Goal: Answer question/provide support

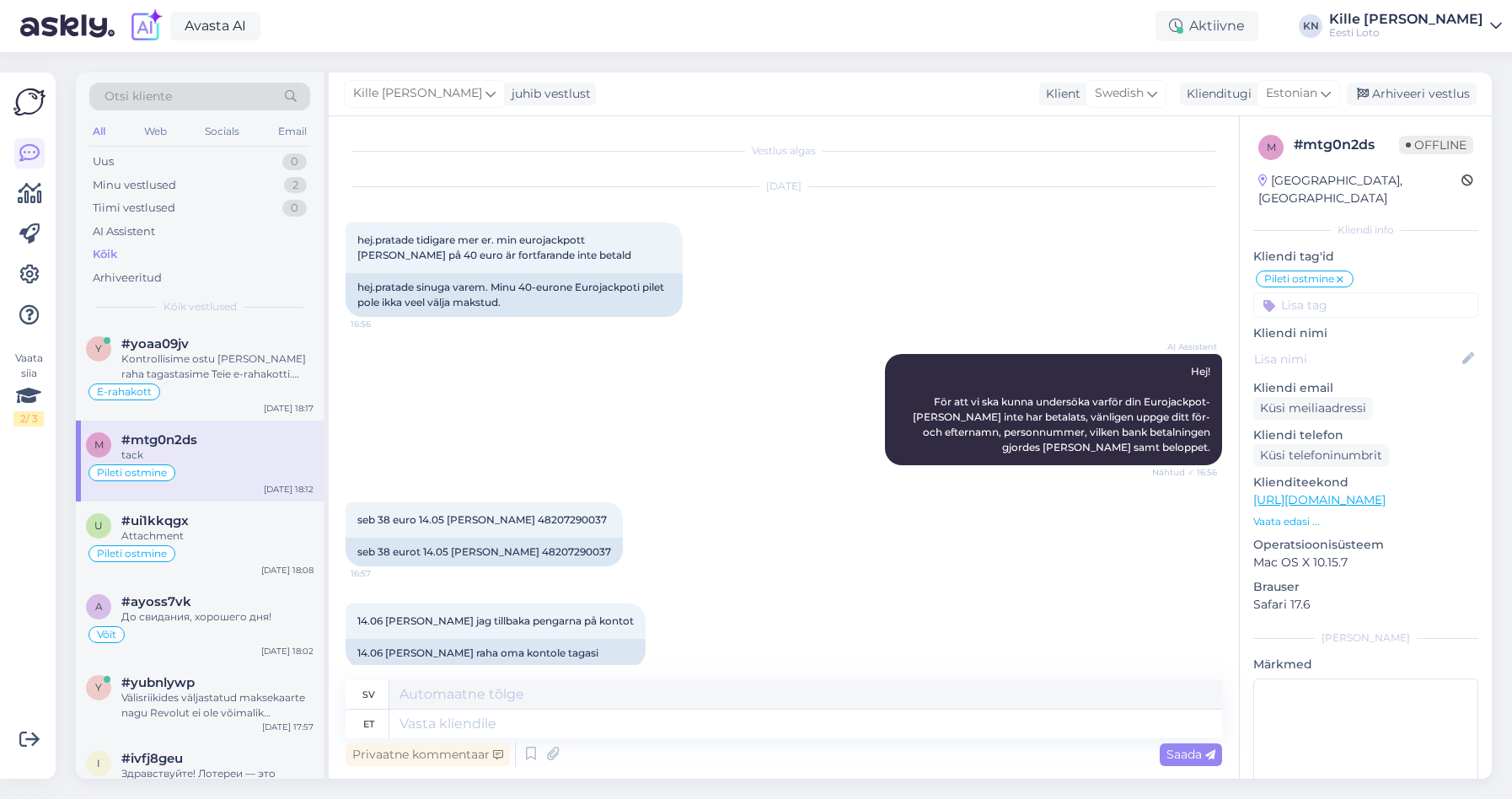
scroll to position [768, 0]
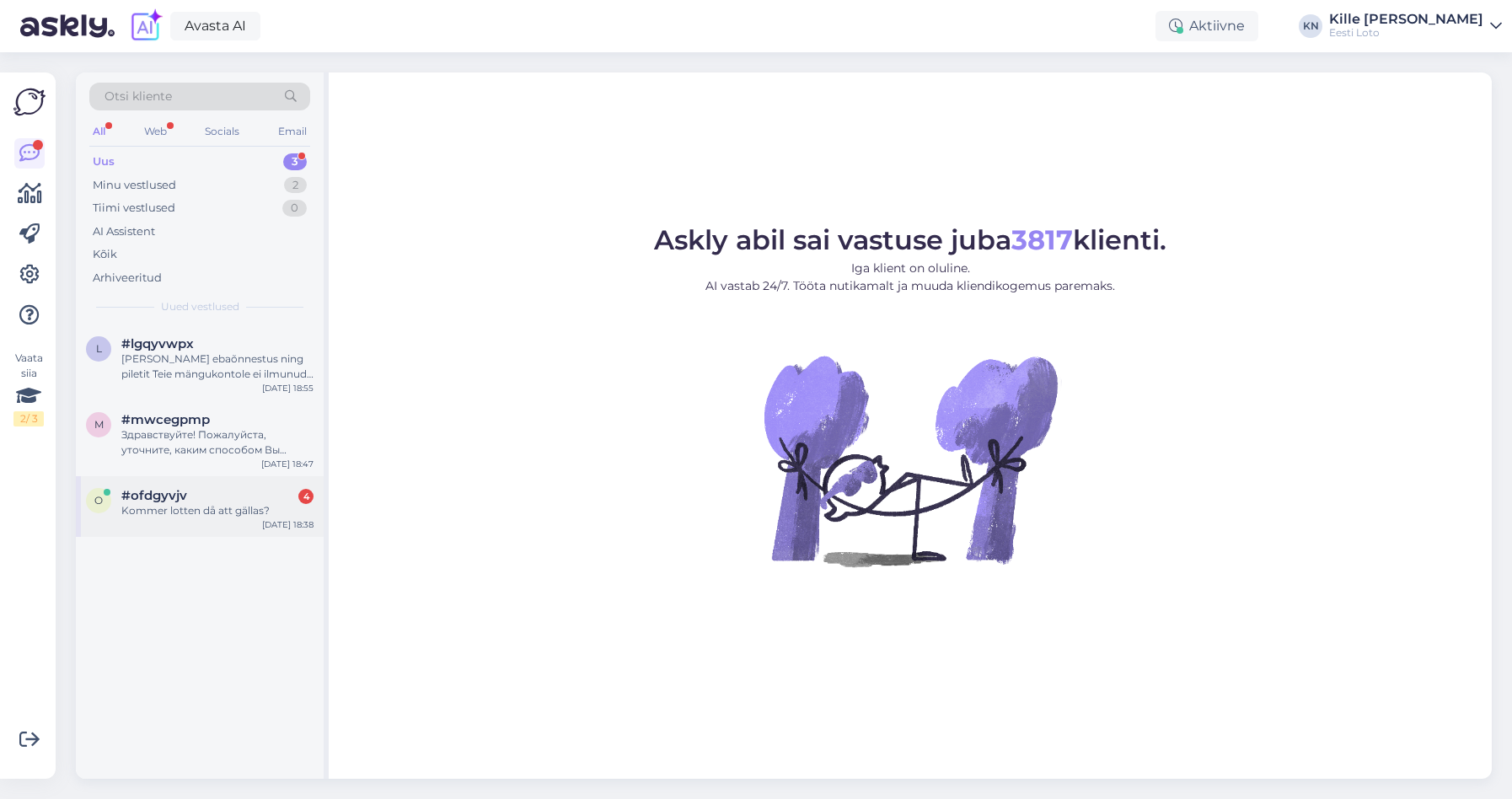
click at [202, 518] on div "o #ofdgyvjv 4 Kommer lotten då att gällas? [DATE] 18:38" at bounding box center [200, 506] width 248 height 61
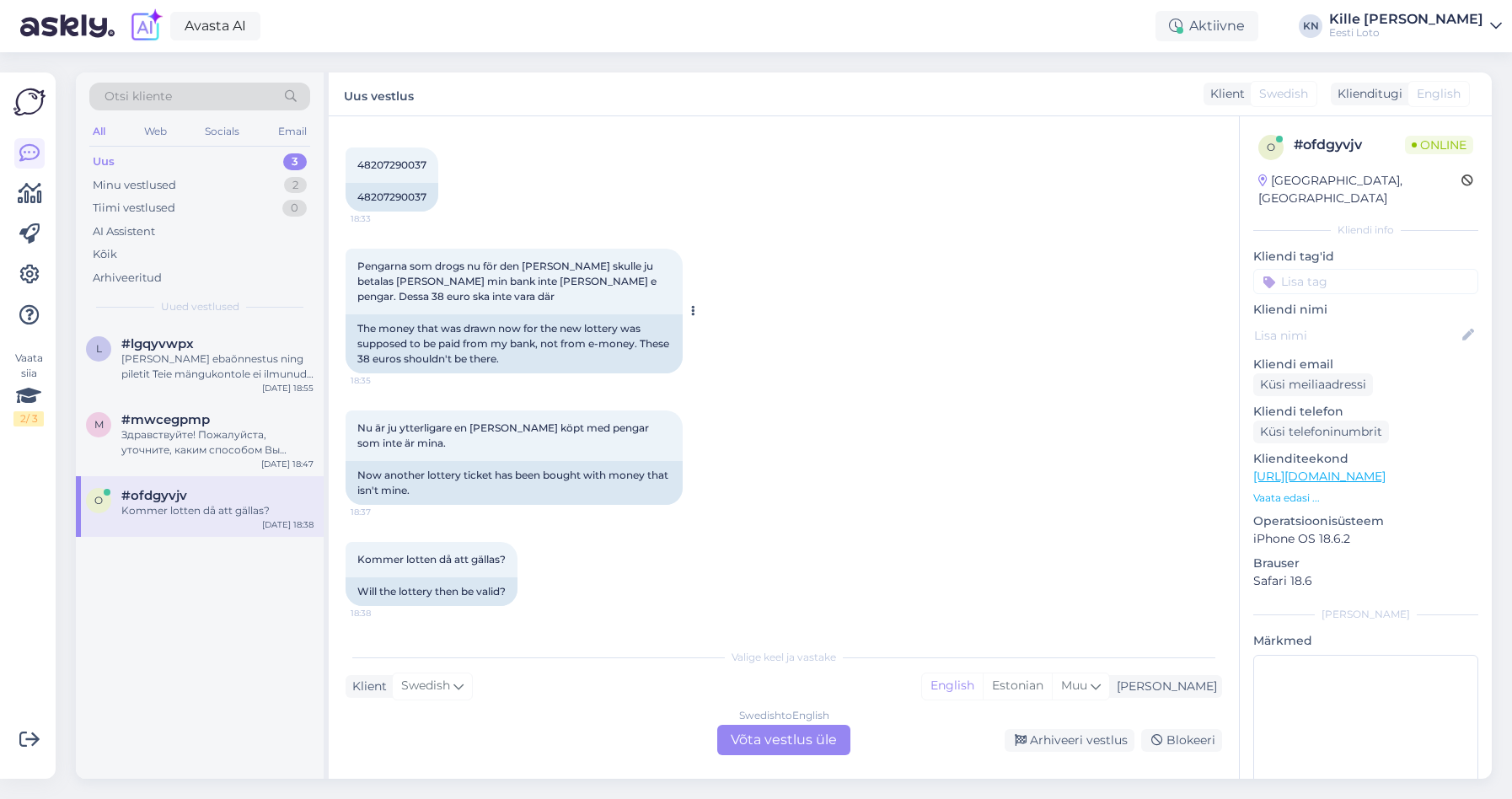
scroll to position [368, 0]
click at [174, 425] on span "#mwcegpmp" at bounding box center [165, 420] width 88 height 15
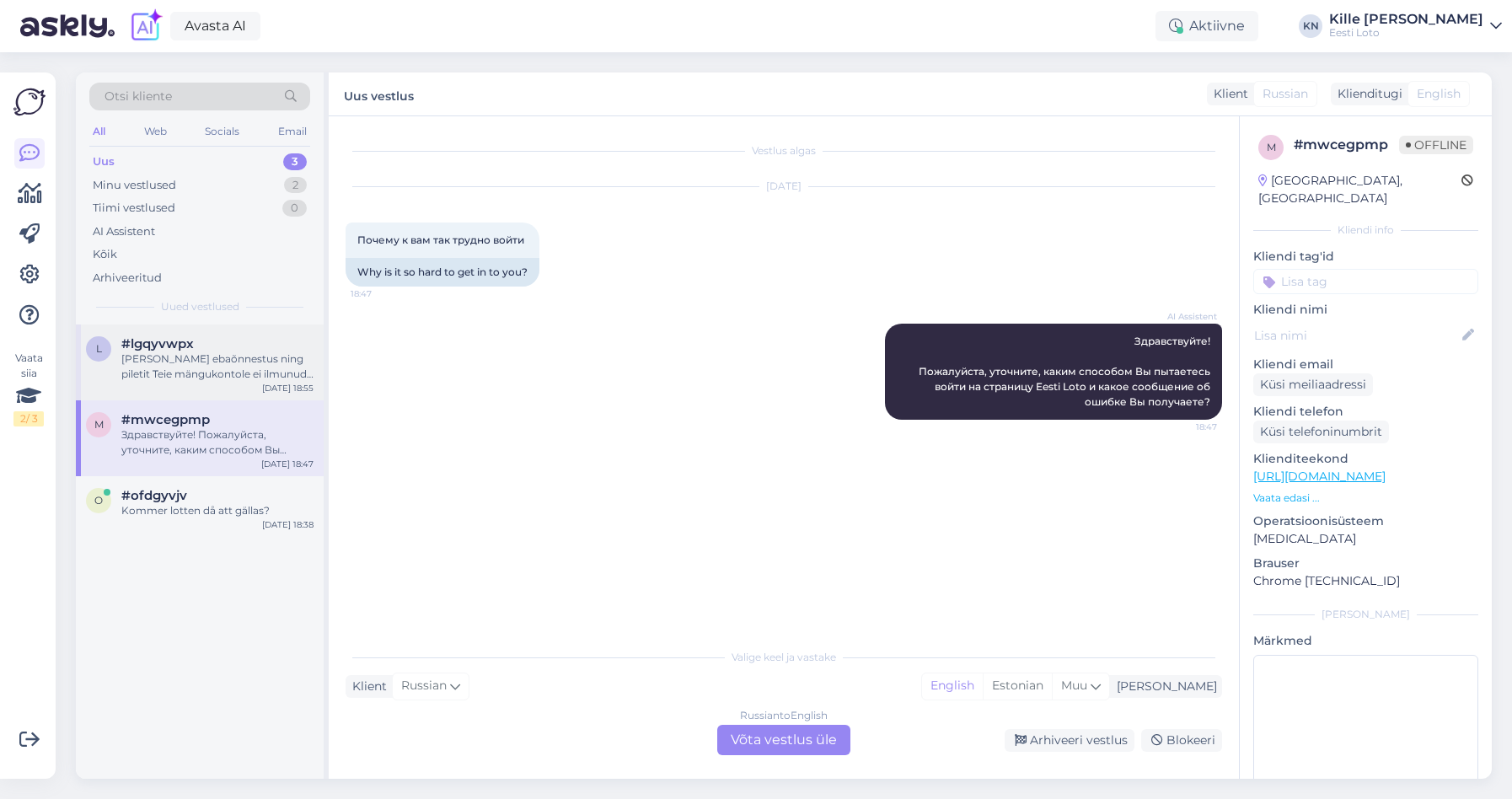
click at [189, 362] on div "[PERSON_NAME] ebaõnnestus ning piletit Teie mängukontole ei ilmunud, palume eda…" at bounding box center [217, 366] width 192 height 31
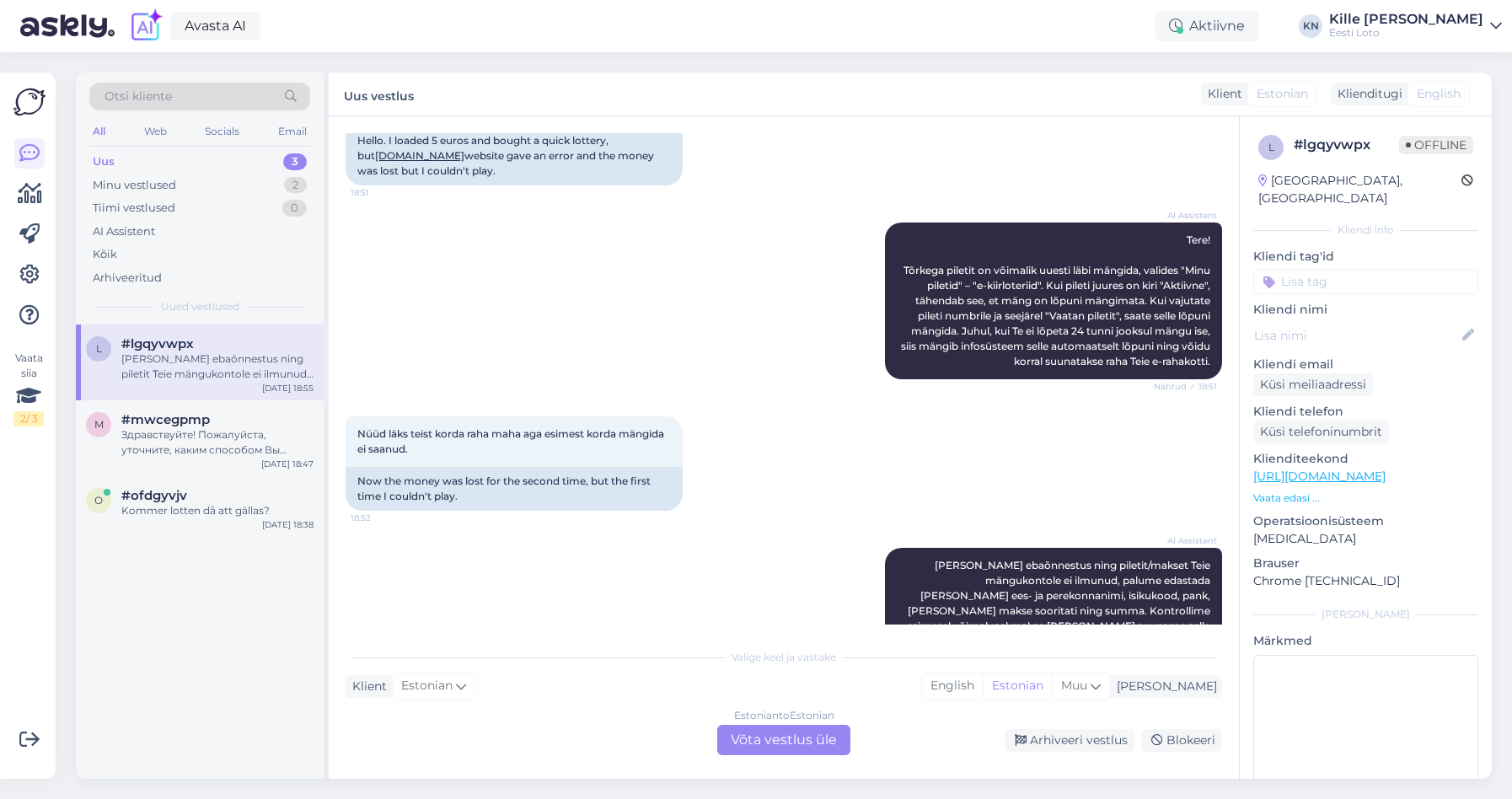
scroll to position [449, 0]
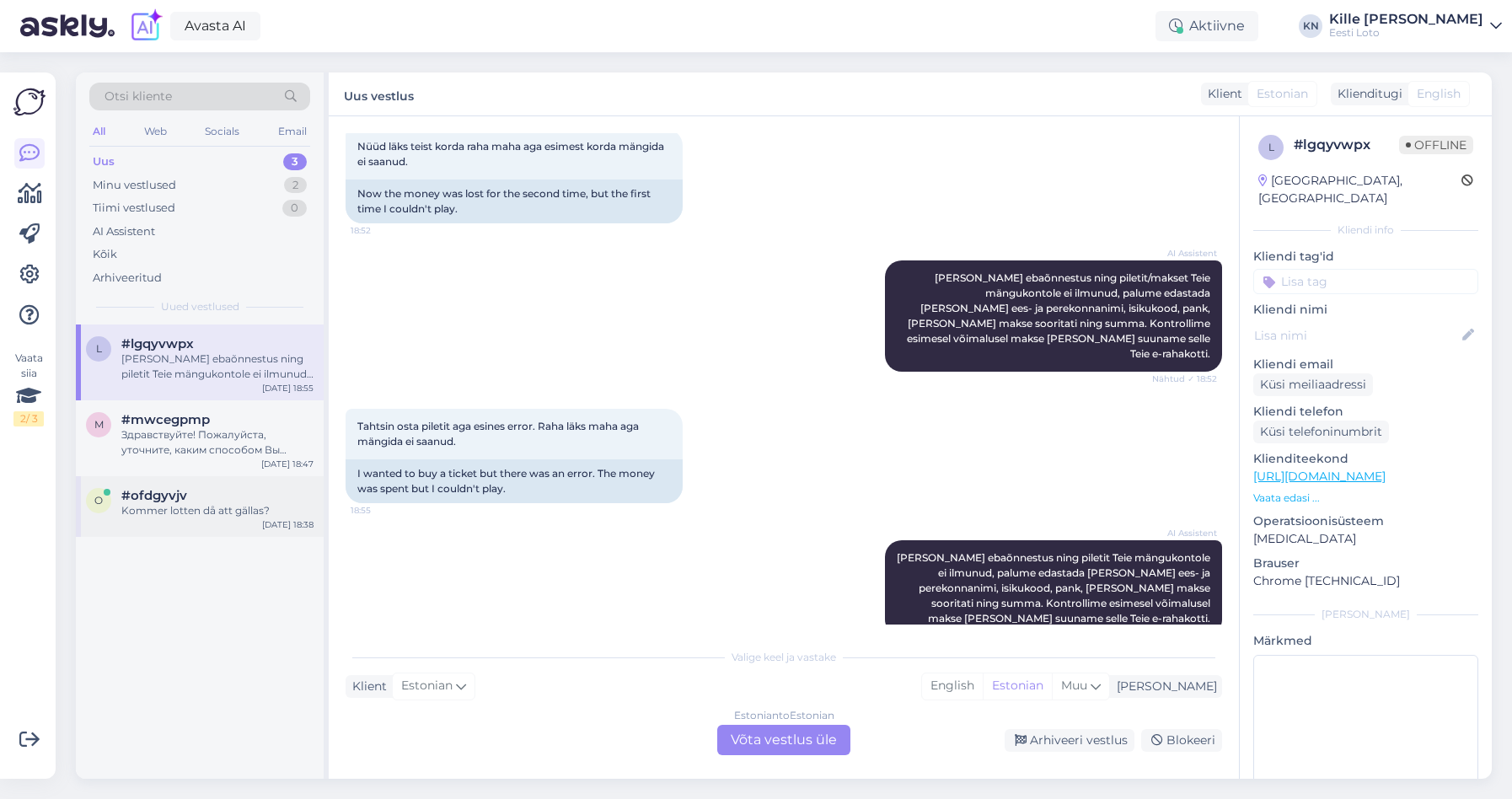
click at [164, 479] on div "o #ofdgyvjv Kommer lotten då att gällas? [DATE] 18:38" at bounding box center [200, 506] width 248 height 61
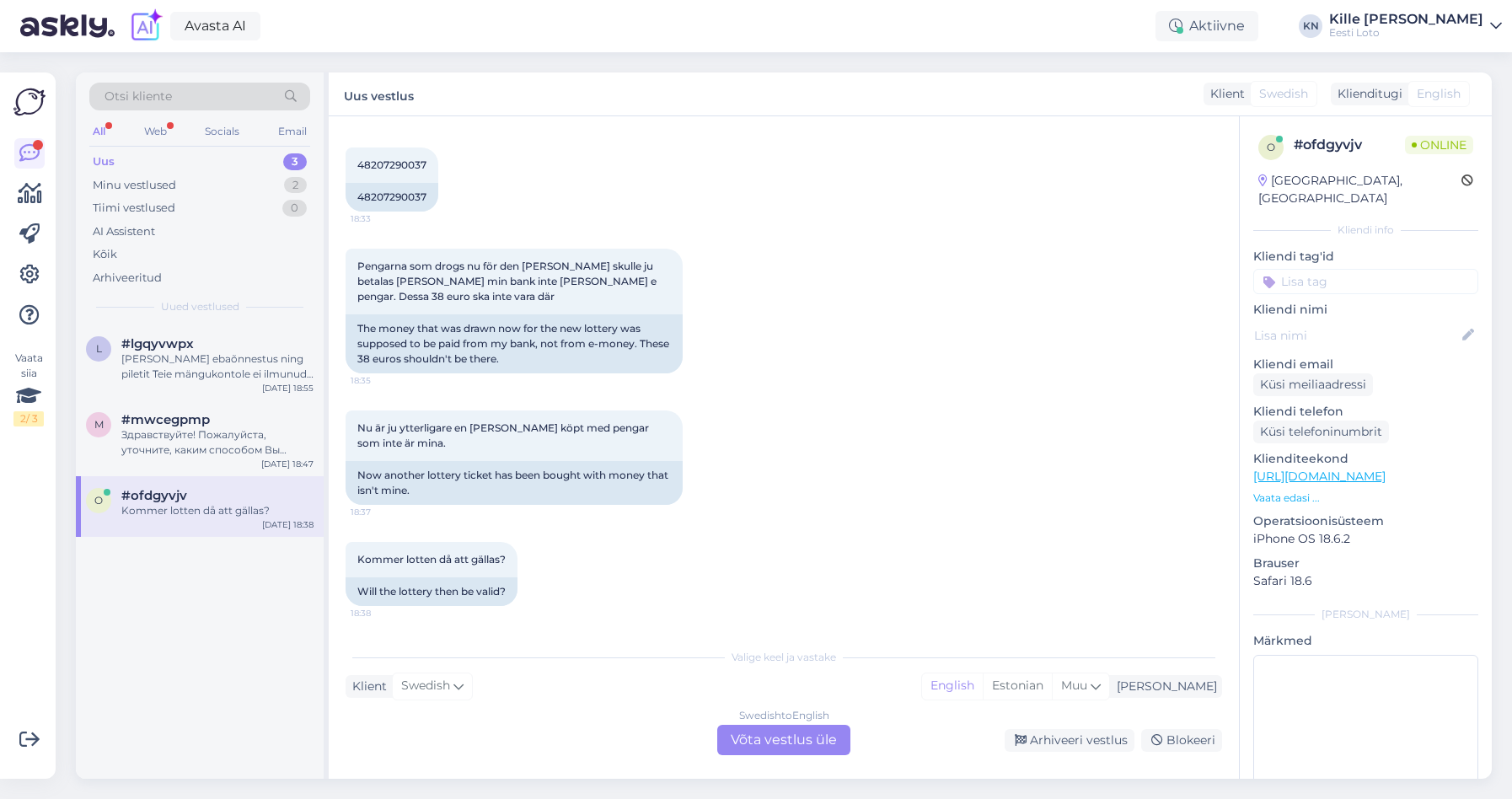
click at [742, 739] on div "Swedish to English Võta vestlus üle" at bounding box center [784, 740] width 133 height 31
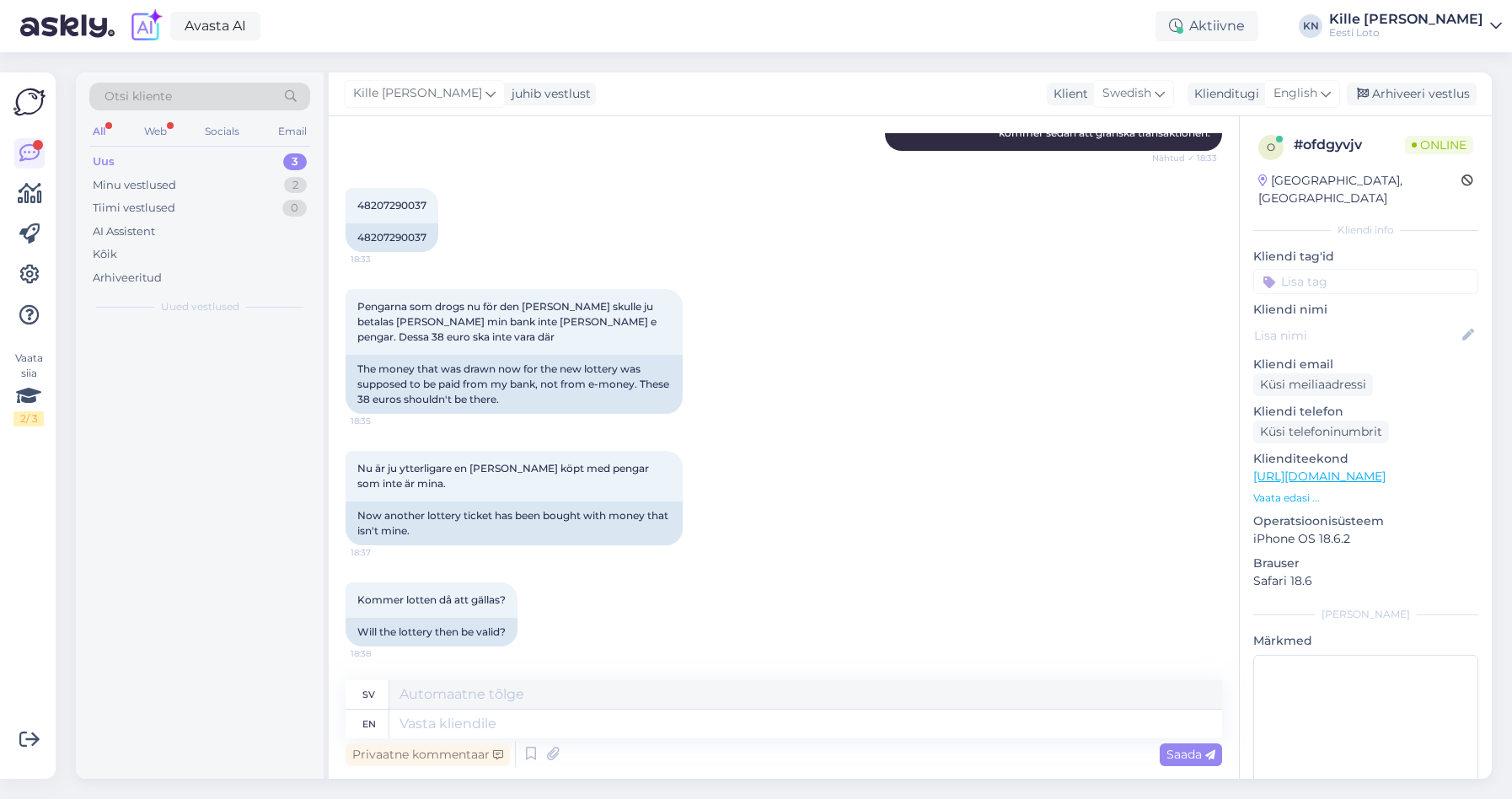
scroll to position [330, 0]
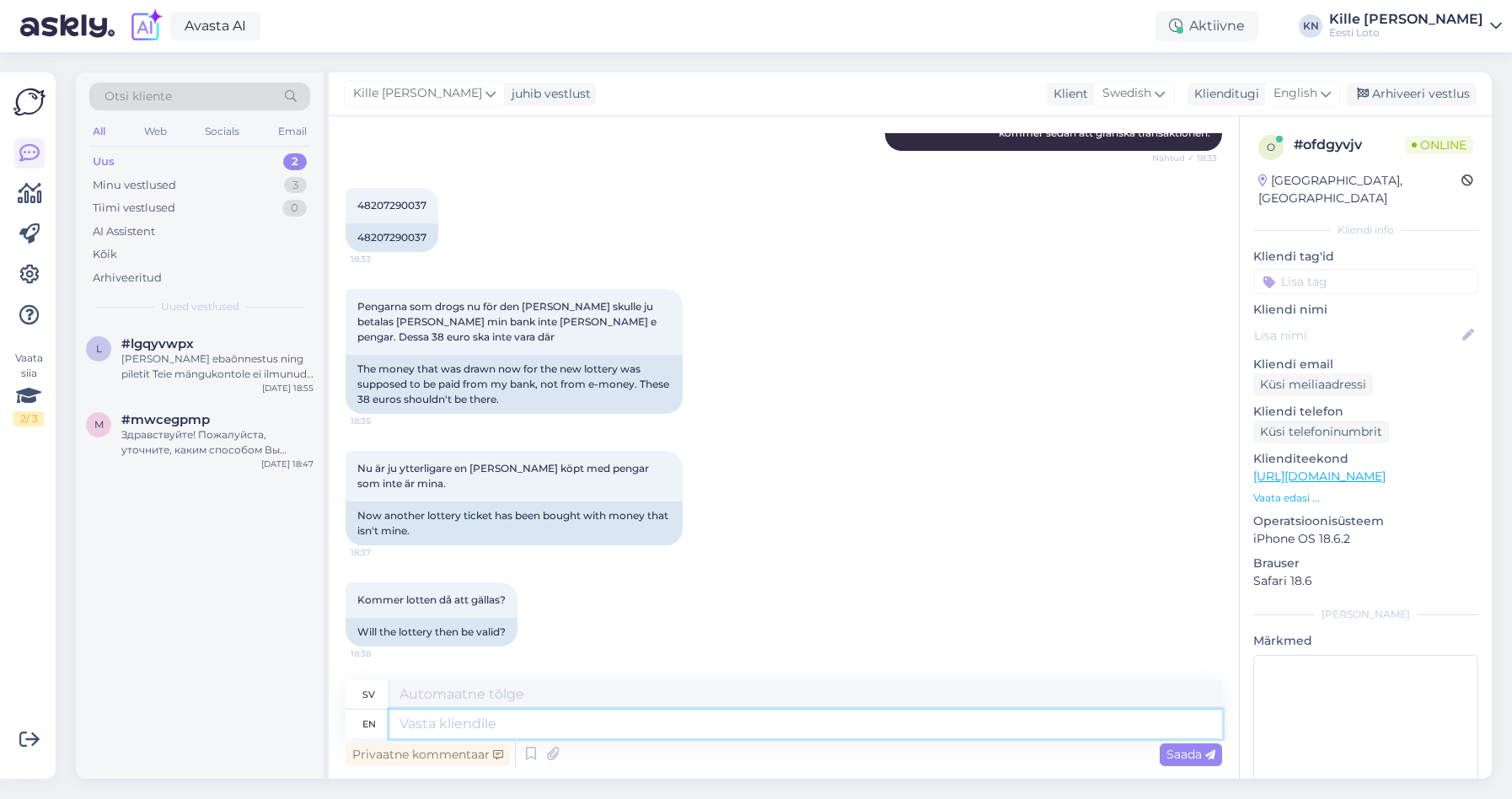
click at [611, 728] on textarea at bounding box center [806, 724] width 833 height 29
click at [1311, 91] on span "English" at bounding box center [1296, 93] width 44 height 18
type input "est"
drag, startPoint x: 1250, startPoint y: 162, endPoint x: 1169, endPoint y: 261, distance: 127.9
click at [1250, 162] on link "Estonian" at bounding box center [1264, 168] width 186 height 27
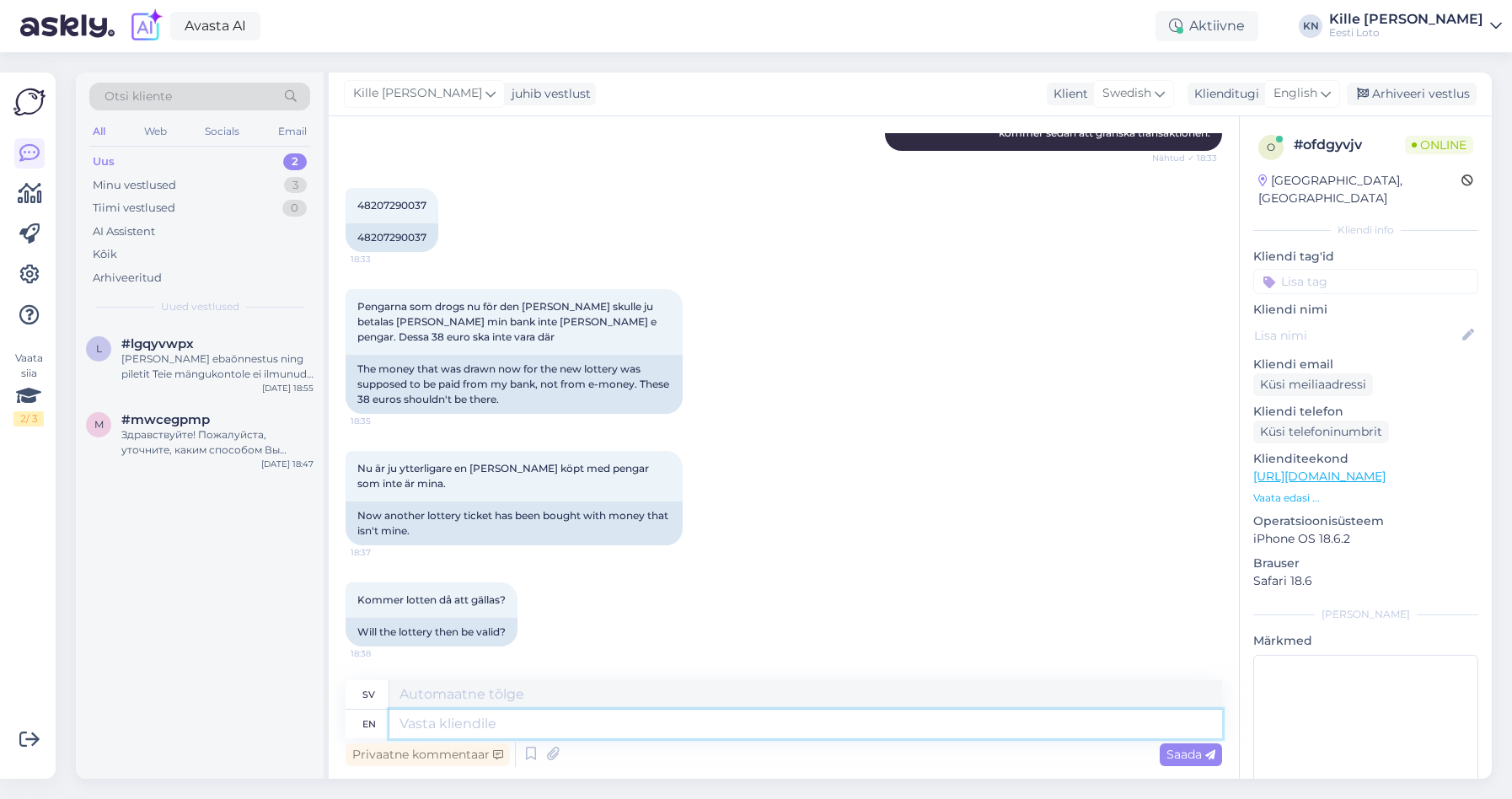
click at [612, 733] on textarea at bounding box center [806, 724] width 833 height 29
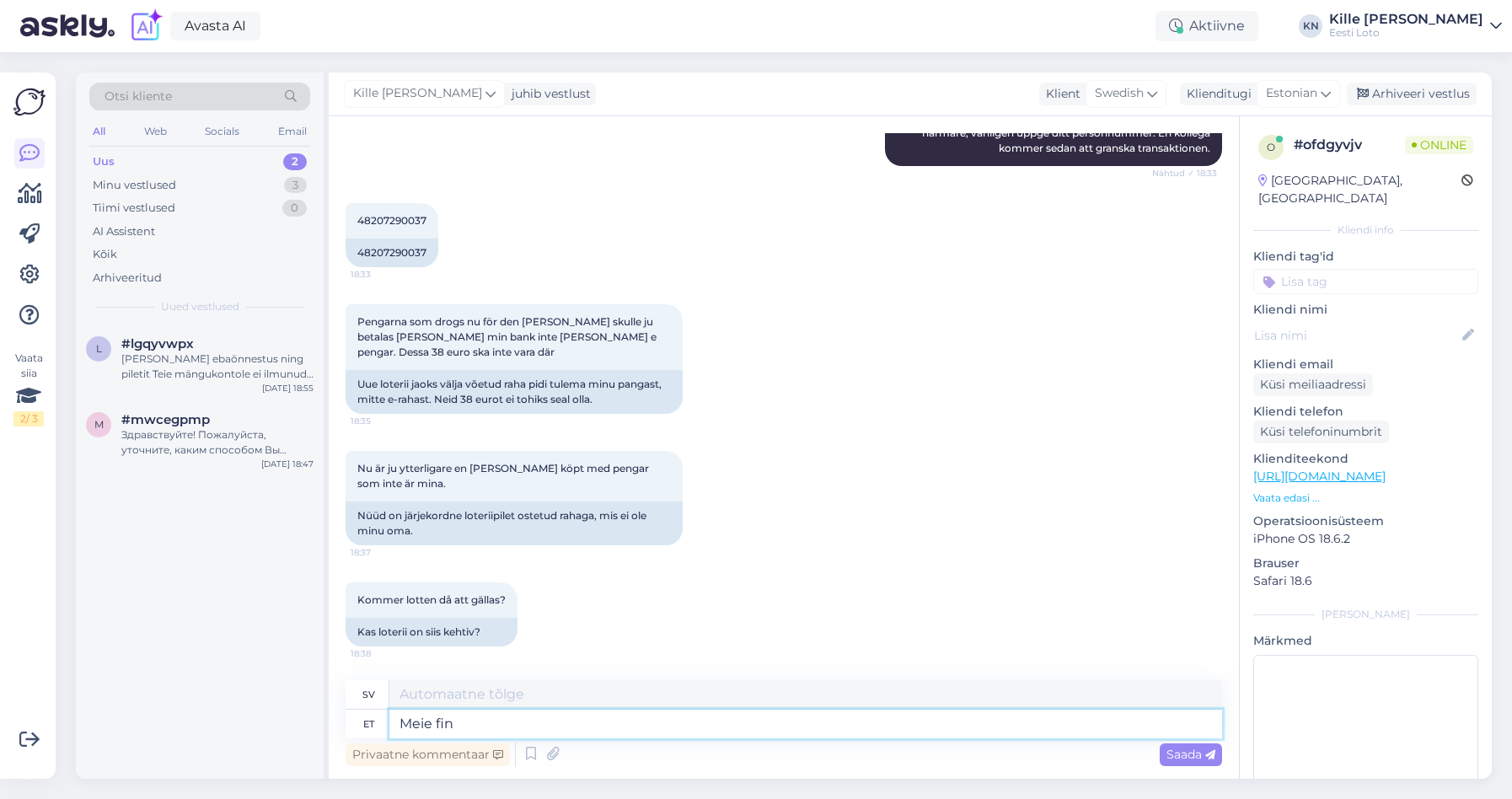
type textarea "Meie fina"
type textarea "Vår"
type textarea "Meie fin"
type textarea "Vårt fina"
type textarea "Me"
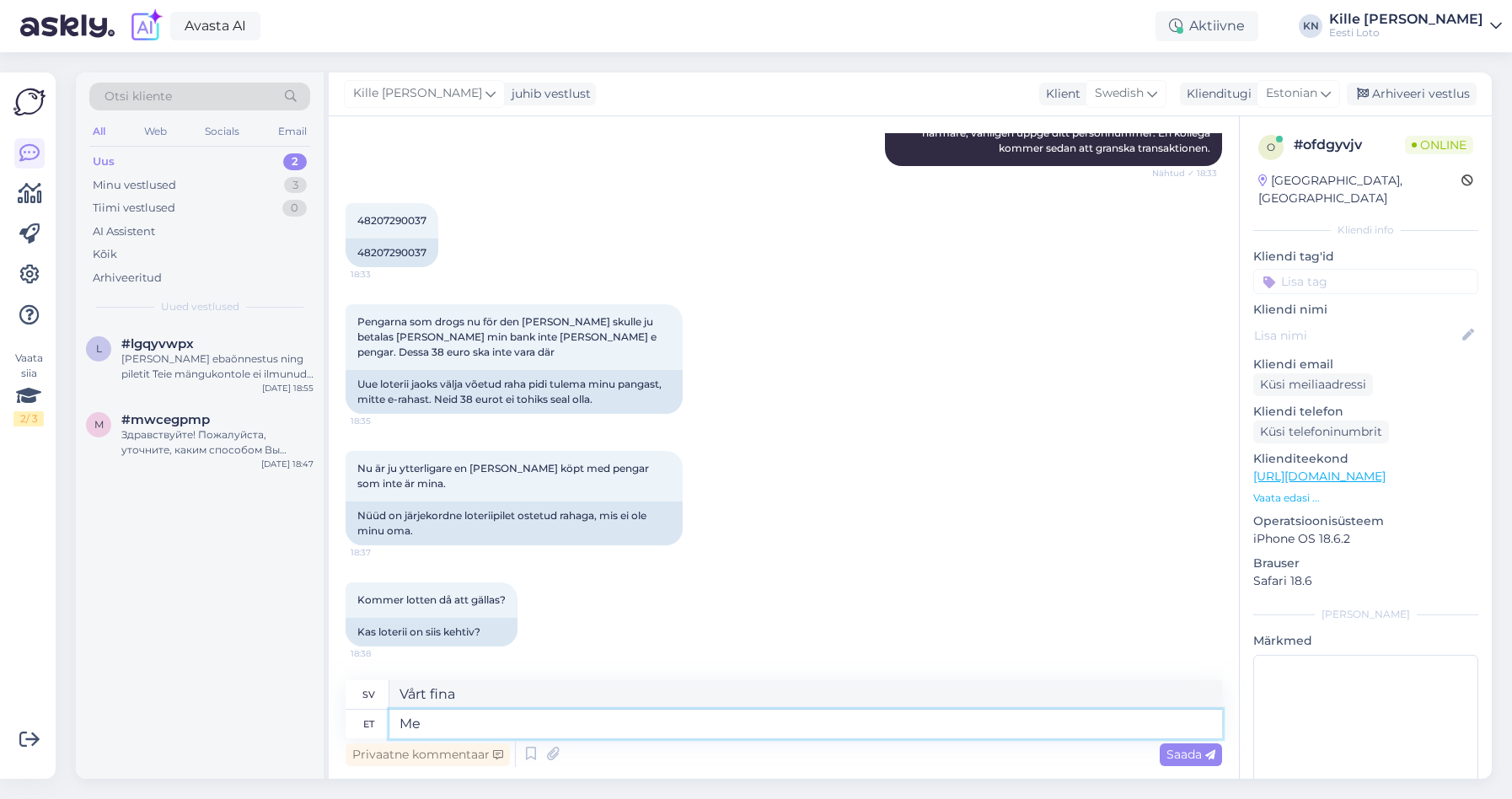
type textarea "Vår"
type textarea "M"
type textarea "Kontrollimise k"
type textarea "Inspektion"
type textarea "Kontrollimise käigus sel"
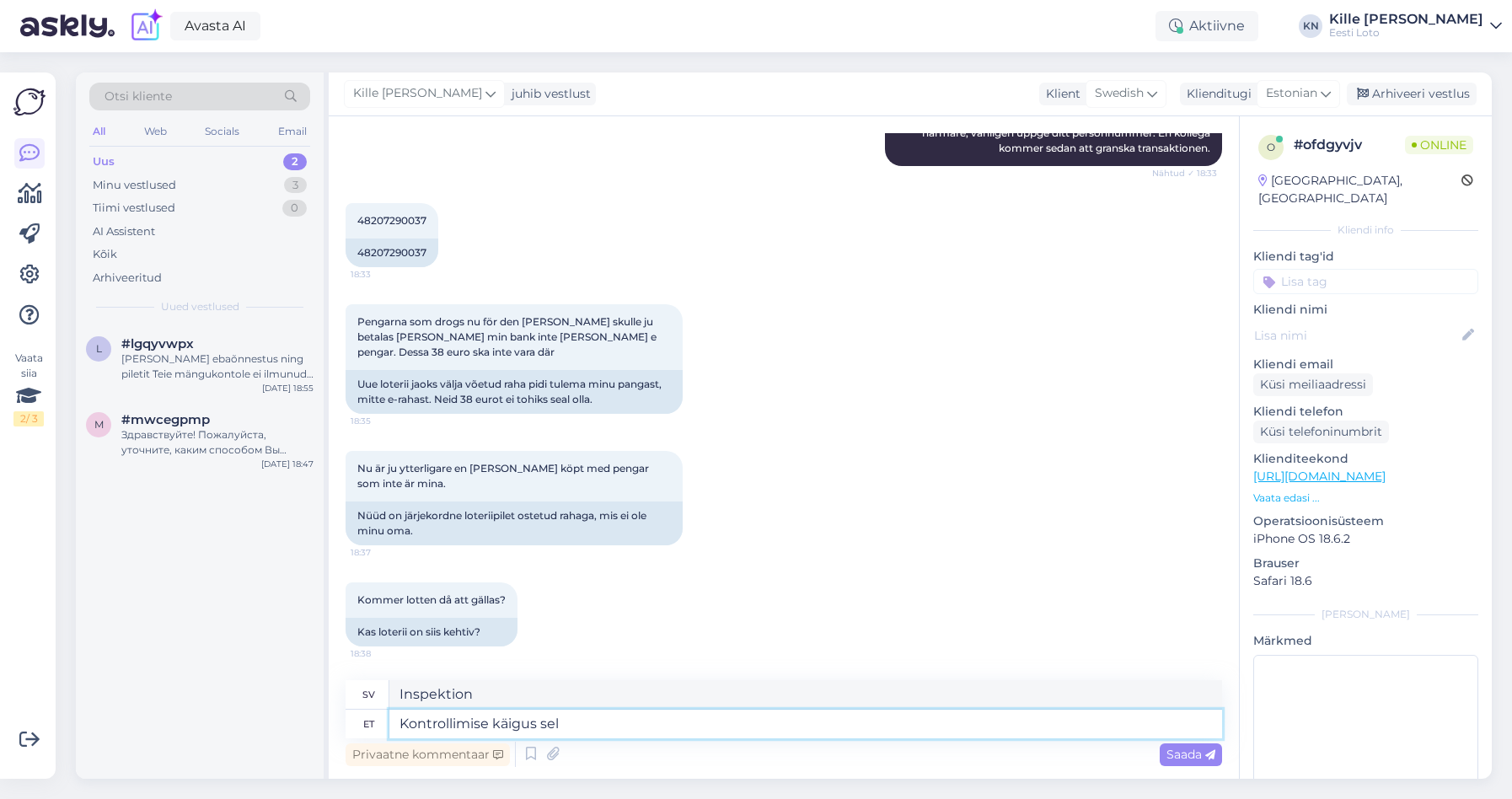
type textarea "Under inspektionen"
type textarea "Kontrollimise käigus selgus t"
type textarea "Under inspektionen framkom det"
type textarea "Kontrollimise käigus selgus tõ"
type textarea "Under inspektionen framkom det att"
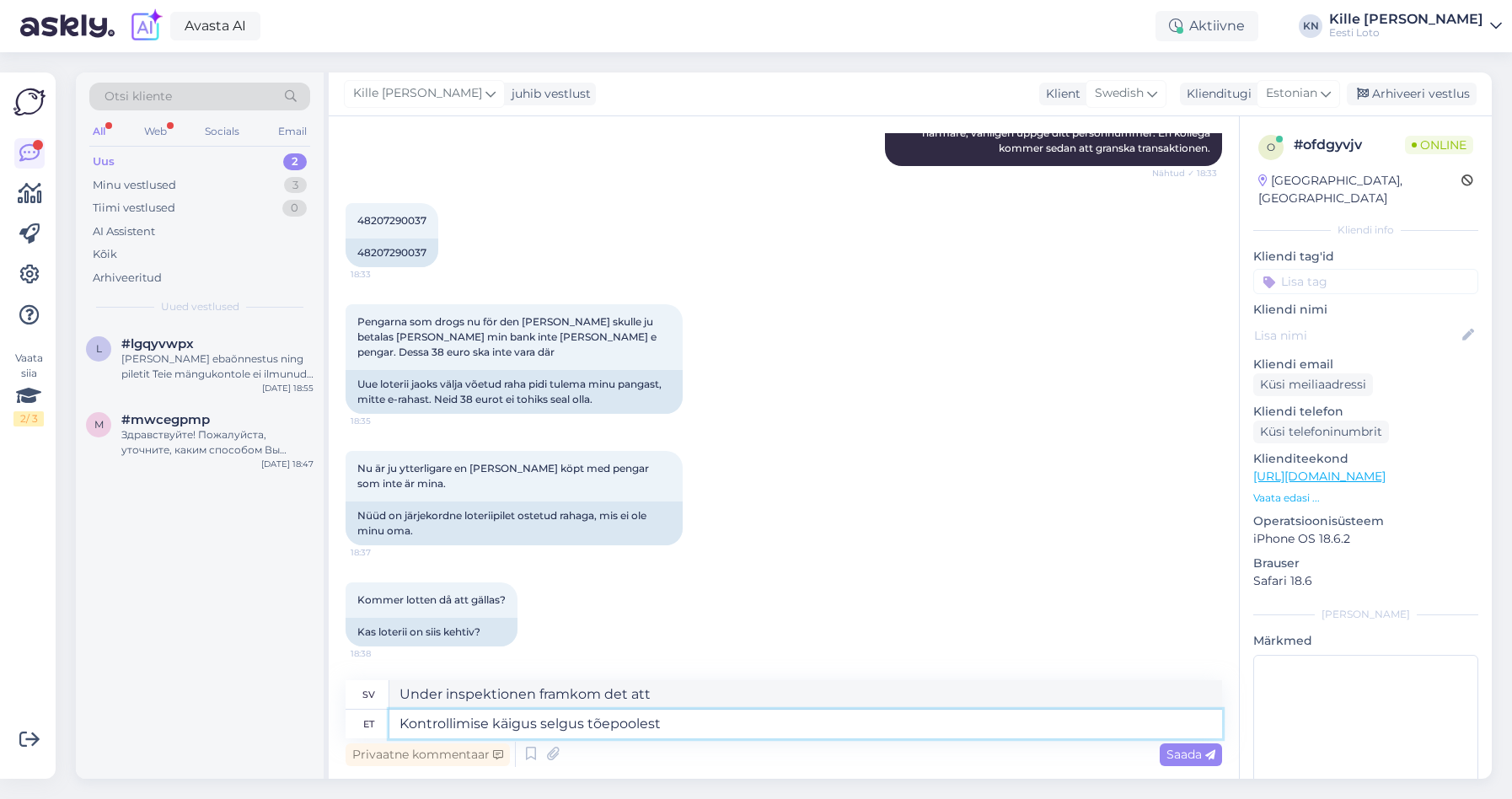
type textarea "Kontrollimise käigus selgus tõepoolest e"
type textarea "Under inspektionen framkom det faktiskt"
type textarea "Kontrollimise käigus selgus tõepoolest, et"
type textarea "Under inspektionen framkom det faktiskt att"
type textarea "Kontrollimise käigus selgus tõepoolest, et maksete t"
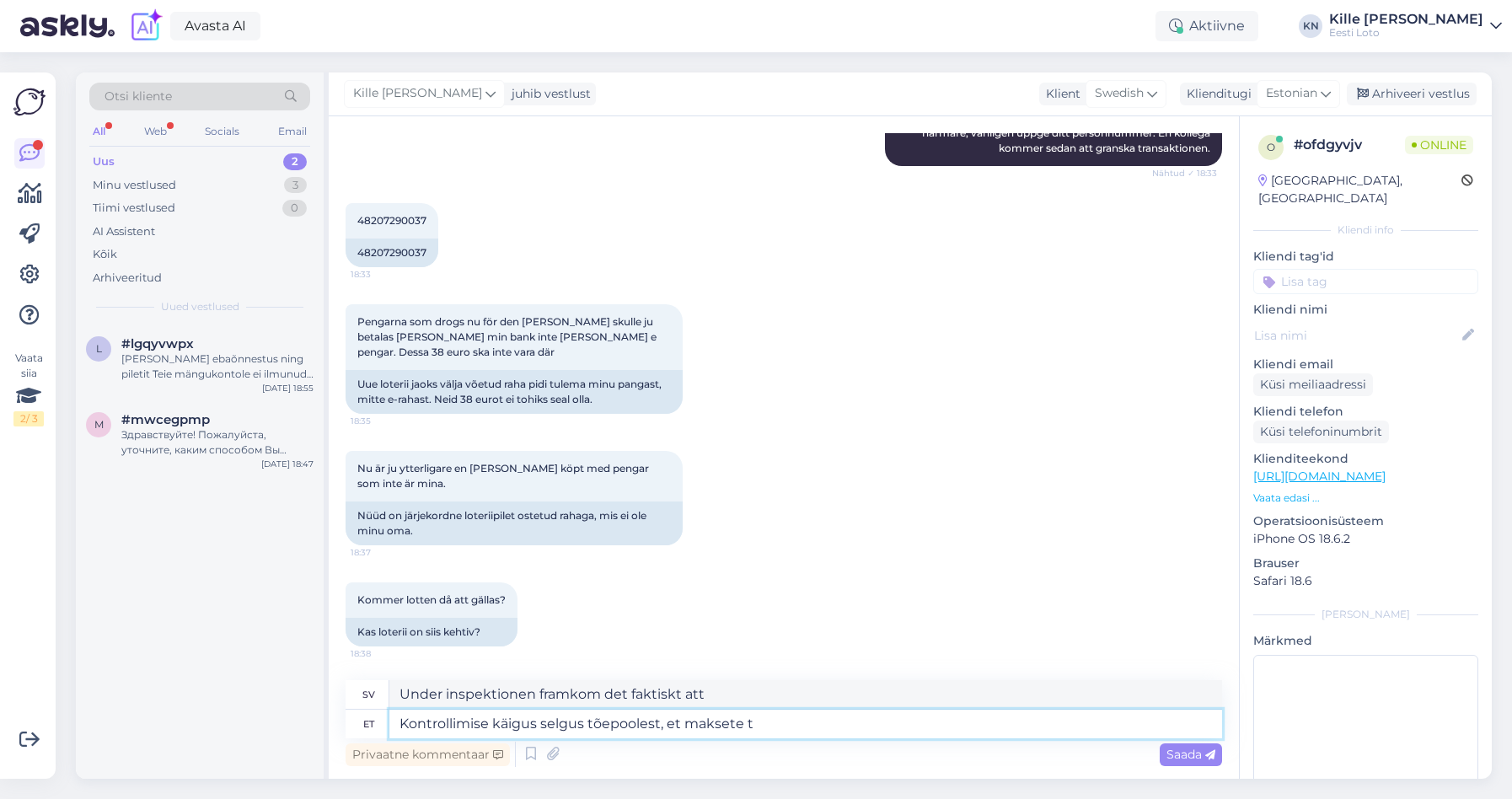
type textarea "Inspektionen visade faktiskt att betalningarna"
type textarea "Kontrollimise käigus selgus tõepoolest, et maksete teostamisega on"
type textarea "Under inspektionen framkom det faktiskt att betalningarna hade gjorts"
type textarea "Kontrollimise käigus selgus tõepoolest, et maksete teostamisega on olnud mi"
type textarea "Under inspektionen framkom det faktiskt att det hade förekommit oegentligheter …"
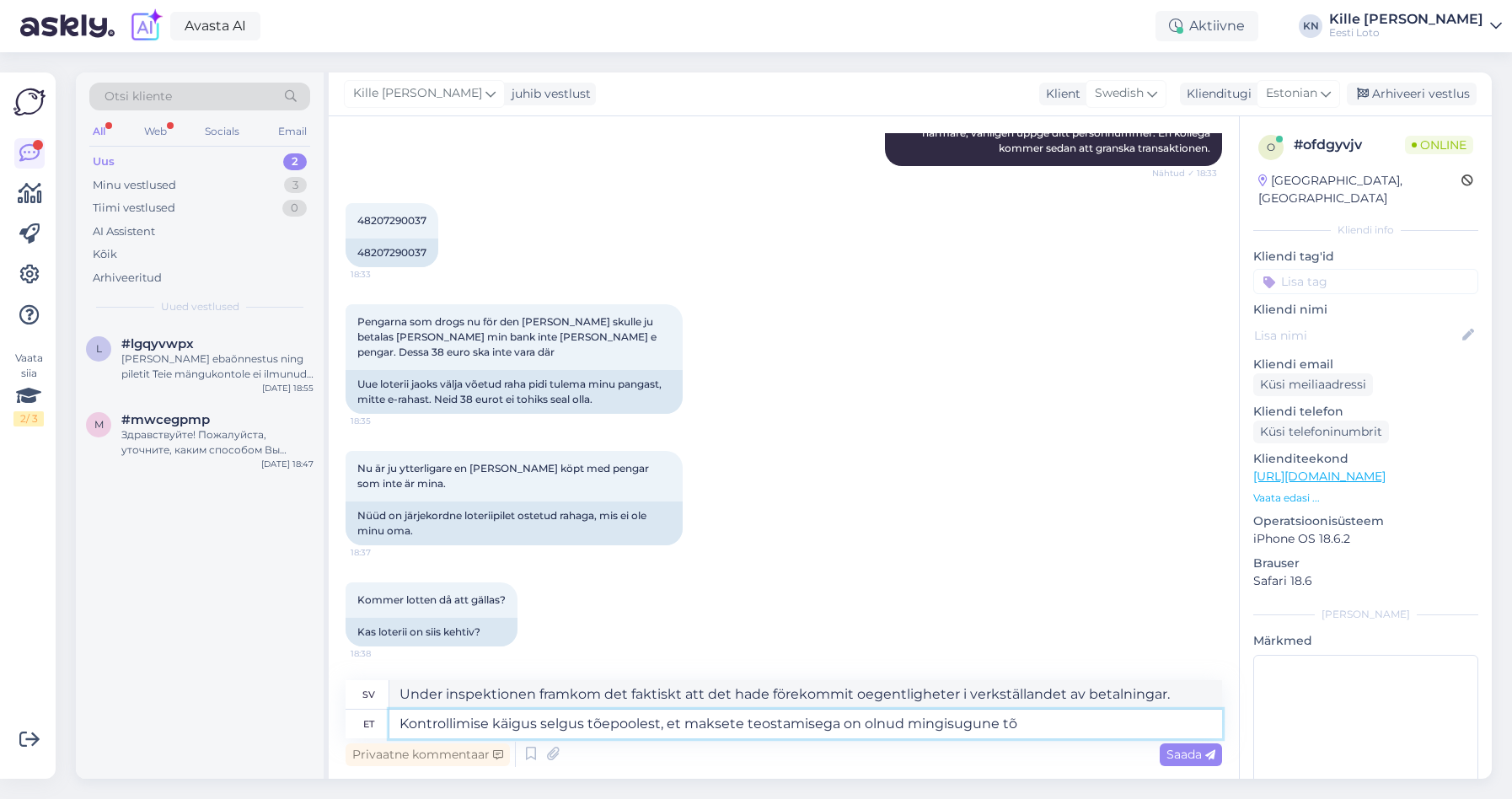
type textarea "Kontrollimise käigus selgus tõepoolest, et maksete teostamisega on olnud mingis…"
type textarea "Under inspektionen framkom det faktiskt att det hade förekommit någon form av o…"
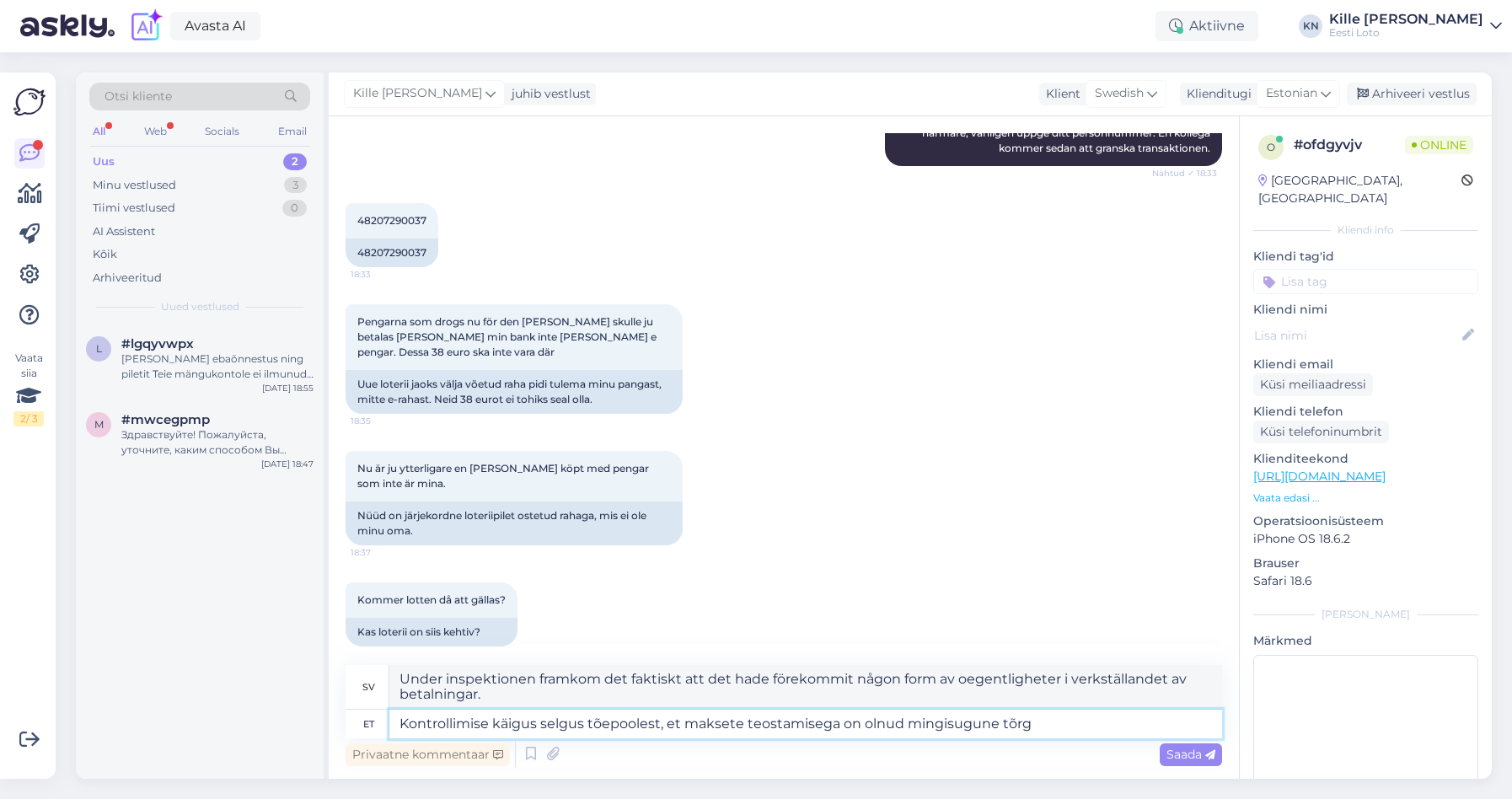
type textarea "Kontrollimise käigus selgus tõepoolest, et maksete teostamisega on olnud mingis…"
type textarea "Under inspektionen framkom det faktiskt att det hade förekommit någon form av f…"
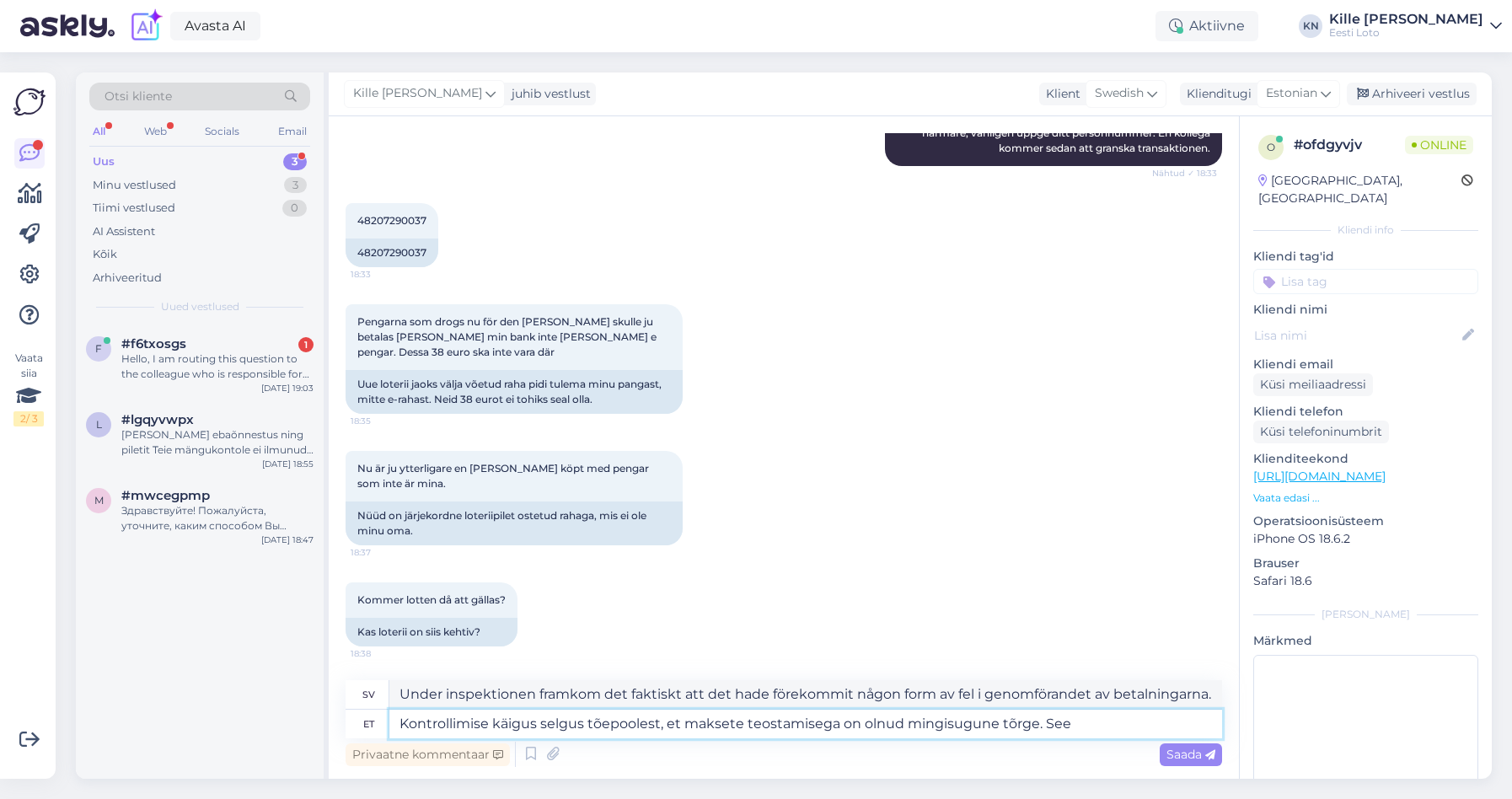
type textarea "Kontrollimise käigus selgus tõepoolest, et maksete teostamisega on olnud mingis…"
type textarea "Under inspektionen avslöjades det faktiskt att det hade förekommit någon form a…"
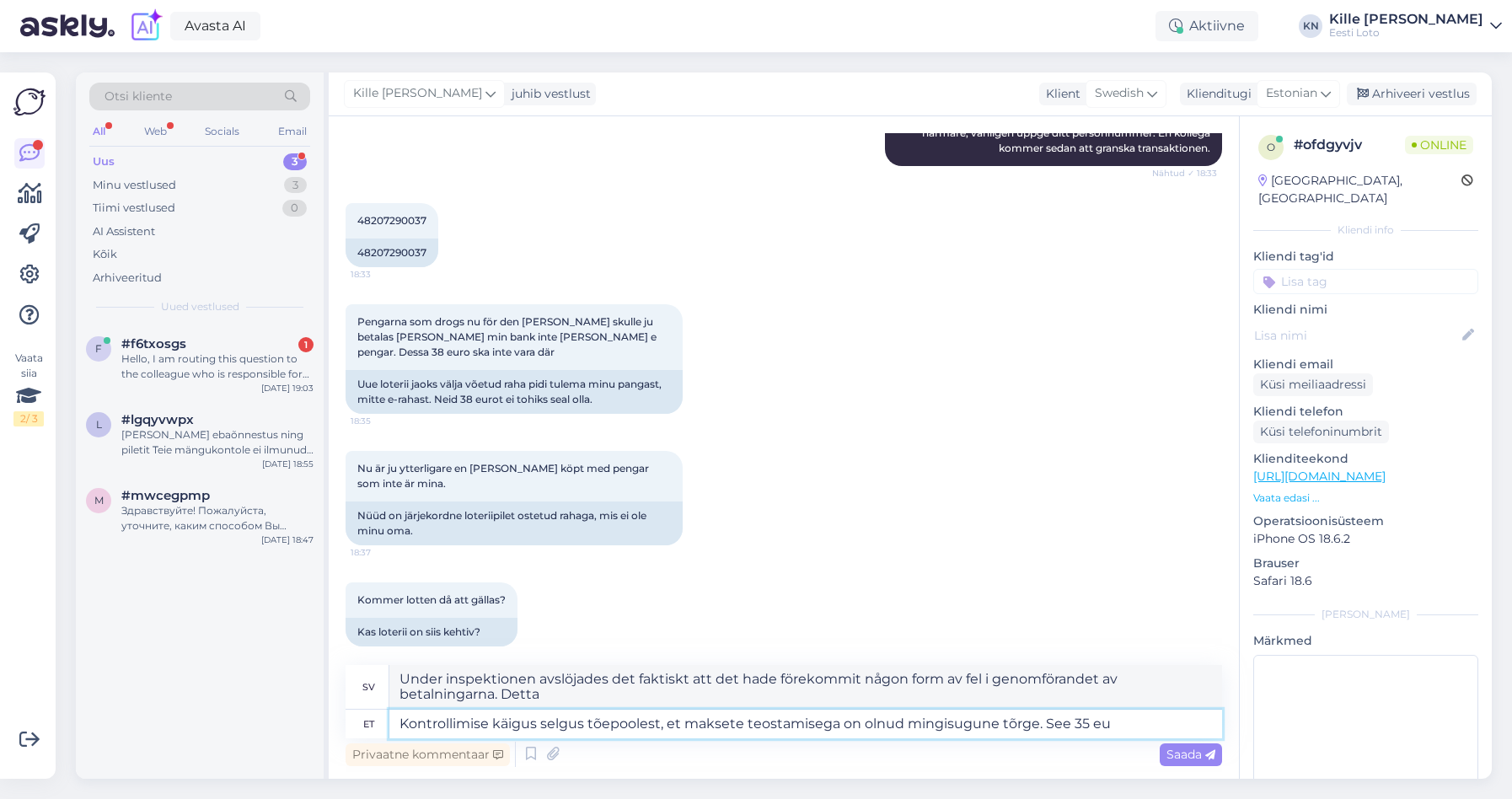
type textarea "Kontrollimise käigus selgus tõepoolest, et maksete teostamisega on olnud mingis…"
type textarea "Under inspektionen framkom det faktiskt att det hade förekommit någon form av f…"
type textarea "Kontrollimise käigus selgus tõepoolest, et maksete teostamisega on olnud mingis…"
type textarea "Under verifieringen framkom det faktiskt att det hade förekommit något slags fe…"
type textarea "Kontrollimise käigus selgus tõepoolest, et maksete teostamisega on olnud mingis…"
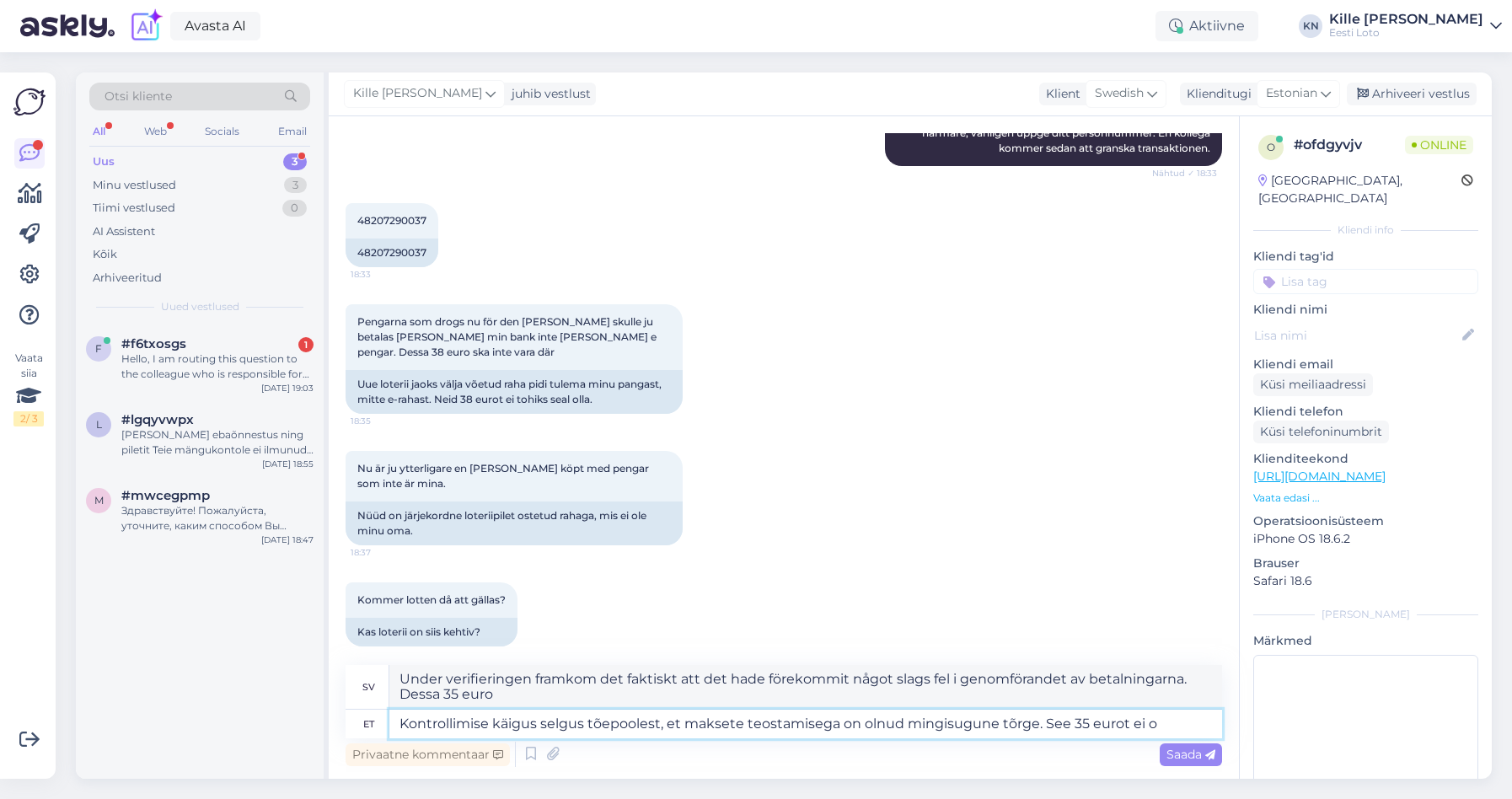
type textarea "Under verifieringen framkom det faktiskt att det hade förekommit något slags fe…"
type textarea "Kontrollimise käigus selgus tõepoolest, et maksete teostamisega on olnud mingis…"
type textarea "Under verifieringen visade det sig att det faktiskt hade förekommit något slags…"
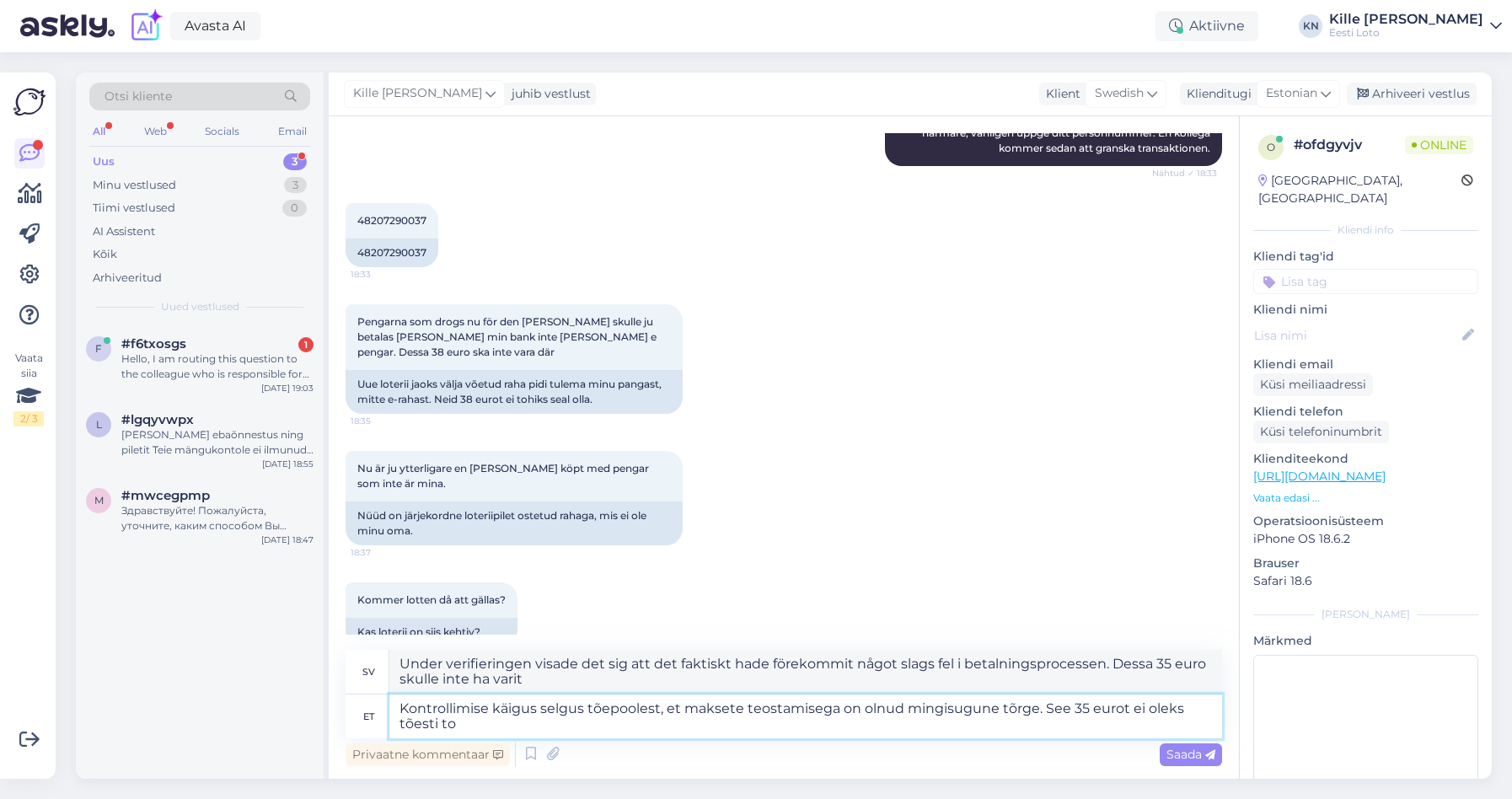
type textarea "Kontrollimise käigus selgus tõepoolest, et maksete teostamisega on olnud mingis…"
type textarea "Under verifieringen visade det sig att det faktiskt hade förekommit något slags…"
type textarea "Kontrollimise käigus selgus tõepoolest, et maksete teostamisega on olnud mingis…"
type textarea "Under verifieringen visade det sig att det faktiskt hade skett något slags fel …"
type textarea "Kontrollimise käigus selgus tõepoolest, et maksete teostamisega on olnud mingis…"
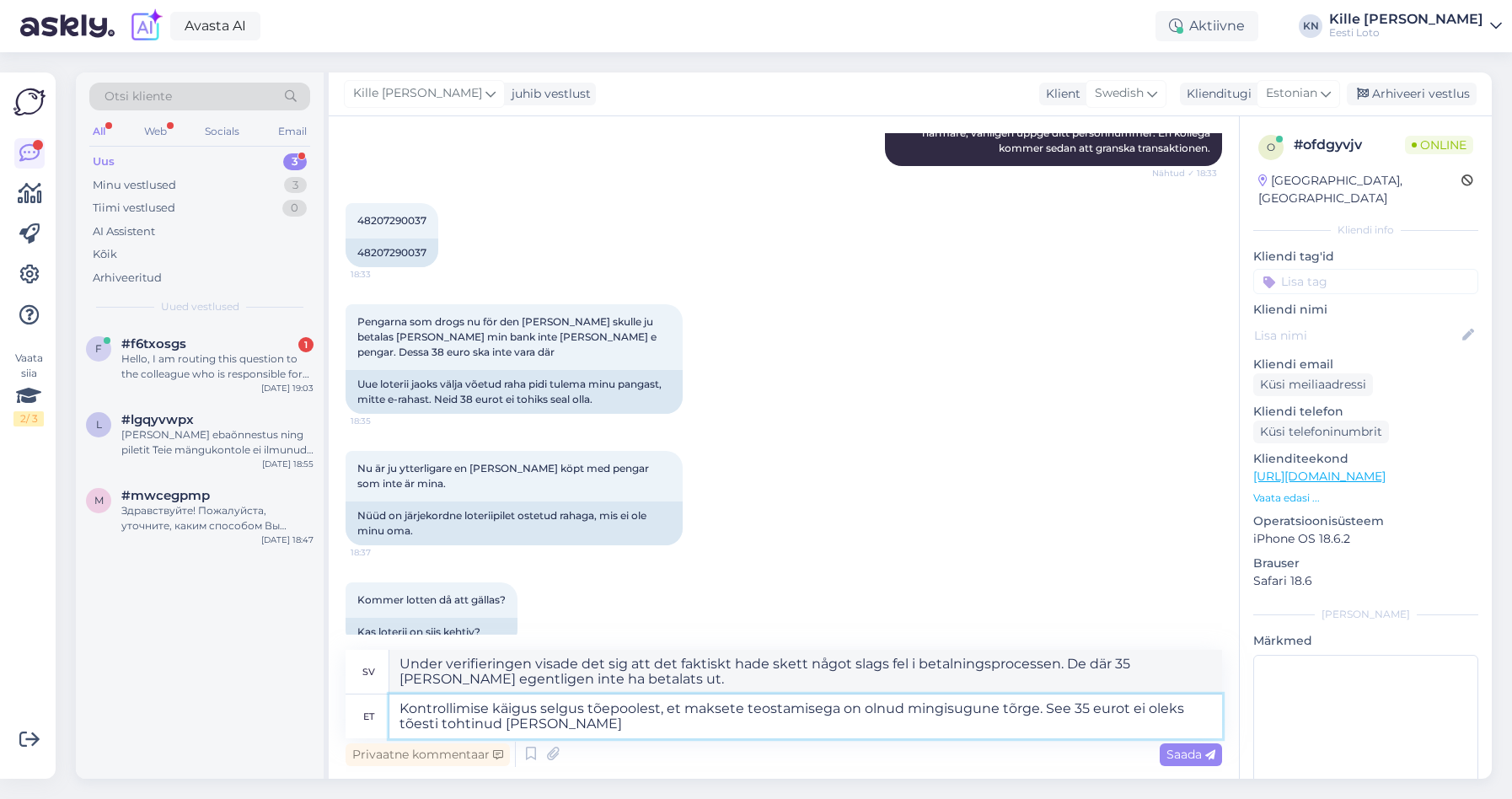
type textarea "Under verifieringen visade det sig att det faktiskt hade skett något slags fel …"
type textarea "Kontrollimise käigus selgus tõepoolest, et maksete teostamisega on olnud mingis…"
type textarea "Under verifieringen visade det sig att det faktiskt var ett fel i betalningspro…"
type textarea "Kontrollimise käigus selgus tõepoolest, et maksete teostamisega on olnud mingis…"
type textarea "Under verifieringen visade det sig att det faktiskt var ett fel i betalningspro…"
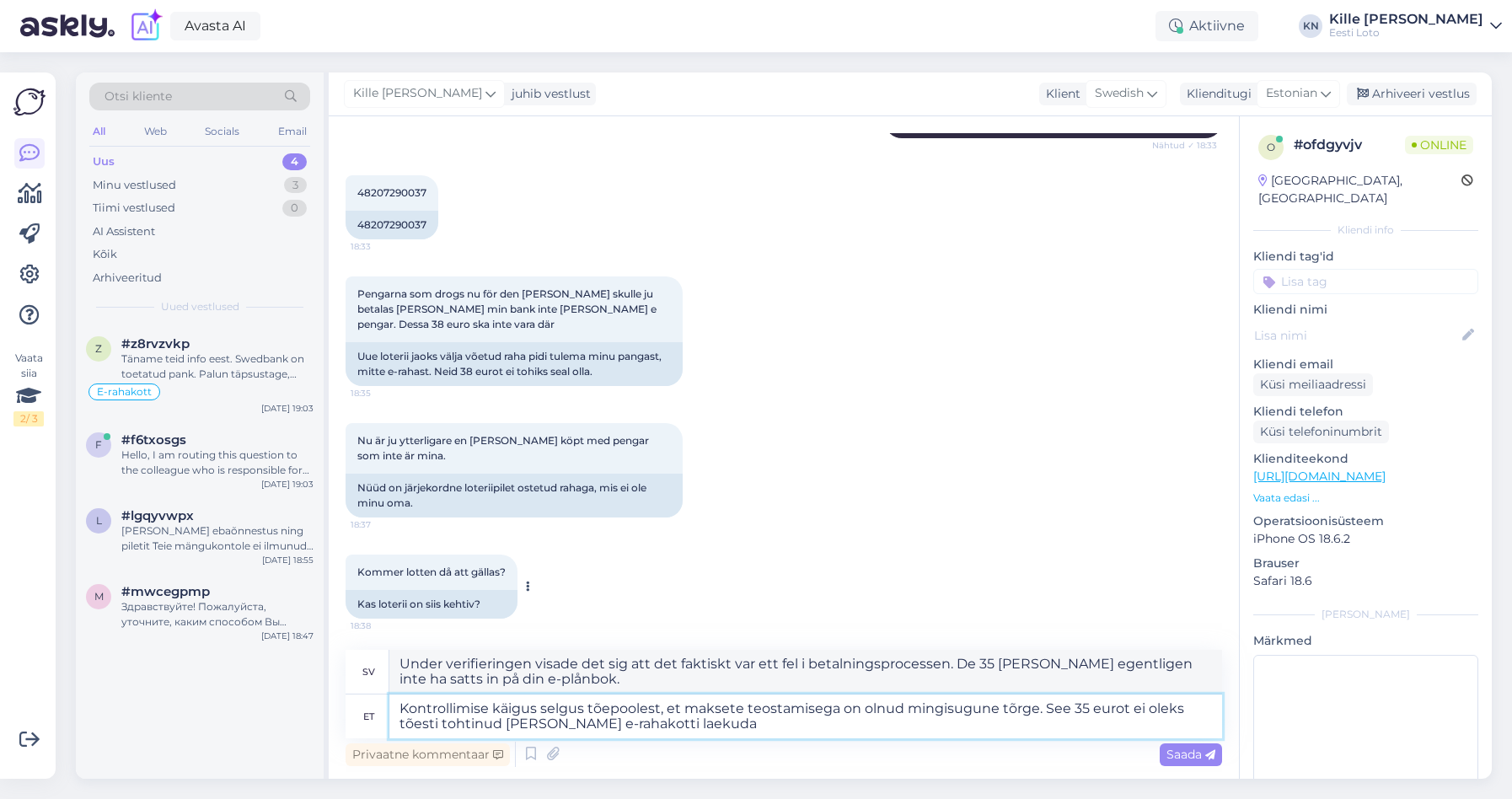
scroll to position [360, 0]
click at [687, 731] on textarea "Kontrollimise käigus selgus tõepoolest, et maksete teostamisega on olnud mingis…" at bounding box center [806, 716] width 833 height 44
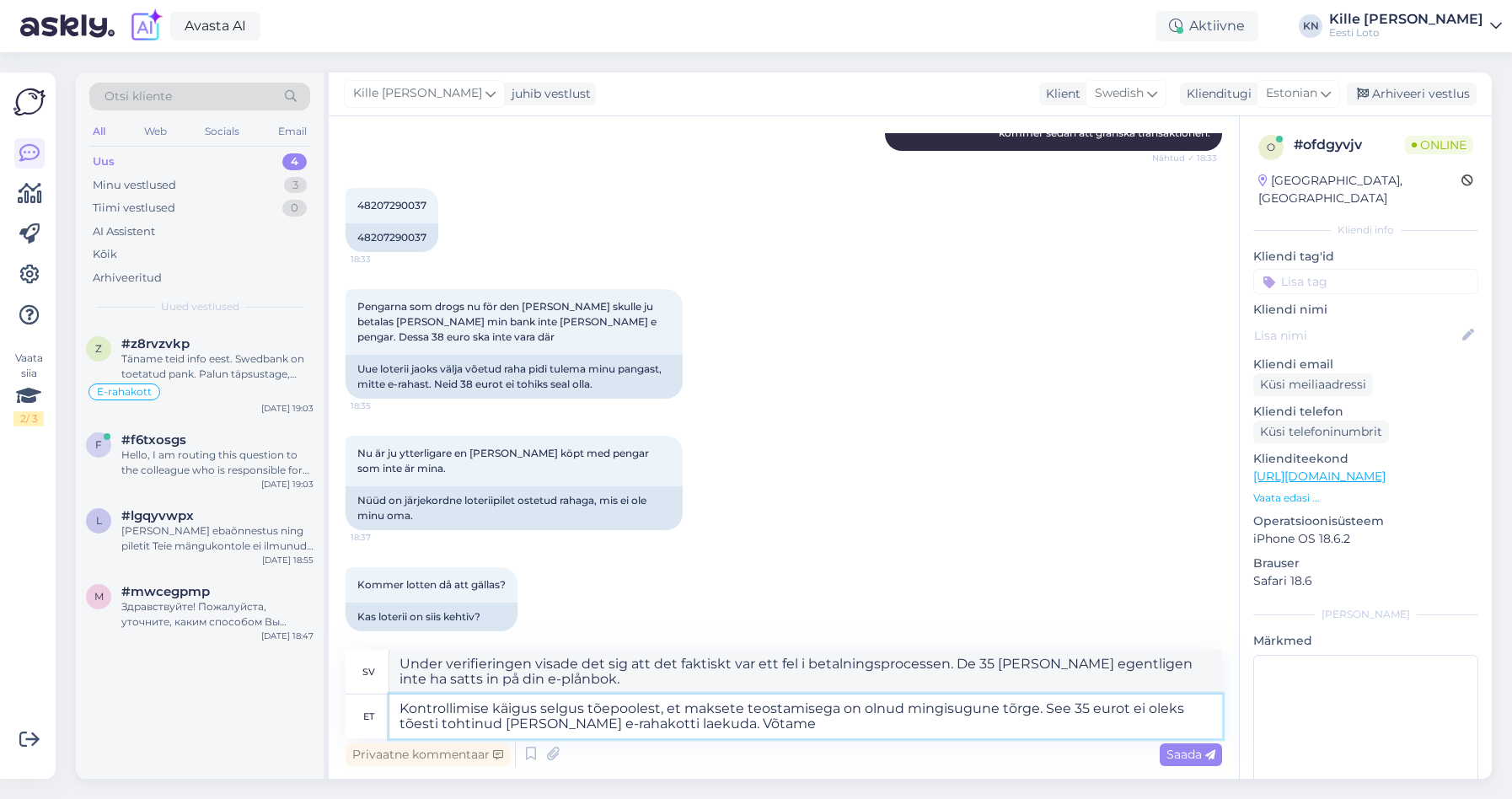
type textarea "Kontrollimise käigus selgus tõepoolest, et maksete teostamisega on olnud mingis…"
type textarea "Under verifieringen visade det sig att det faktiskt var ett fel i betalningspro…"
type textarea "Kontrollimise käigus selgus tõepoolest, et maksete teostamisega on olnud mingis…"
type textarea "Under verifieringen visade det sig att det faktiskt var ett fel i betalningspro…"
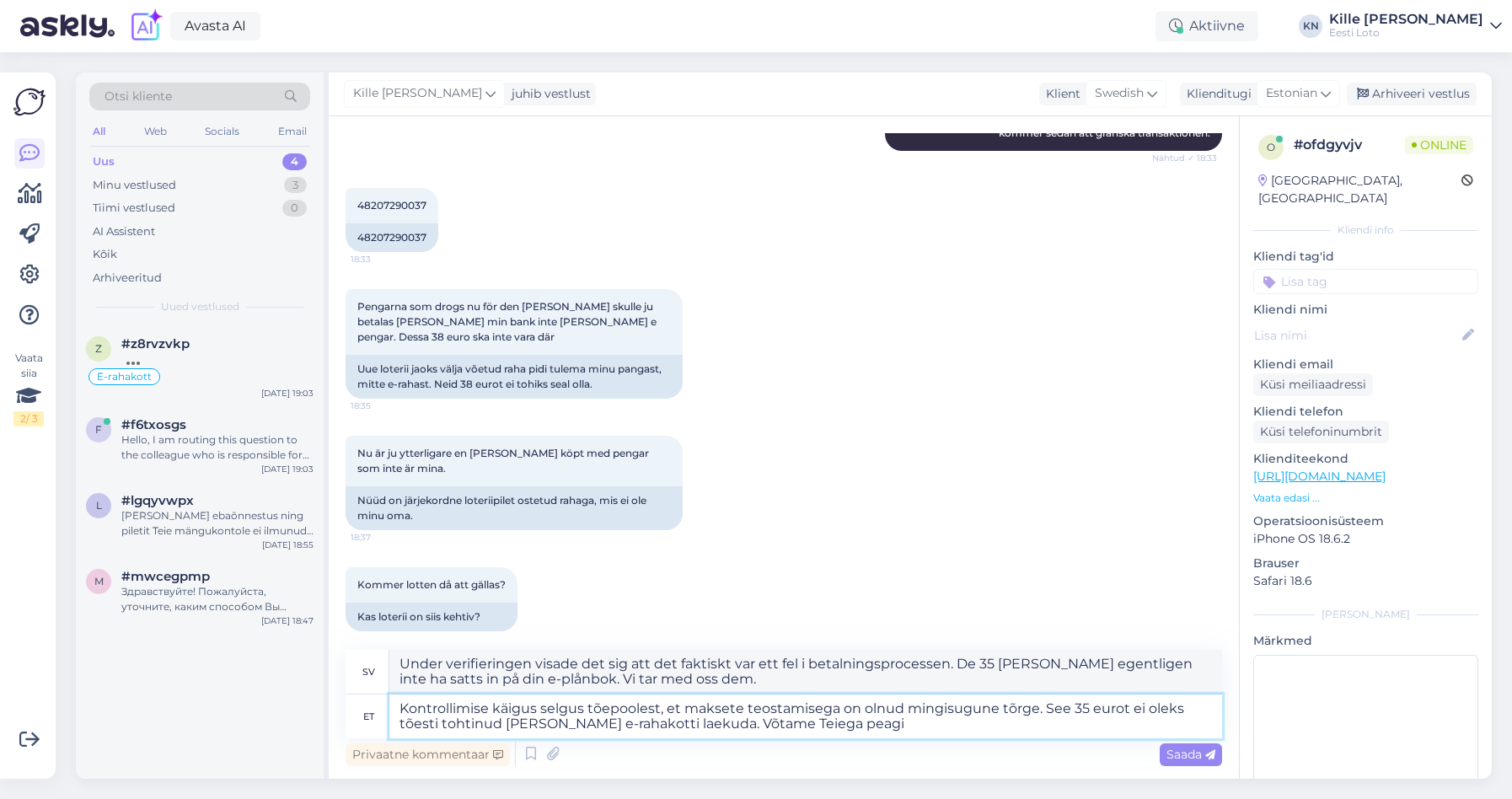
type textarea "Kontrollimise käigus selgus tõepoolest, et maksete teostamisega on olnud mingis…"
type textarea "Under verifieringen visade det sig att det faktiskt var ett fel i betalningspro…"
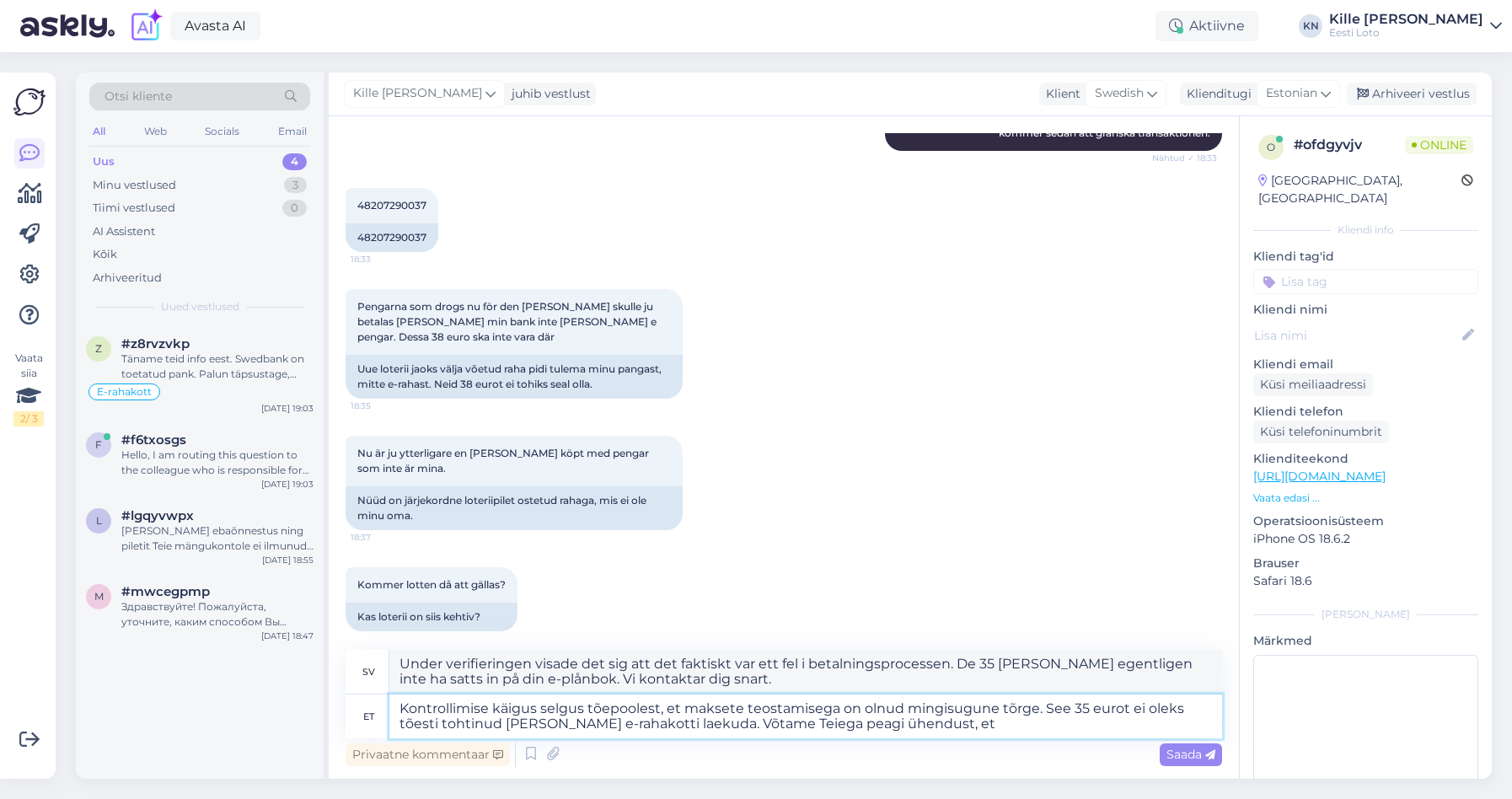
click at [1053, 705] on textarea "Kontrollimise käigus selgus tõepoolest, et maksete teostamisega on olnud mingis…" at bounding box center [806, 716] width 833 height 44
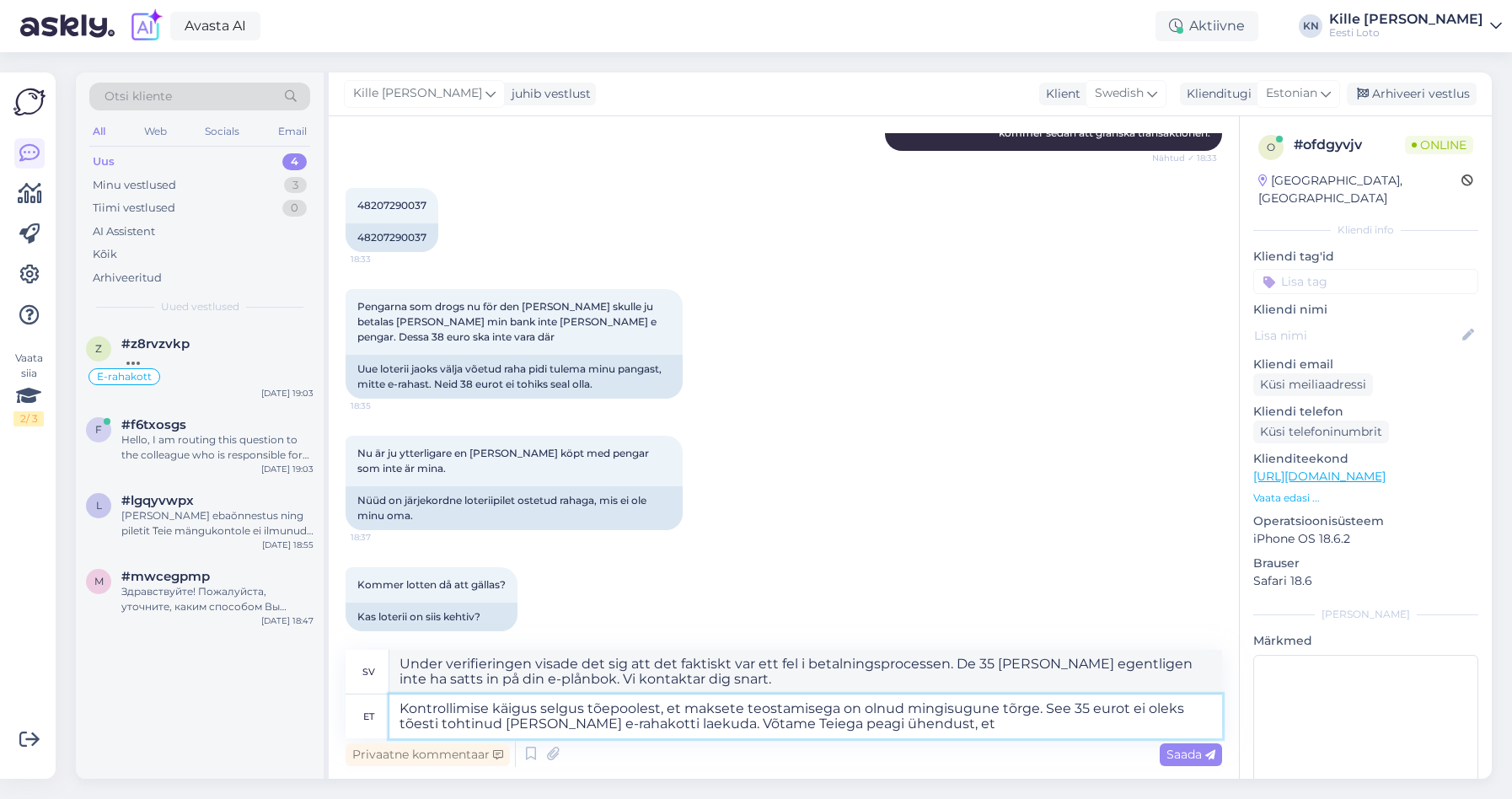
click at [1053, 705] on textarea "Kontrollimise käigus selgus tõepoolest, et maksete teostamisega on olnud mingis…" at bounding box center [806, 716] width 833 height 44
click at [910, 722] on textarea "Kontrollimise käigus selgus tõepoolest, et maksete teostamisega on olnud mingis…" at bounding box center [806, 716] width 833 height 44
type textarea "Kontrollimise käigus selgus tõepoolest, et maksete teostamisega on olnud mingis…"
type textarea "Under verifieringen visade det sig att det faktiskt var ett fel i betalningspro…"
type textarea "Kontrollimise käigus selgus tõepoolest, et maksete teostamisega on olnud mingis…"
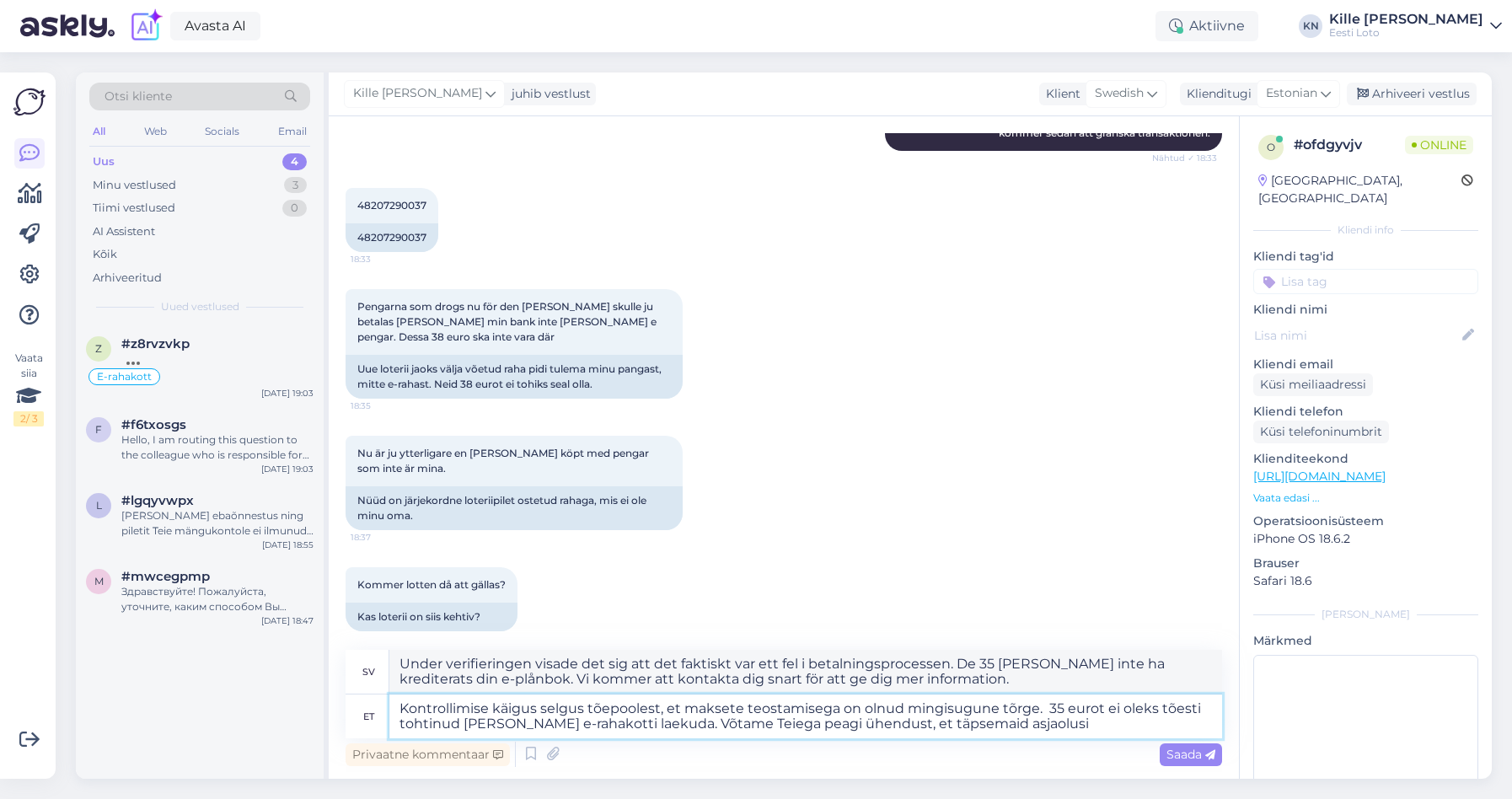
type textarea "Under verifieringen visade det sig att det faktiskt var ett fel i betalningspro…"
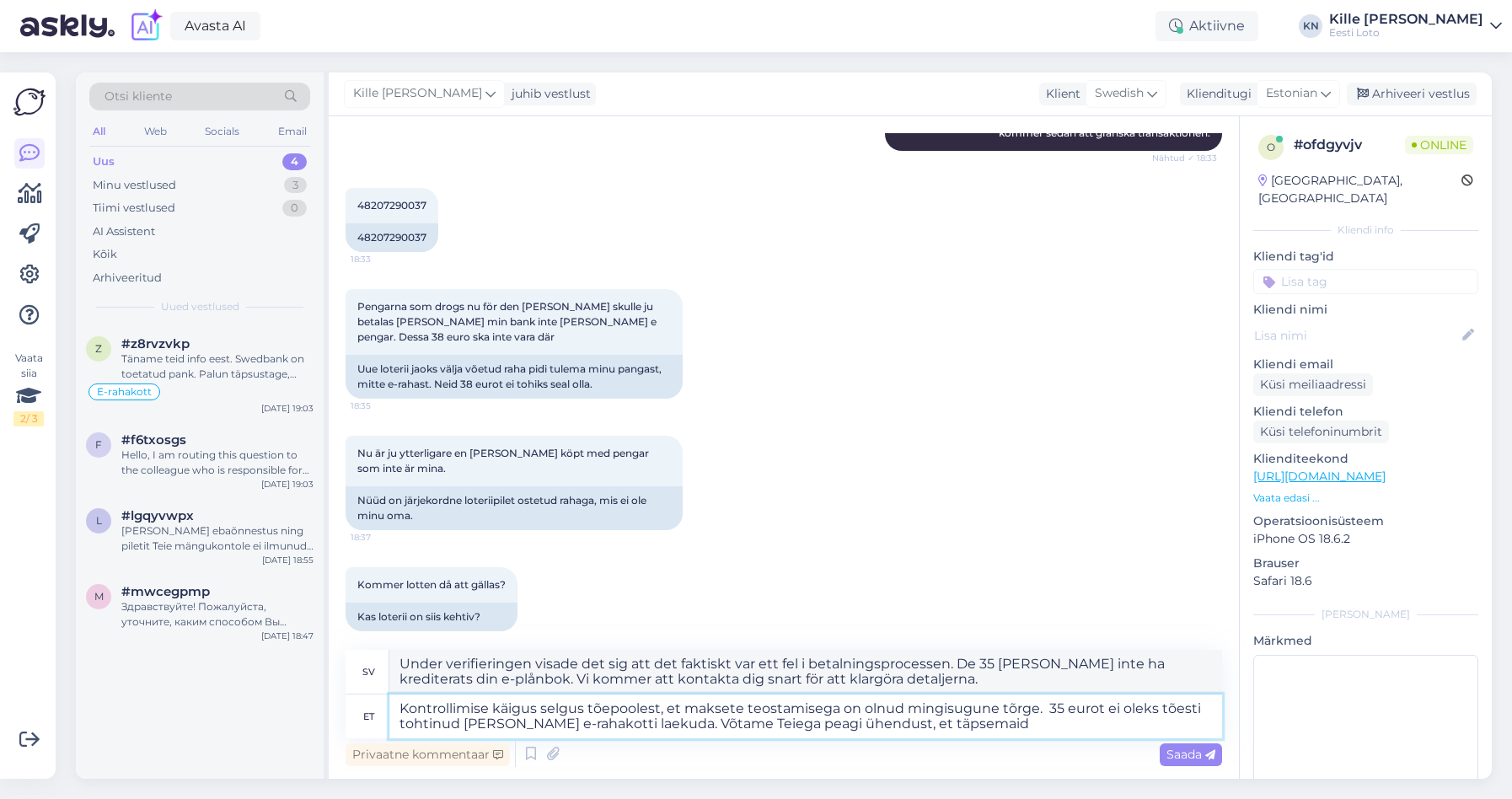
type textarea "Kontrollimise käigus selgus tõepoolest, et maksete teostamisega on olnud mingis…"
type textarea "Under verifieringen visade det sig att det faktiskt var ett fel i betalningspro…"
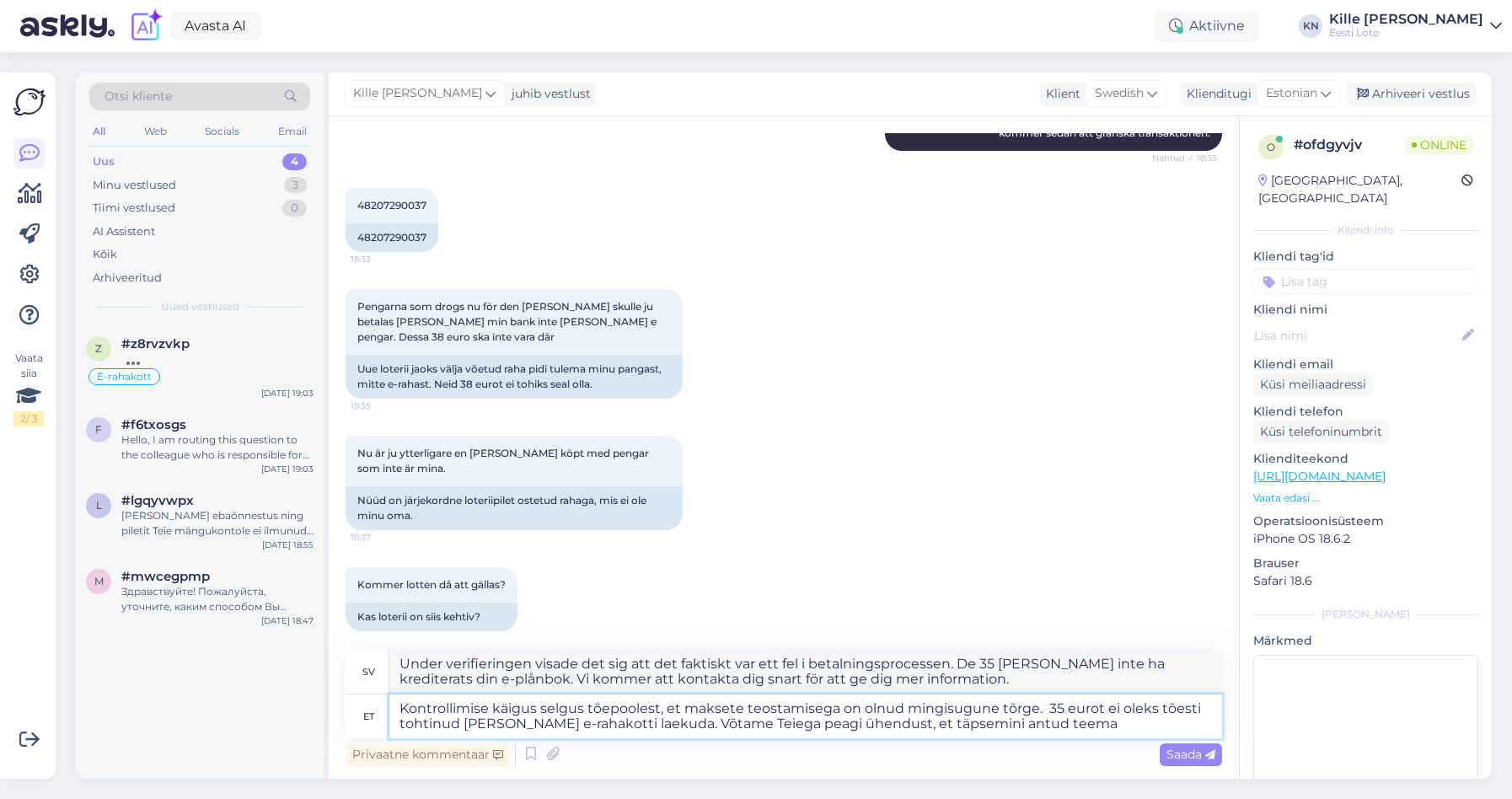
type textarea "Kontrollimise käigus selgus tõepoolest, et maksete teostamisega on olnud mingis…"
type textarea "Under verifieringen visade det sig att det faktiskt var ett fel i betalningspro…"
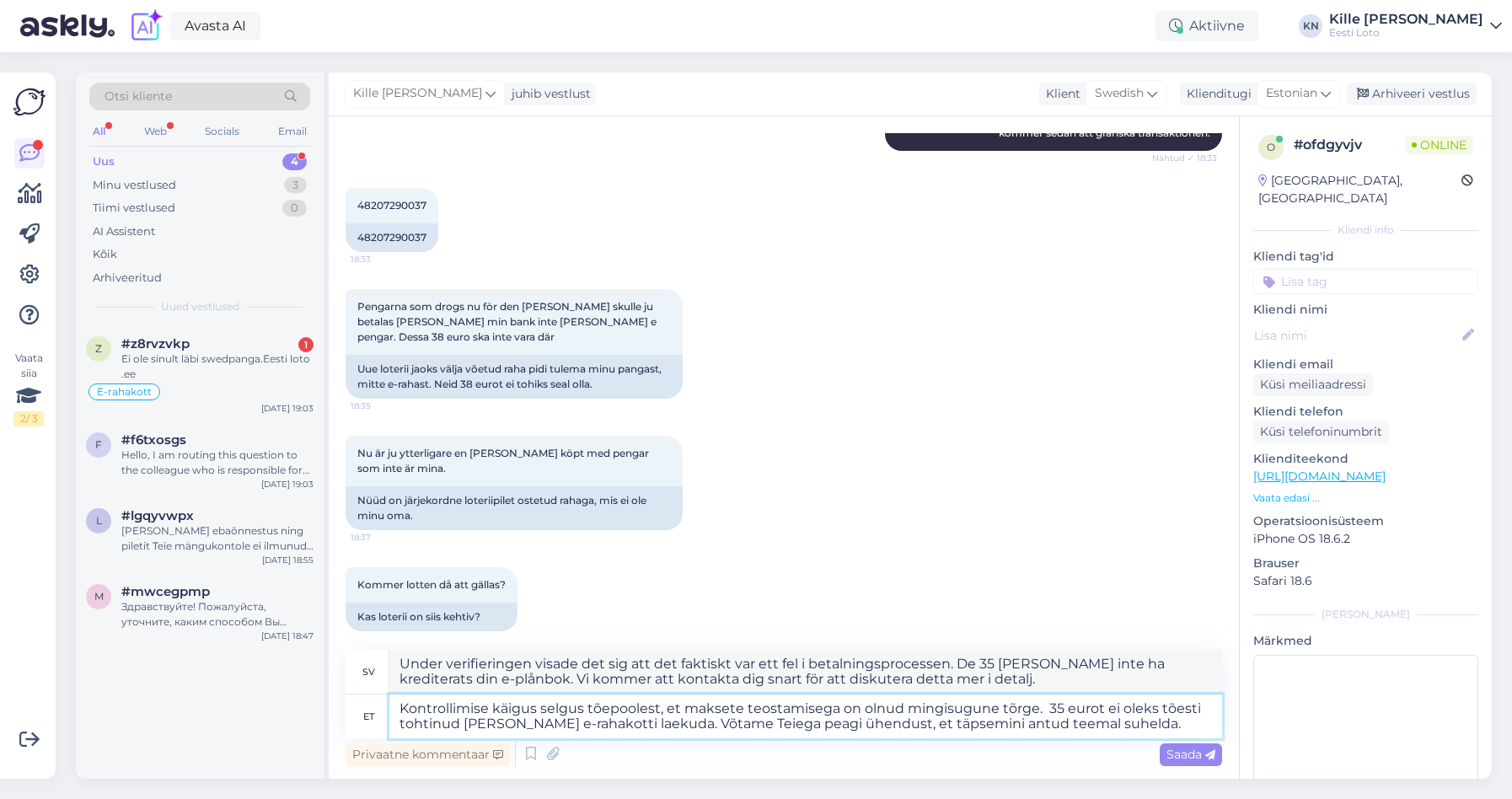
drag, startPoint x: 1044, startPoint y: 707, endPoint x: 1052, endPoint y: 706, distance: 8.1
click at [1045, 707] on textarea "Kontrollimise käigus selgus tõepoolest, et maksete teostamisega on olnud mingis…" at bounding box center [806, 716] width 833 height 44
click at [1108, 721] on textarea "Kontrollimise käigus selgus tõepoolest, et maksete teostamisega on olnud mingis…" at bounding box center [806, 716] width 833 height 44
type textarea "Kontrollimise käigus selgus tõepoolest, et maksete teostamisega on olnud mingis…"
type textarea "Under verifieringen visade det sig att det faktiskt var ett fel i betalningspro…"
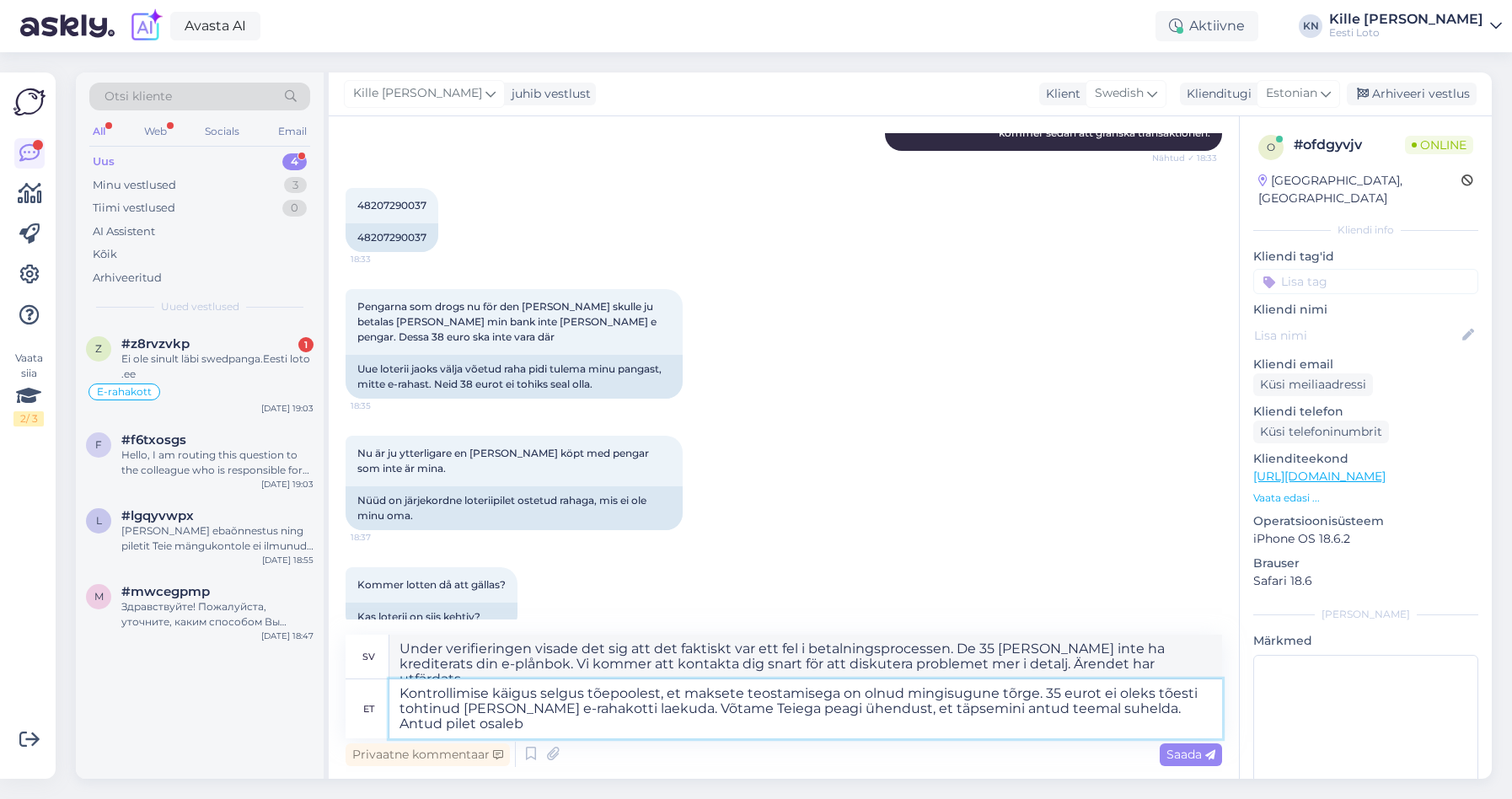
type textarea "Kontrollimise käigus selgus tõepoolest, et maksete teostamisega on olnud mingis…"
type textarea "Under verifieringen visade det sig att det faktiskt var ett fel i betalningspro…"
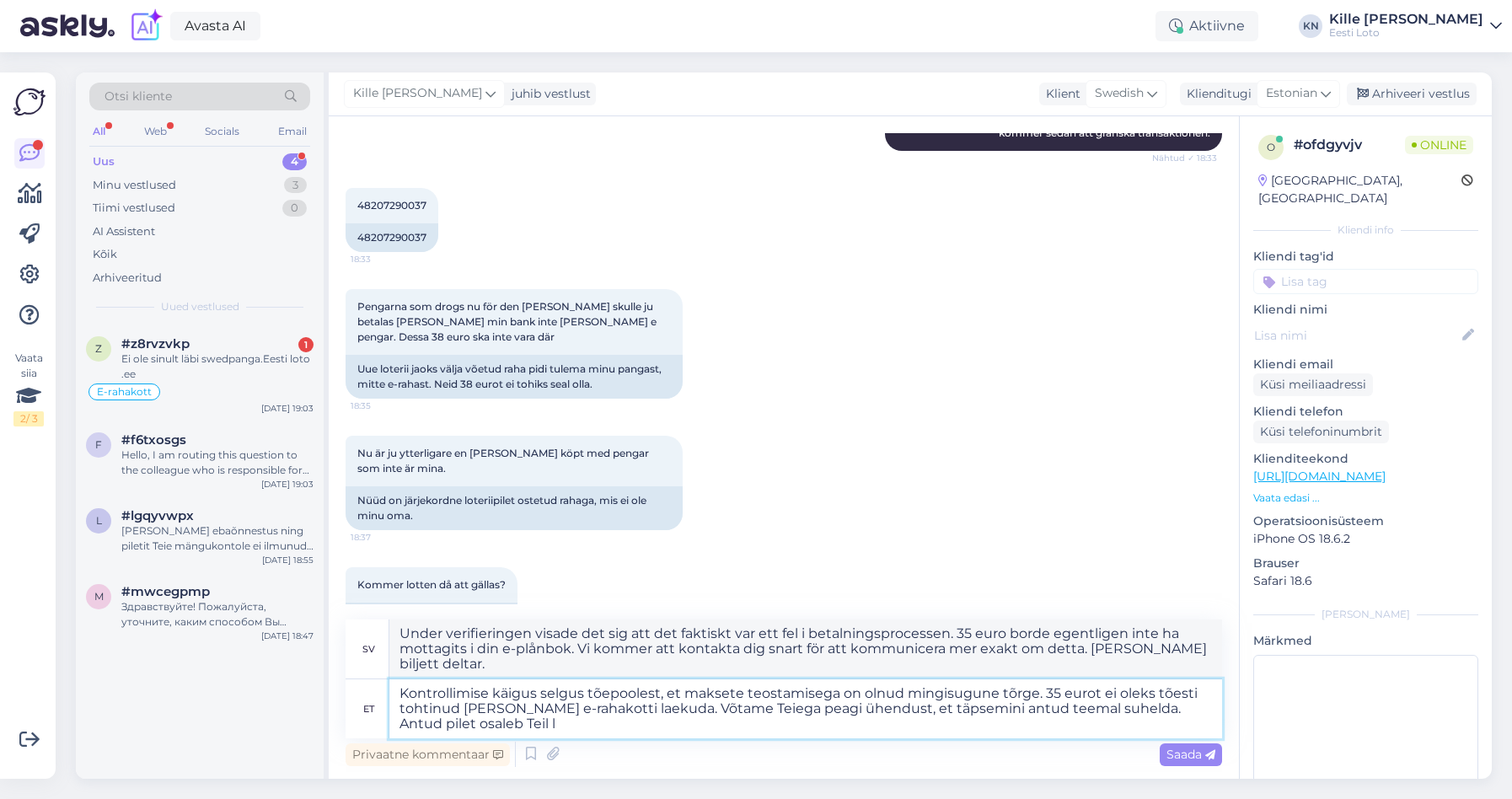
type textarea "Kontrollimise käigus selgus tõepoolest, et maksete teostamisega on olnud mingis…"
type textarea "Under verifieringen visade det sig att det faktiskt var ett fel i betalningspro…"
type textarea "Kontrollimise käigus selgus tõepoolest, et maksete teostamisega on olnud mingis…"
type textarea "Under verifieringen visade det sig att det faktiskt hade uppstått ett fel i bet…"
type textarea "Kontrollimise käigus selgus tõepoolest, et maksete teostamisega on olnud mingis…"
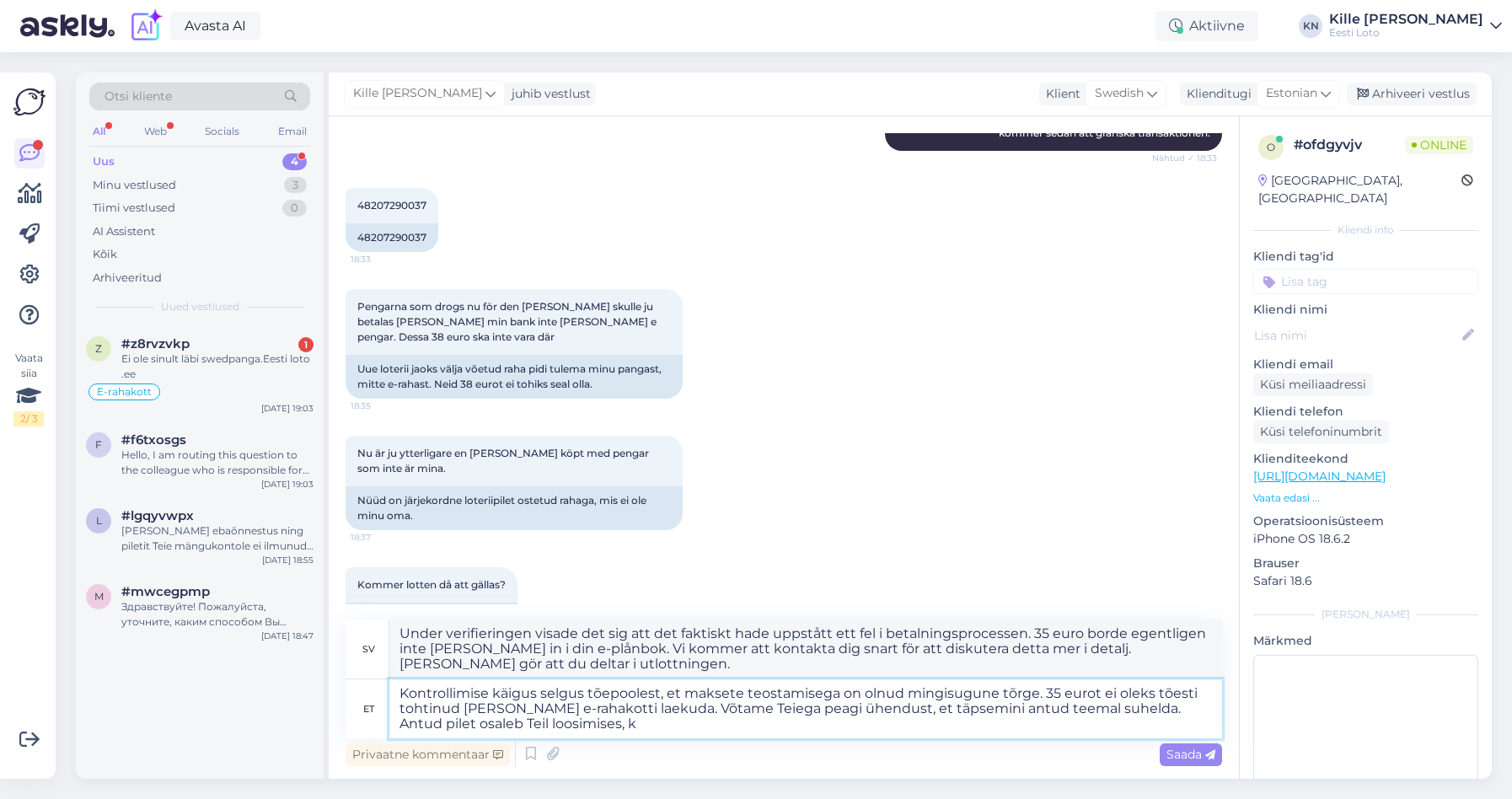
type textarea "Under verifieringen visade det sig att det faktiskt var ett fel i betalningspro…"
type textarea "Kontrollimise käigus selgus tõepoolest, et maksete teostamisega on olnud mingis…"
type textarea "Under verifieringen visade det sig att det faktiskt var ett fel i betalningspro…"
type textarea "Kontrollimise käigus selgus tõepoolest, et maksete teostamisega on olnud mingis…"
type textarea "Under verifieringen visade det sig att det faktiskt var ett fel i betalningspro…"
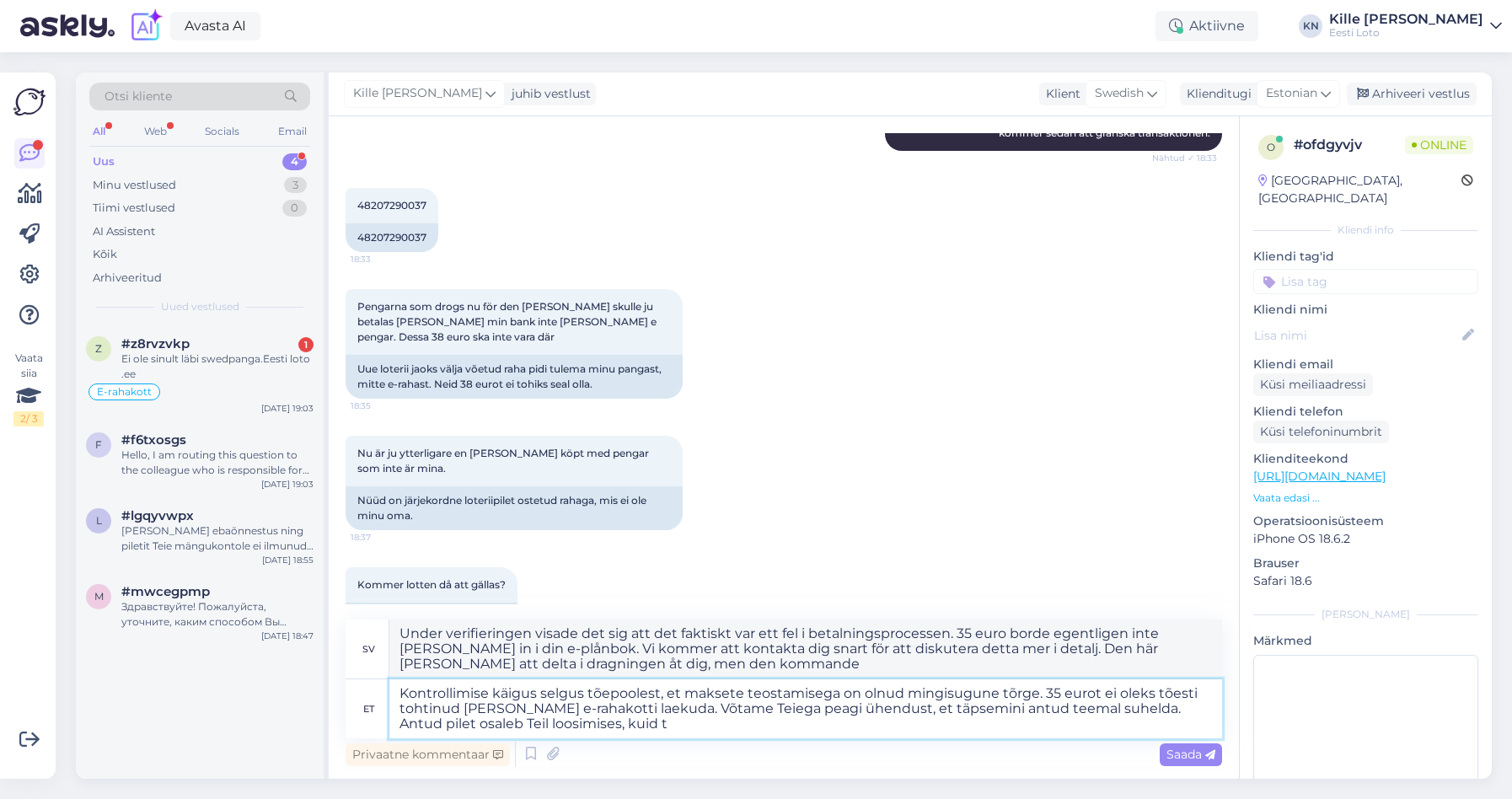
type textarea "Kontrollimise käigus selgus tõepoolest, et maksete teostamisega on olnud mingis…"
type textarea "Under verifieringen visade det sig att det faktiskt var ett fel i betalningspro…"
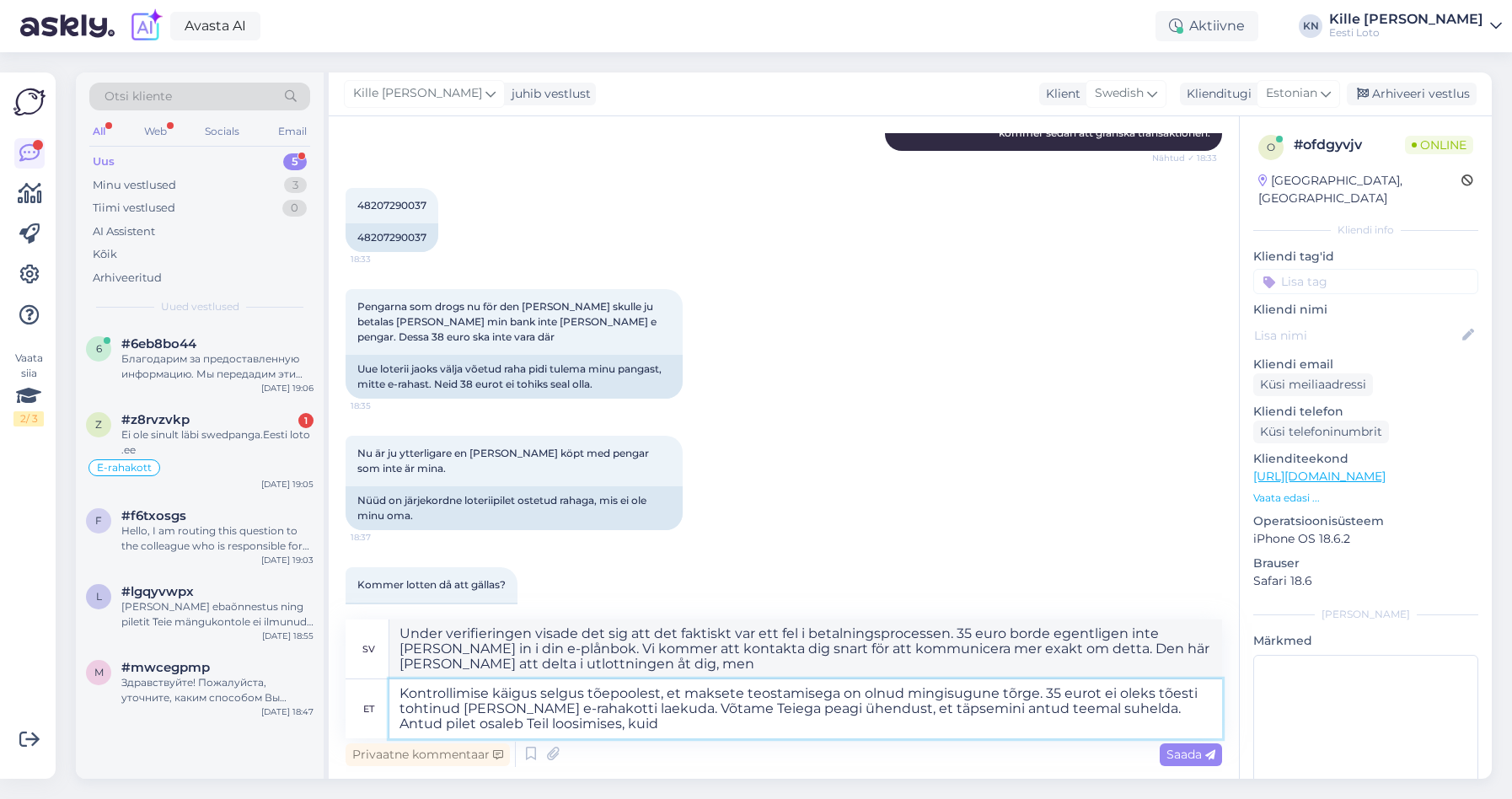
click at [952, 723] on textarea "Kontrollimise käigus selgus tõepoolest, et maksete teostamisega on olnud mingis…" at bounding box center [806, 708] width 833 height 59
drag, startPoint x: 639, startPoint y: 726, endPoint x: 542, endPoint y: 728, distance: 97.0
click at [542, 728] on textarea "Kontrollimise käigus selgus tõepoolest, et maksete teostamisega on olnud mingis…" at bounding box center [806, 708] width 833 height 59
type textarea "Kontrollimise käigus selgus tõepoolest, et maksete teostamisega on olnud mingis…"
type textarea "Under verifieringen visade det sig att det faktiskt var ett fel i betalningspro…"
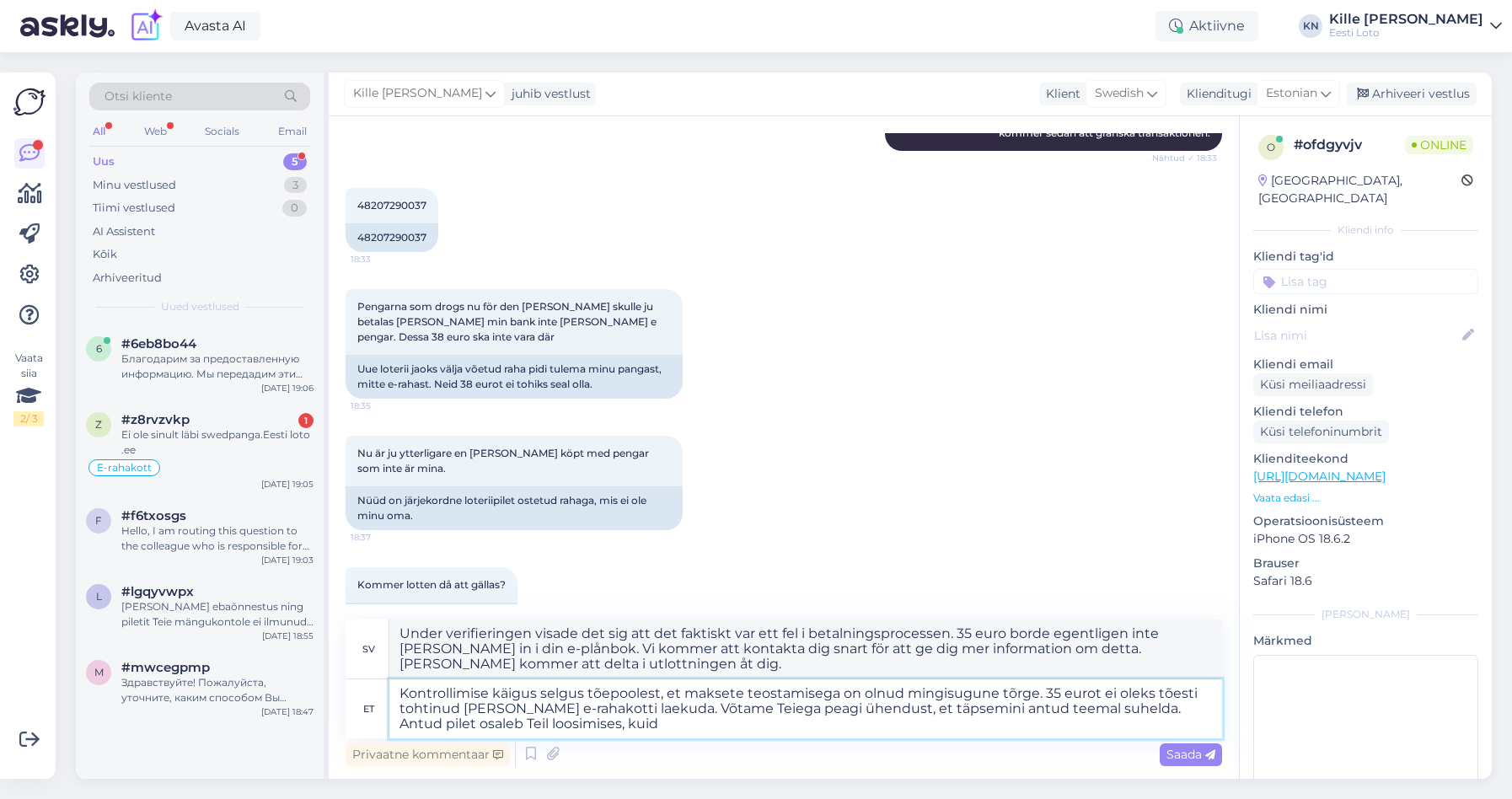
type textarea "Kontrollimise käigus selgus tõepoolest, et maksete teostamisega on olnud mingis…"
type textarea "Under verifieringen visade det sig att det faktiskt var ett fel i betalningspro…"
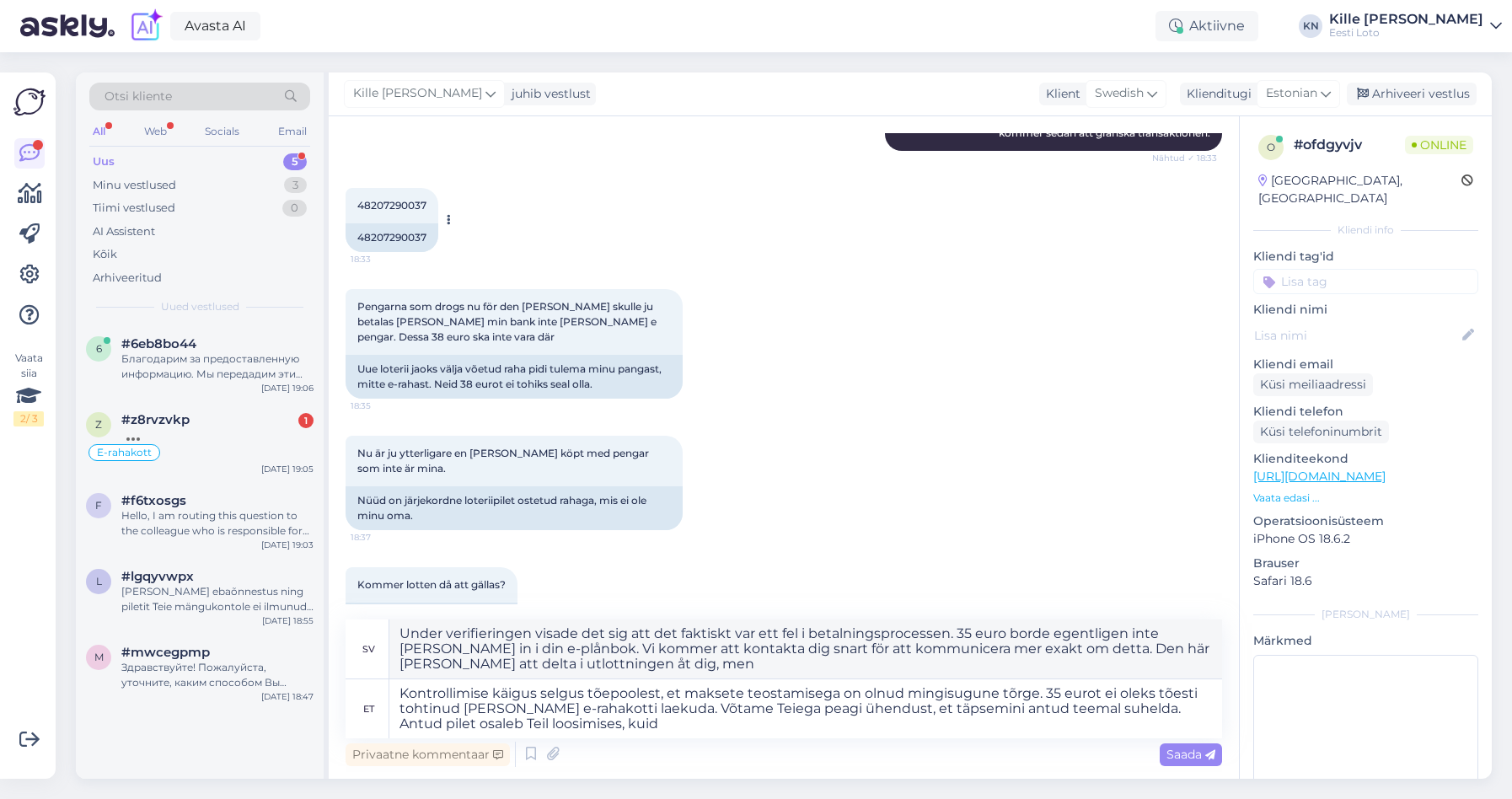
click at [397, 201] on span "48207290037" at bounding box center [392, 205] width 69 height 12
copy span "48207290037"
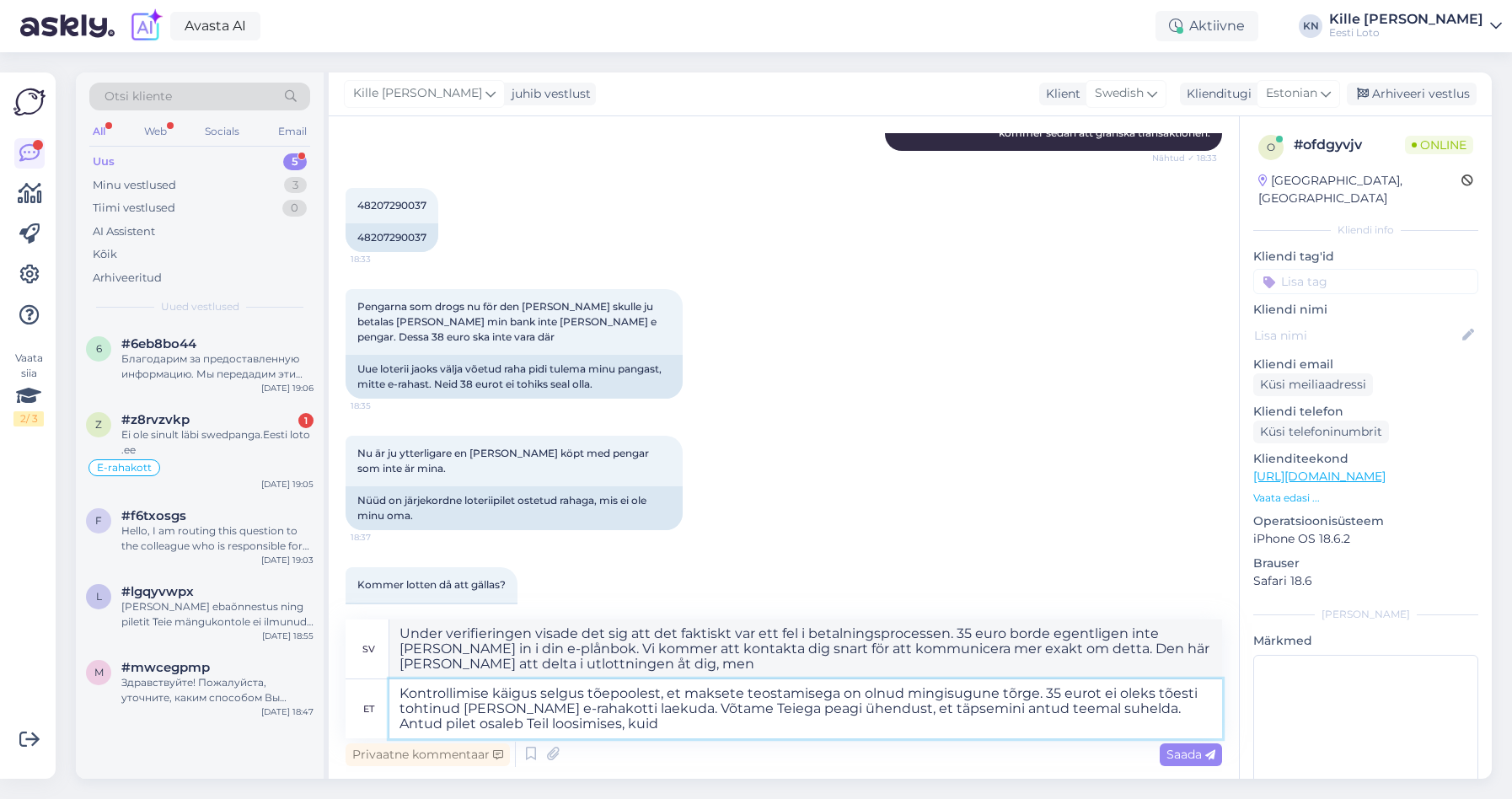
click at [703, 723] on textarea "Kontrollimise käigus selgus tõepoolest, et maksete teostamisega on olnud mingis…" at bounding box center [806, 708] width 833 height 59
type textarea "Kontrollimise käigus selgus tõepoolest, et maksete teostamisega on olnud mingis…"
type textarea "Under verifieringen visade det sig att det faktiskt var ett fel i betalningspro…"
type textarea "Kontrollimise käigus selgus tõepoolest, et maksete teostamisega on olnud mingis…"
type textarea "Under verifieringen visade det sig att det faktiskt var ett fel i betalningspro…"
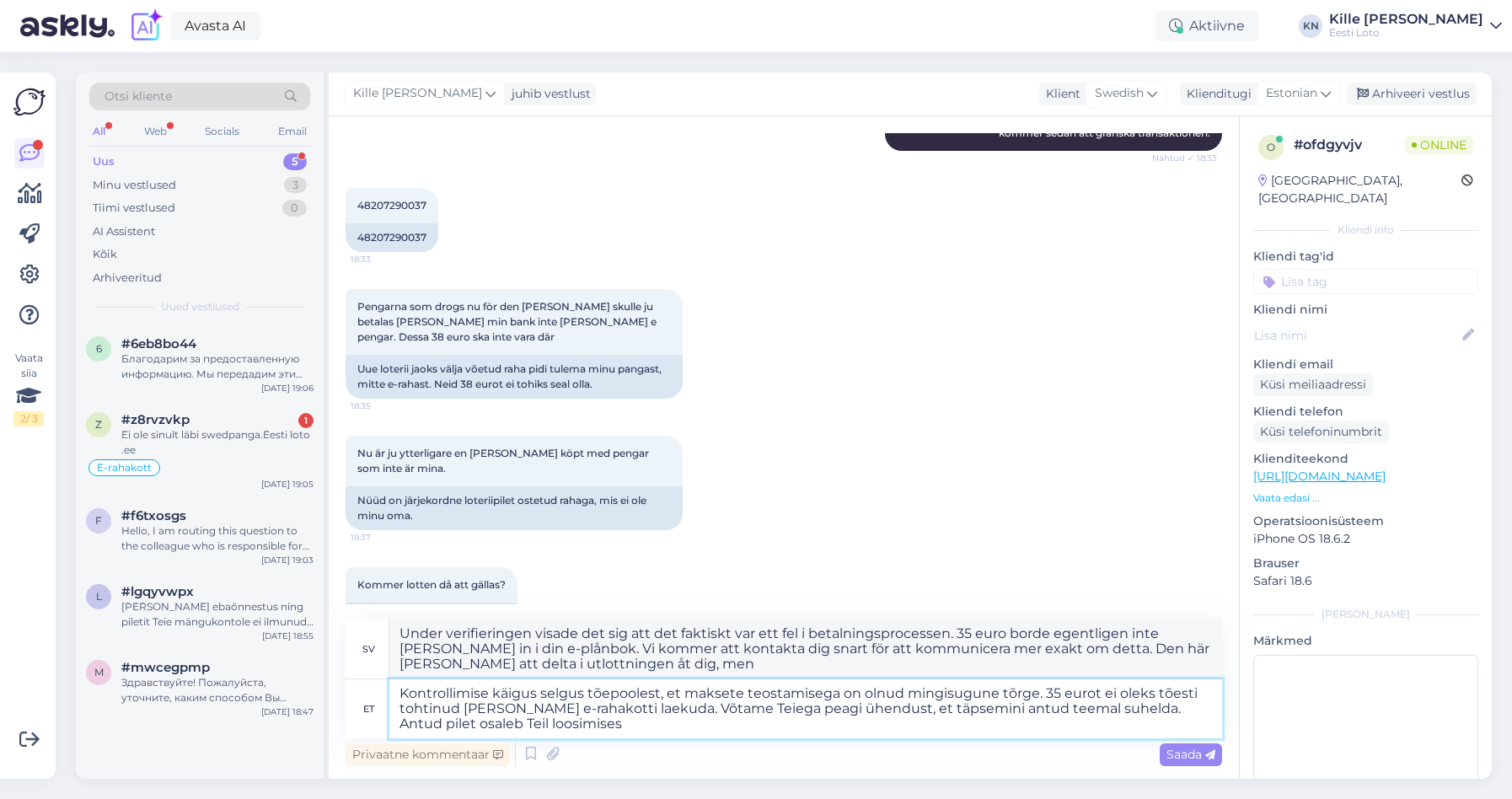
type textarea "Kontrollimise käigus selgus tõepoolest, et maksete teostamisega on olnud mingis…"
type textarea "Under verifieringen visade det sig att det faktiskt var ett fel i betalningspro…"
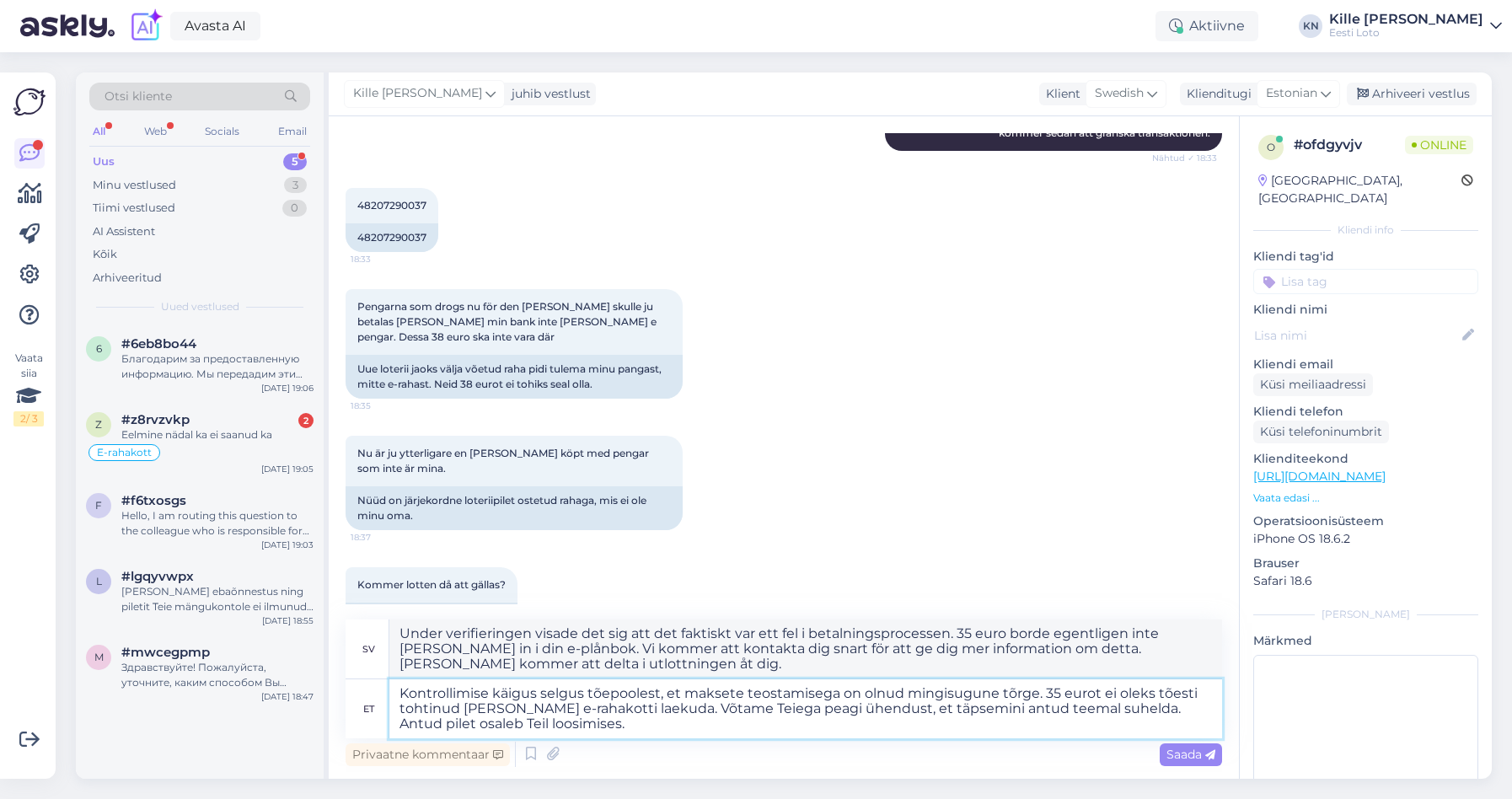
drag, startPoint x: 1086, startPoint y: 714, endPoint x: 1130, endPoint y: 720, distance: 44.4
click at [1086, 714] on textarea "Kontrollimise käigus selgus tõepoolest, et maksete teostamisega on olnud mingis…" at bounding box center [806, 708] width 833 height 59
type textarea "Kontrollimise käigus selgus tõepoolest, et maksete teostamisega on olnud mingis…"
type textarea "Under verifieringen visade det sig att det faktiskt var ett fel i betalningspro…"
type textarea "Kontrollimise käigus selgus tõepoolest, et maksete teostamisega on olnud mingis…"
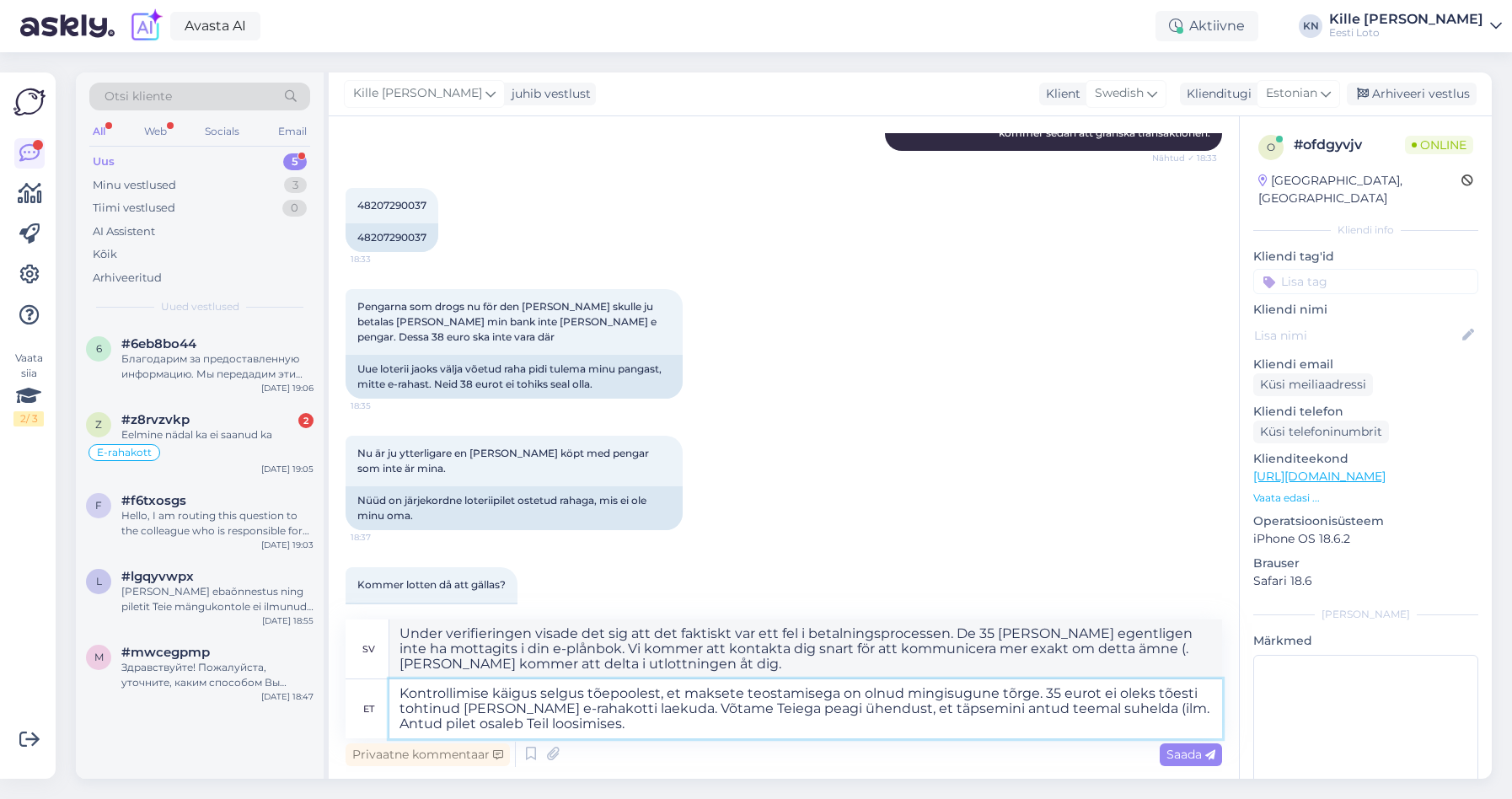
type textarea "Under verifieringen visade det sig att det faktiskt var ett fel i betalningspro…"
type textarea "Kontrollimise käigus selgus tõepoolest, et maksete teostamisega on olnud mingis…"
type textarea "Under verifieringen visade det sig att det faktiskt hade uppstått något slags f…"
type textarea "Kontrollimise käigus selgus tõepoolest, et maksete teostamisega on olnud mingis…"
type textarea "Under verifieringen visade det sig att det faktiskt hade uppstått något slags f…"
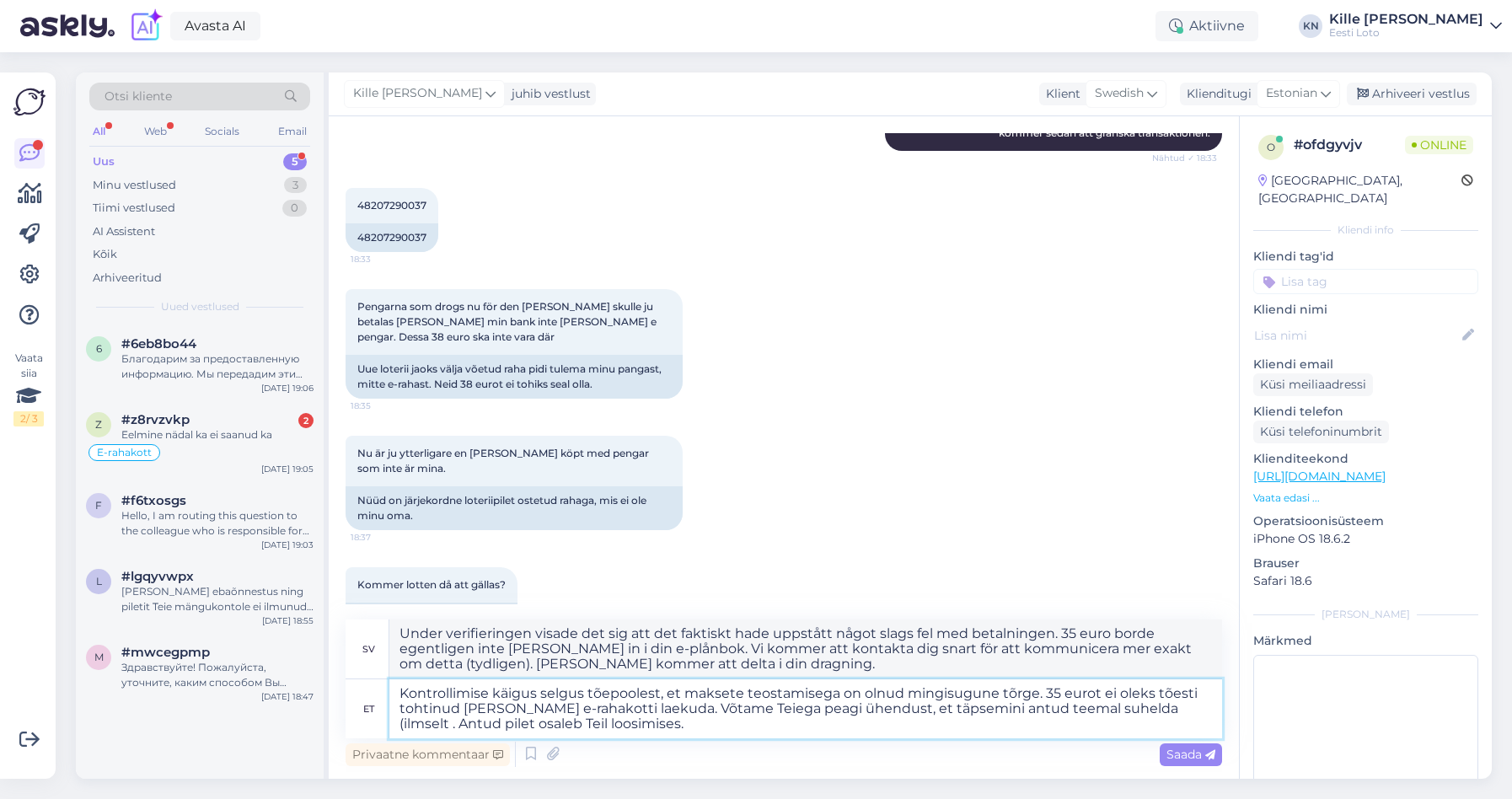
type textarea "Kontrollimise käigus selgus tõepoolest, et maksete teostamisega on olnud mingis…"
type textarea "Under verifieringen visade det sig att det faktiskt var ett fel i betalningspro…"
type textarea "Kontrollimise käigus selgus tõepoolest, et maksete teostamisega on olnud mingis…"
type textarea "Under verifieringen visade det sig att det faktiskt hade uppstått något slags f…"
type textarea "Kontrollimise käigus selgus tõepoolest, et maksete teostamisega on olnud mingis…"
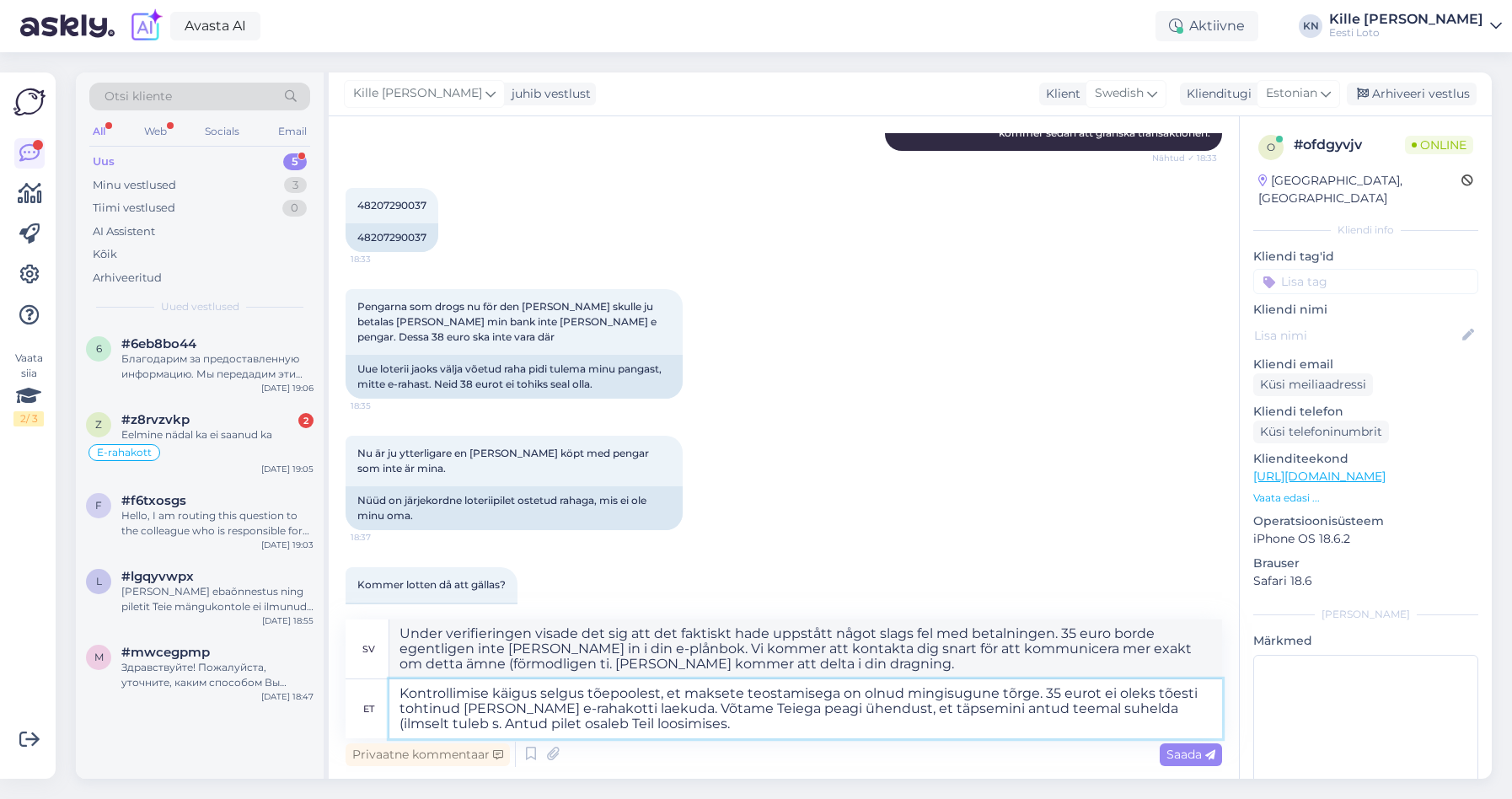
type textarea "Under verifieringen visade det sig att det faktiskt hade uppstått något slags f…"
type textarea "Kontrollimise käigus selgus tõepoolest, et maksete teostamisega on olnud mingis…"
type textarea "Under verifieringen visade det sig att det faktiskt hade uppstått något slags f…"
type textarea "Kontrollimise käigus selgus tõepoolest, et maksete teostamisega on olnud mingis…"
type textarea "Under verifieringen visade det sig att det faktiskt hade uppstått något slags f…"
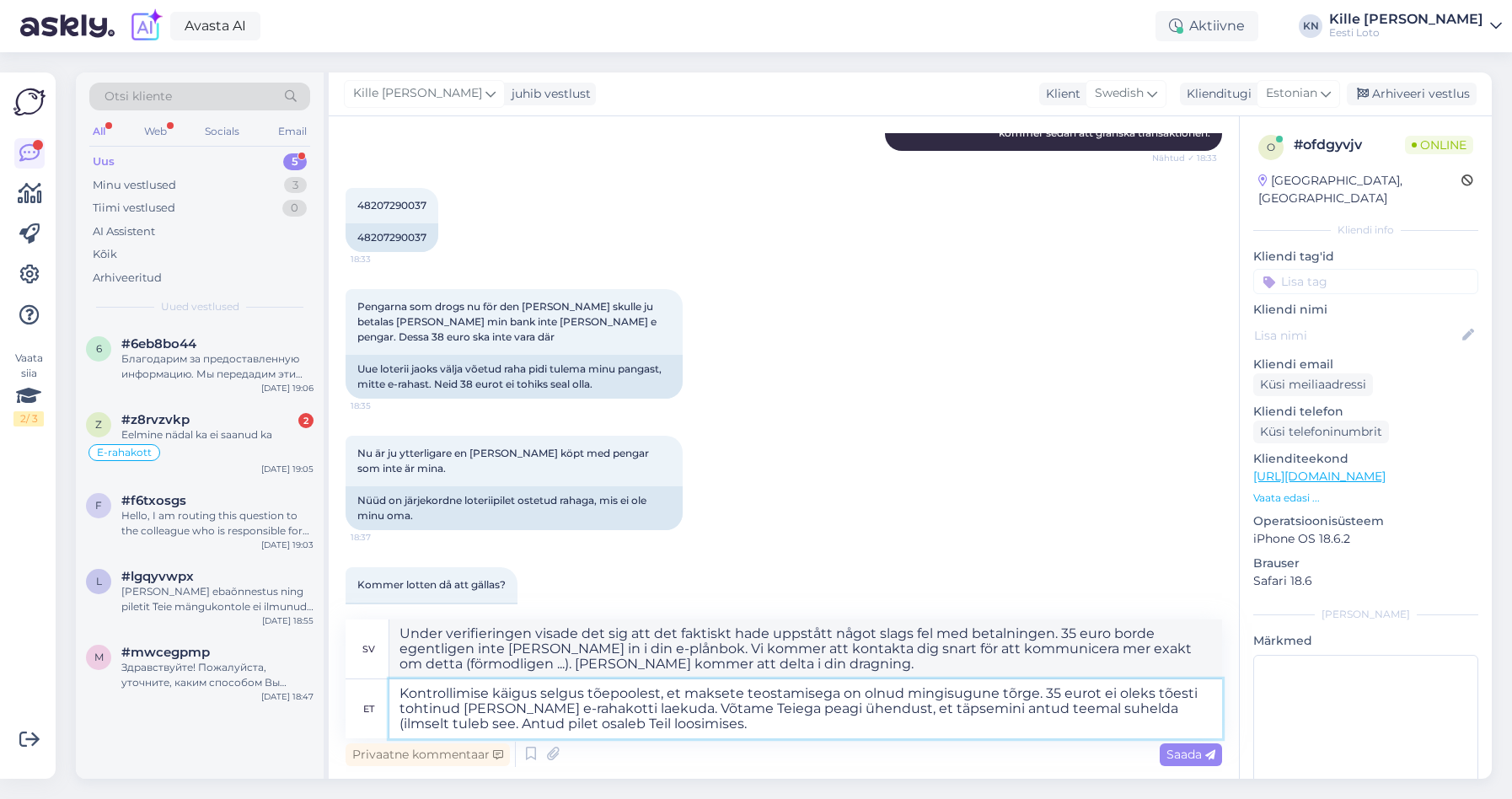
type textarea "Kontrollimise käigus selgus tõepoolest, et maksete teostamisega on olnud mingis…"
type textarea "Under verifieringen visade det sig att det faktiskt hade uppstått något slags f…"
type textarea "Kontrollimise käigus selgus tõepoolest, et maksete teostamisega on olnud mingis…"
type textarea "Under verifieringen visade det sig att det faktiskt hade uppstått något slags f…"
type textarea "Kontrollimise käigus selgus tõepoolest, et maksete teostamisega on olnud mingis…"
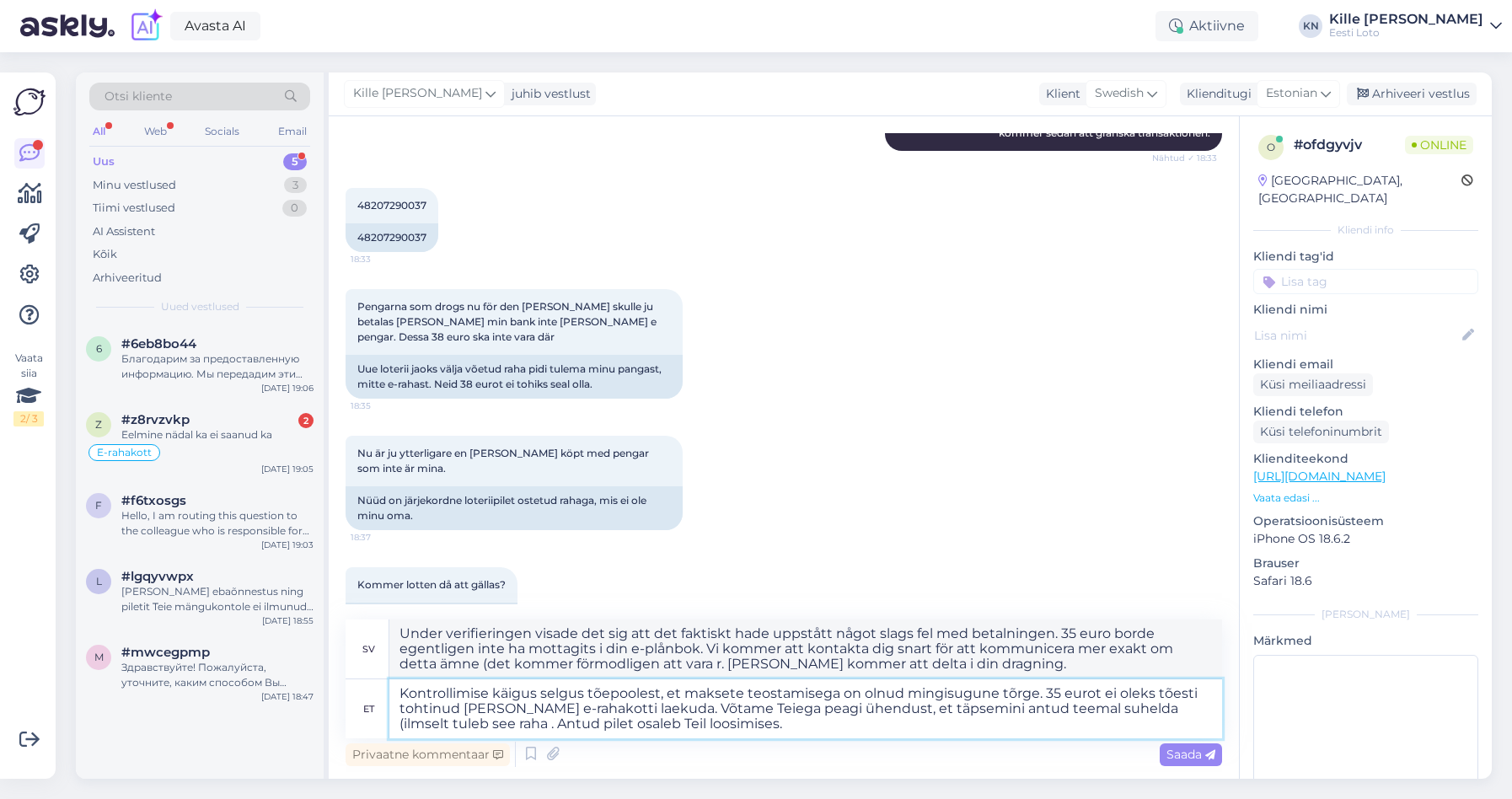
type textarea "Under verifieringen visade det sig att det faktiskt hade uppstått något slags f…"
type textarea "Kontrollimise käigus selgus tõepoolest, et maksete teostamisega on olnud mingis…"
type textarea "Under verifieringen visade det sig att det faktiskt hade uppstått något slags f…"
type textarea "Kontrollimise käigus selgus tõepoolest, et maksete teostamisega on olnud mingis…"
type textarea "Under verifieringen visade det sig att det faktiskt hade uppstått något slags f…"
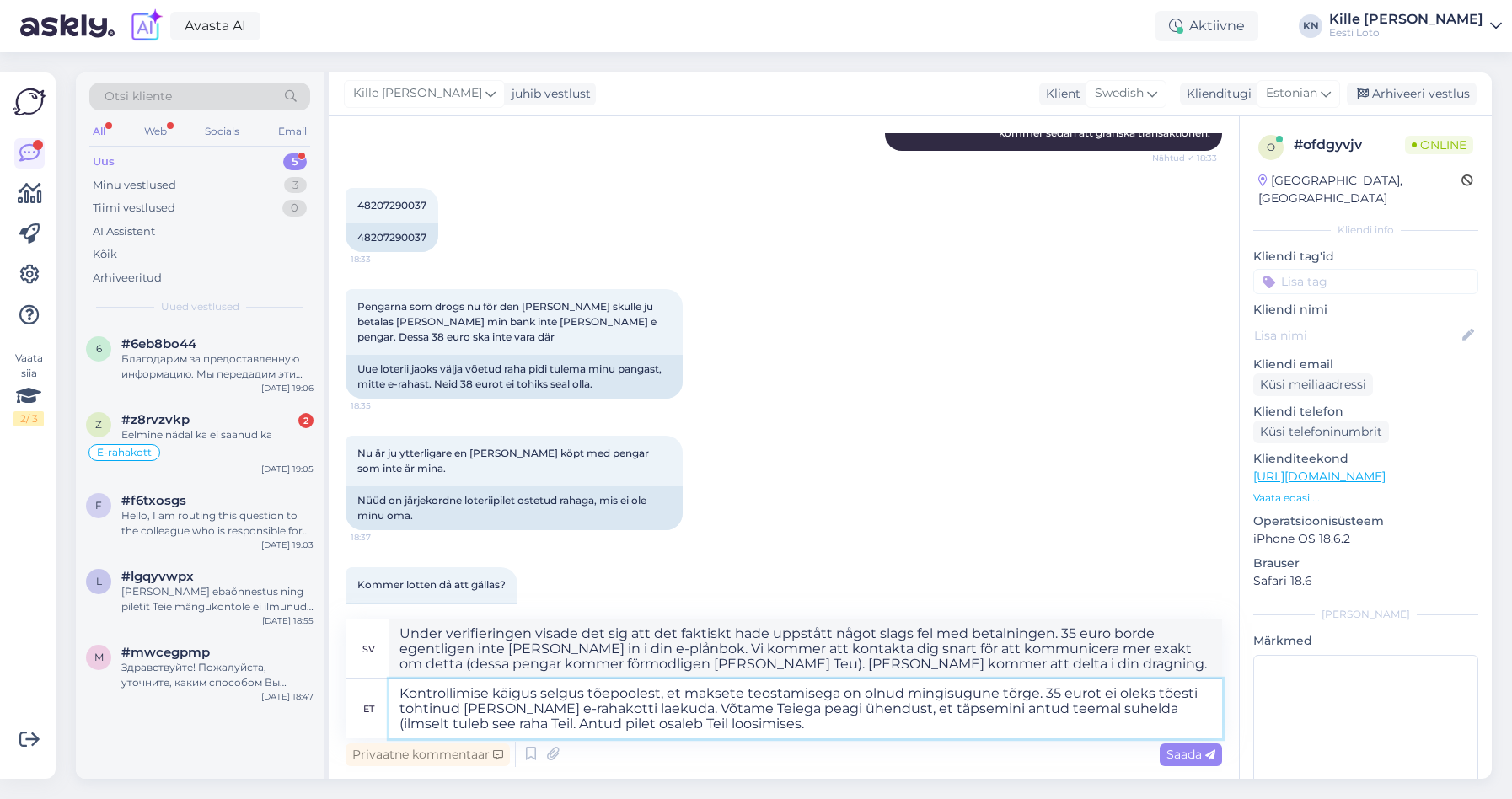
type textarea "Kontrollimise käigus selgus tõepoolest, et maksete teostamisega on olnud mingis…"
type textarea "Under verifieringen visade det sig att det faktiskt hade uppstått något slags f…"
type textarea "Kontrollimise käigus selgus tõepoolest, et maksete teostamisega on olnud mingis…"
type textarea "Under verifieringen visade det sig att det faktiskt hade uppstått något slags f…"
type textarea "Kontrollimise käigus selgus tõepoolest, et maksete teostamisega on olnud mingis…"
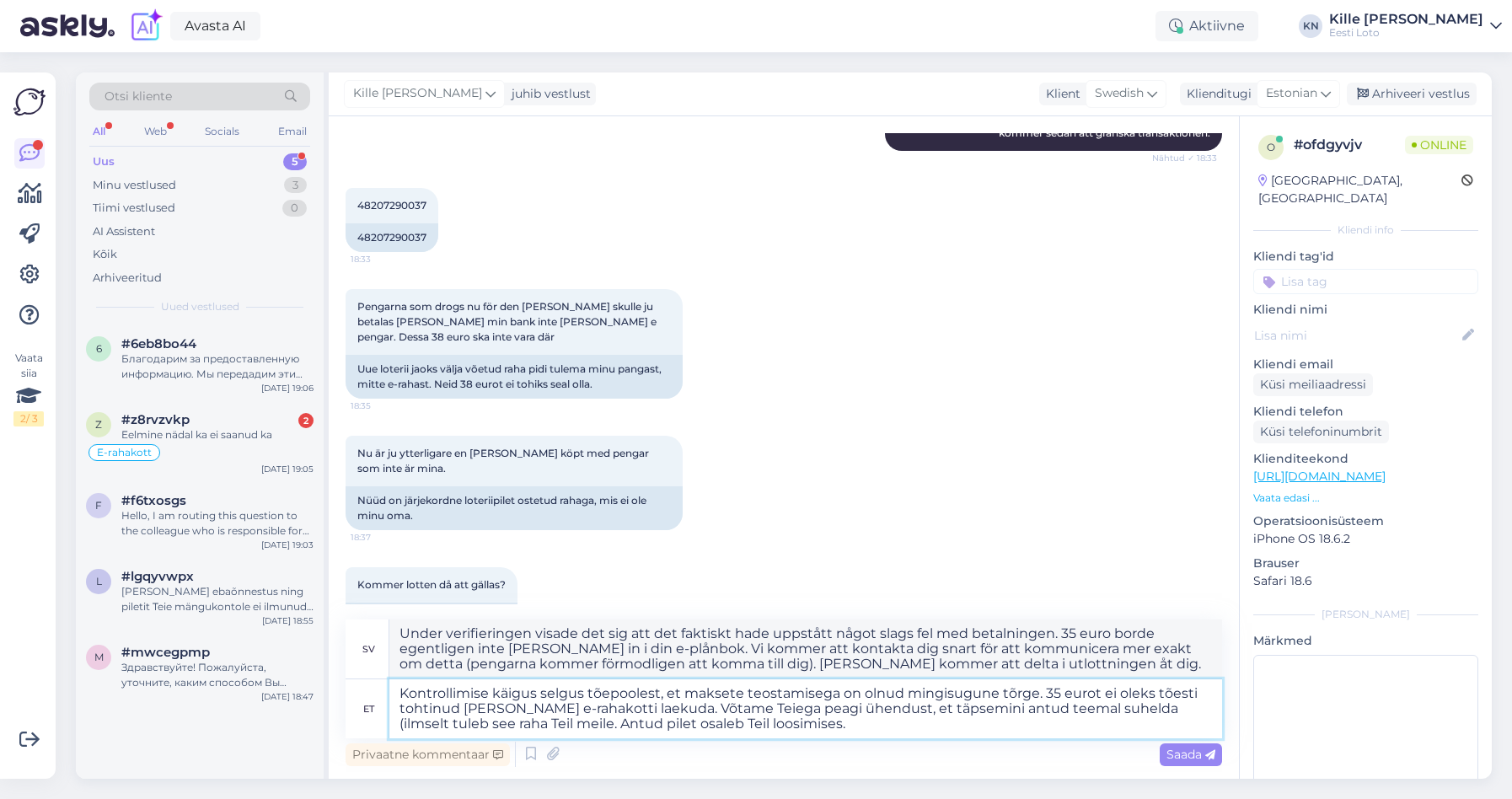
type textarea "Under verifieringen visade det sig att det faktiskt hade uppstått något slags f…"
type textarea "Kontrollimise käigus selgus tõepoolest, et maksete teostamisega on olnud mingis…"
type textarea "Under verifieringen visade det sig att det faktiskt hade uppstått något slags f…"
type textarea "Kontrollimise käigus selgus tõepoolest, et maksete teostamisega on olnud mingis…"
type textarea "Under verifieringen visade det sig att det faktiskt hade uppstått något slags f…"
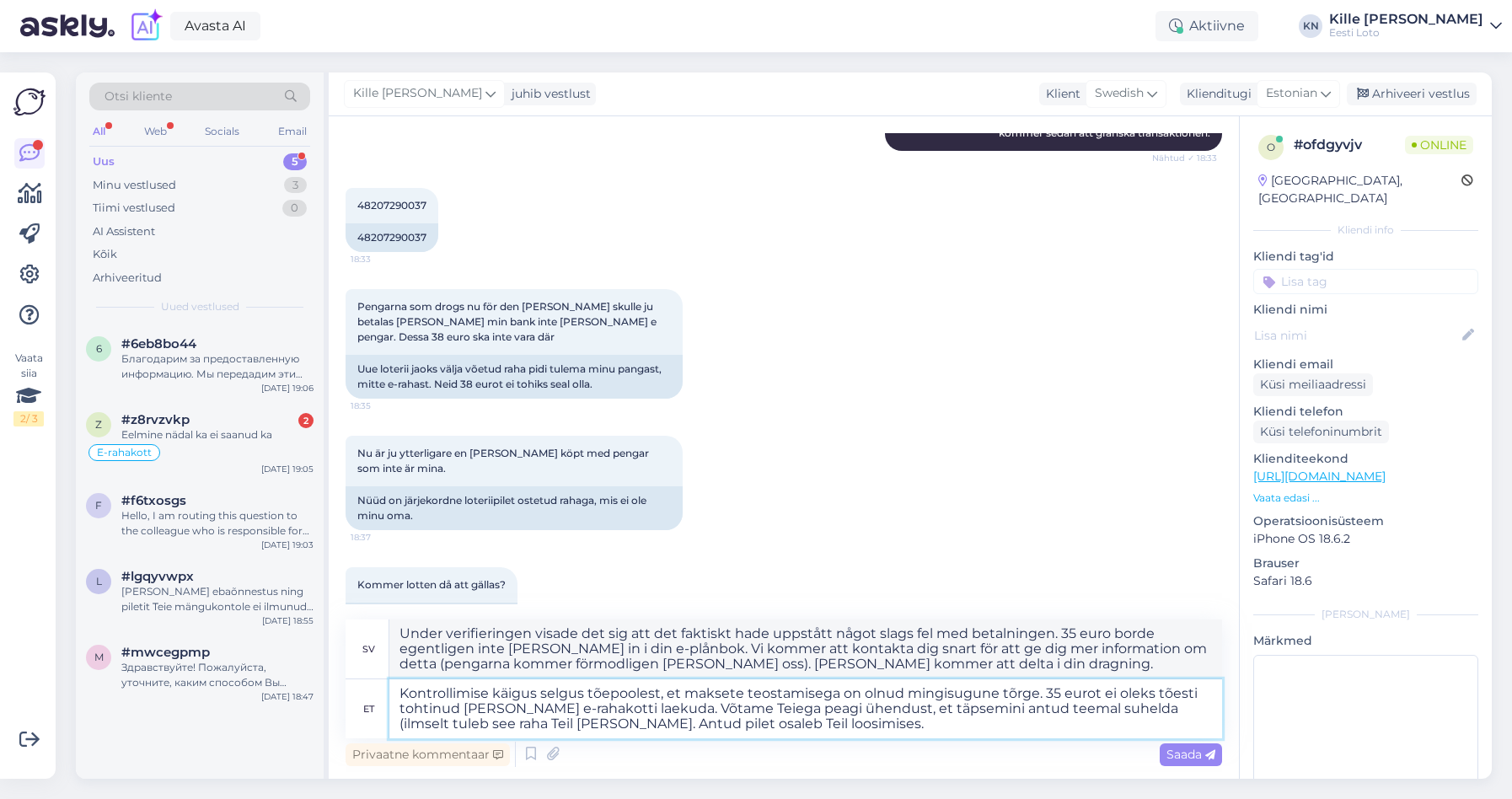
type textarea "Kontrollimise käigus selgus tõepoolest, et maksete teostamisega on olnud mingis…"
type textarea "Under verifieringen visade det sig att det faktiskt hade uppstått något slags f…"
type textarea "Kontrollimise käigus selgus tõepoolest, et maksete teostamisega on olnud mingis…"
type textarea "Under verifieringen visade det sig att det faktiskt hade uppstått något slags f…"
type textarea "Kontrollimise käigus selgus tõepoolest, et maksete teostamisega on olnud mingis…"
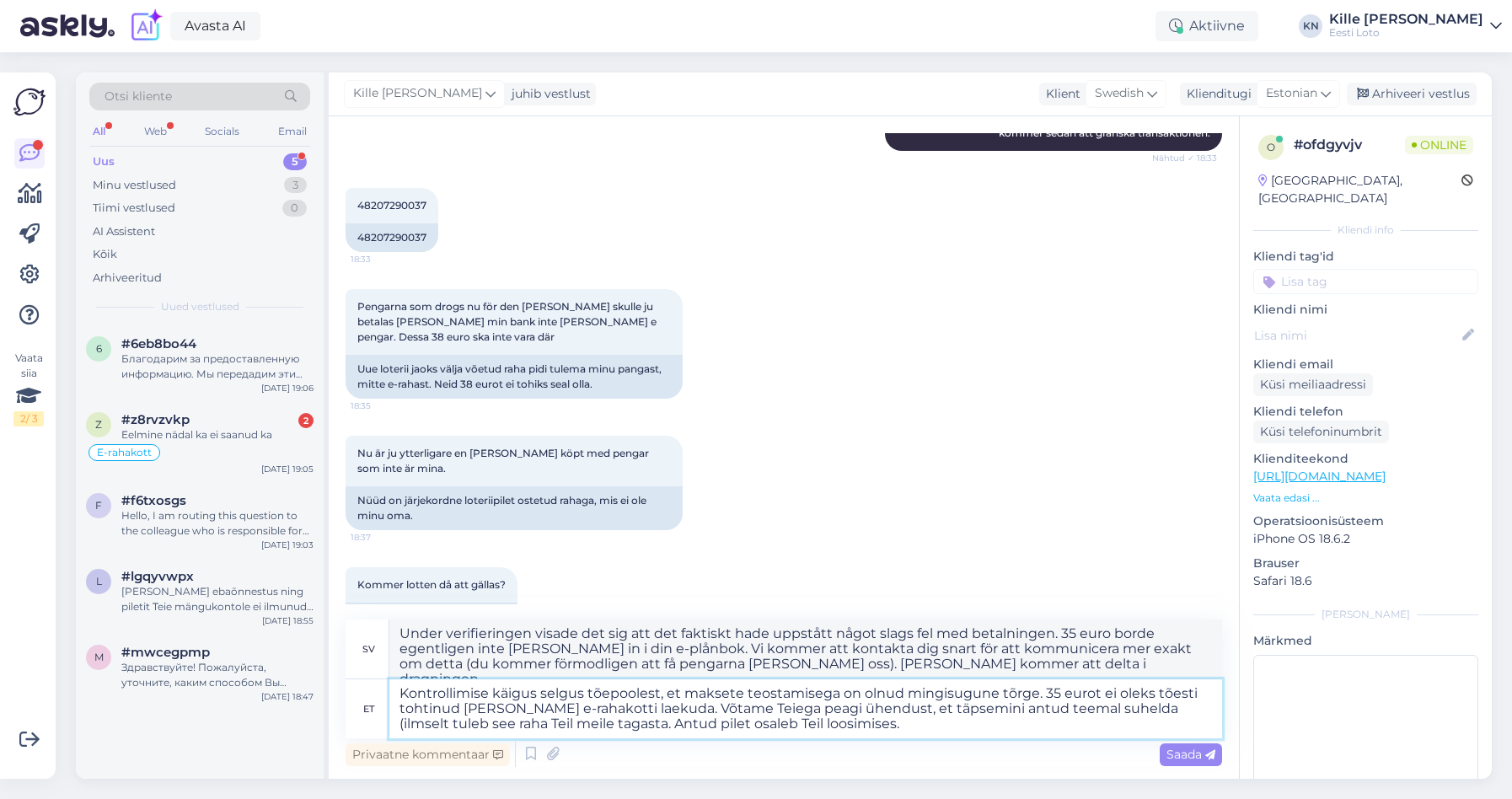
type textarea "Under verifieringen visade det sig att det faktiskt hade uppstått något slags f…"
type textarea "Kontrollimise käigus selgus tõepoolest, et maksete teostamisega on olnud mingis…"
type textarea "Under verifieringen visade det sig att det faktiskt hade uppstått något slags f…"
type textarea "Kontrollimise käigus selgus tõepoolest, et maksete teostamisega on olnud mingis…"
type textarea "Under verifieringen visade det sig att det faktiskt hade uppstått något slags f…"
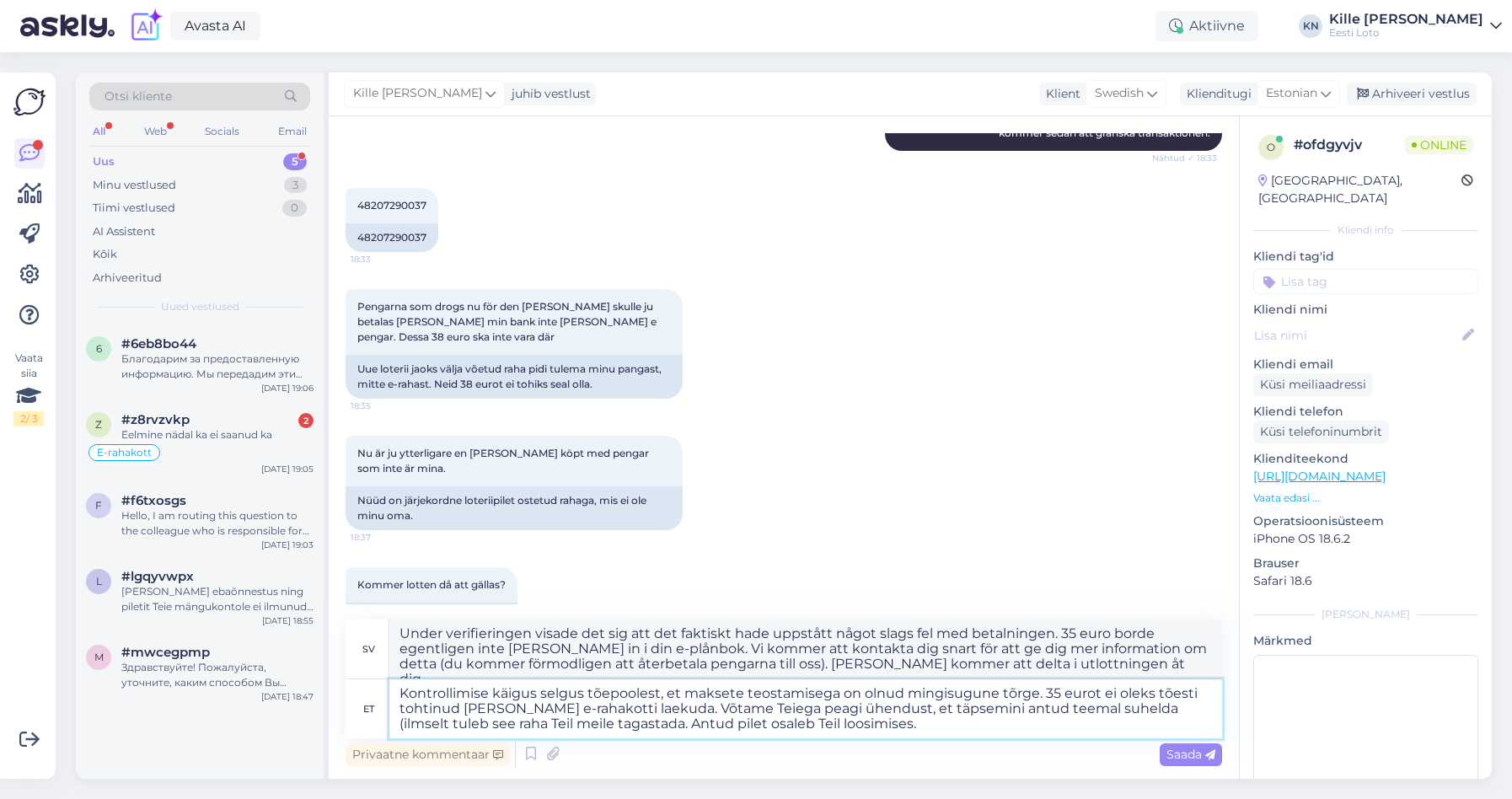
type textarea "Kontrollimise käigus selgus tõepoolest, et maksete teostamisega on olnud mingis…"
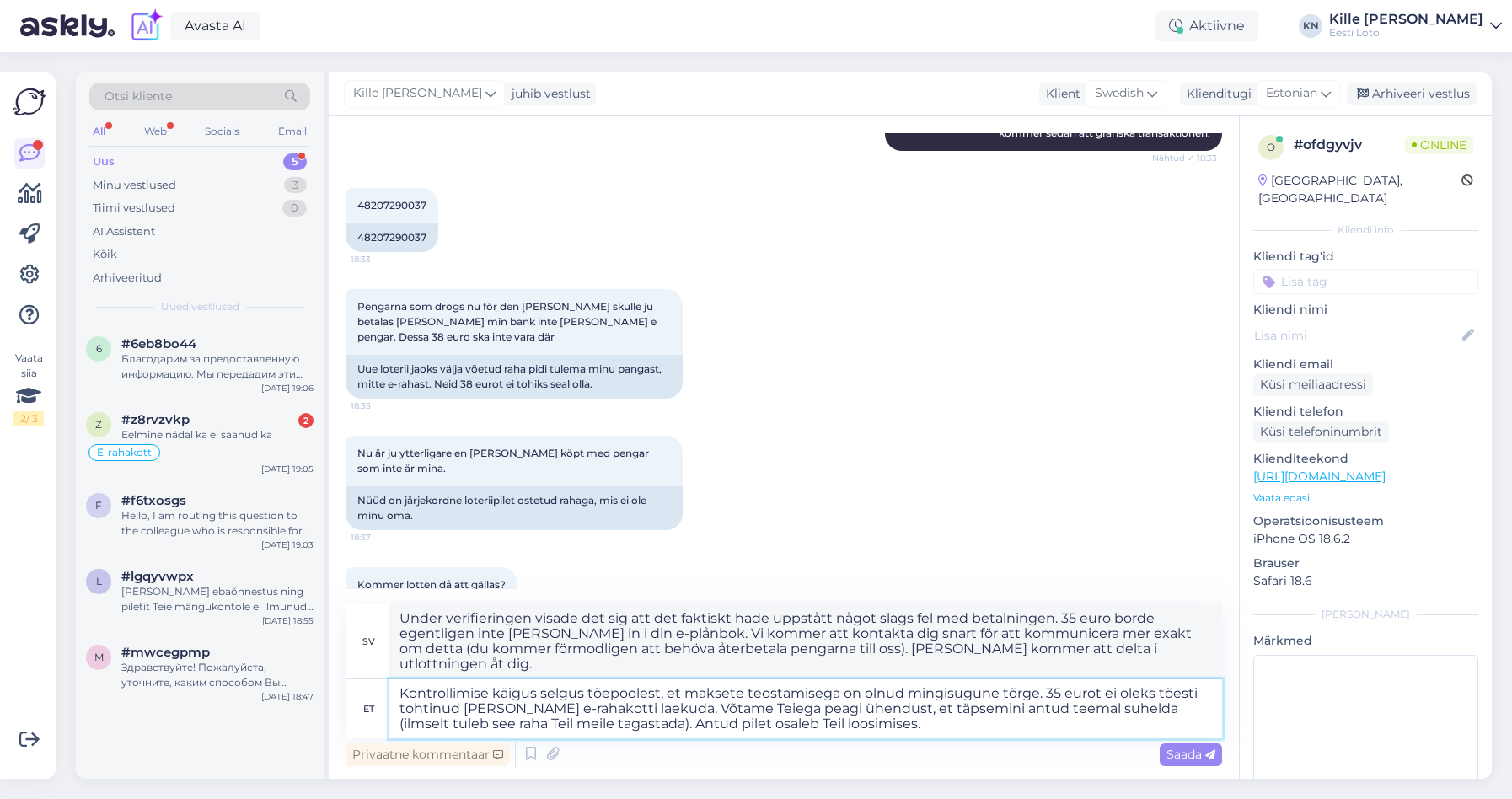
type textarea "Under verifieringen visade det sig att det faktiskt hade uppstått ett fel i bet…"
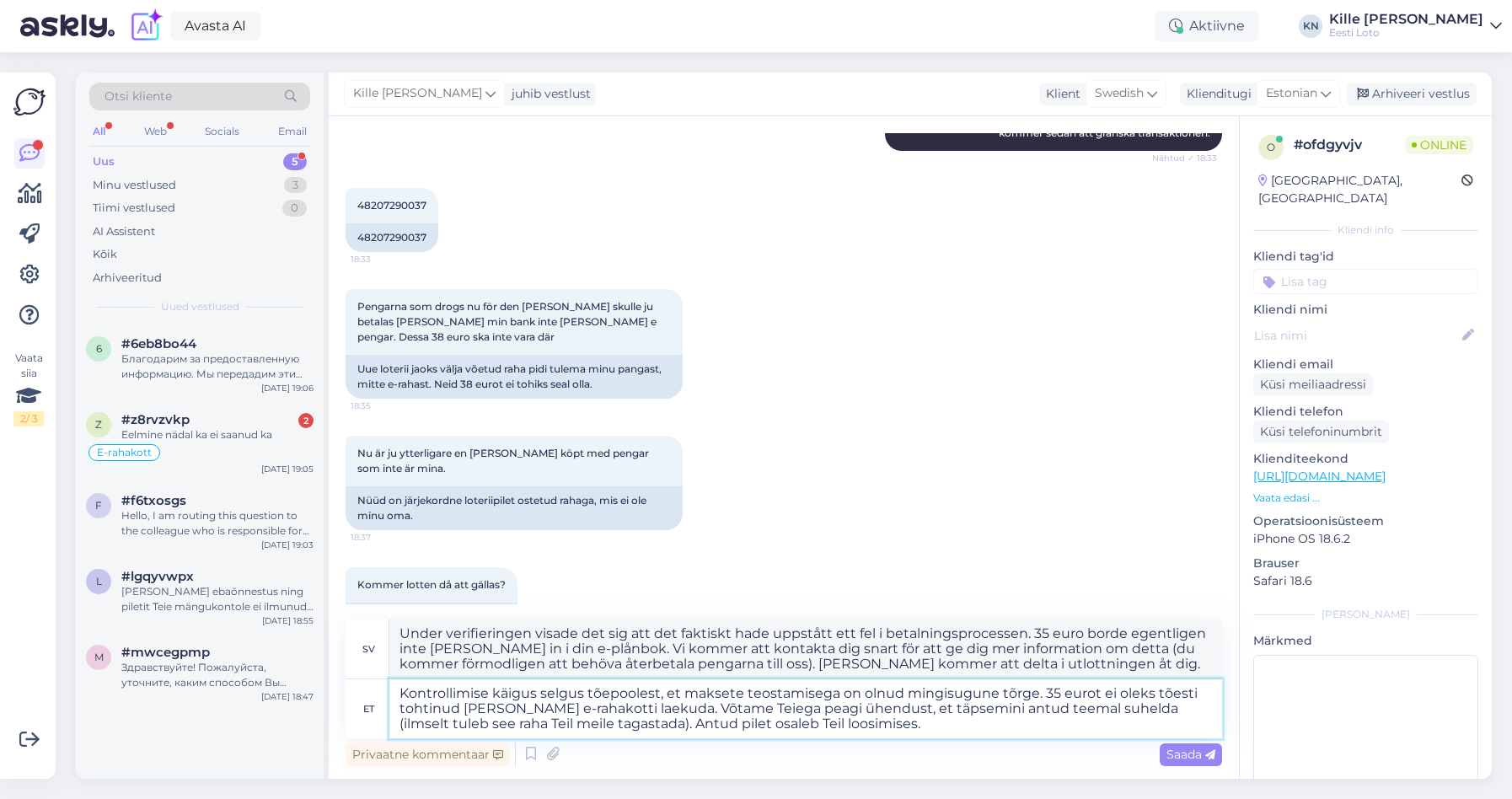
drag, startPoint x: 841, startPoint y: 726, endPoint x: 413, endPoint y: 675, distance: 431.0
click at [413, 679] on textarea "Kontrollimise käigus selgus tõepoolest, et maksete teostamisega on olnud mingis…" at bounding box center [806, 708] width 833 height 59
click at [573, 726] on textarea "Kontrollimise käigus selgus tõepoolest, et maksete teostamisega on olnud mingis…" at bounding box center [806, 708] width 833 height 59
drag, startPoint x: 576, startPoint y: 725, endPoint x: 541, endPoint y: 712, distance: 37.3
click at [397, 679] on textarea "Kontrollimise käigus selgus tõepoolest, et maksete teostamisega on olnud mingis…" at bounding box center [806, 708] width 833 height 59
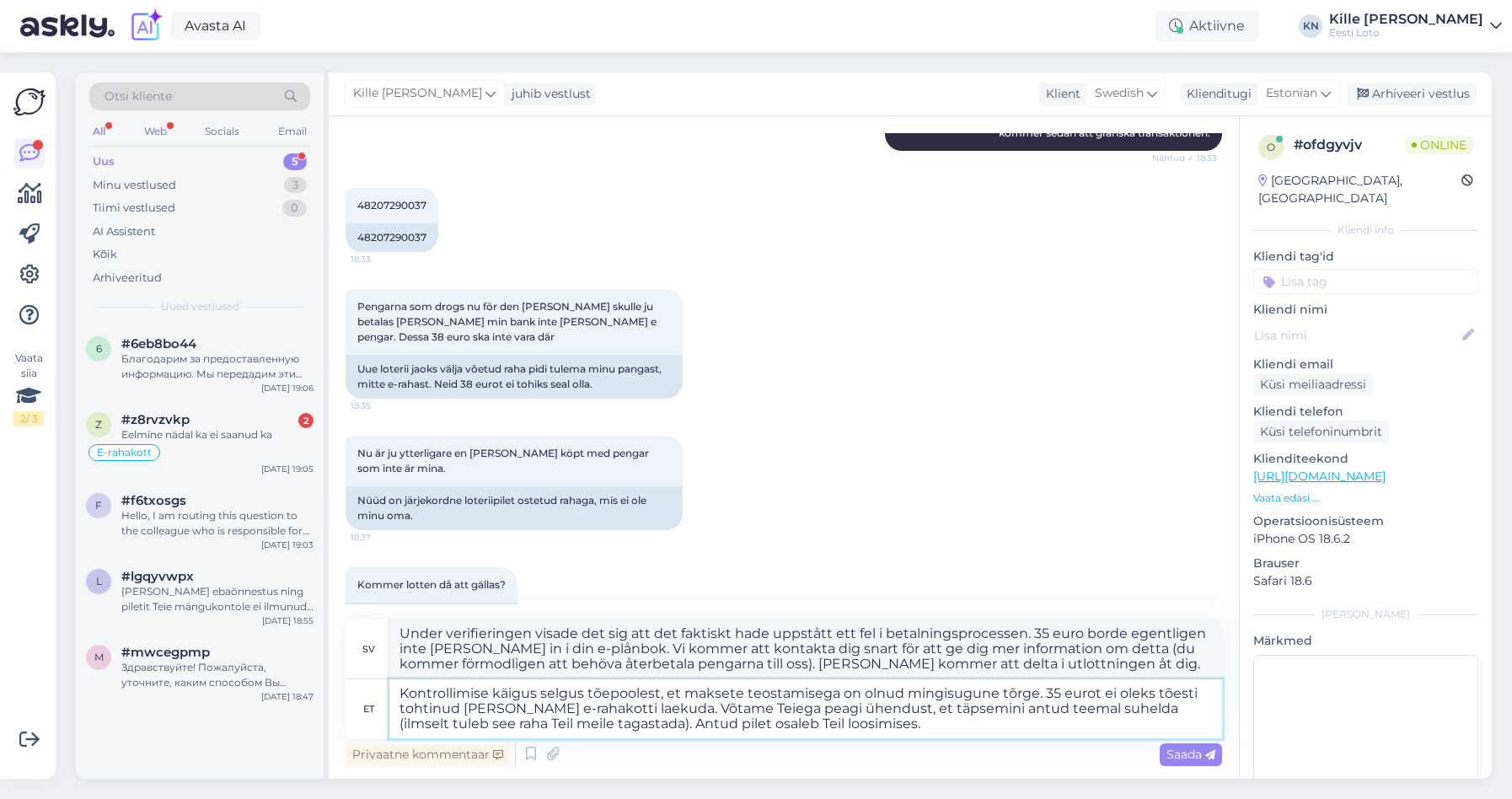
paste textarea "ilmnes, et maksete teostamisel on esinenud tõrge ning 35 euro suurune summa ei …"
type textarea "Kontrollimise käigus ilmnes, et maksete teostamisel on esinenud tõrge ning 35 e…"
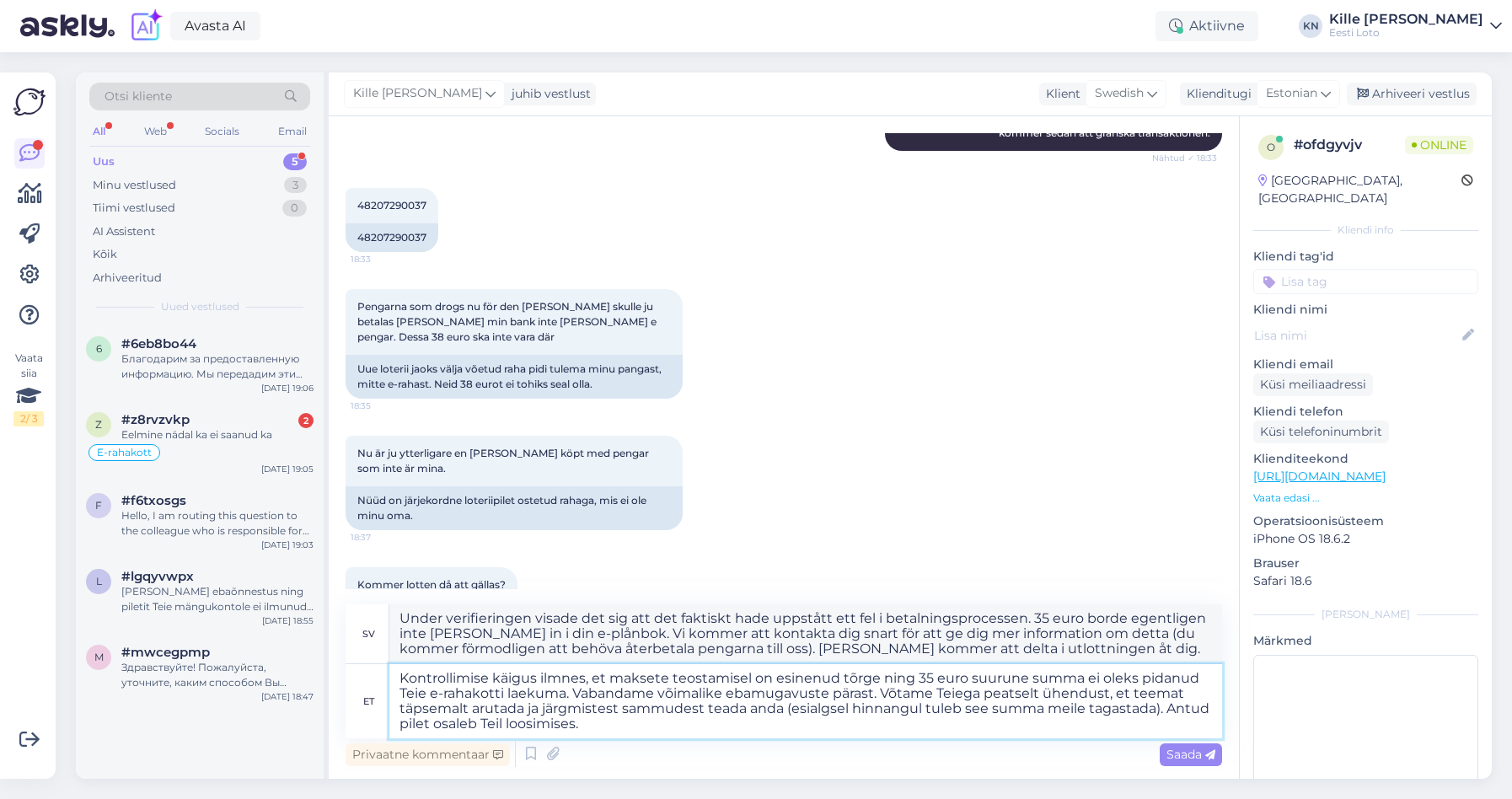
type textarea "Under verifieringen visade det sig att det hade uppstått ett fel i betalningspr…"
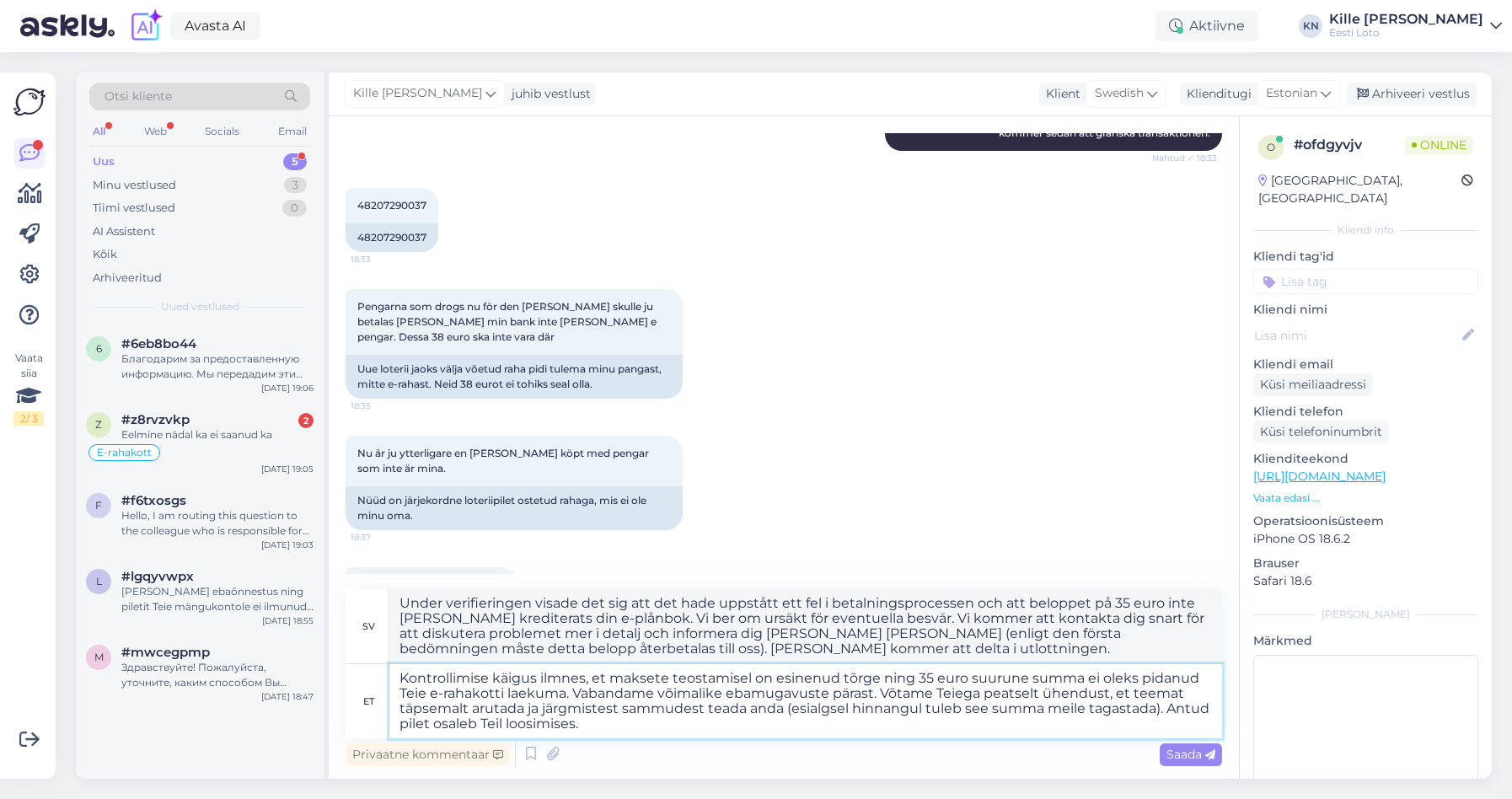
click at [1166, 709] on textarea "Kontrollimise käigus ilmnes, et maksete teostamisel on esinenud tõrge ning 35 e…" at bounding box center [806, 701] width 833 height 74
type textarea "Kontrollimise käigus ilmnes, et maksete teostamisel on esinenud tõrge ning 35 e…"
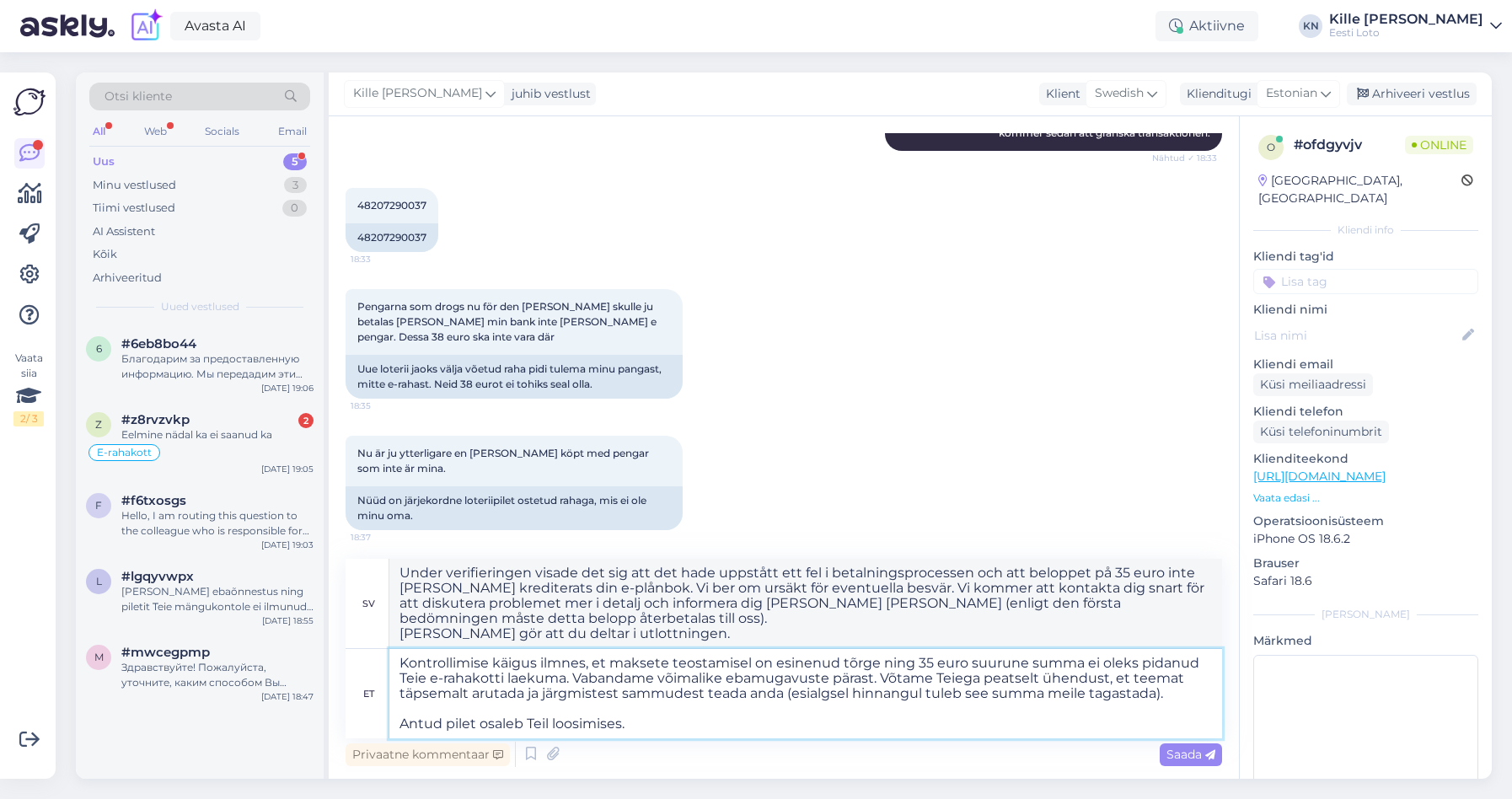
type textarea "Under verifieringen visade det sig att det hade uppstått ett fel i betalningspr…"
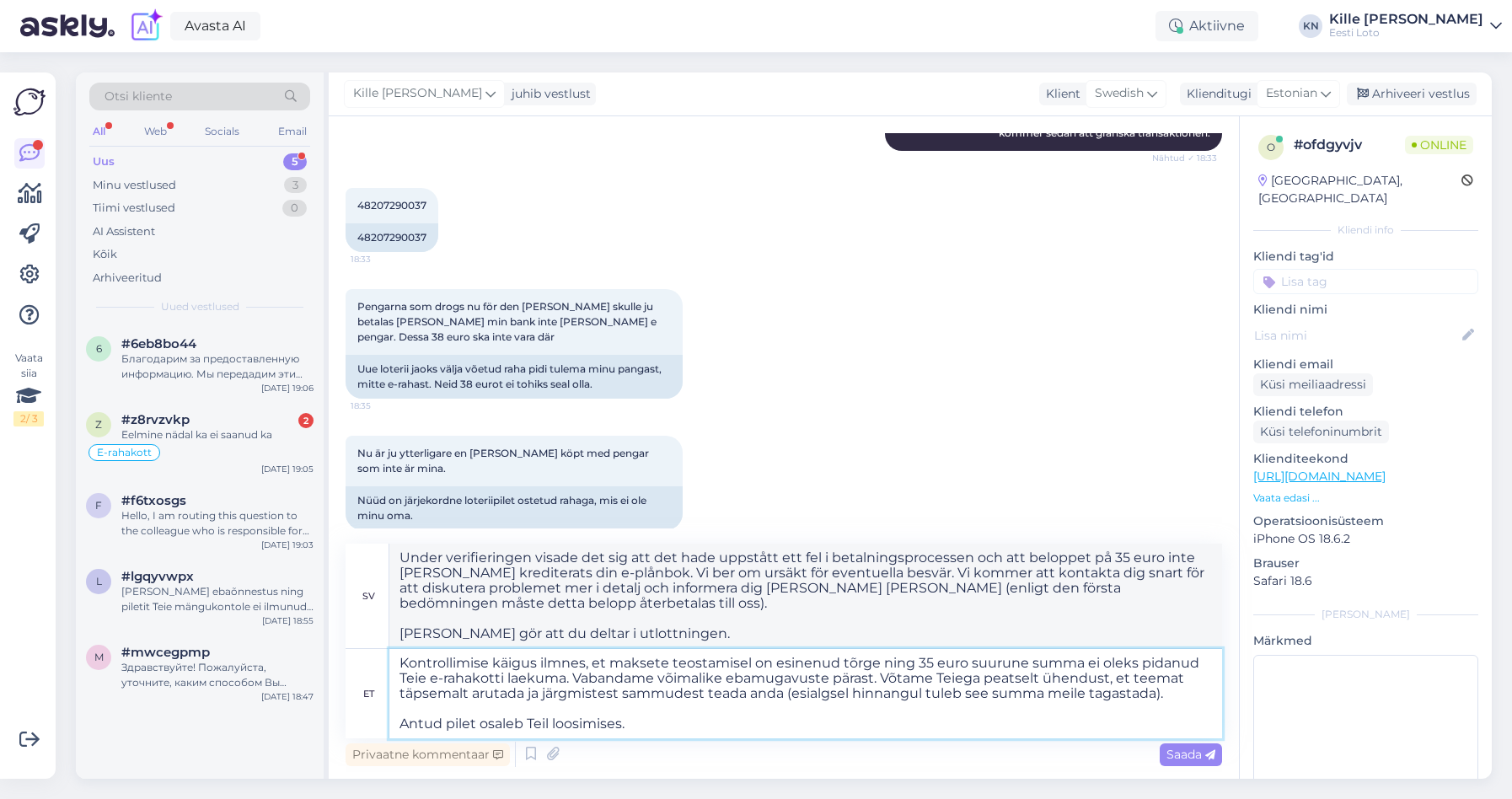
click at [1135, 658] on textarea "Kontrollimise käigus ilmnes, et maksete teostamisel on esinenud tõrge ning 35 e…" at bounding box center [806, 693] width 833 height 89
type textarea "Kontrollimise käigus ilmnes, et maksete teostamisel on esinenud tõrge ning 35 e…"
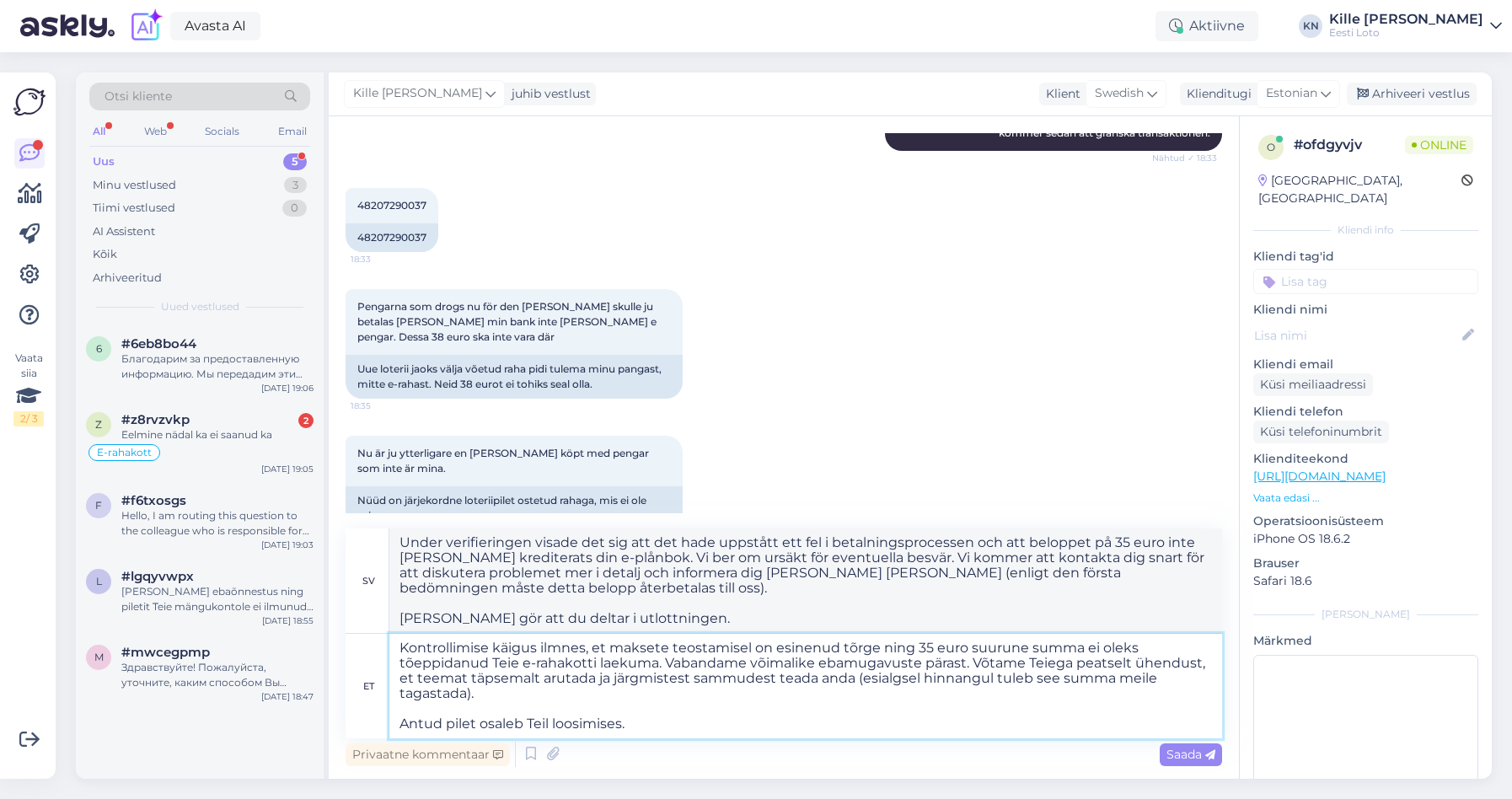
type textarea "Under verifieringen visade det sig att det hade uppstått ett fel i betalningspr…"
type textarea "Kontrollimise käigus ilmnes, et maksete teostamisel on esinenud tõrge ning 35 e…"
type textarea "Under verifieringen visade det sig att det hade uppstått ett fel i betalningspr…"
type textarea "Kontrollimise käigus ilmnes, et maksete teostamisel on esinenud tõrge ning 35 e…"
type textarea "Under verifieringen visade det sig att det hade uppstått ett fel i betalningspr…"
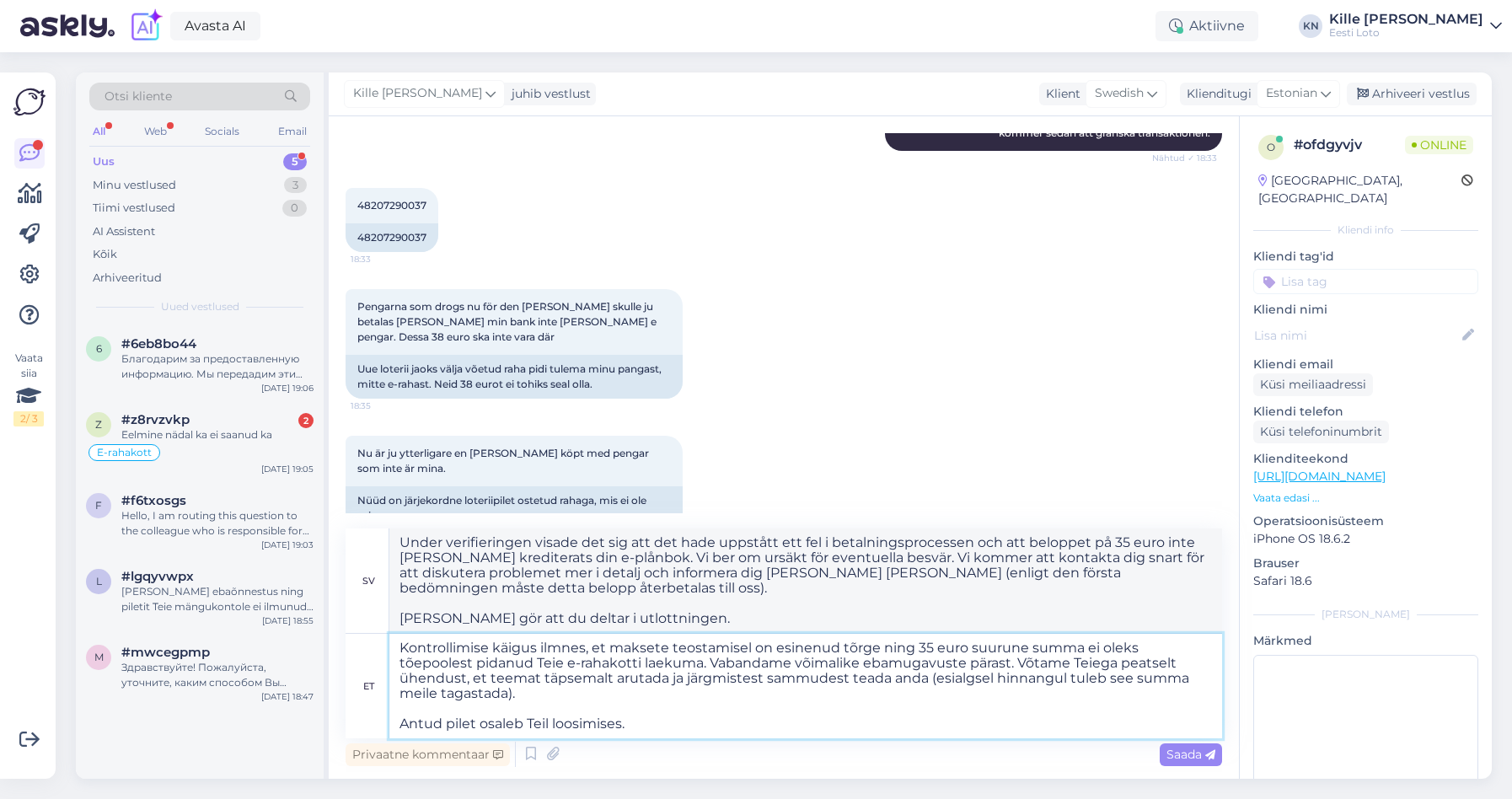
click at [1148, 674] on textarea "Kontrollimise käigus ilmnes, et maksete teostamisel on esinenud tõrge ning 35 e…" at bounding box center [806, 686] width 833 height 105
type textarea "Kontrollimise käigus ilmnes, et maksete teostamisel on esinenud tõrge ning 35 e…"
type textarea "Under verifieringen visade det sig att det hade uppstått ett fel i betalningspr…"
type textarea "Kontrollimise käigus ilmnes, et maksete teostamisel on esinenud tõrge ning 35 e…"
click at [1169, 758] on span "Saada" at bounding box center [1191, 754] width 49 height 15
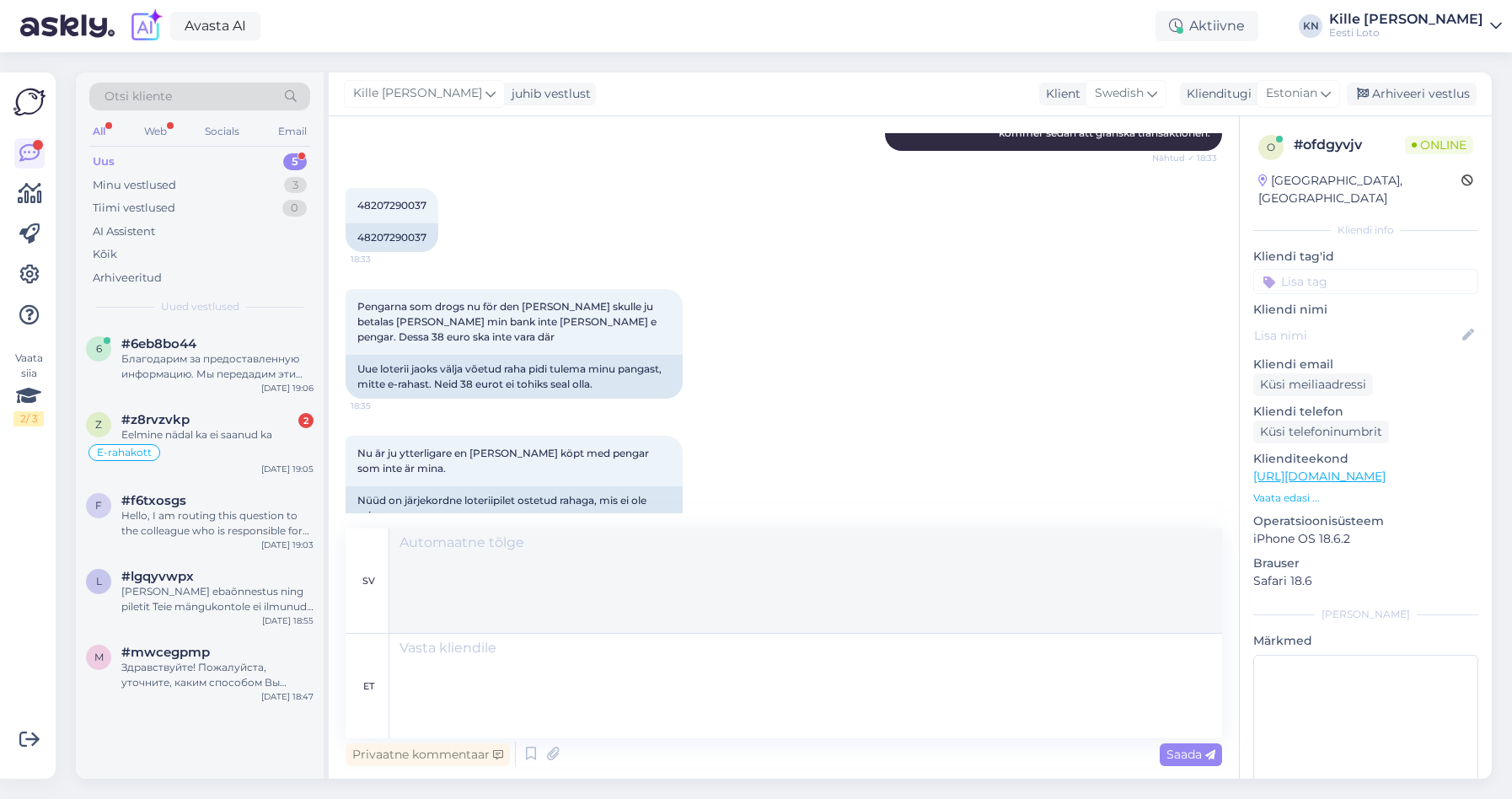
scroll to position [673, 0]
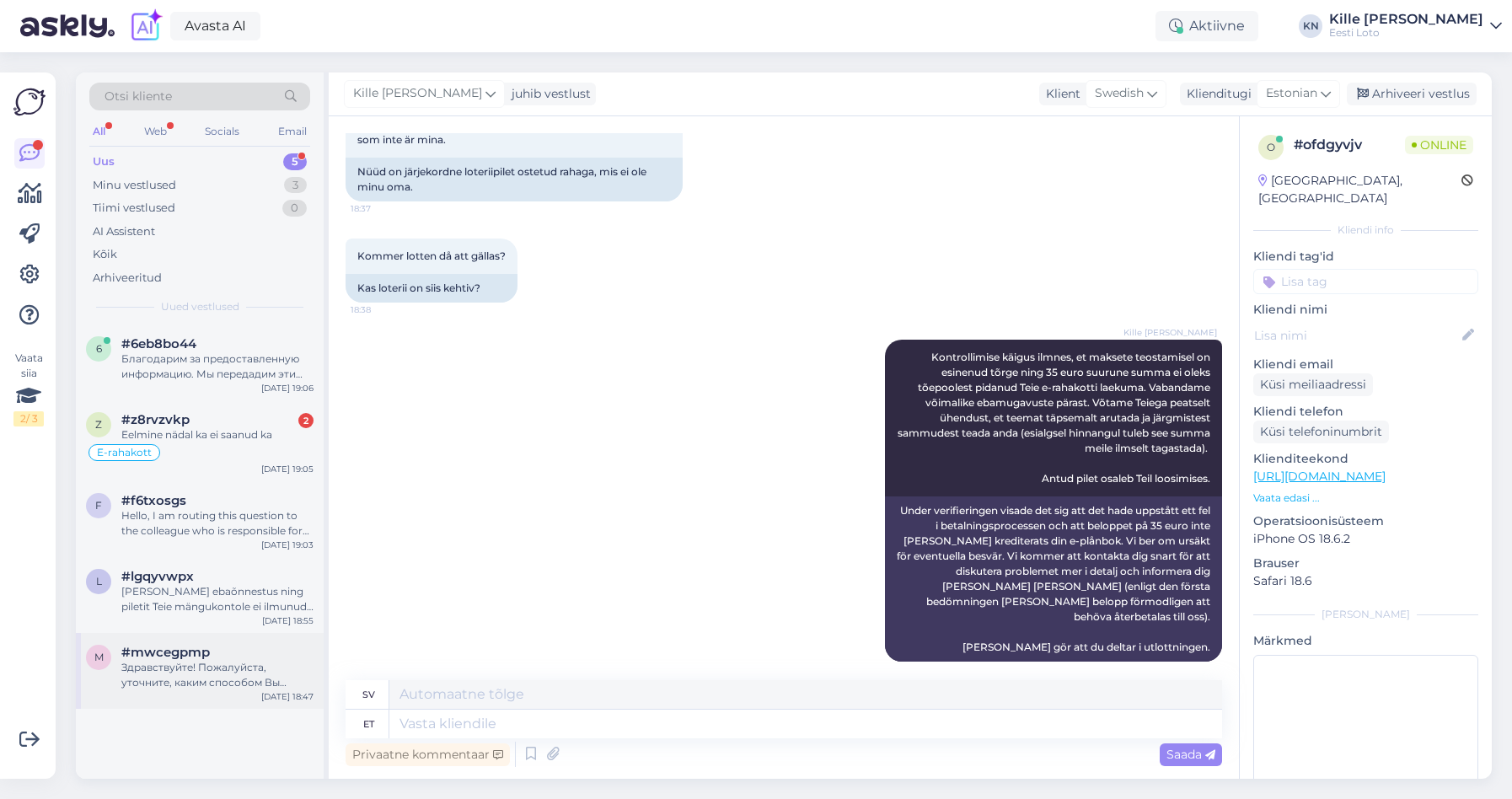
click at [193, 638] on div "m #mwcegpmp Здравствуйте! Пожалуйста, уточните, каким способом Вы пытаетесь вой…" at bounding box center [200, 670] width 248 height 76
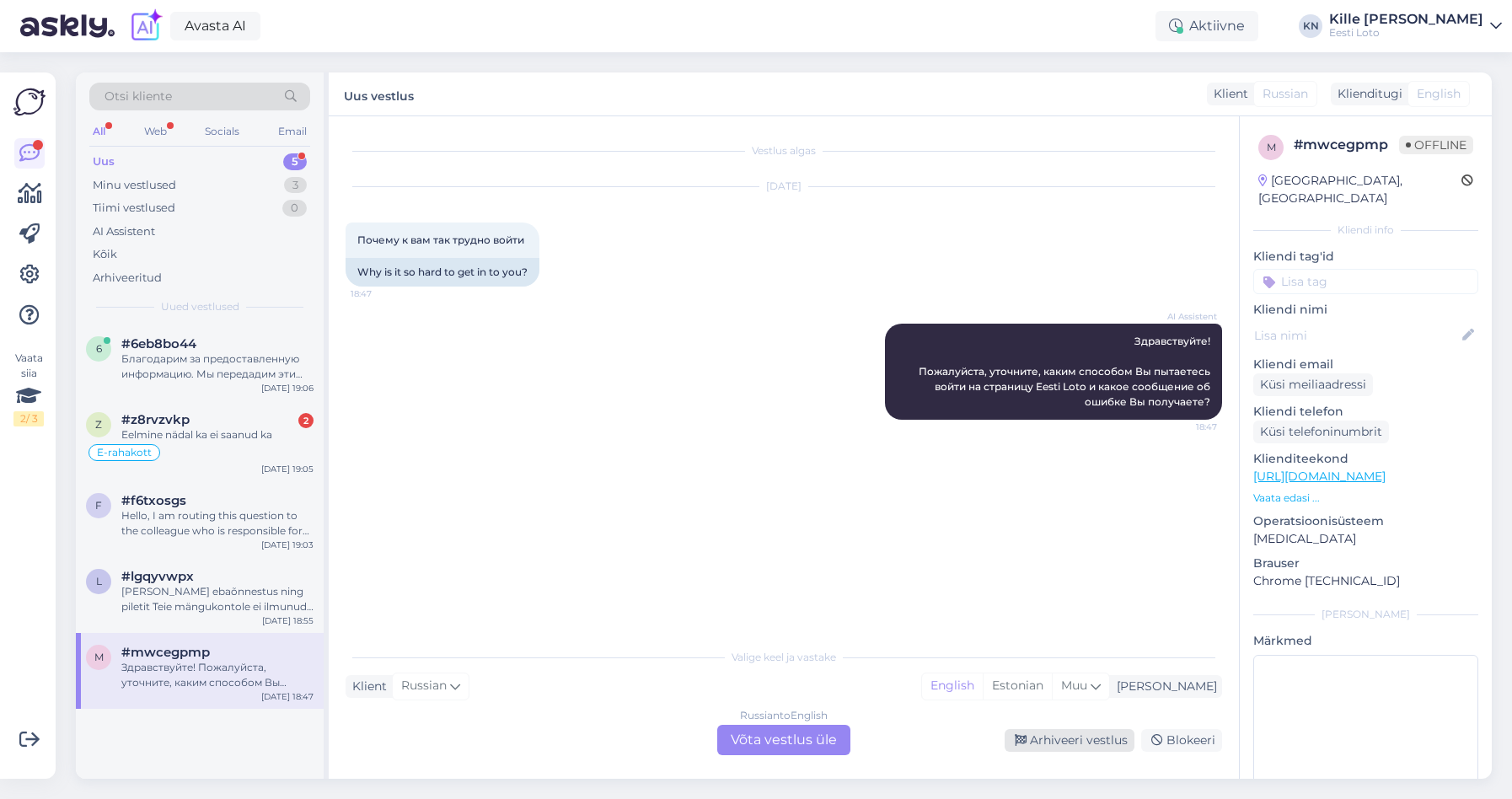
drag, startPoint x: 1079, startPoint y: 739, endPoint x: 1045, endPoint y: 733, distance: 34.5
click at [1079, 739] on div "Arhiveeri vestlus" at bounding box center [1070, 740] width 130 height 23
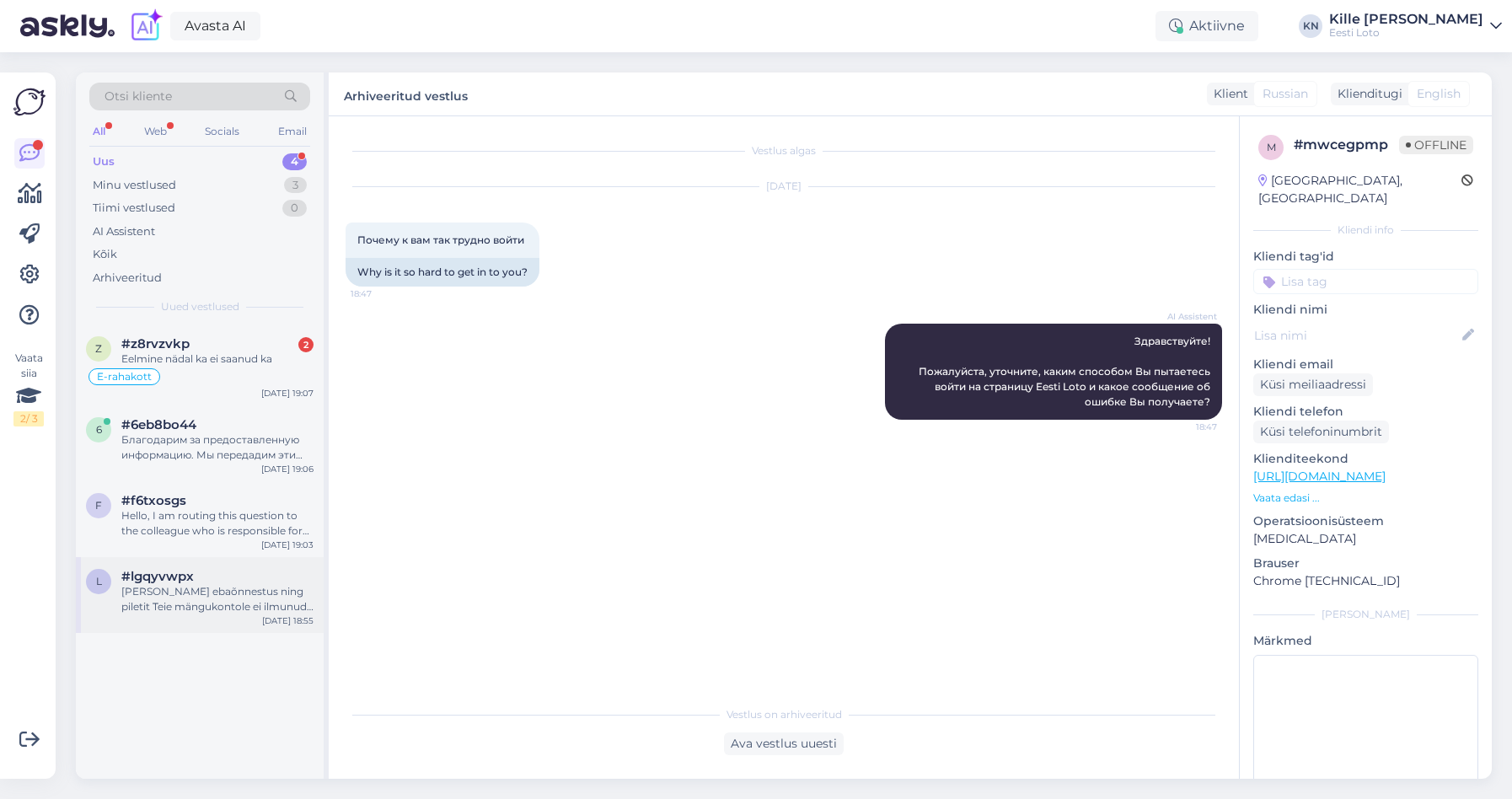
click at [198, 587] on div "[PERSON_NAME] ebaõnnestus ning piletit Teie mängukontole ei ilmunud, palume eda…" at bounding box center [217, 599] width 192 height 31
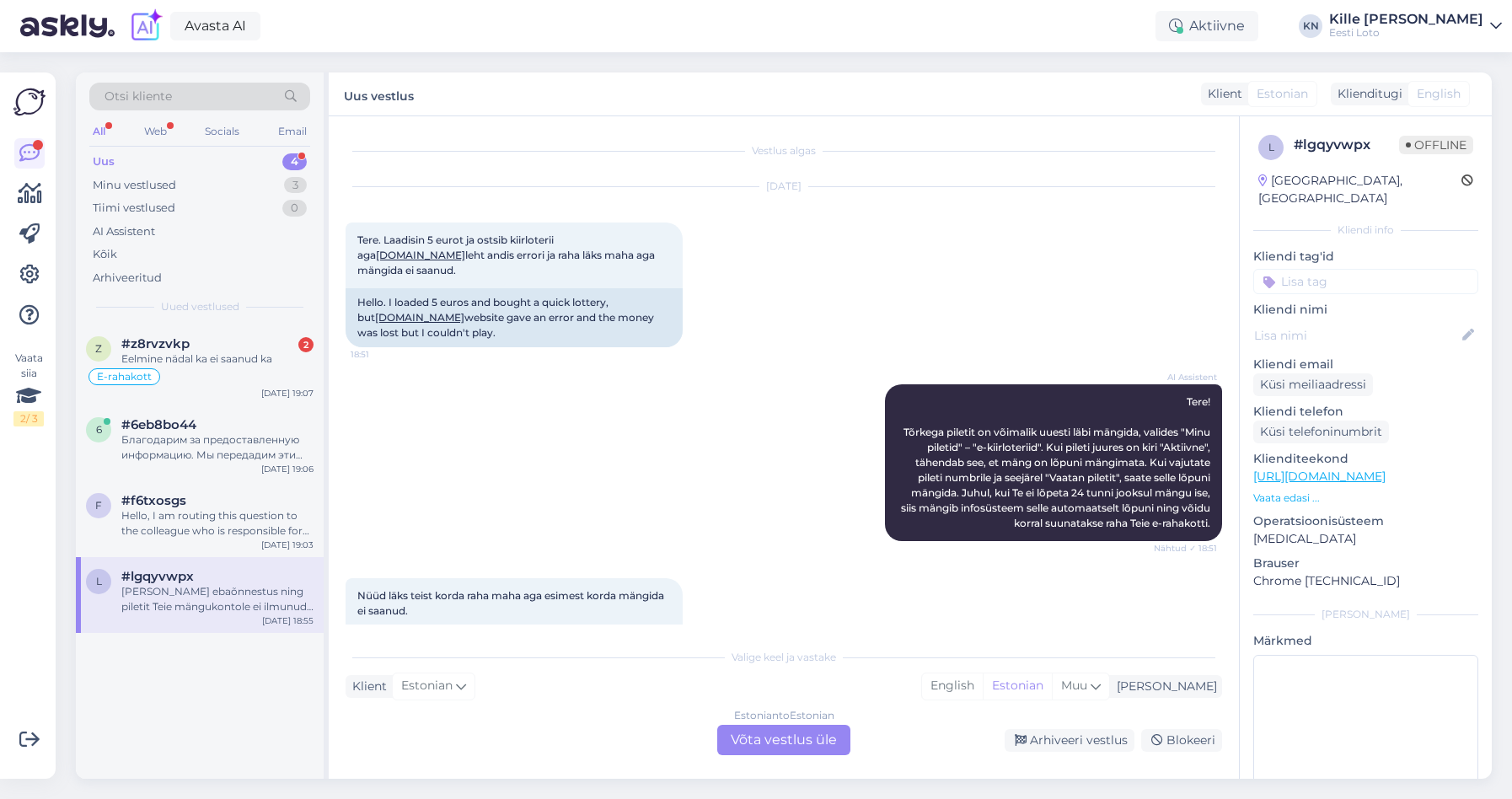
scroll to position [449, 0]
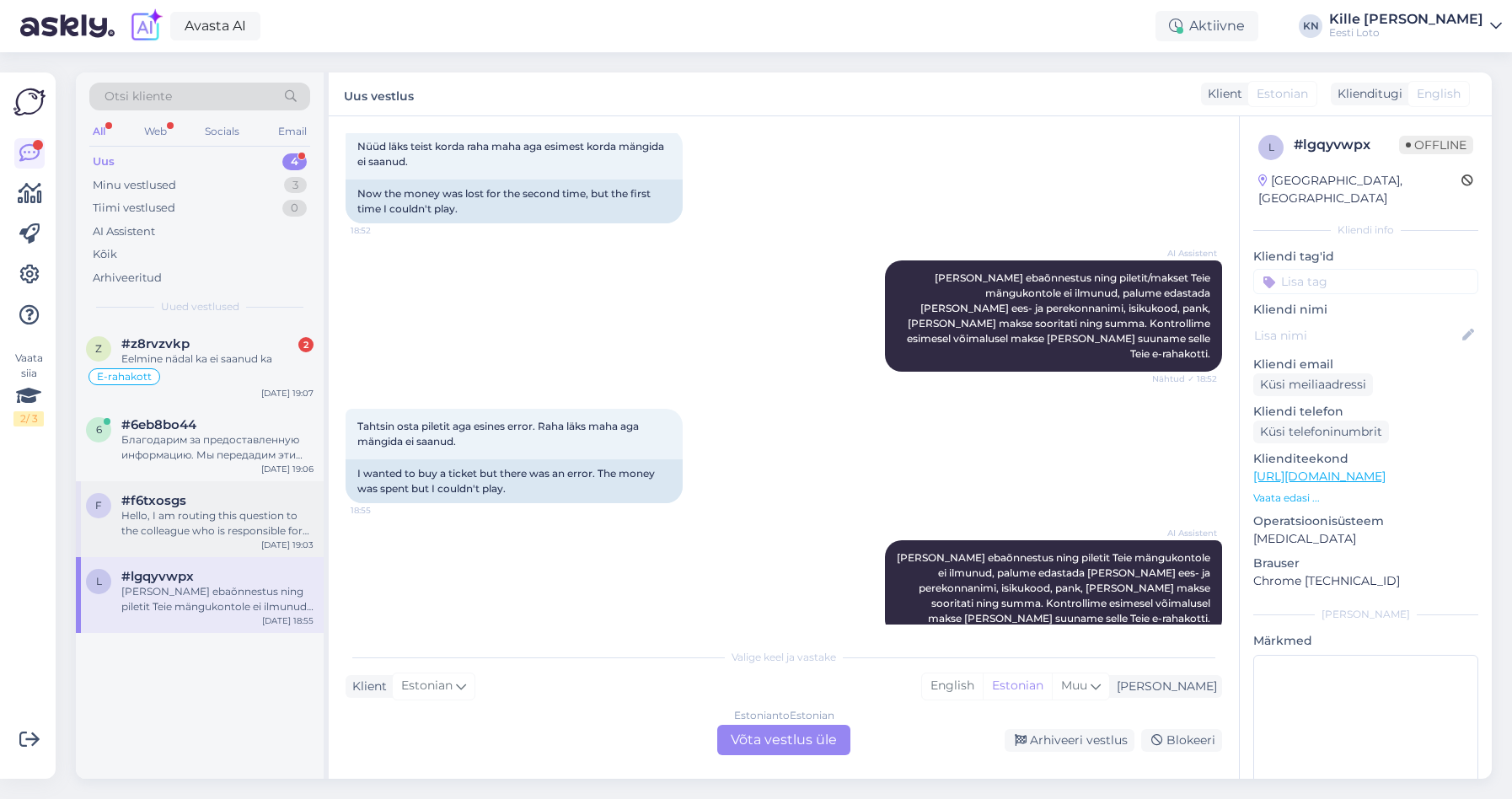
click at [187, 514] on div "Hello, I am routing this question to the colleague who is responsible for this …" at bounding box center [217, 523] width 192 height 31
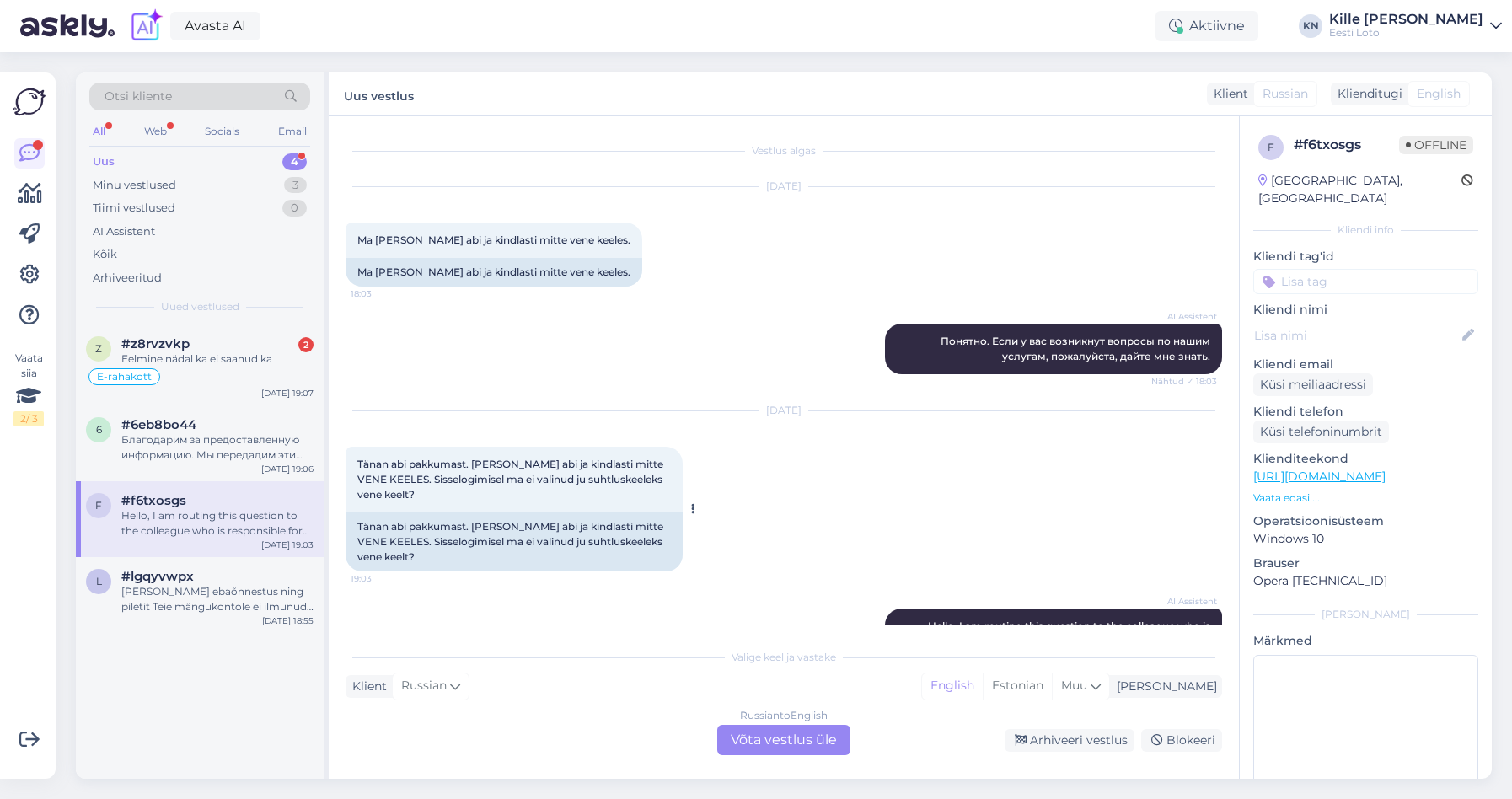
scroll to position [142, 0]
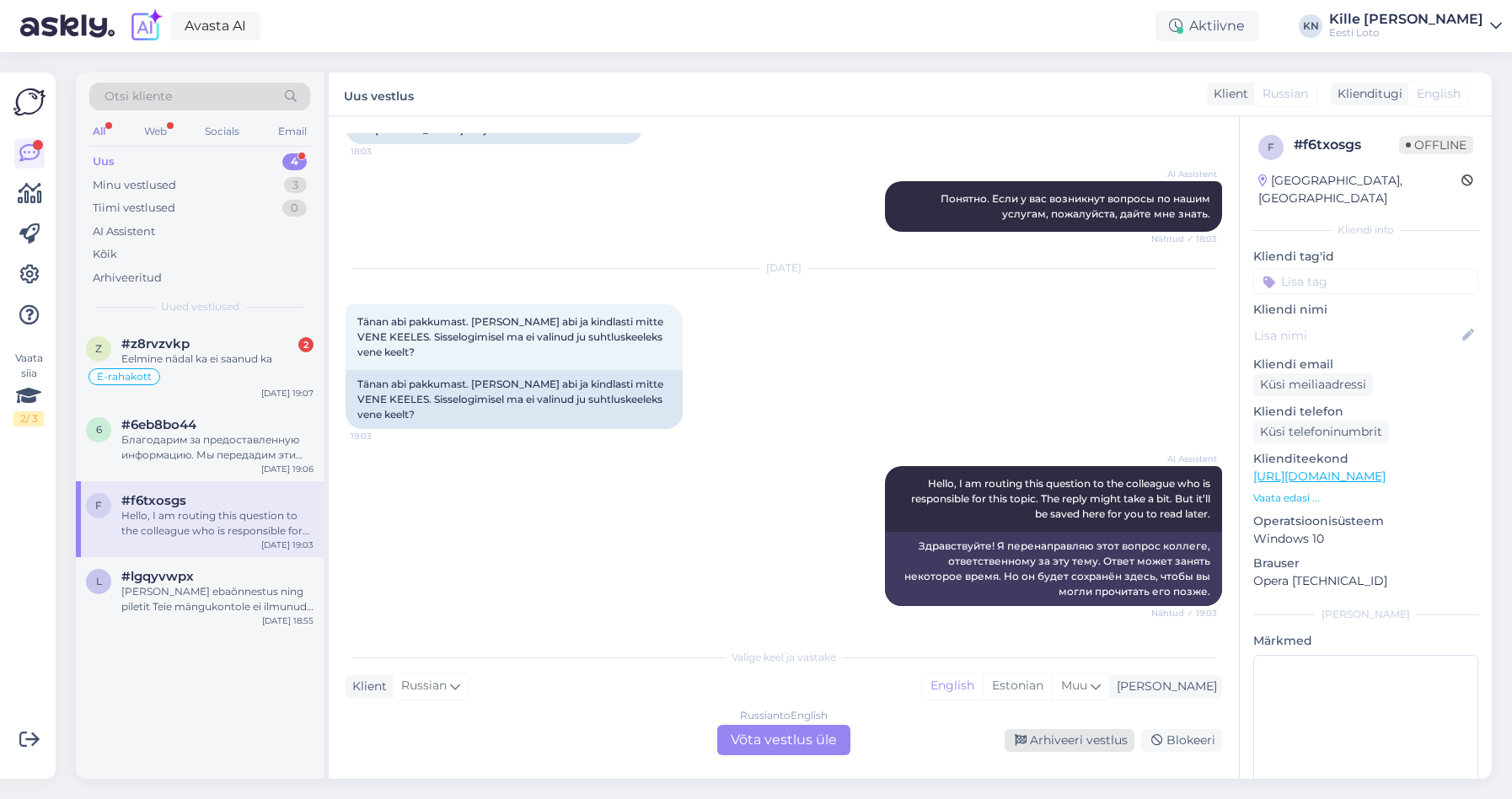
click at [1026, 739] on icon at bounding box center [1021, 740] width 12 height 12
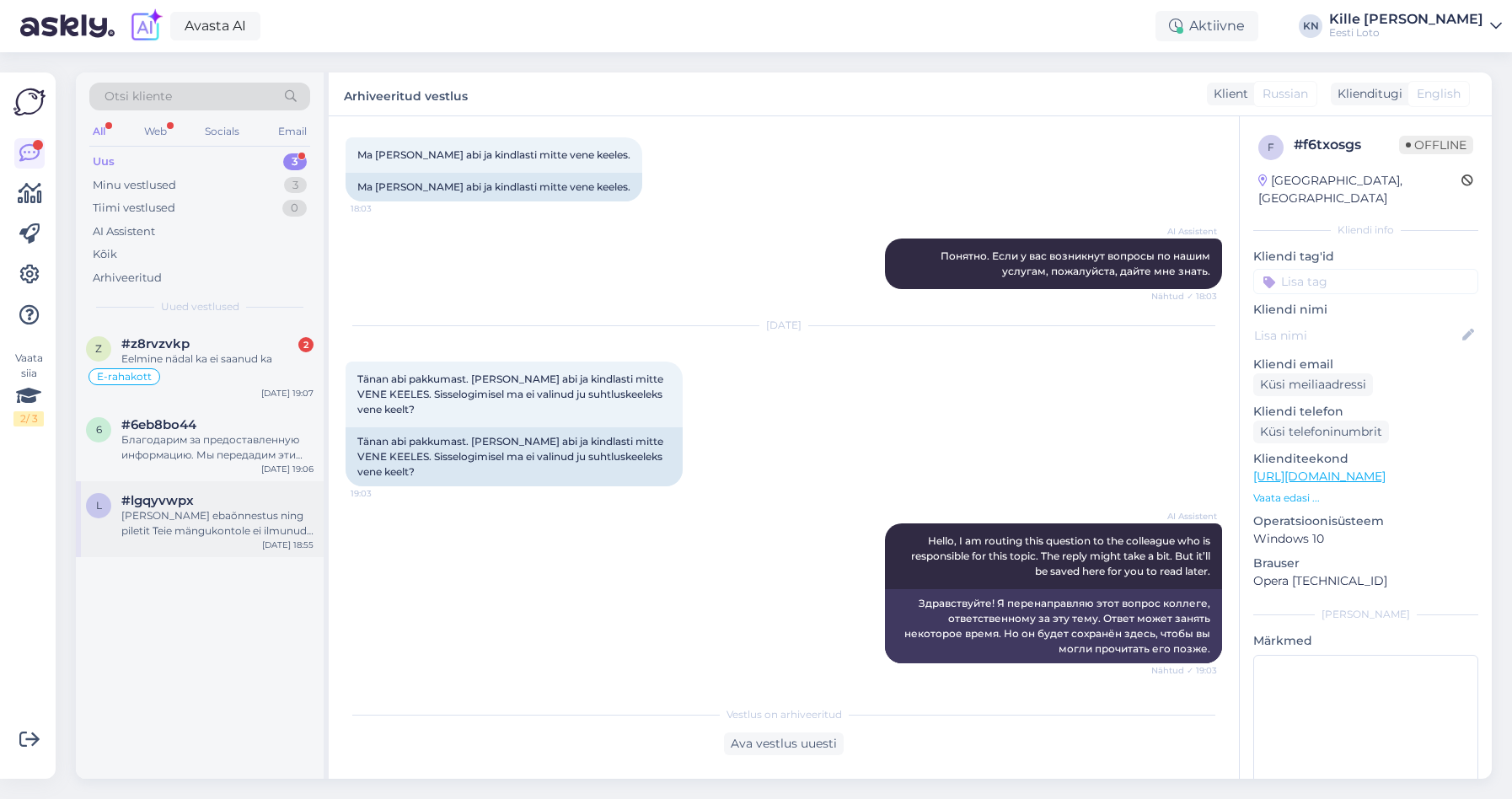
click at [212, 521] on div "[PERSON_NAME] ebaõnnestus ning piletit Teie mängukontole ei ilmunud, palume eda…" at bounding box center [217, 523] width 192 height 31
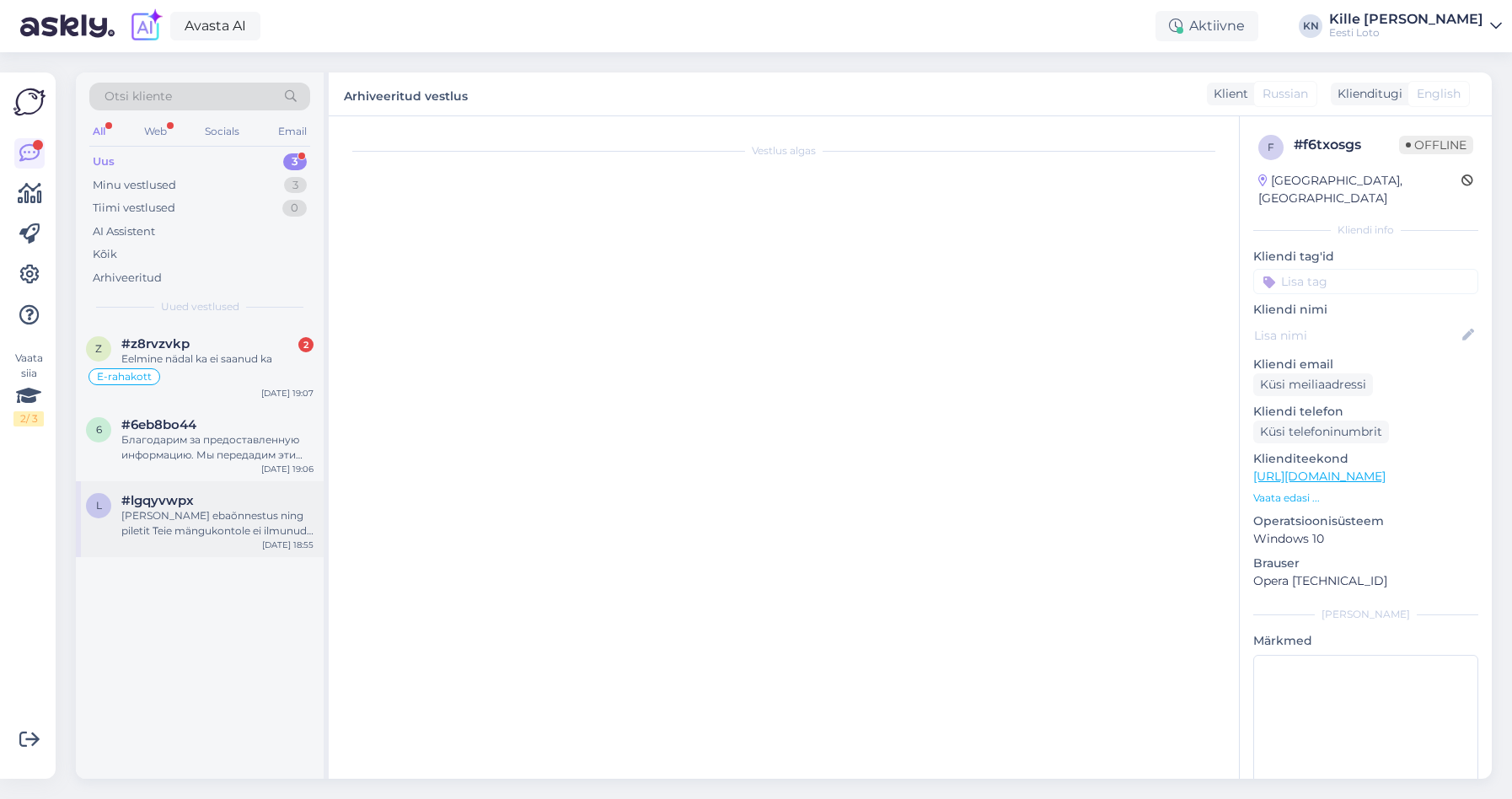
scroll to position [449, 0]
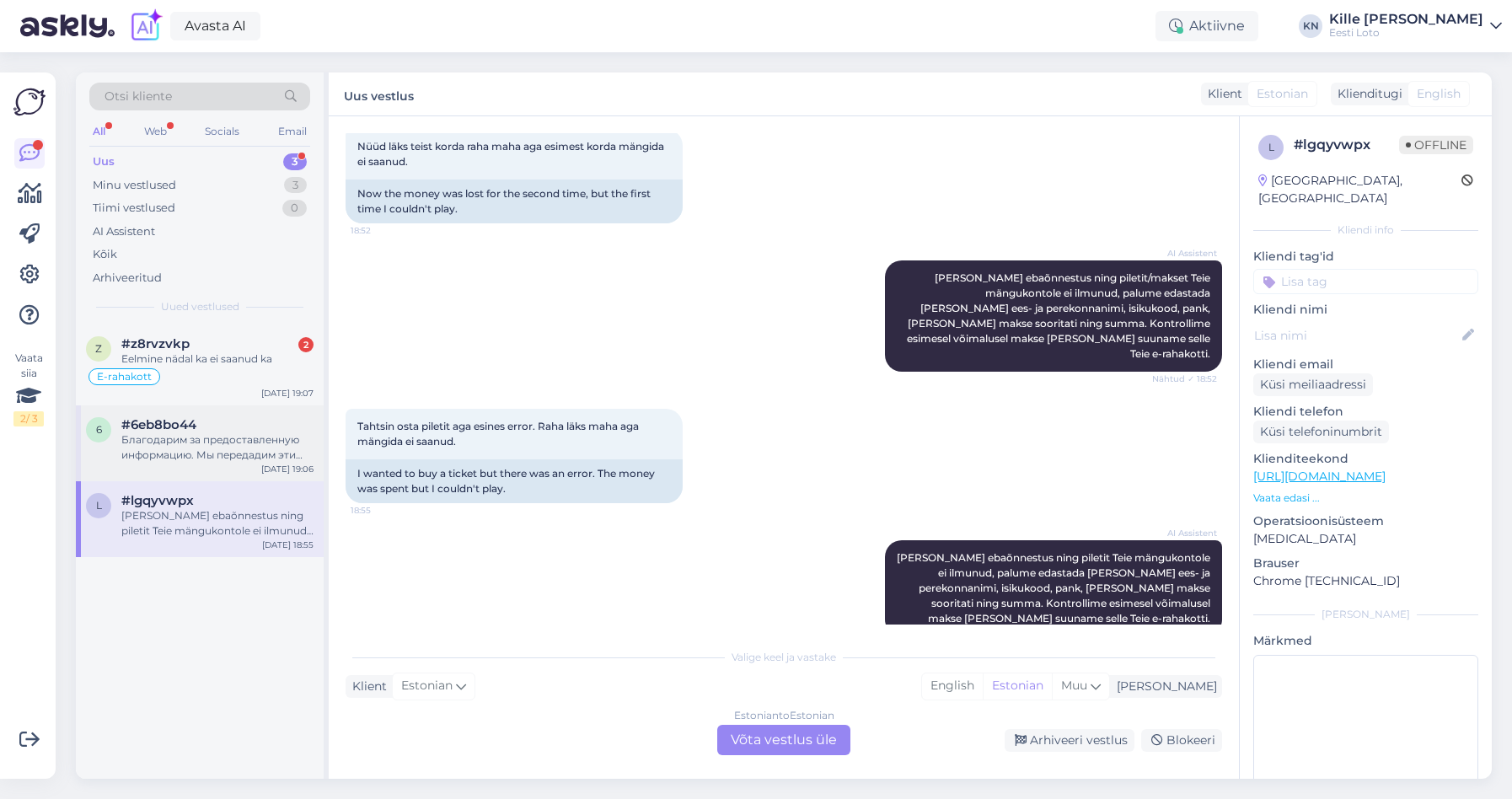
click at [213, 460] on div "Благодарим за предоставленную информацию. Мы передадим эти данные для проверки …" at bounding box center [217, 448] width 192 height 31
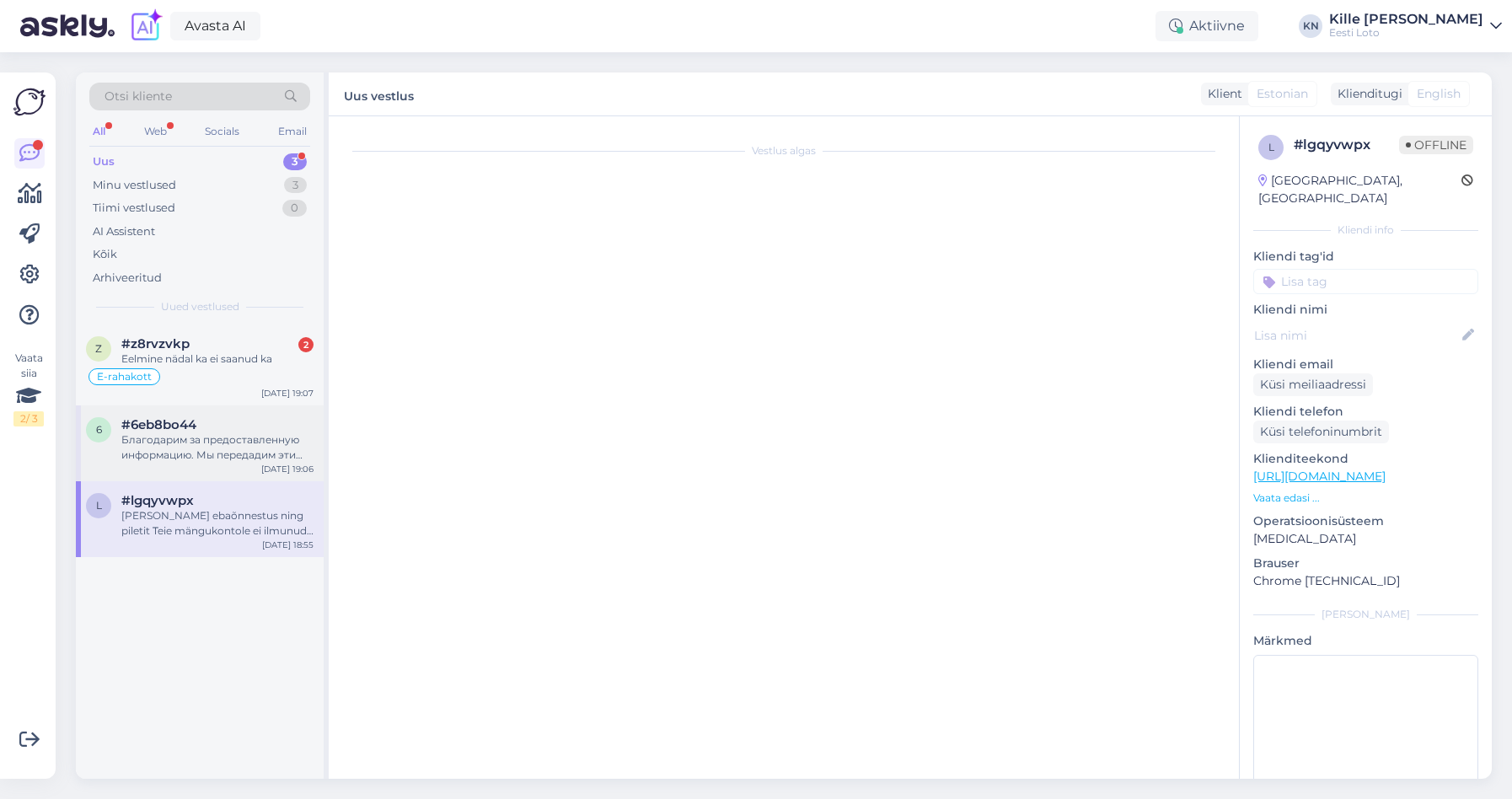
scroll to position [412, 0]
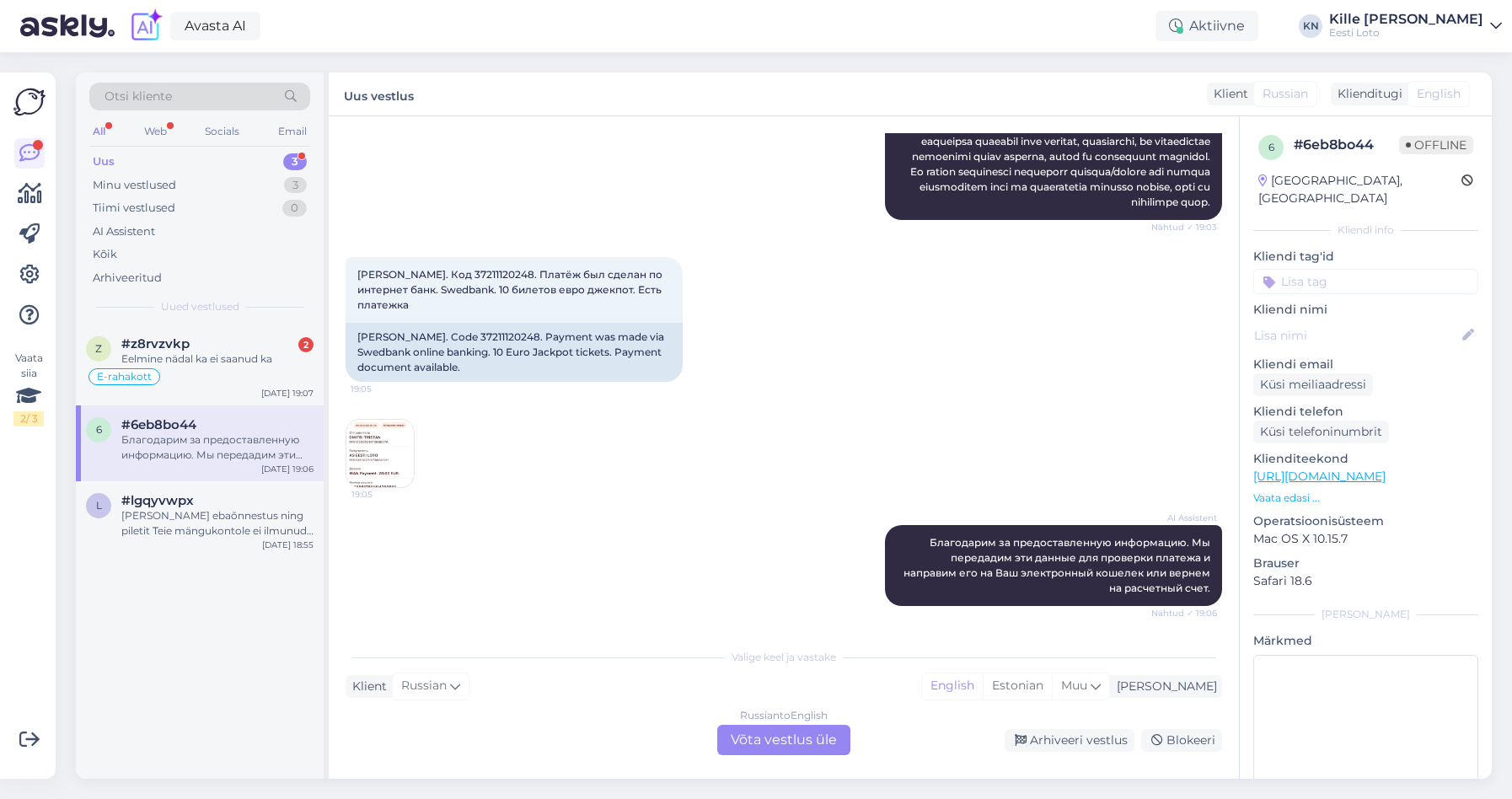
click at [401, 442] on img at bounding box center [380, 453] width 67 height 67
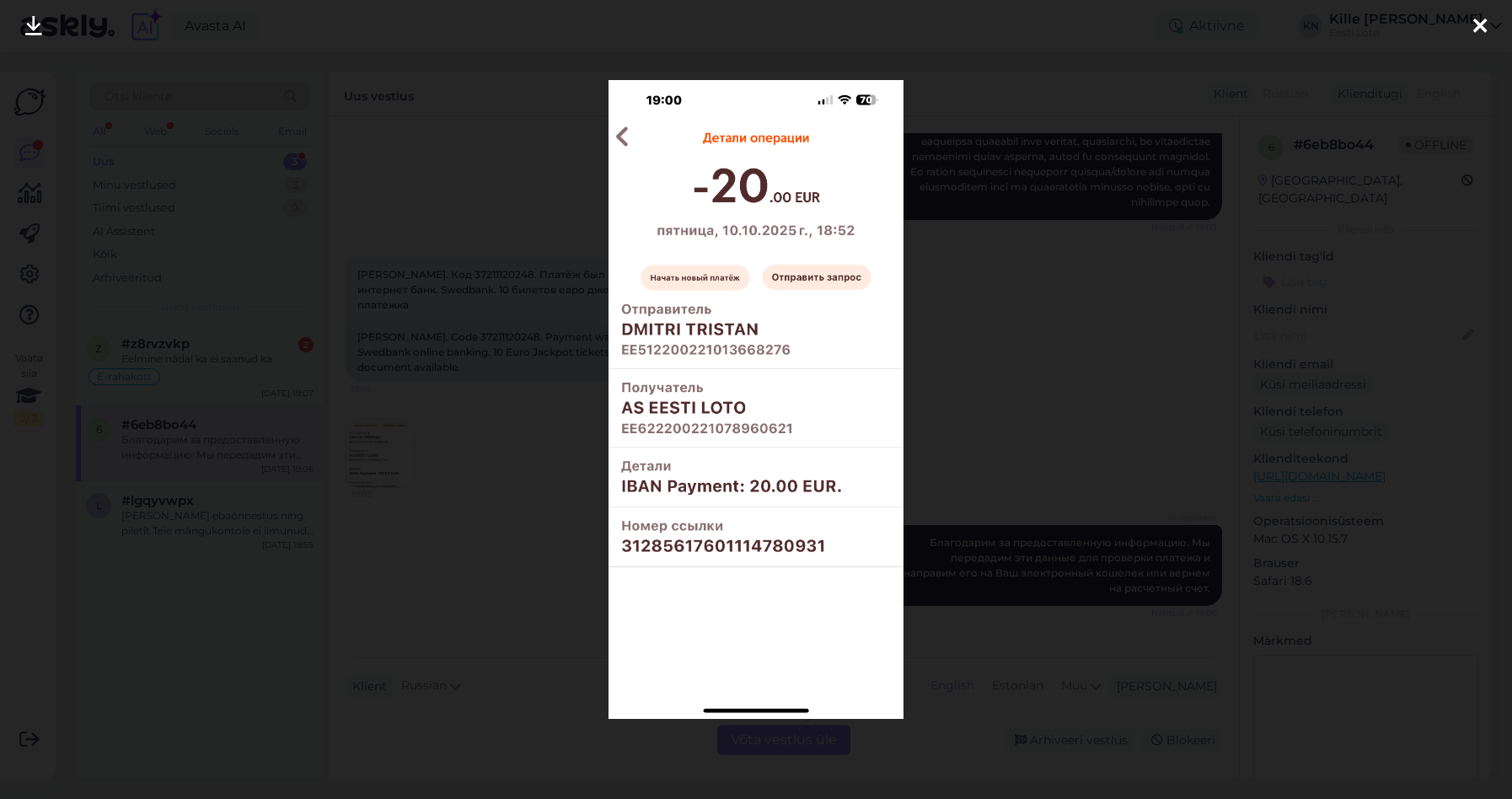
click at [1005, 415] on div at bounding box center [756, 399] width 1512 height 799
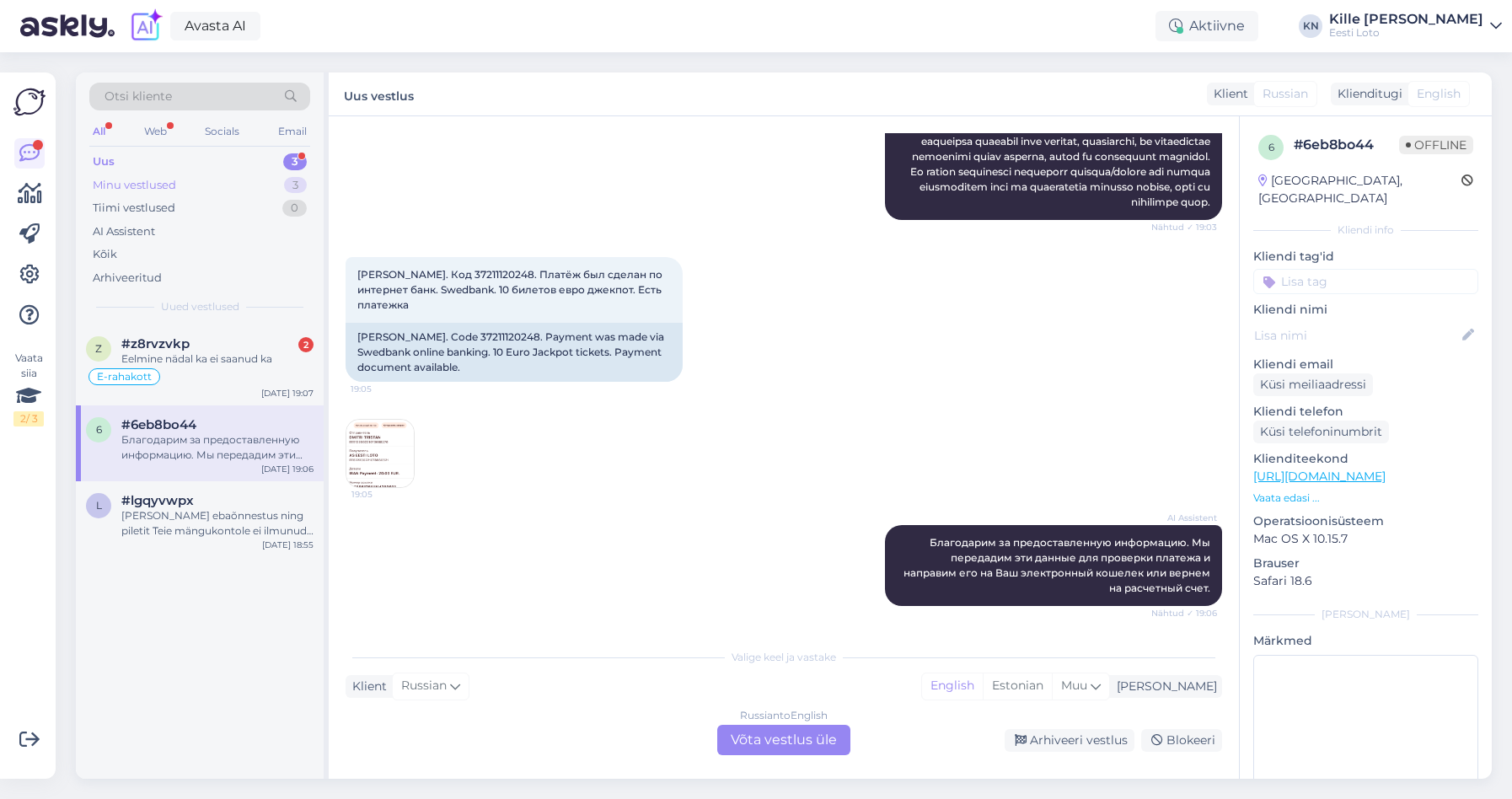
click at [170, 187] on div "Minu vestlused" at bounding box center [134, 186] width 84 height 17
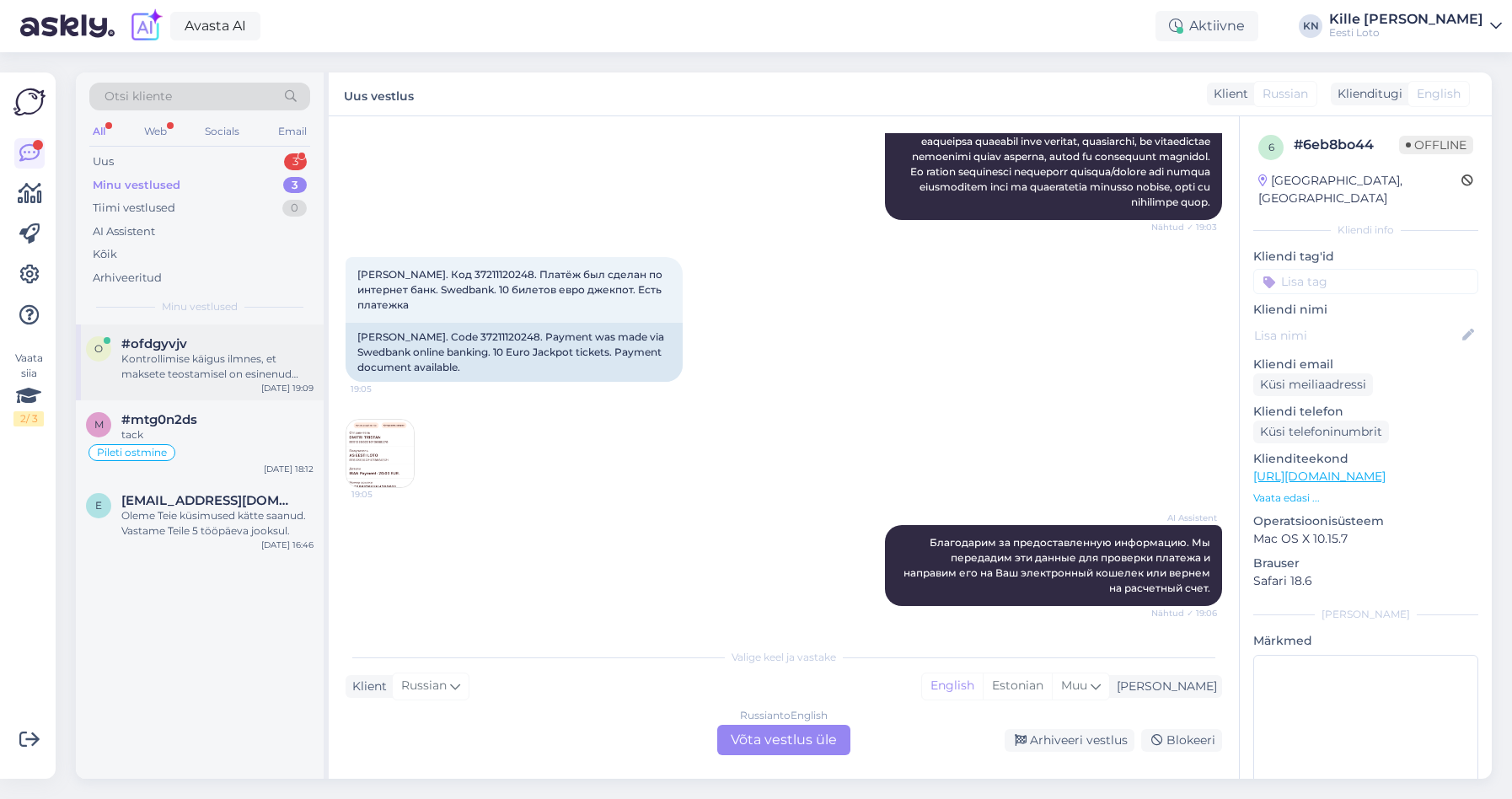
click at [163, 360] on div "Kontrollimise käigus ilmnes, et maksete teostamisel on esinenud tõrge ning 35 e…" at bounding box center [217, 366] width 192 height 31
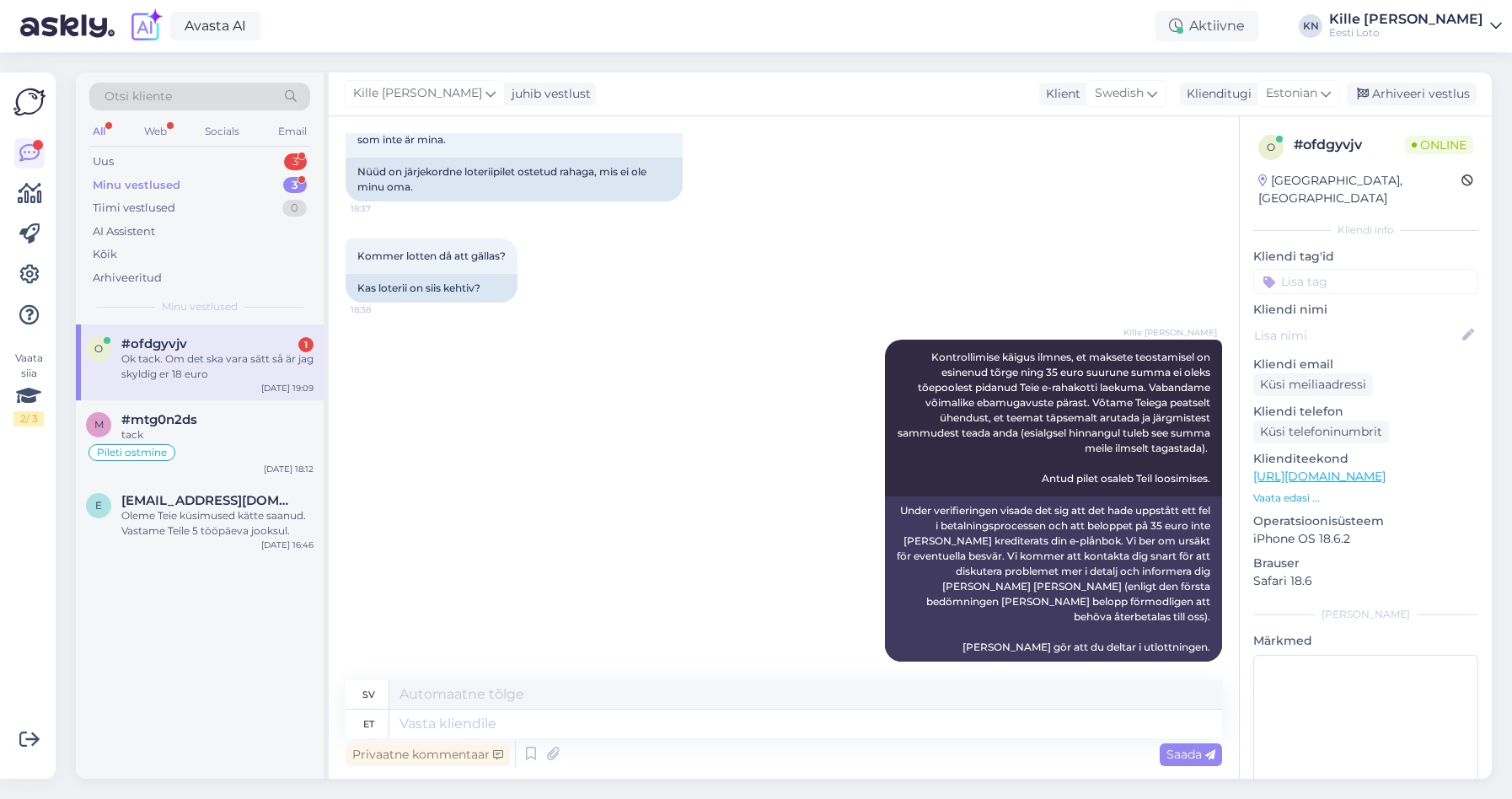
scroll to position [774, 0]
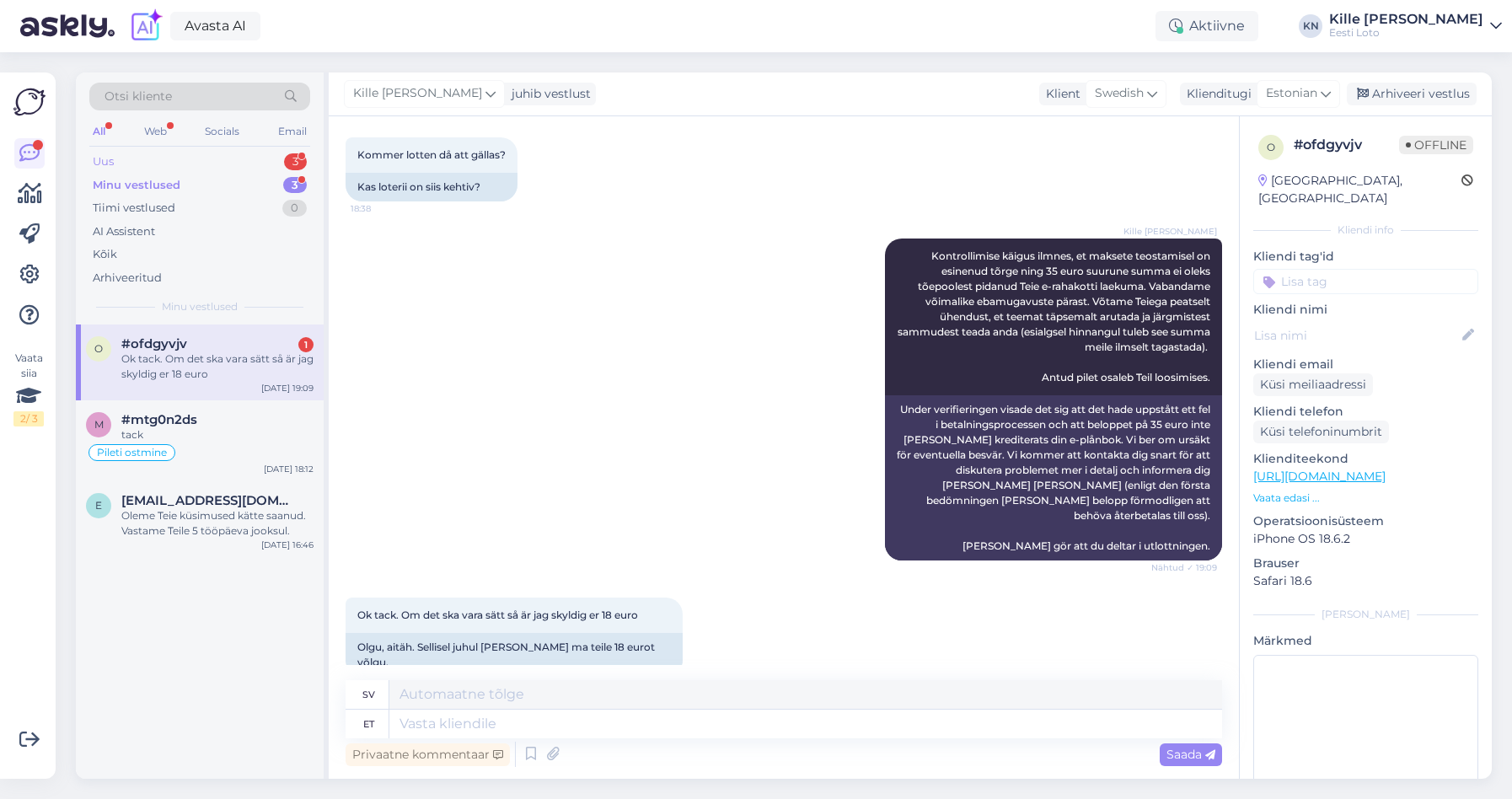
click at [180, 160] on div "Uus 3" at bounding box center [200, 162] width 221 height 24
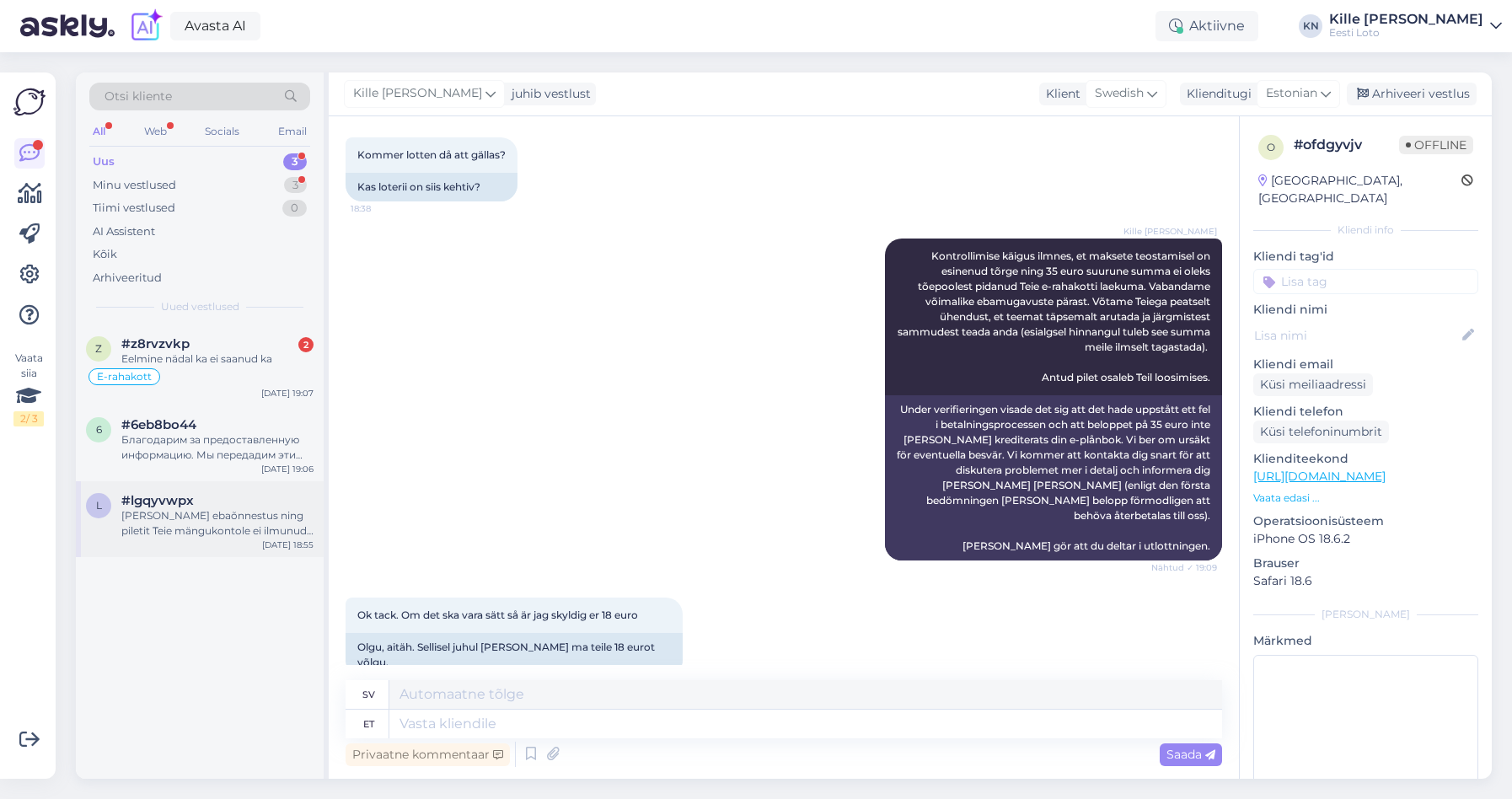
click at [245, 525] on div "[PERSON_NAME] ebaõnnestus ning piletit Teie mängukontole ei ilmunud, palume eda…" at bounding box center [217, 523] width 192 height 31
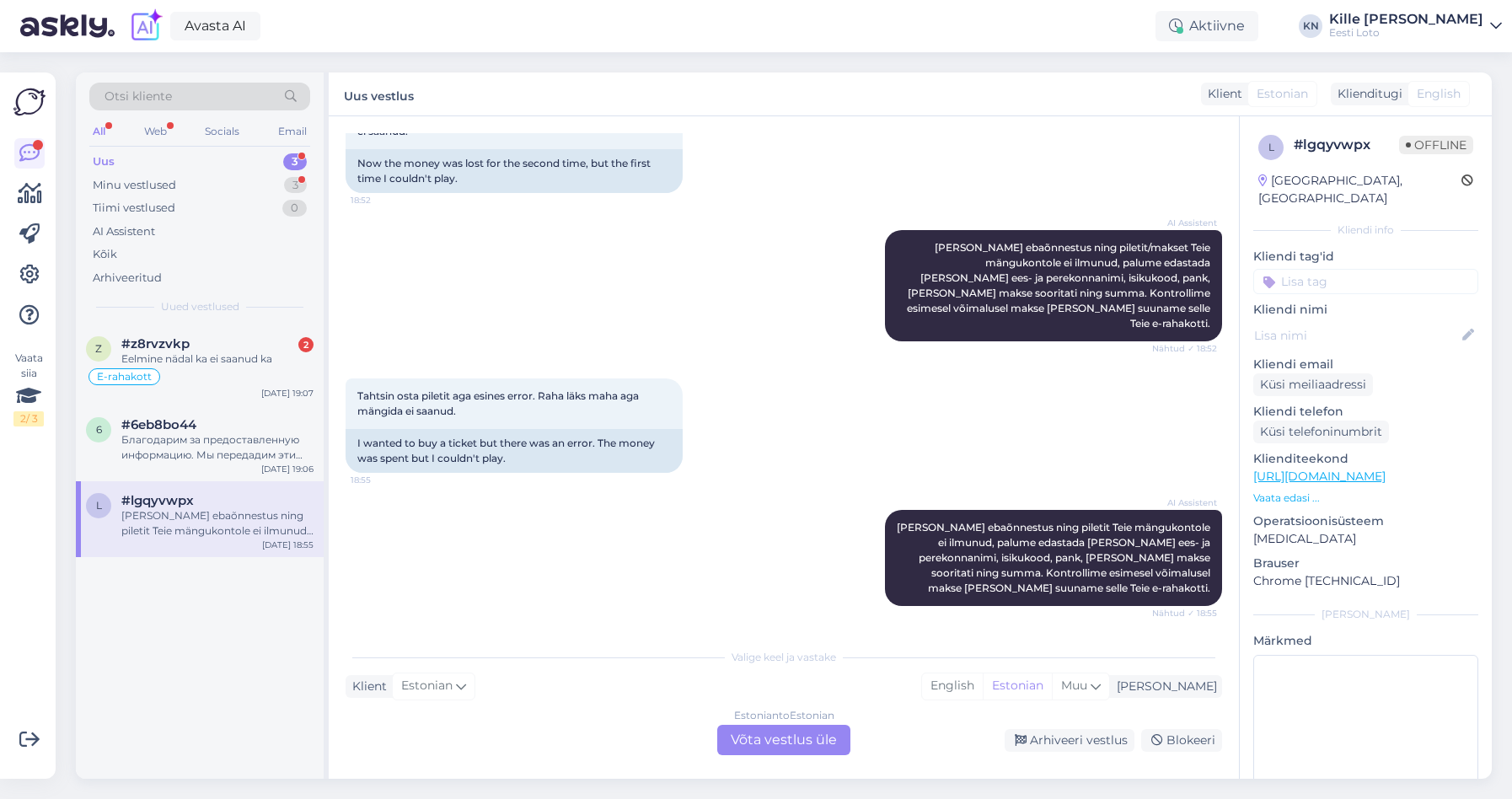
scroll to position [449, 0]
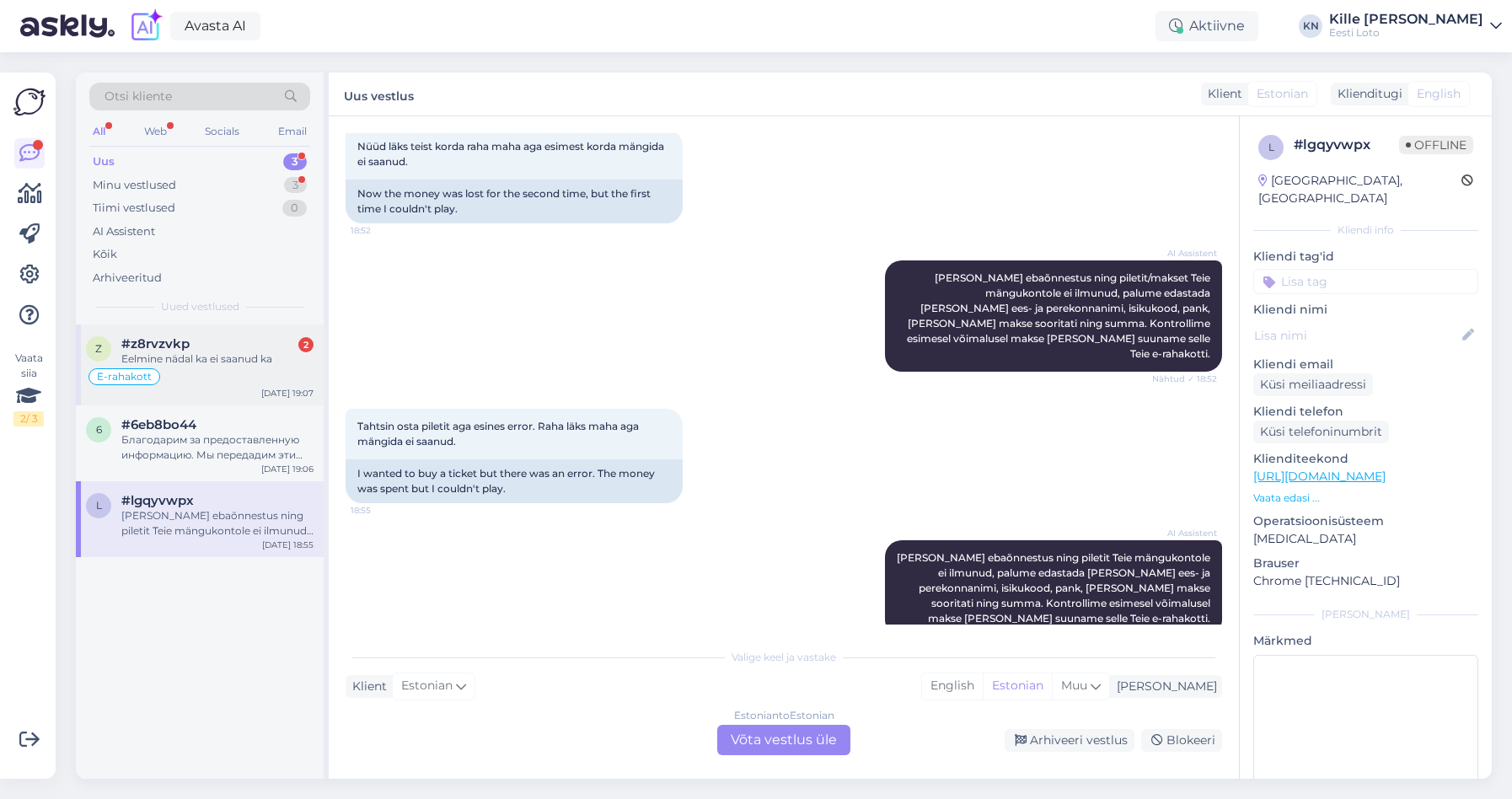
click at [226, 329] on div "z #z8rvzvkp 2 Eelmine nädal ka ei saanud ka E-rahakott [DATE] 19:07" at bounding box center [200, 364] width 248 height 81
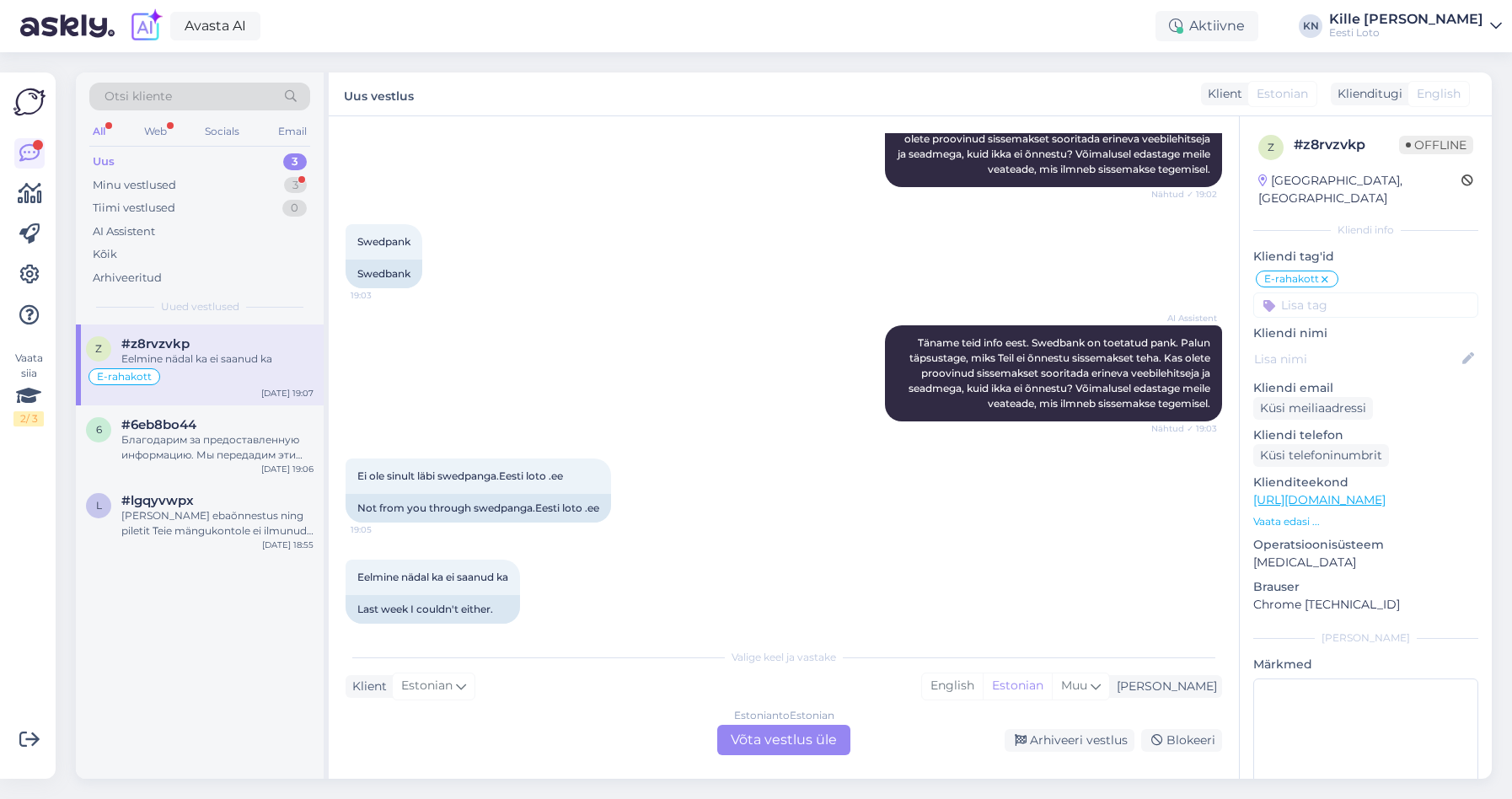
scroll to position [2728, 0]
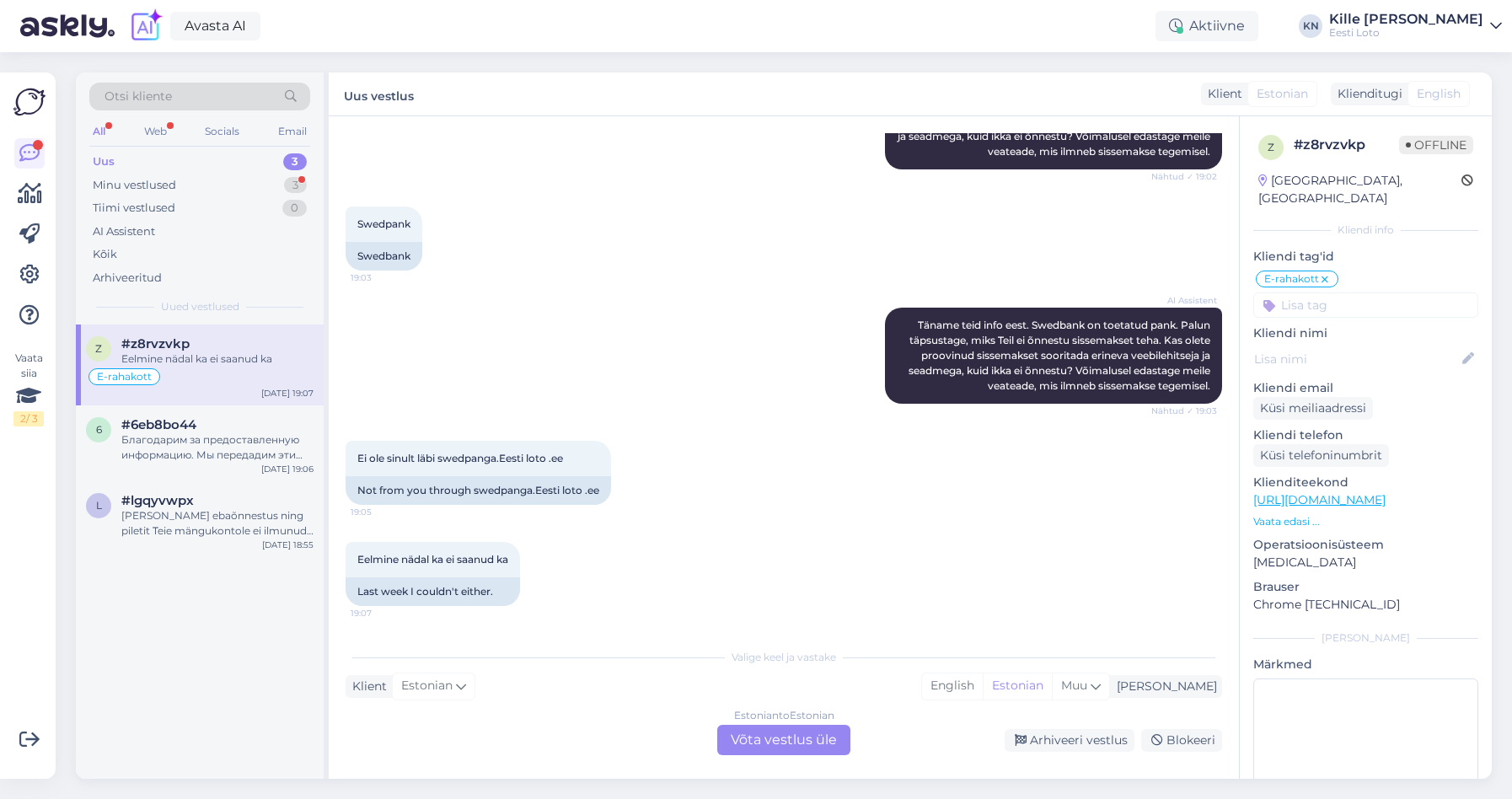
click at [767, 732] on div "Estonian to Estonian Võta vestlus üle" at bounding box center [784, 740] width 133 height 31
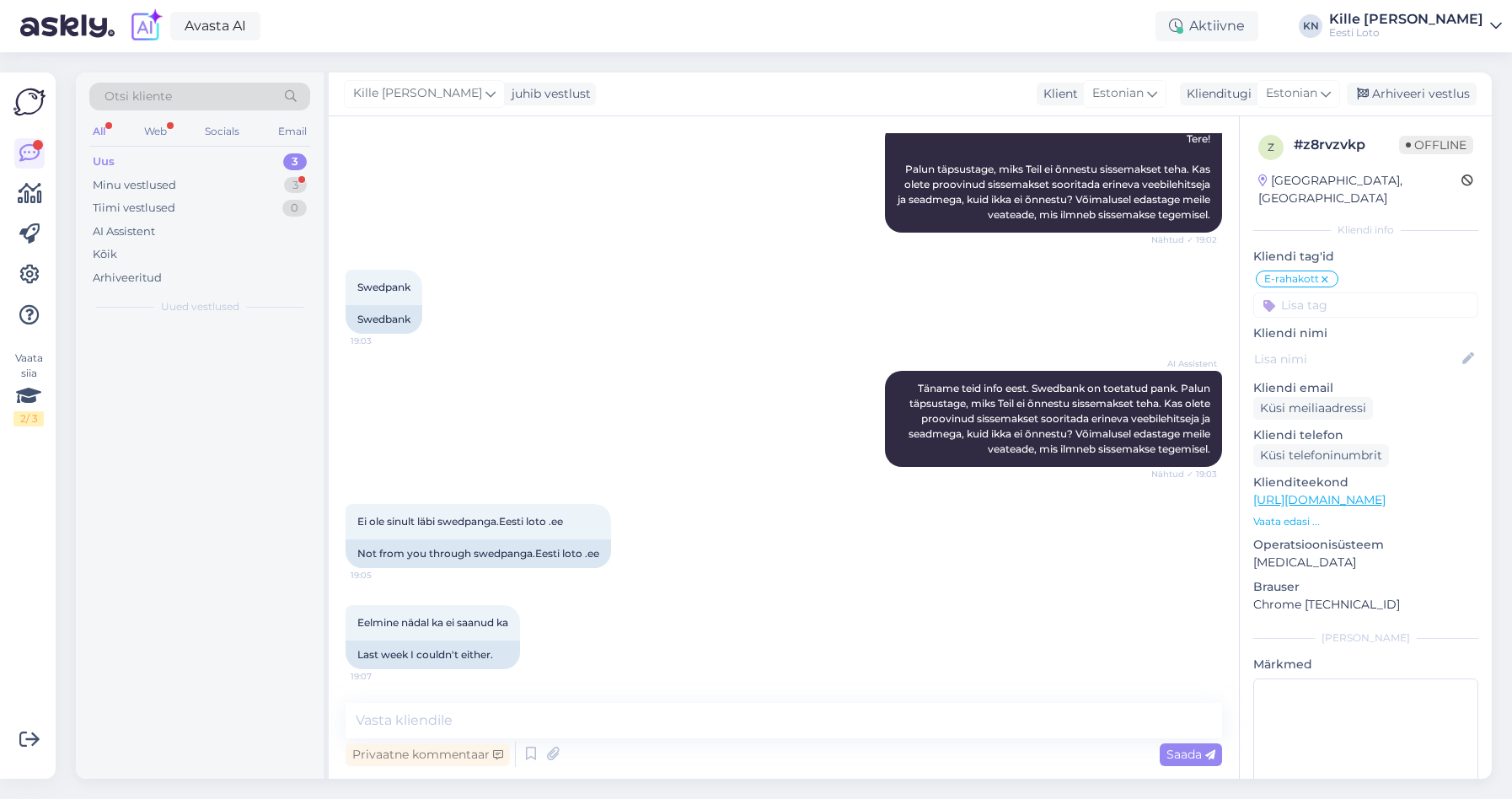
scroll to position [2664, 0]
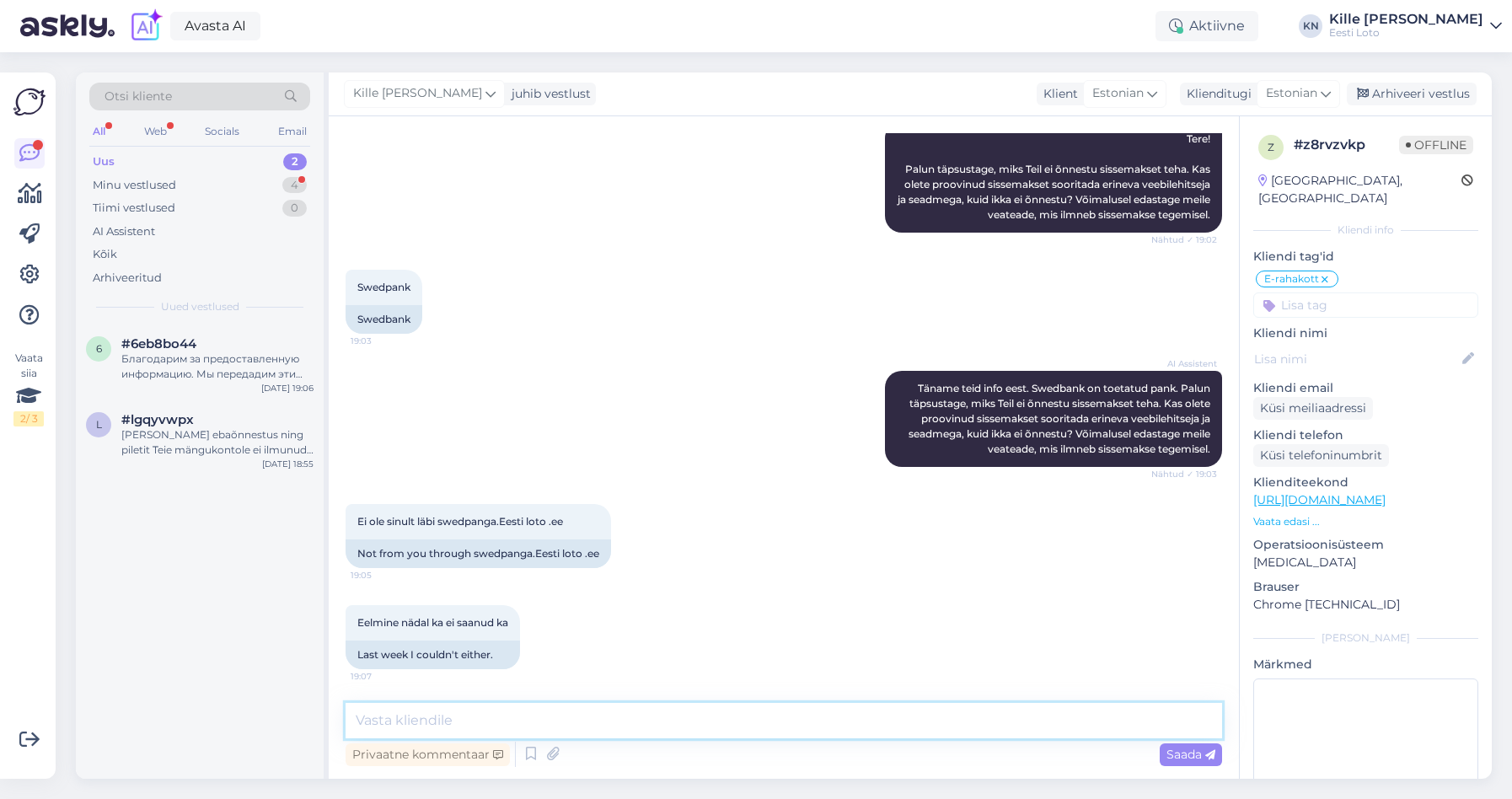
click at [707, 726] on textarea at bounding box center [783, 720] width 876 height 36
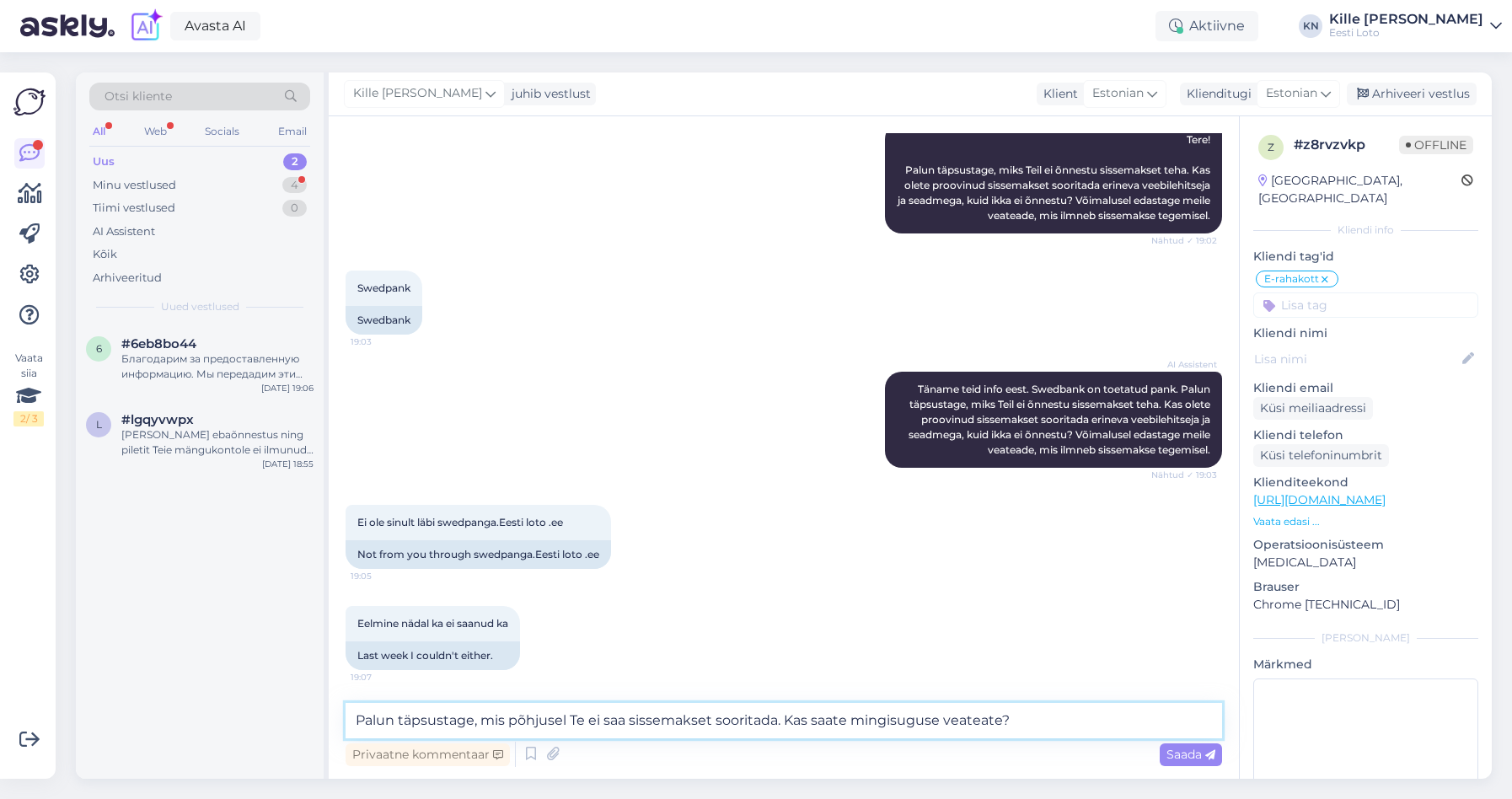
type textarea "Palun täpsustage, mis põhjusel Te ei saa sissemakset sooritada. Kas saate mingi…"
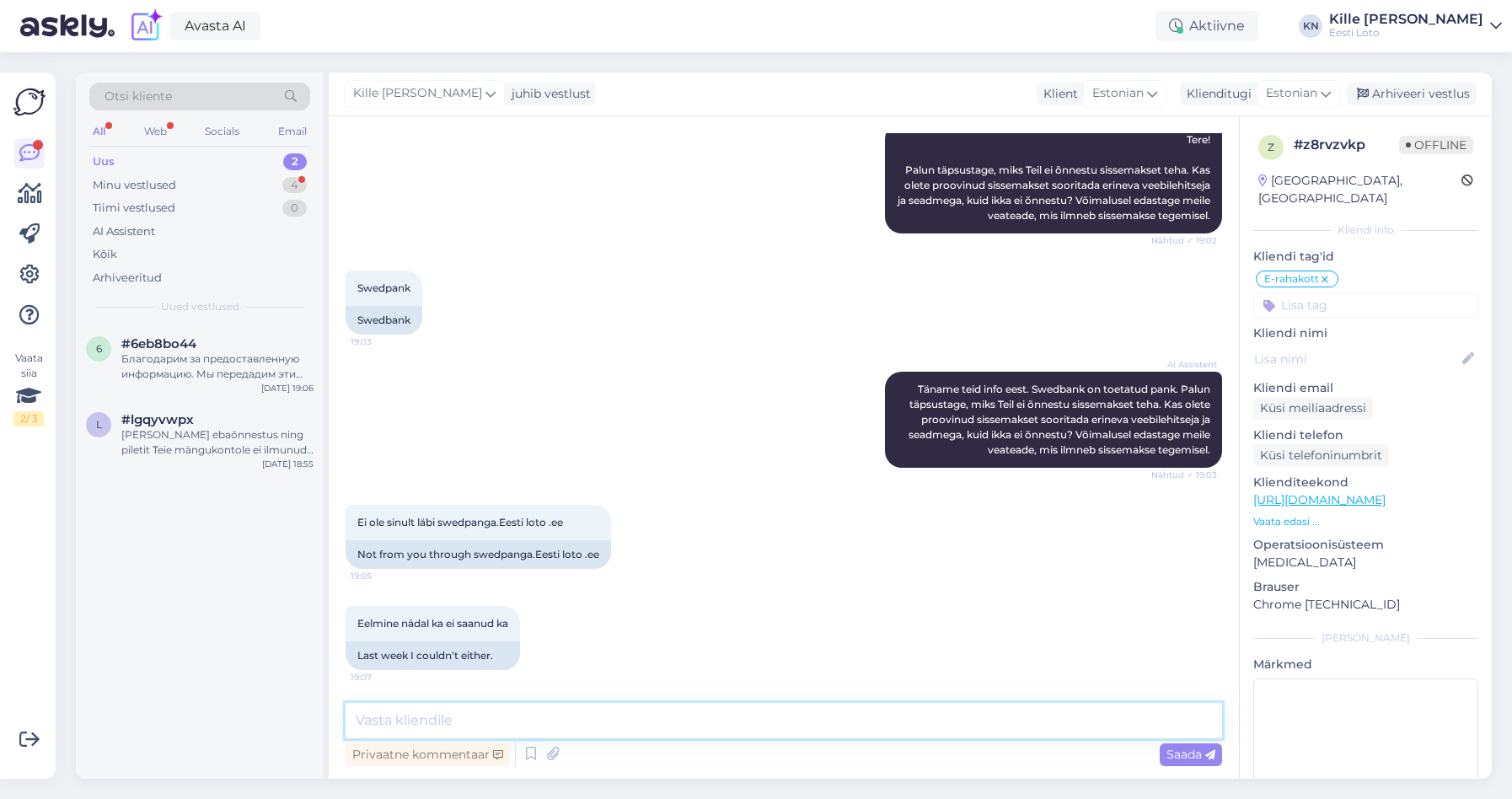
scroll to position [2752, 0]
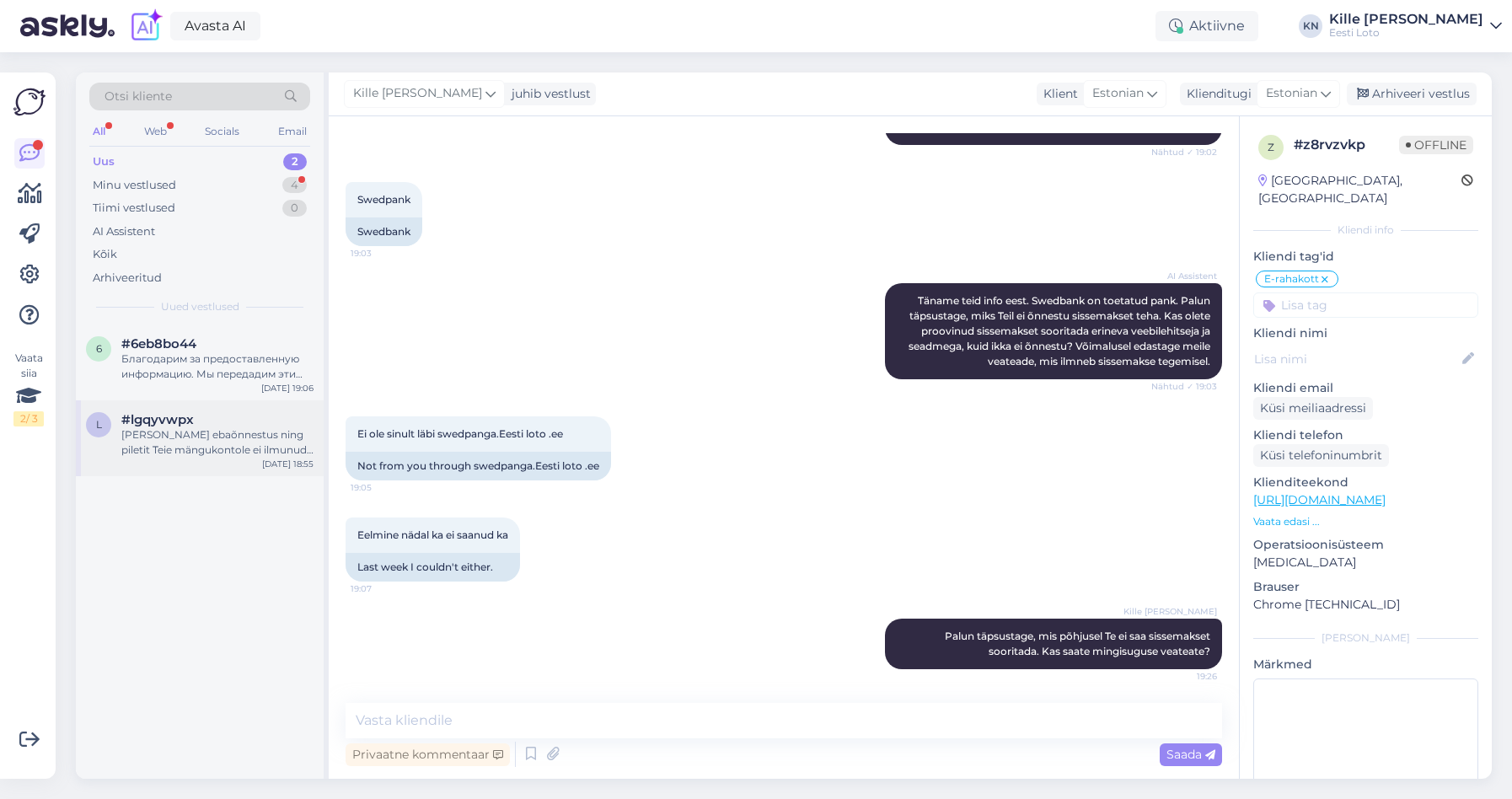
click at [186, 420] on span "#lgqyvwpx" at bounding box center [157, 420] width 72 height 15
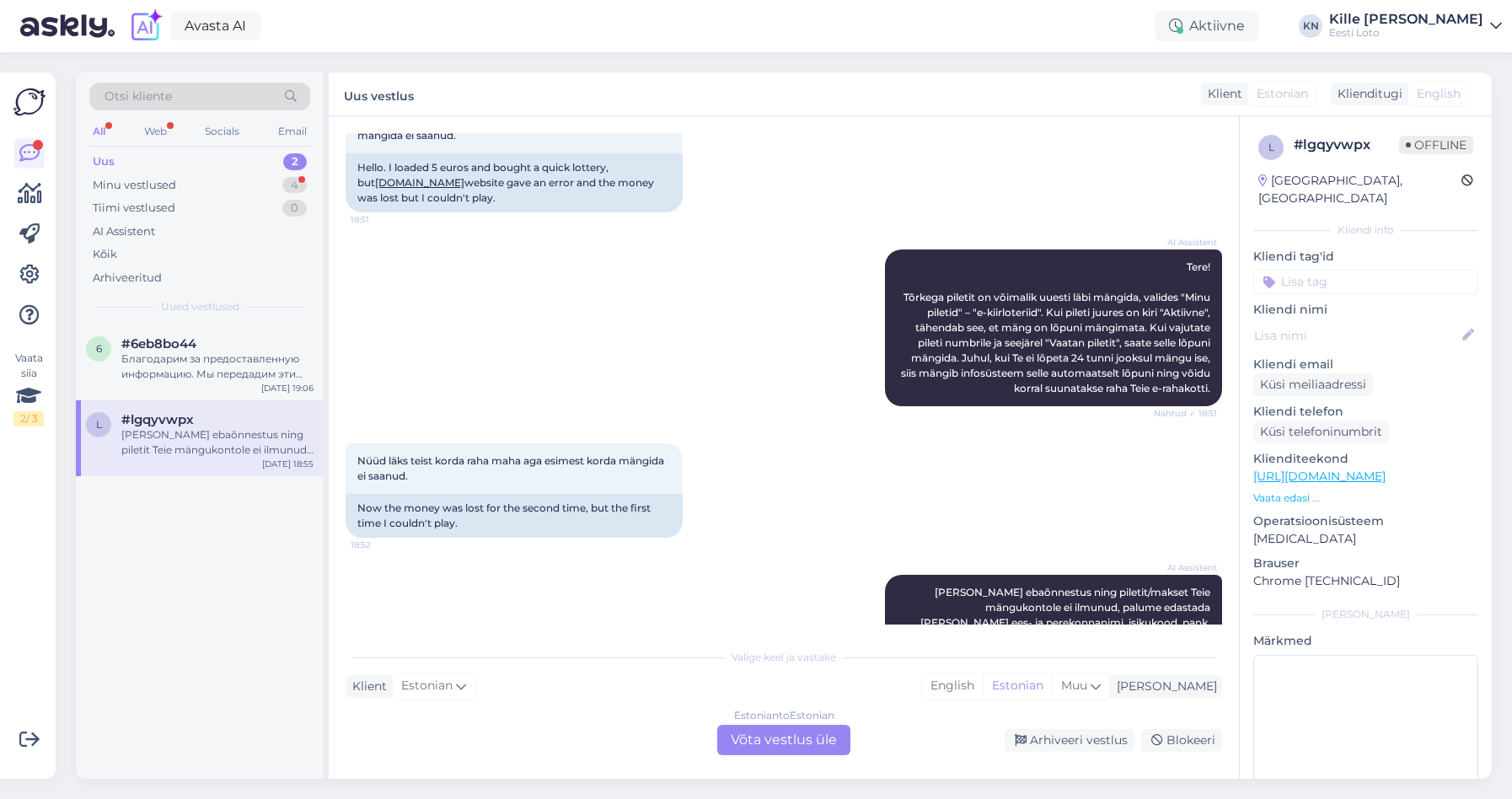
scroll to position [0, 0]
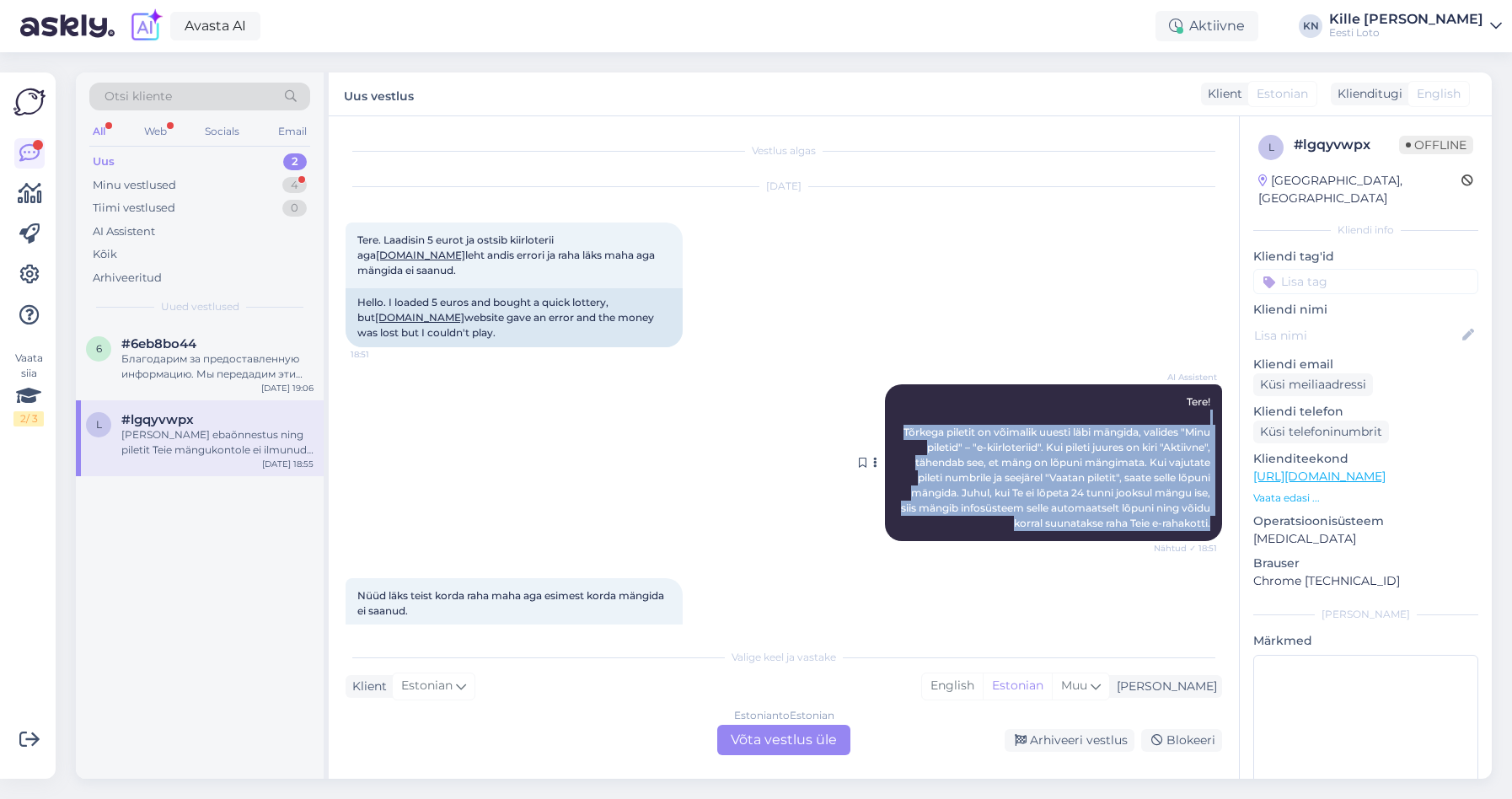
drag, startPoint x: 922, startPoint y: 409, endPoint x: 1214, endPoint y: 512, distance: 309.6
click at [1214, 512] on div "AI Assistent Tere! Tõrkega piletit on võimalik uuesti läbi mängida, valides "Mi…" at bounding box center [1053, 462] width 338 height 157
copy span "Tõrkega piletit on võimalik uuesti läbi mängida, valides "Minu piletid" – "e-ki…"
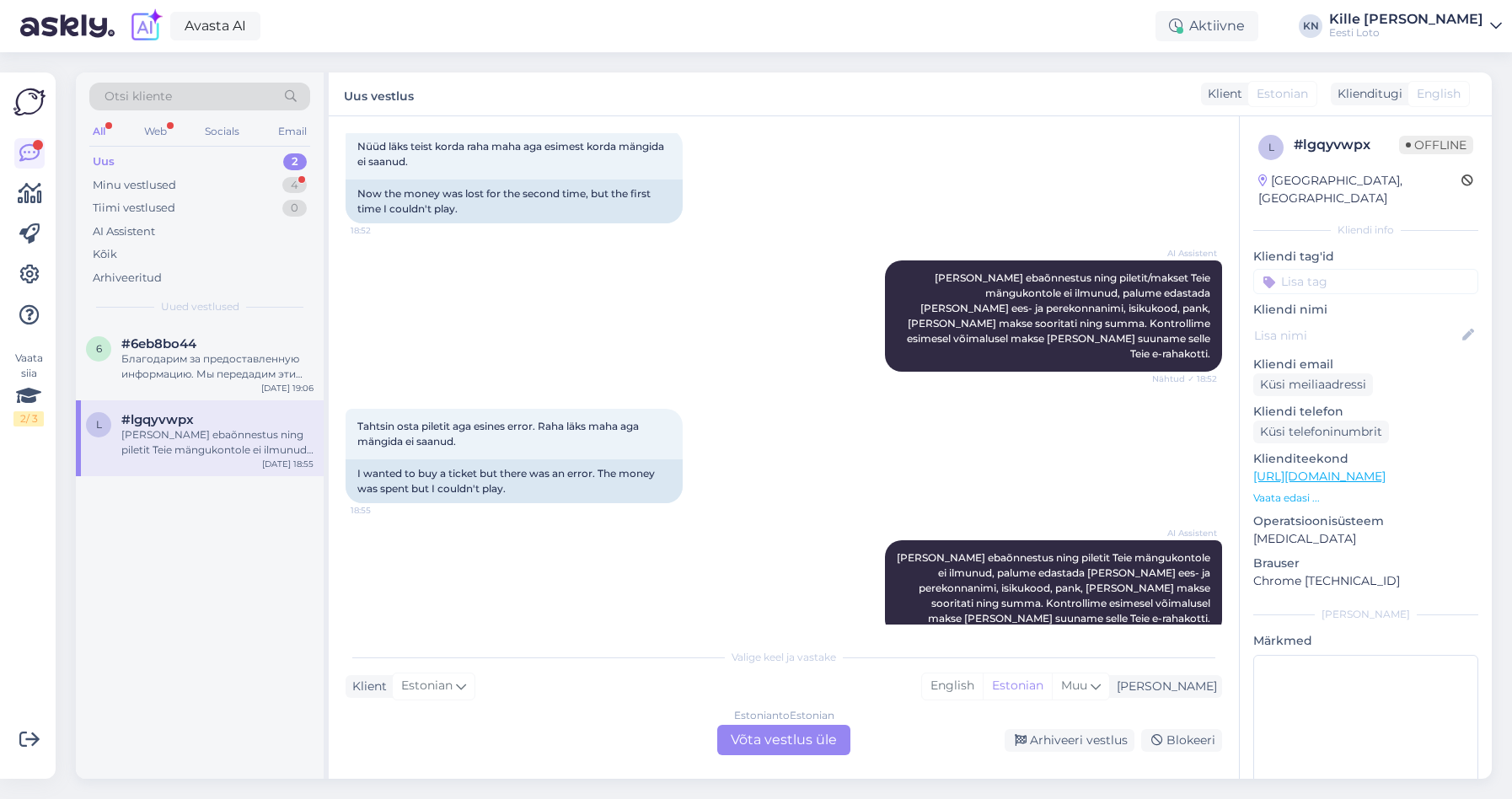
click at [760, 453] on div "Tahtsin osta piletit aga esines error. Raha läks maha aga mängida ei saanud. 18…" at bounding box center [783, 456] width 876 height 132
click at [769, 737] on div "Estonian to Estonian Võta vestlus üle" at bounding box center [784, 740] width 133 height 31
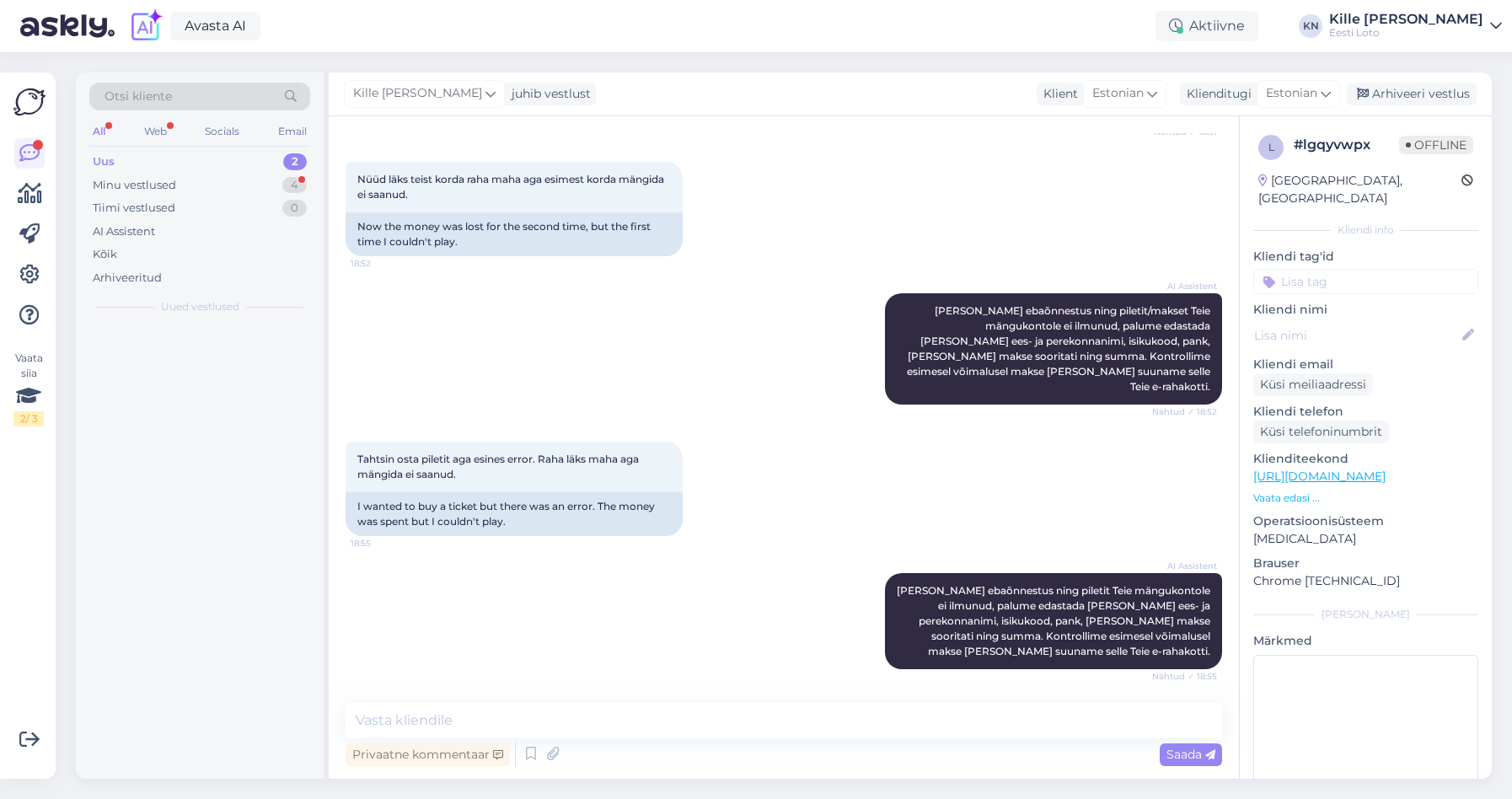
scroll to position [386, 0]
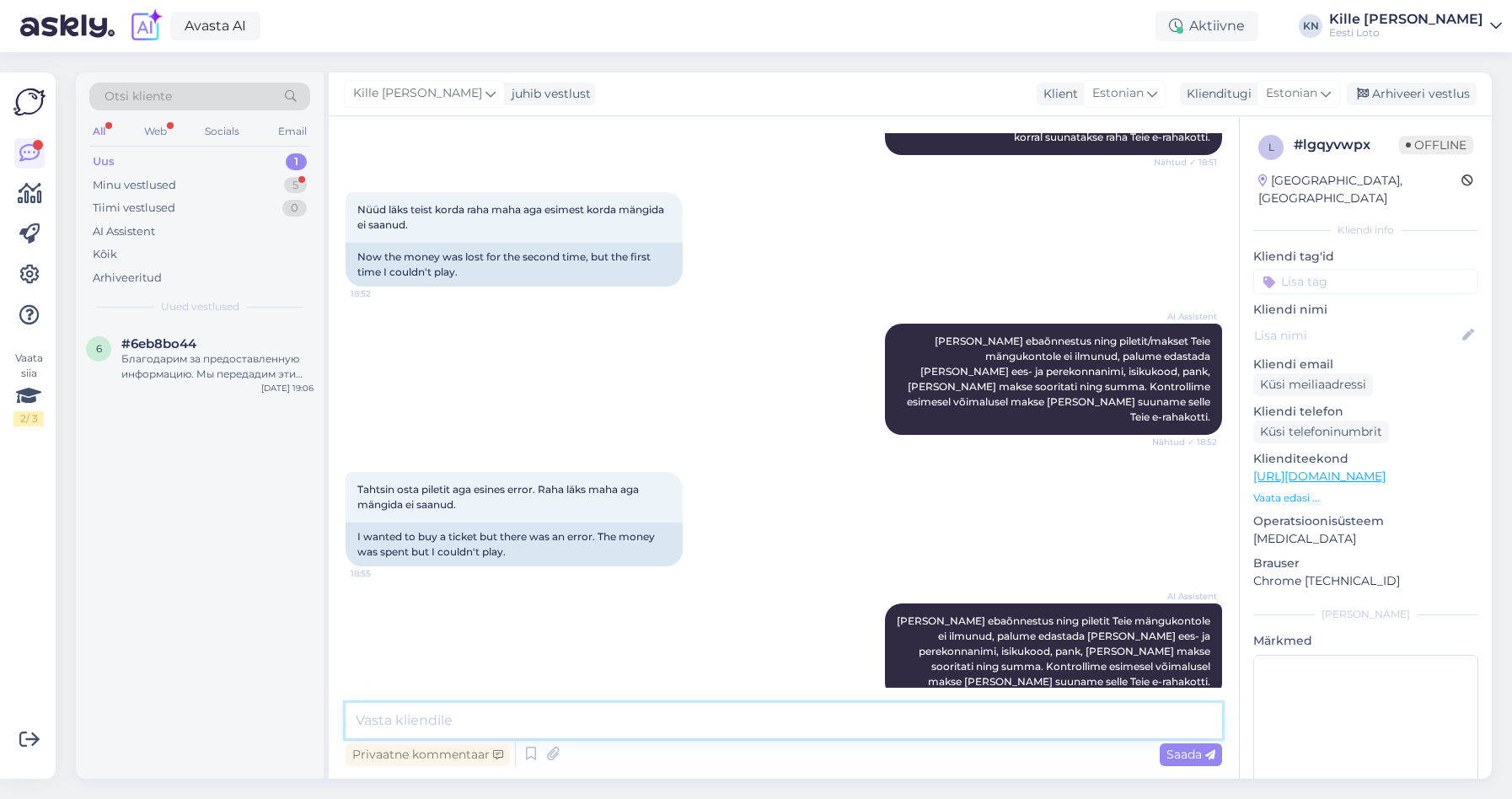
click at [608, 729] on textarea at bounding box center [783, 720] width 876 height 36
paste textarea "Tõrkega piletit on võimalik uuesti läbi mängida, valides "Minu piletid" – "e-ki…"
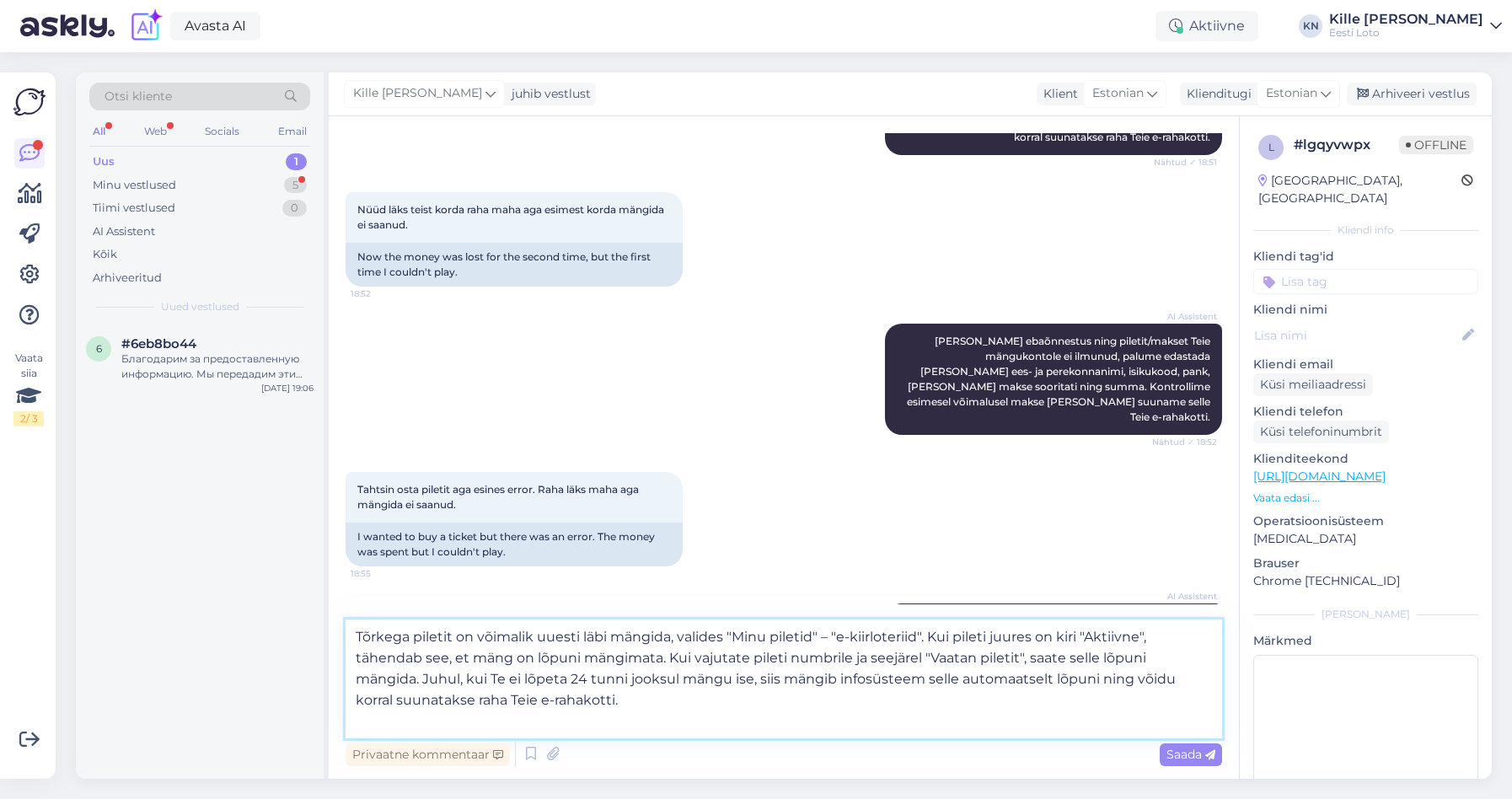
click at [353, 655] on textarea "Tõrkega piletit on võimalik uuesti läbi mängida, valides "Minu piletid" – "e-ki…" at bounding box center [783, 679] width 876 height 119
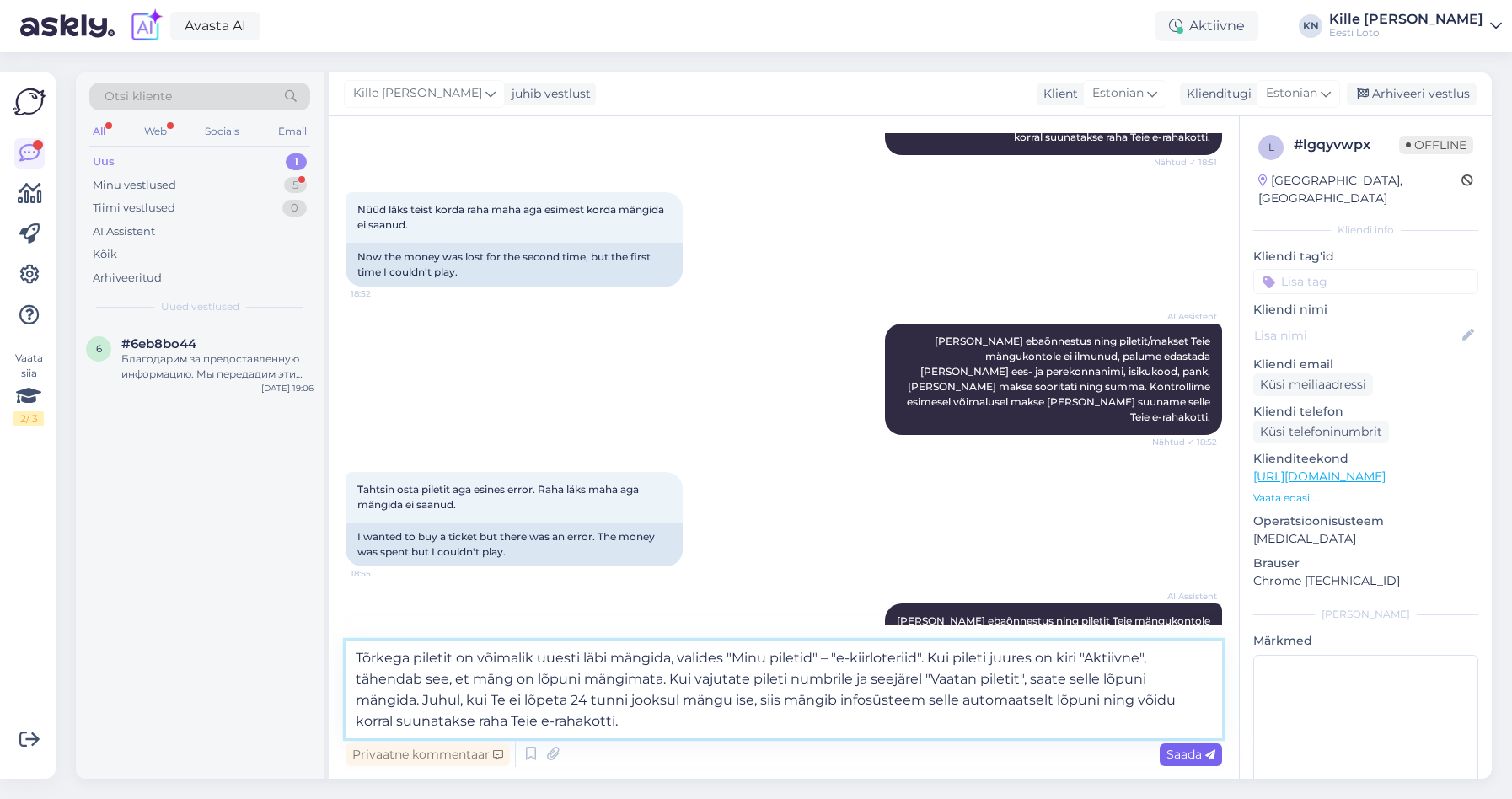
type textarea "Tõrkega piletit on võimalik uuesti läbi mängida, valides "Minu piletid" – "e-ki…"
click at [1165, 744] on div "Saada" at bounding box center [1191, 755] width 63 height 23
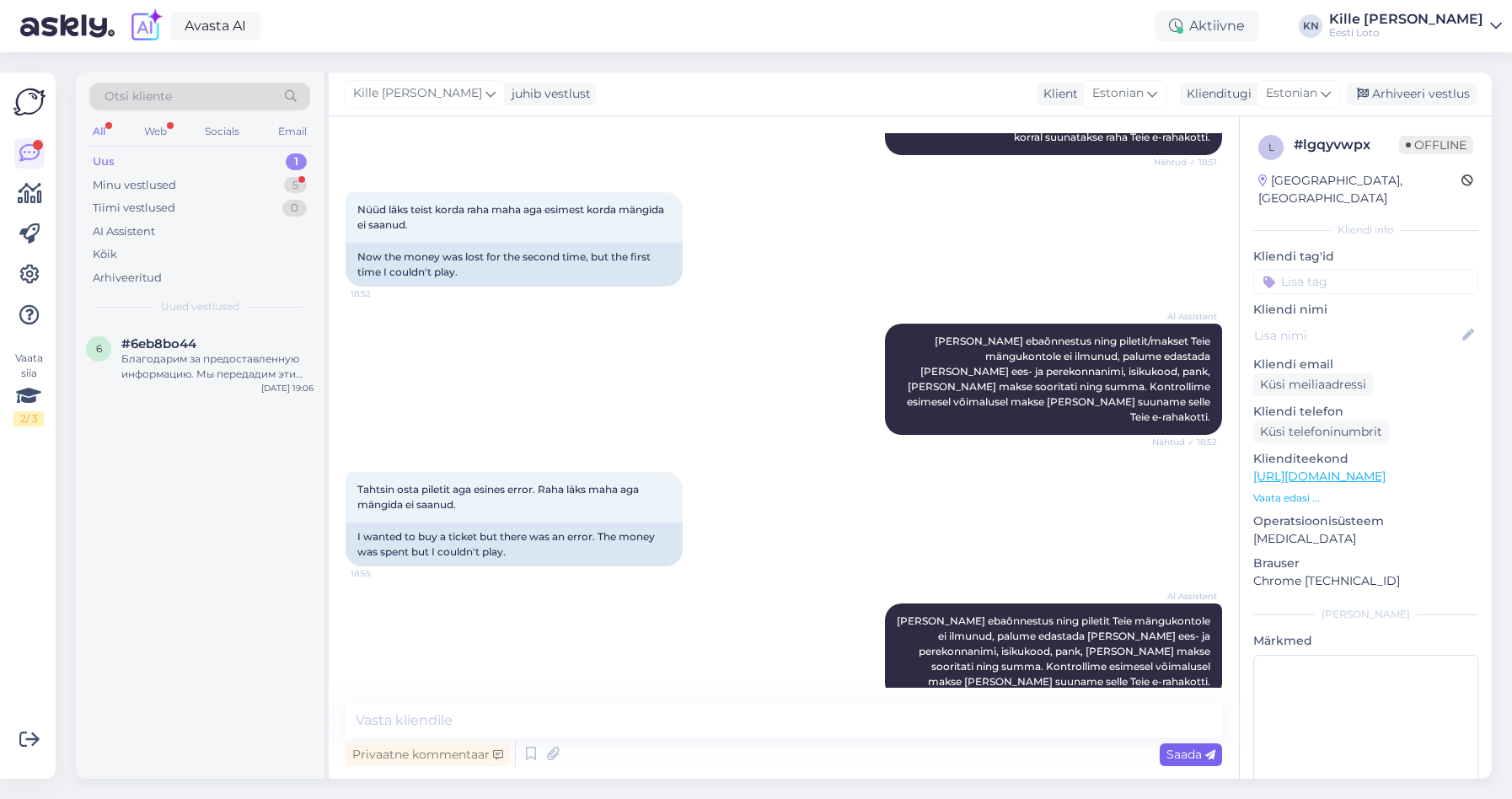
scroll to position [549, 0]
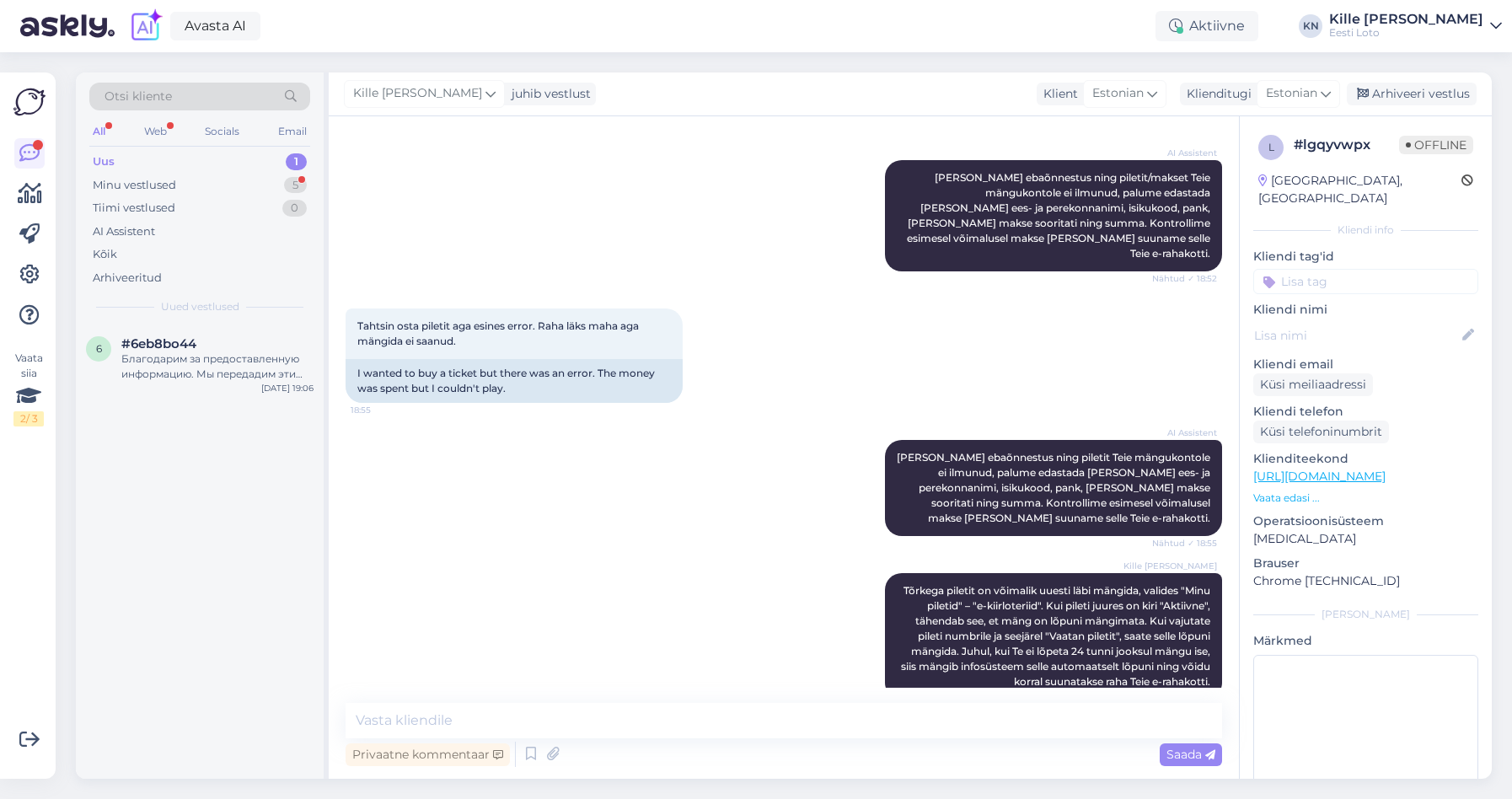
click at [1403, 269] on input at bounding box center [1366, 282] width 225 height 25
type input "e-kii"
click at [1373, 318] on div "e-kiirloterii" at bounding box center [1367, 327] width 71 height 17
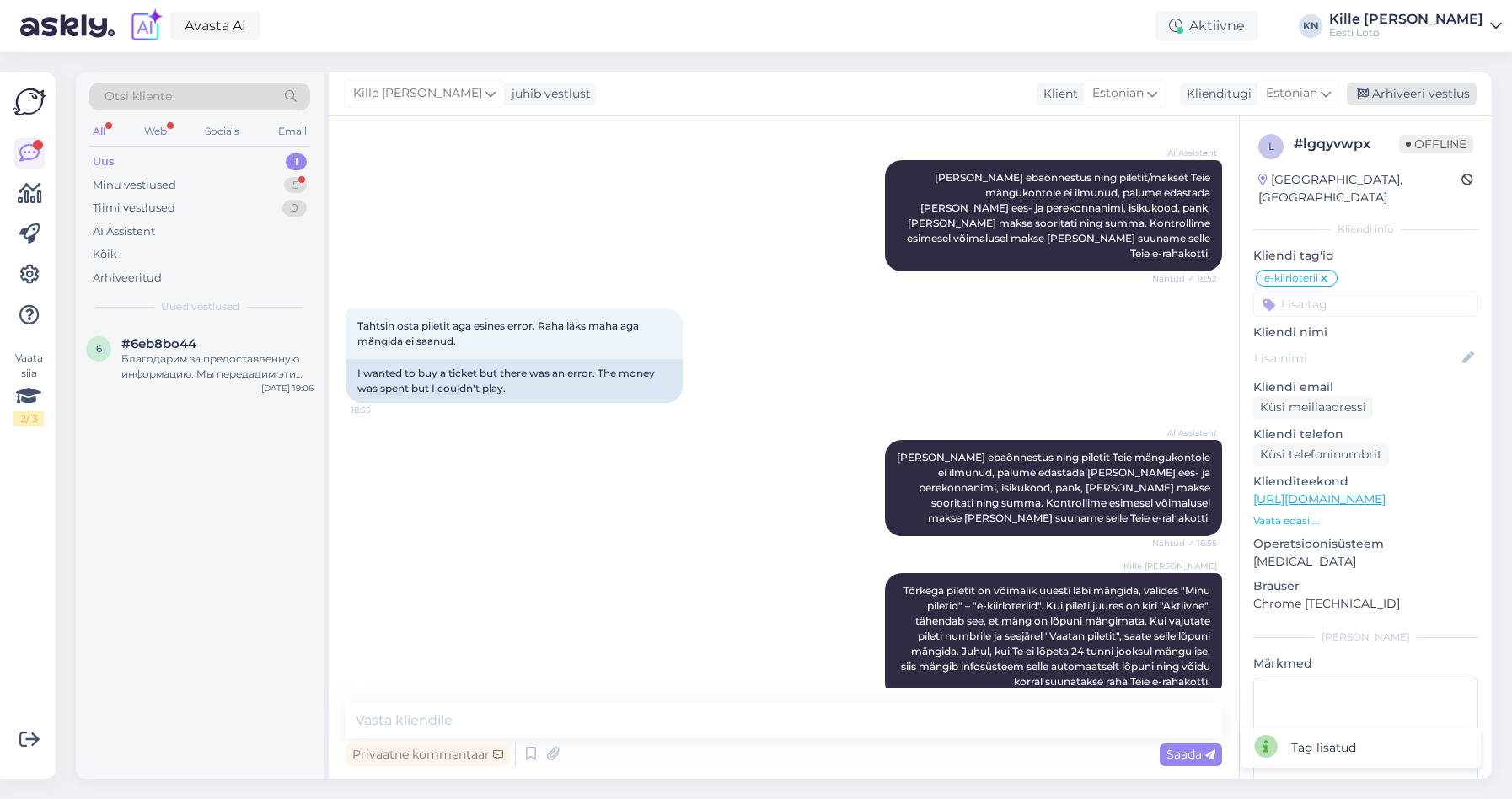
click at [1417, 92] on div "Arhiveeri vestlus" at bounding box center [1411, 94] width 130 height 23
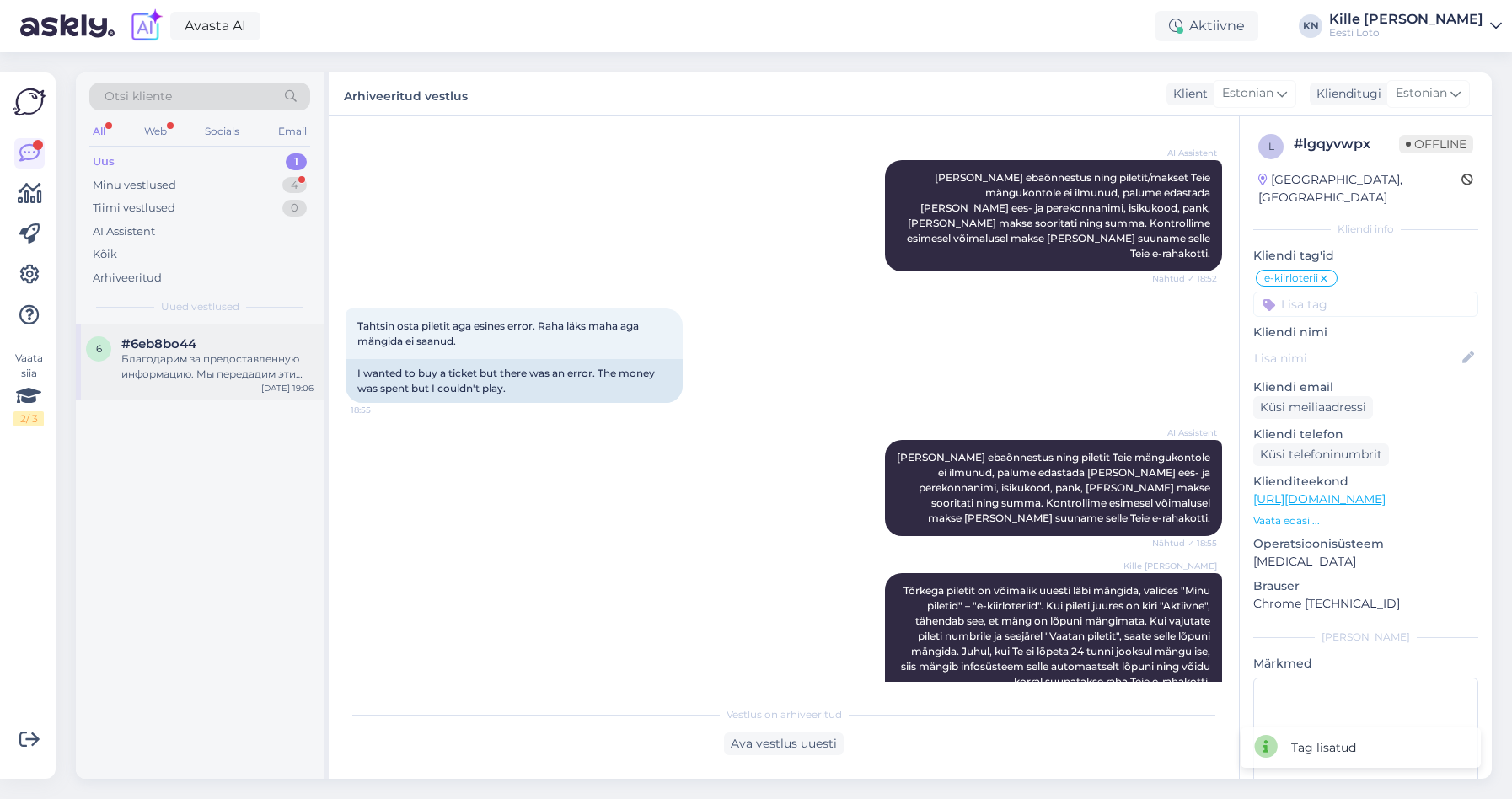
click at [147, 362] on div "Благодарим за предоставленную информацию. Мы передадим эти данные для проверки …" at bounding box center [217, 366] width 192 height 31
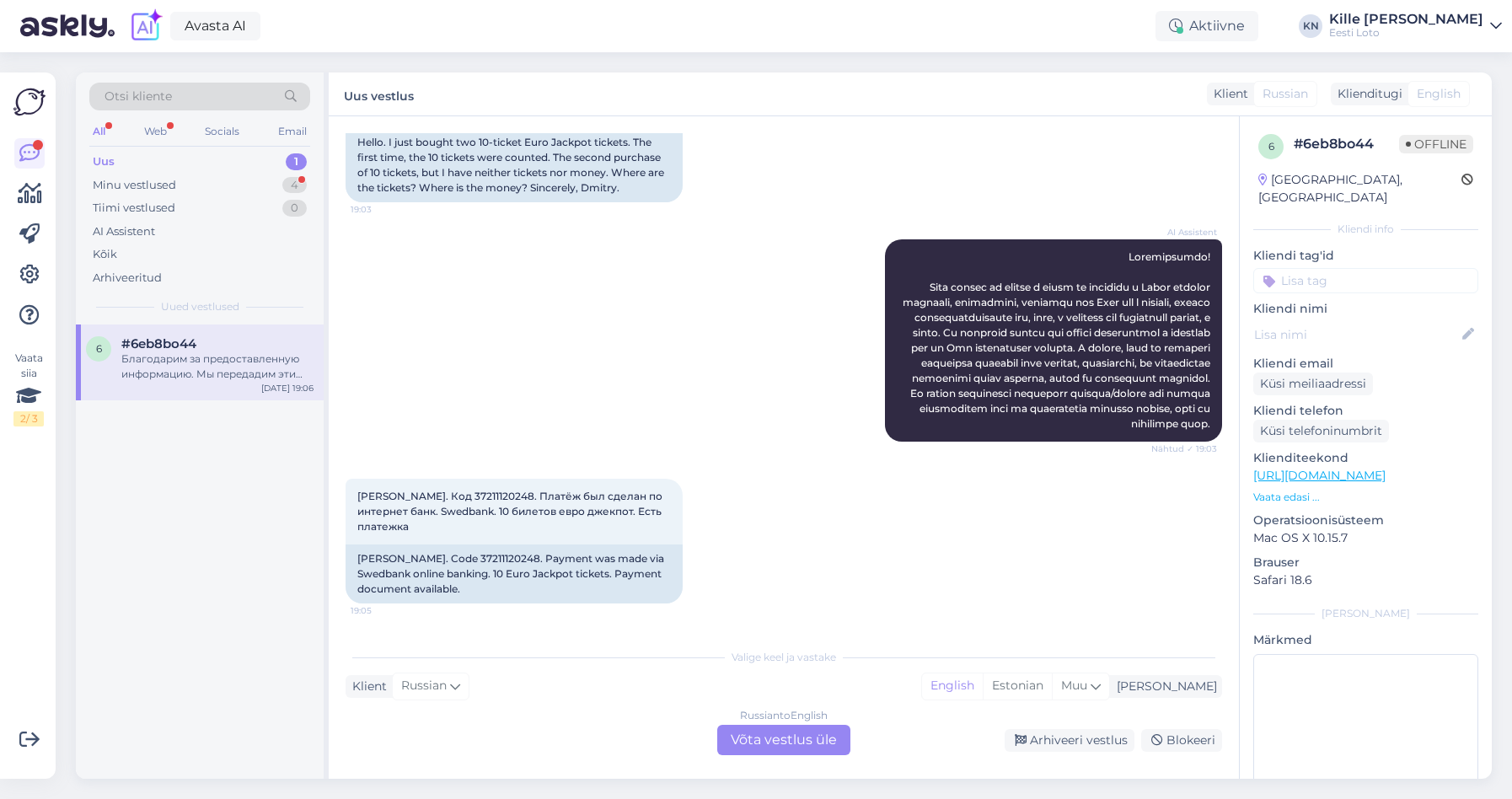
scroll to position [412, 0]
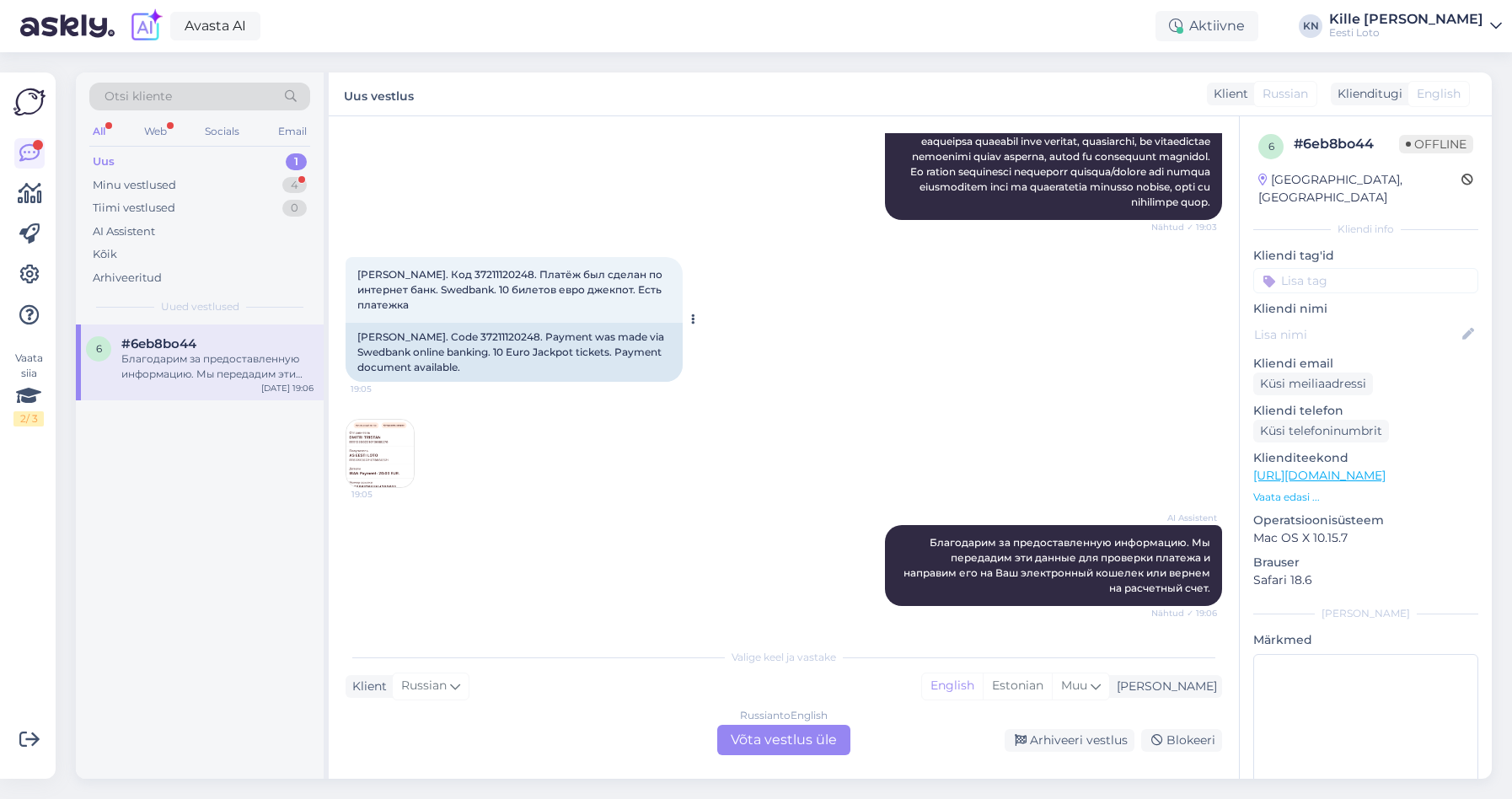
click at [398, 337] on div "[PERSON_NAME]. Code 37211120248. Payment was made via Swedbank online banking. …" at bounding box center [514, 352] width 338 height 59
copy div "[PERSON_NAME]"
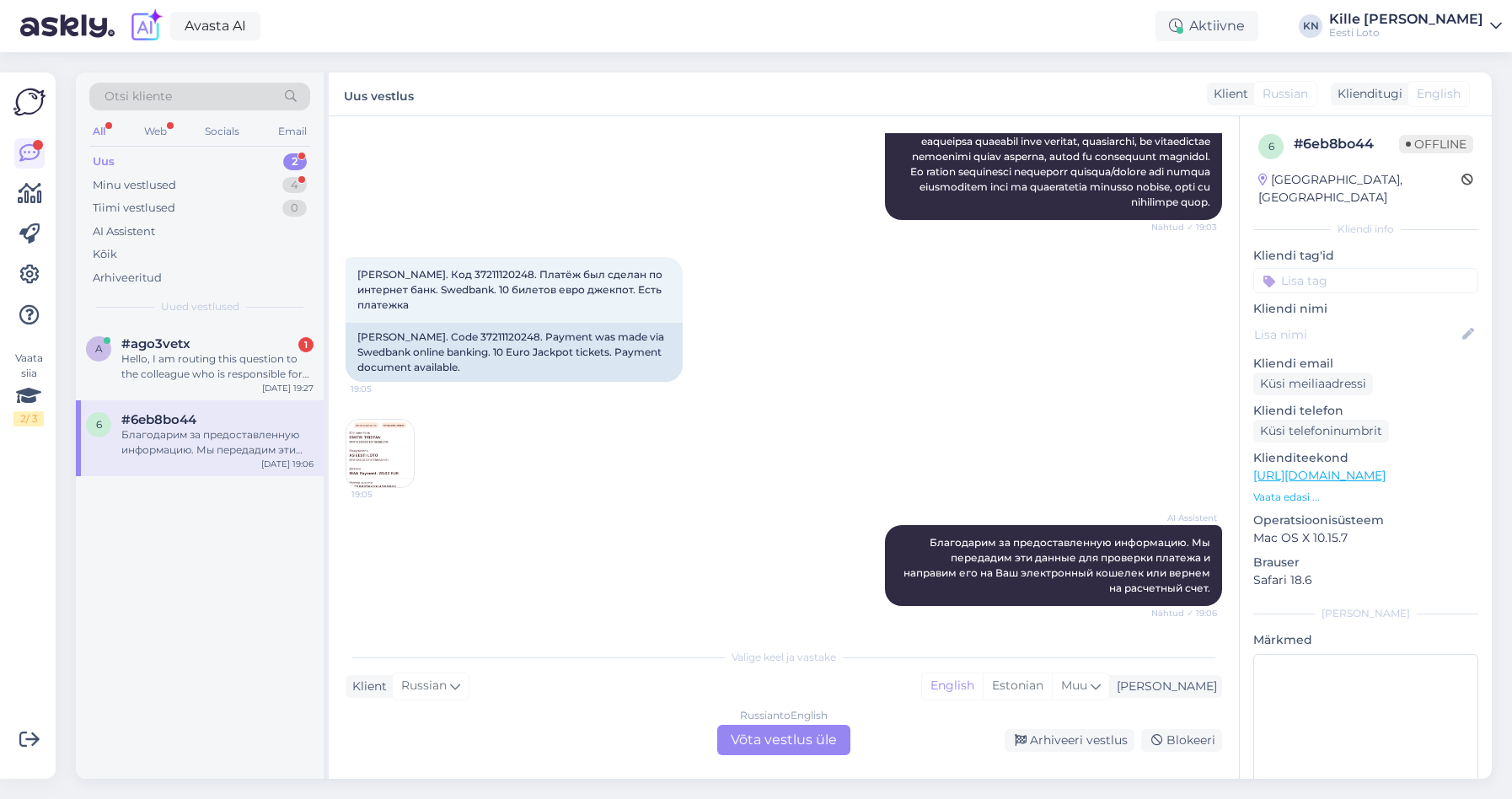
click at [1320, 268] on input at bounding box center [1366, 281] width 225 height 25
type input "e-r"
click at [1320, 318] on div "E-rahakott" at bounding box center [1348, 327] width 71 height 17
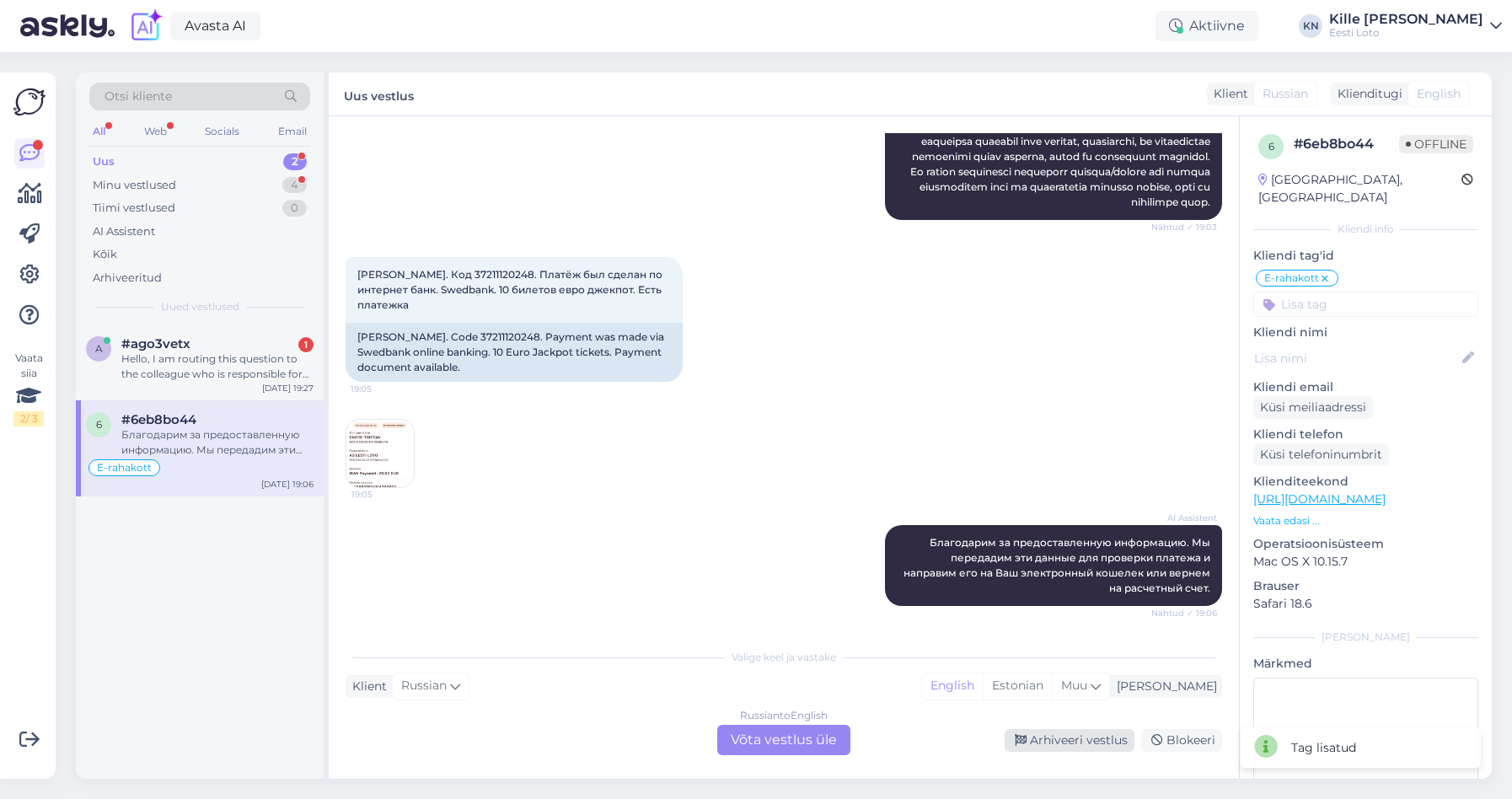
click at [1062, 745] on div "Arhiveeri vestlus" at bounding box center [1070, 740] width 130 height 23
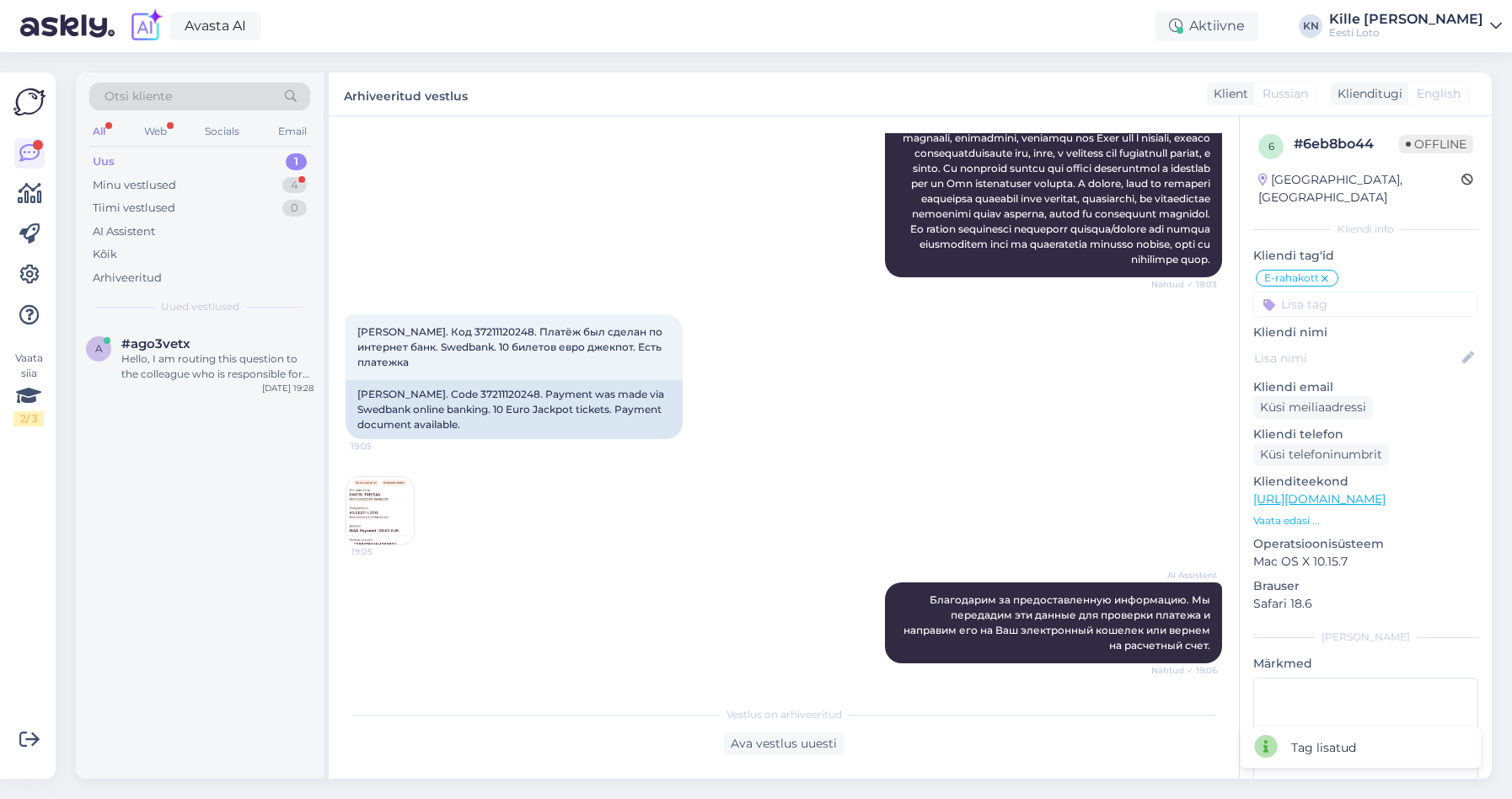
scroll to position [355, 0]
click at [188, 380] on div "Hello, I am routing this question to the colleague who is responsible for this …" at bounding box center [217, 366] width 192 height 31
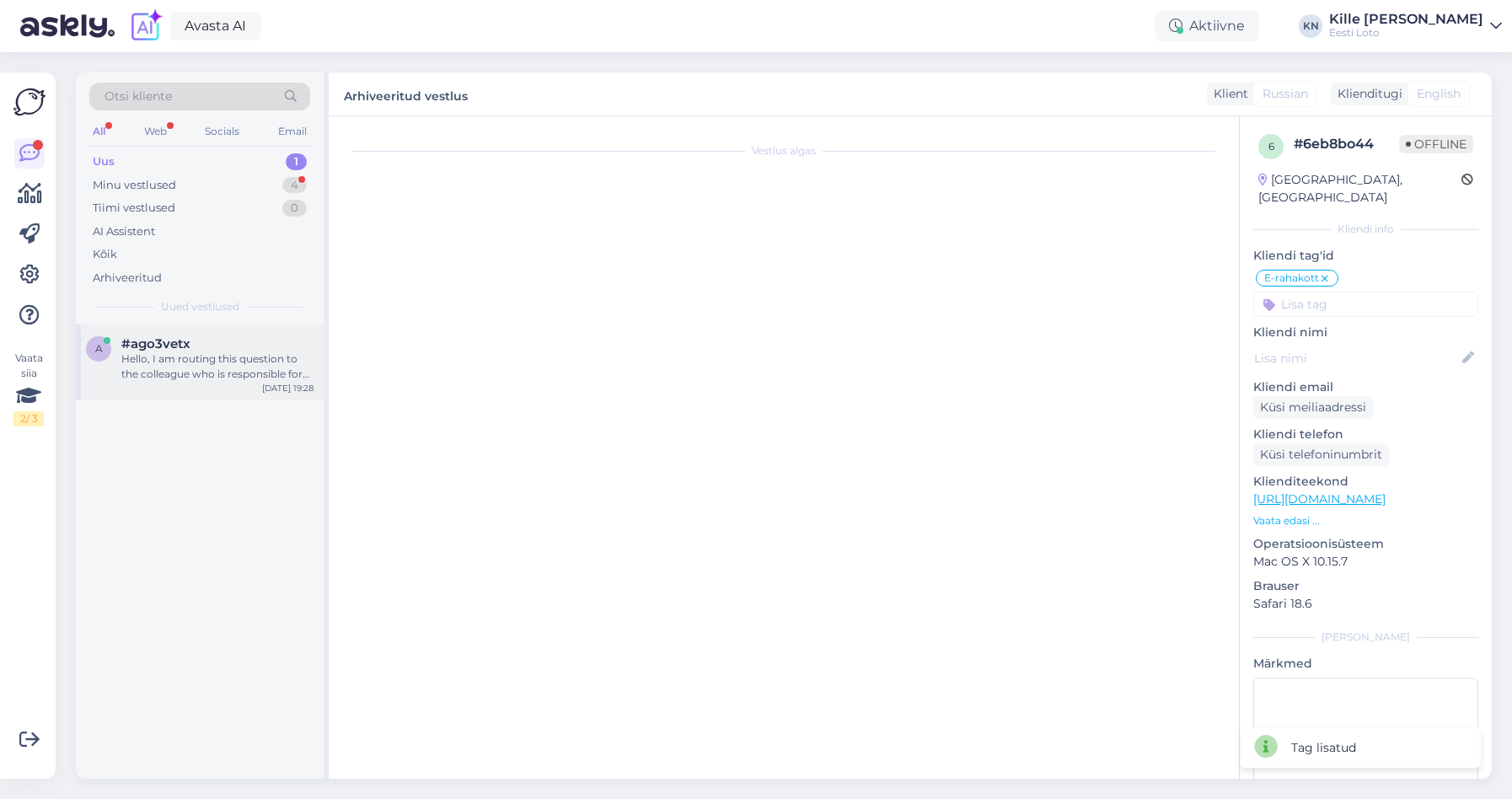
scroll to position [0, 0]
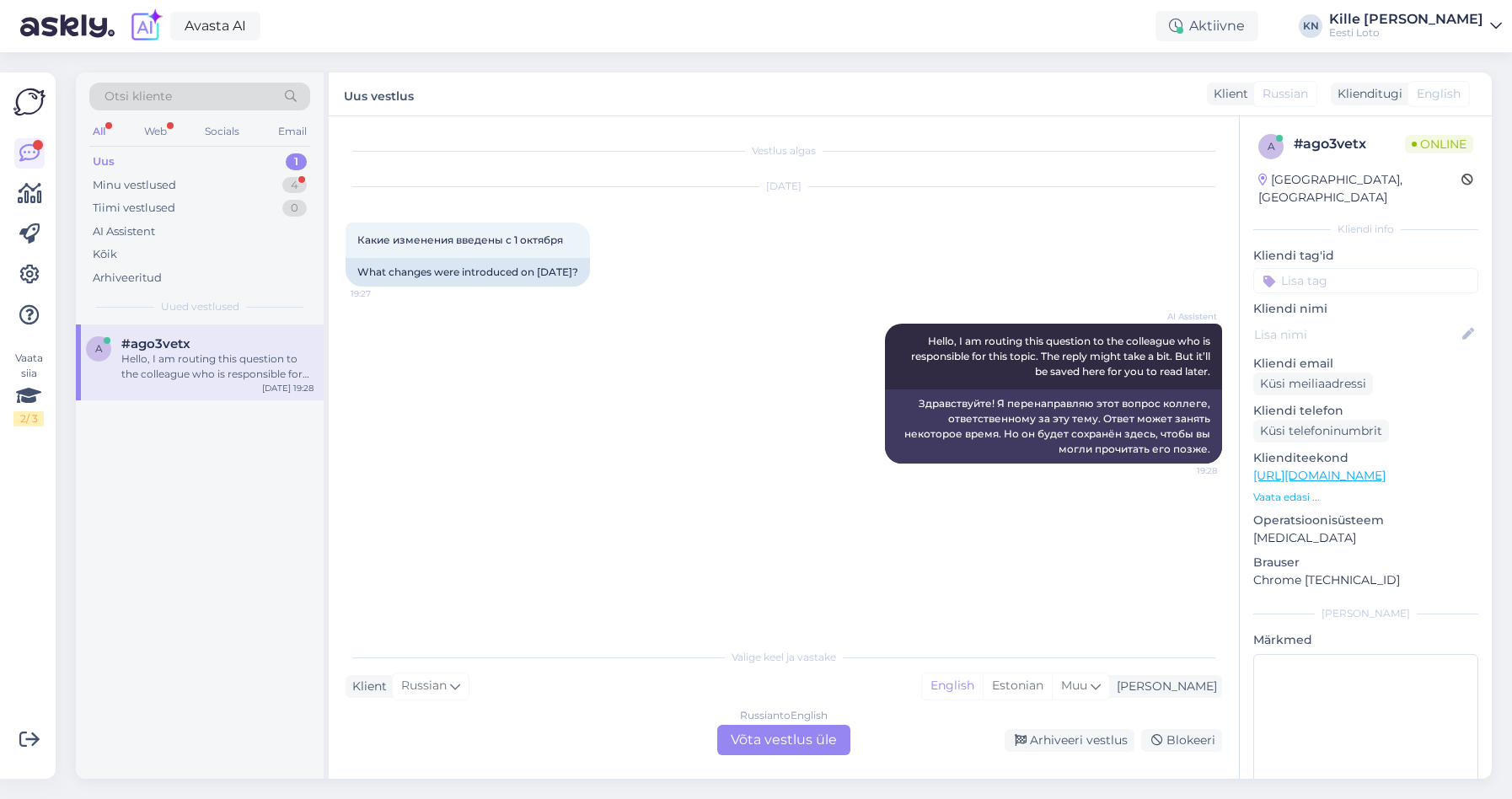
click at [761, 741] on div "Russian to English Võta vestlus üle" at bounding box center [784, 740] width 133 height 31
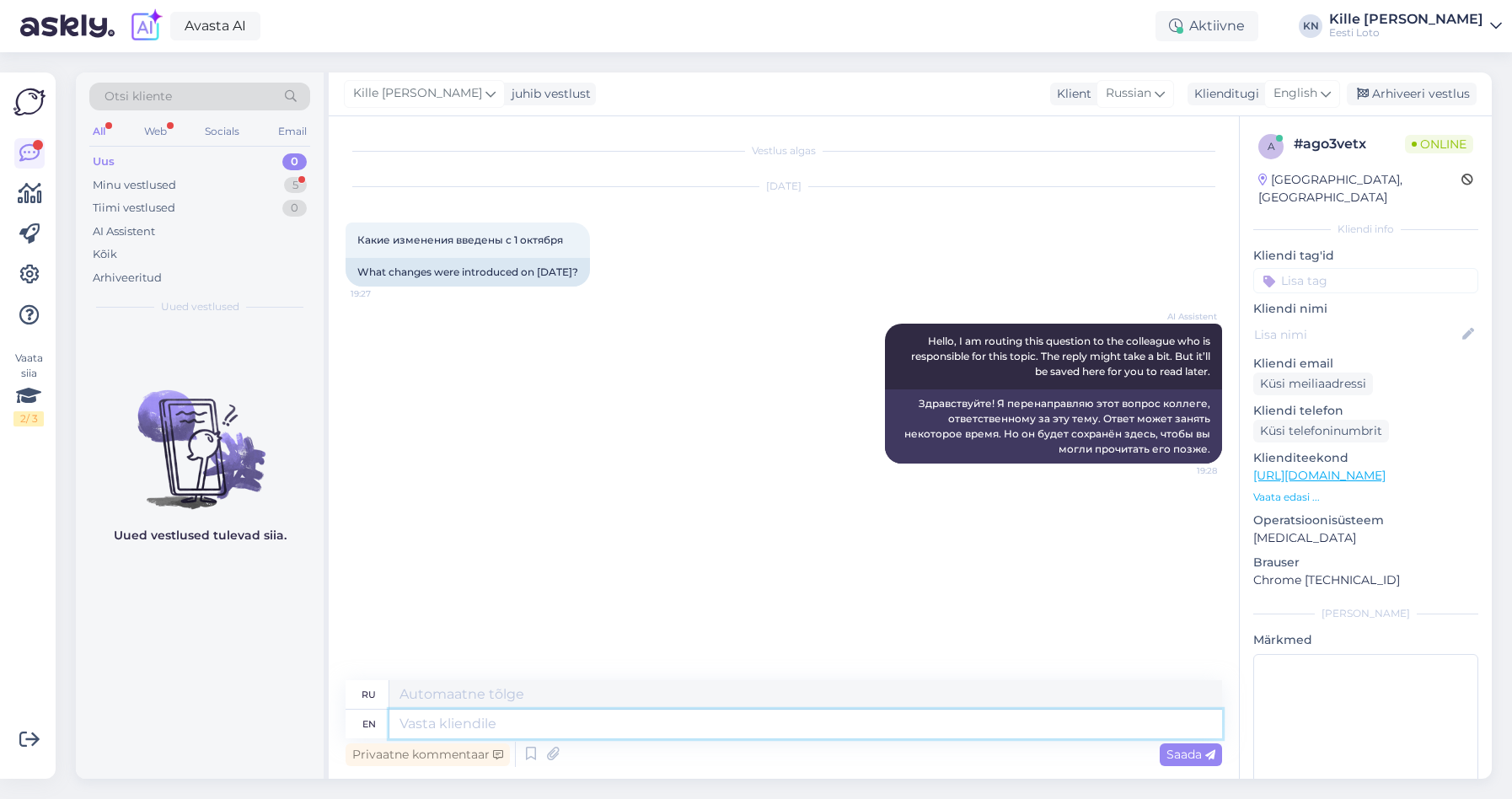
click at [726, 731] on textarea at bounding box center [806, 724] width 833 height 29
type textarea "Alates"
type textarea "Крылатые"
type textarea "Alates 1- o"
type textarea "Крылатые 1-"
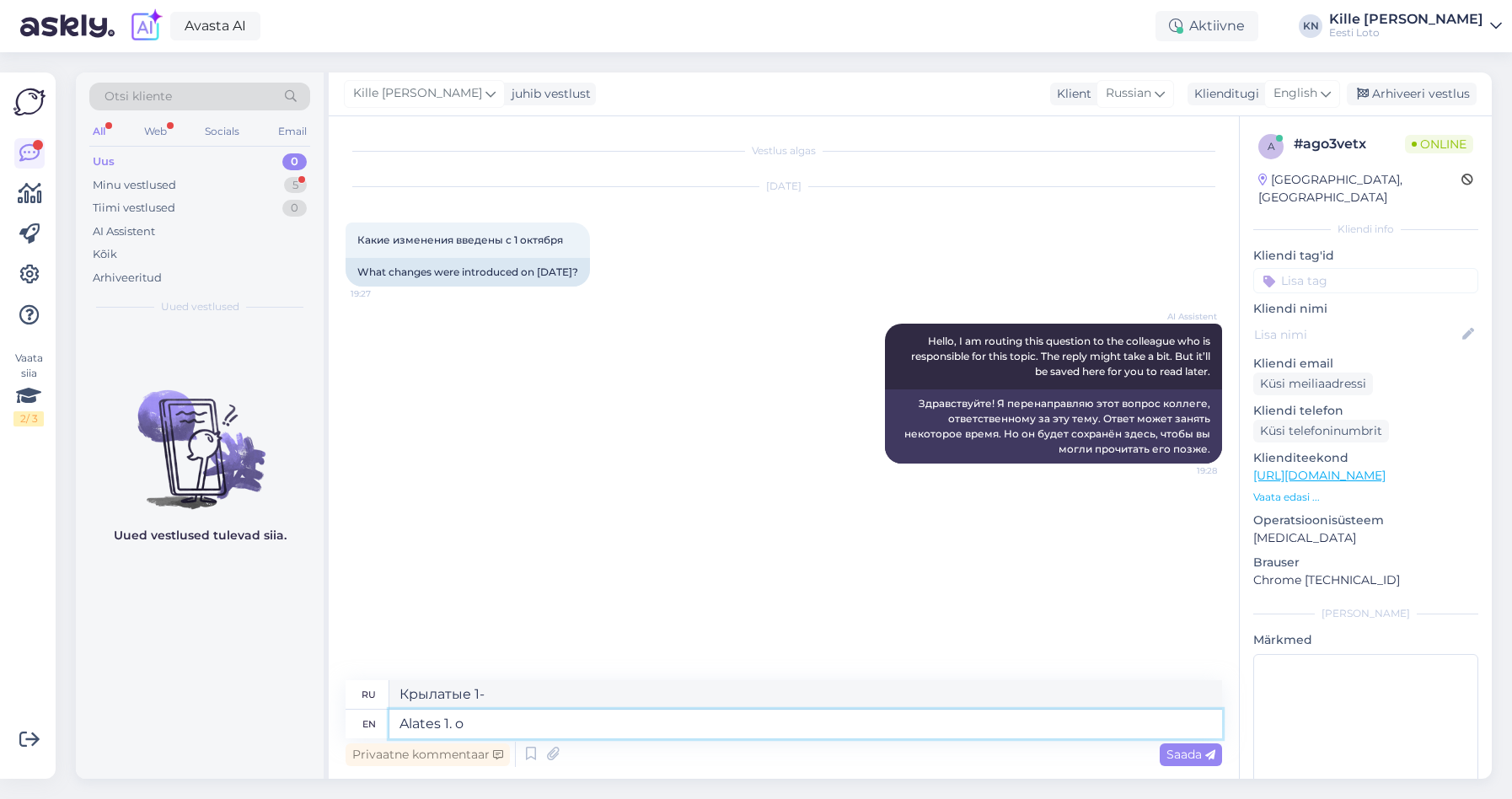
type textarea "Alates 1. ok"
type textarea "Крылатые 1."
type textarea "Alates [DATE] ei"
type textarea "Alates [DATE]"
type textarea "Alates [DATE] ei k"
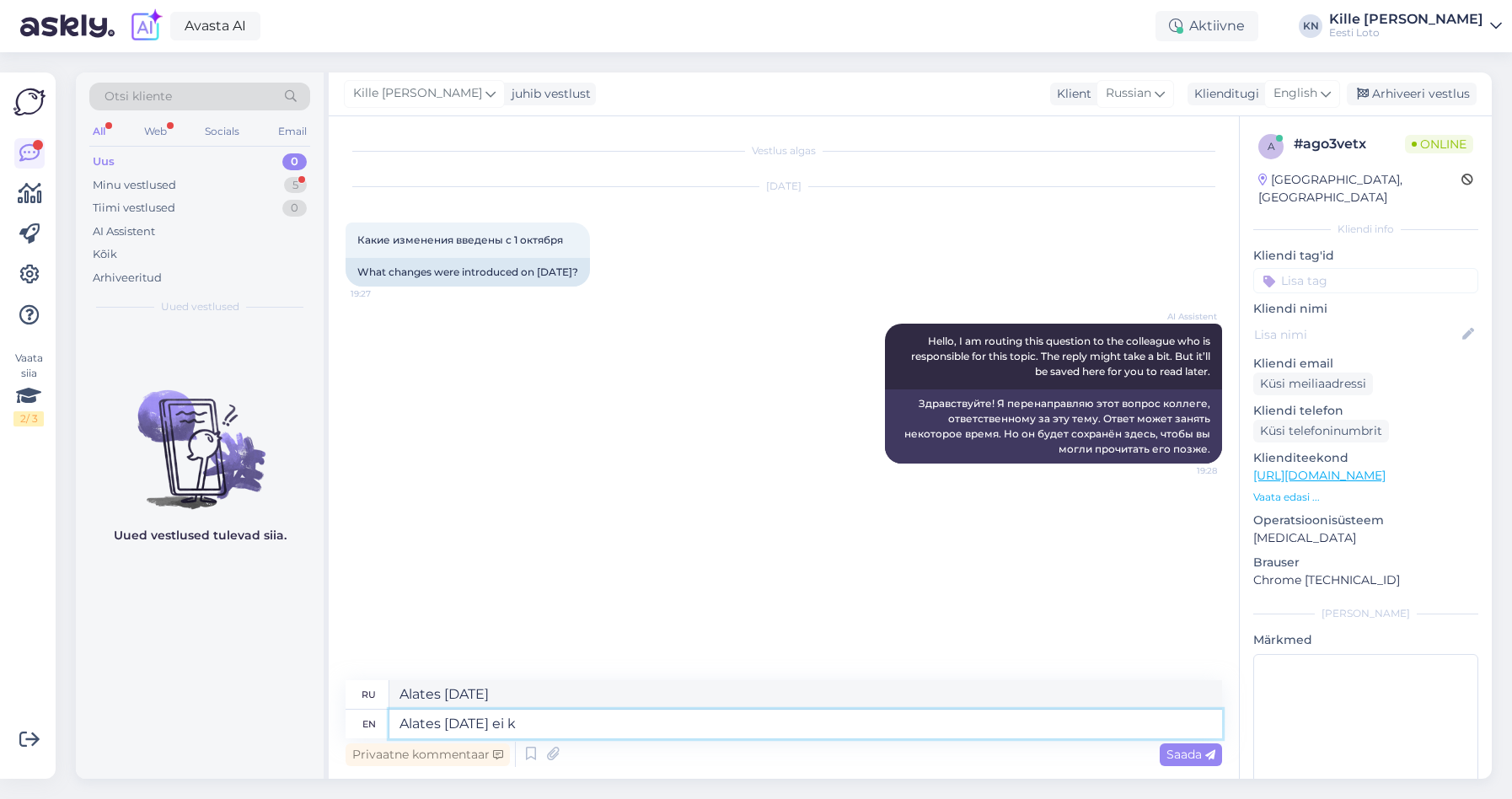
type textarea "Alates [DATE] ei"
type textarea "Alates [DATE] ei kasuta"
type textarea "Крылатые 1. октобрист [PERSON_NAME]"
type textarea "Alates [DATE] ei kasuta Eesti Lo"
type textarea "Alates 1. октобрист ei kasuta Eesti"
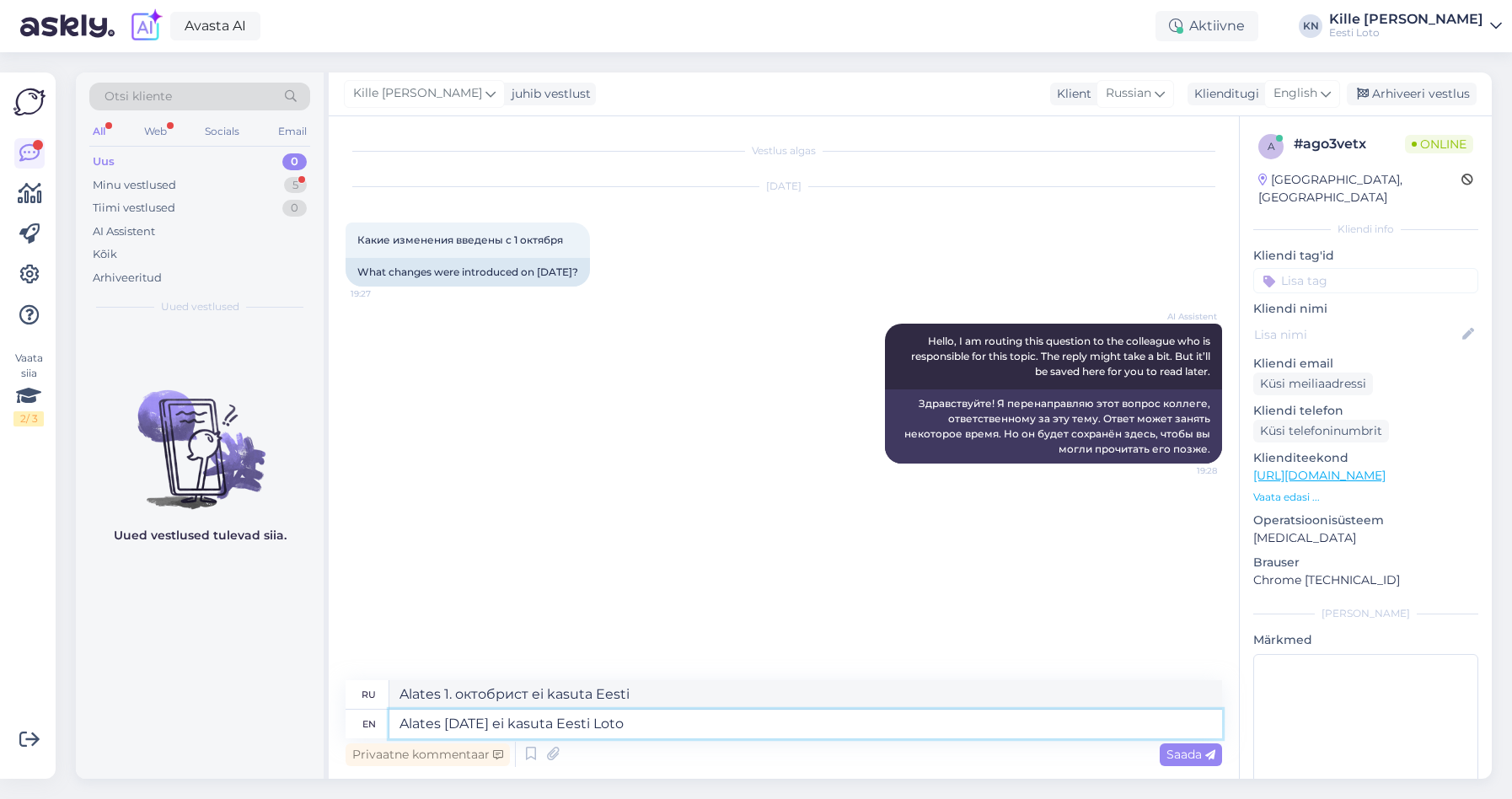
type textarea "Alates [DATE] ei kasuta Eesti Lot"
type textarea "Alates 1. октобрист и касута Eesti Loto"
type textarea "Alates [DATE] ei kasuta Eest"
type textarea "Alates 1. октобрист ei kasuta Eesti"
type textarea "Alates [DATE] ei kasutat"
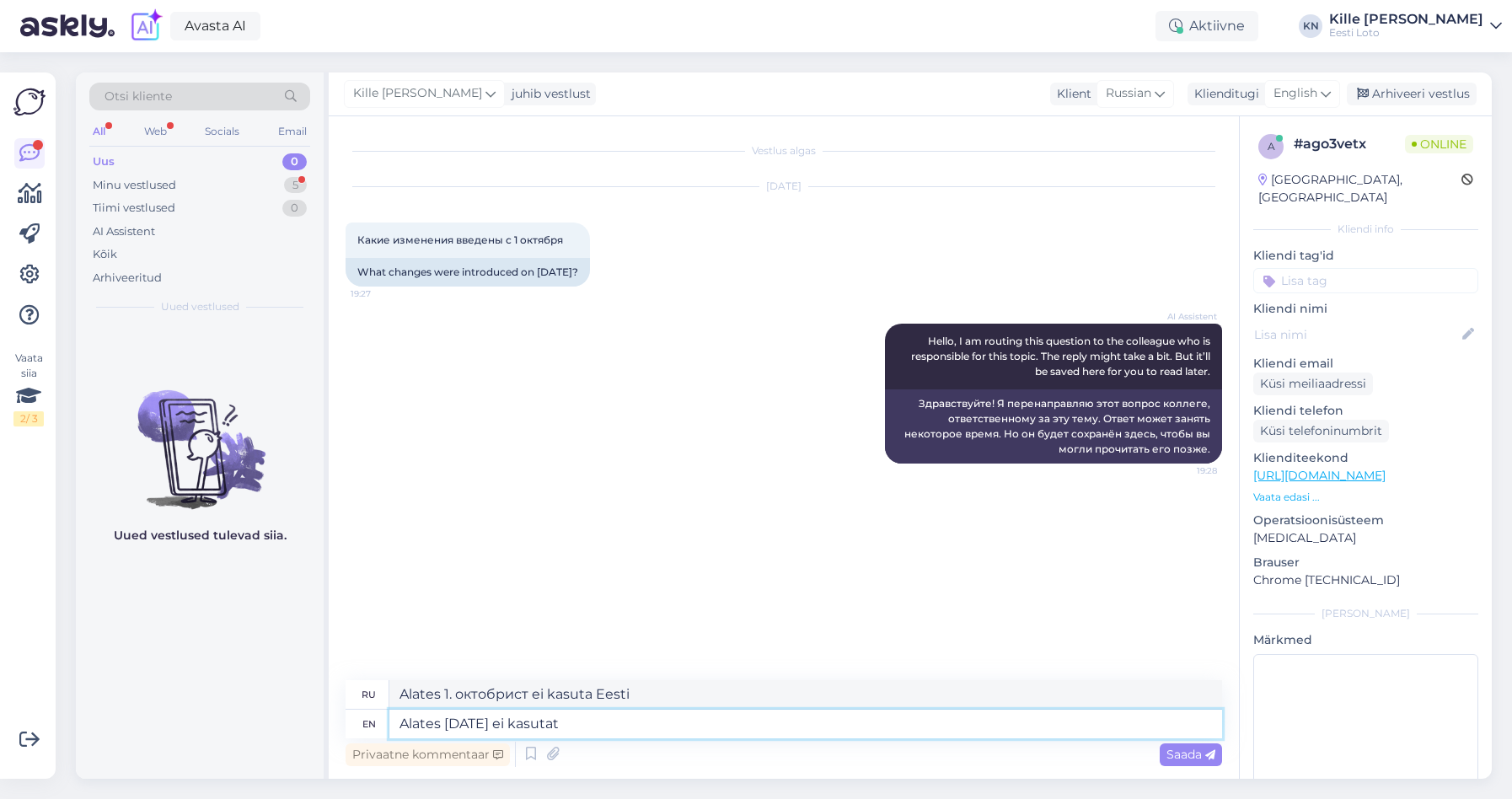
type textarea "Крылатые 1. октобрист [PERSON_NAME]"
type textarea "Alates [DATE] ei kasutata ena"
type textarea "Крылатые 1. октобрист ei kasutata"
type textarea "Alates [DATE] ei kasutata enam m"
type textarea "Крылатые 1. октобрист ei kasutata enam"
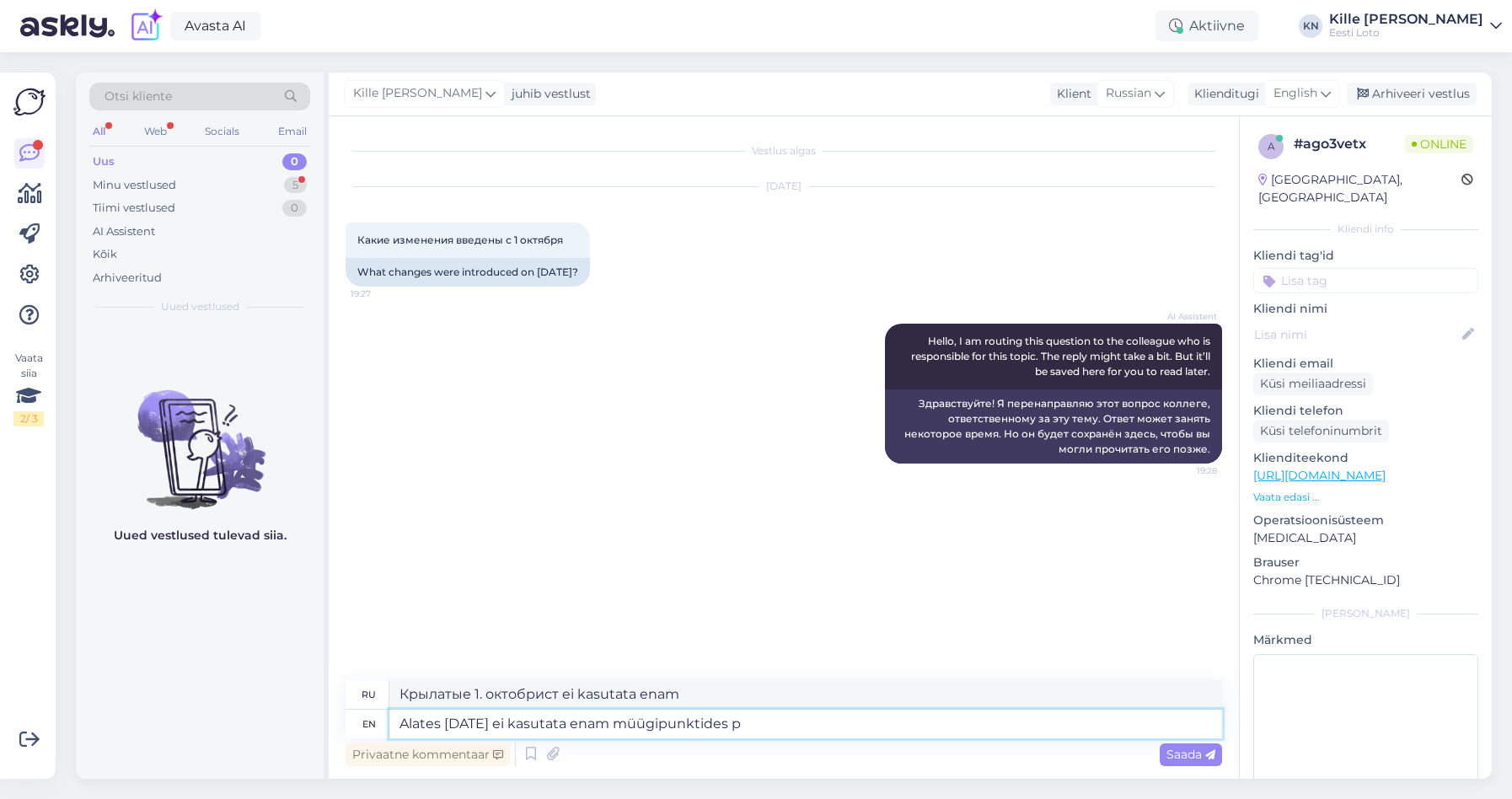
type textarea "Alates [DATE] ei kasutata enam müügipunktides pa"
type textarea "Крылатые 1. октобрист ei kasutata enam müügipunktides"
type textarea "Alates [DATE] ei kasutata enam müügipunktides paberlipikuid."
type textarea "Крылатые 1. октобрист и касутата енам мюугипунктидес паберлипикуид."
type textarea "Alates [DATE] ei kasutata enam müügipunktides paberlipikuid."
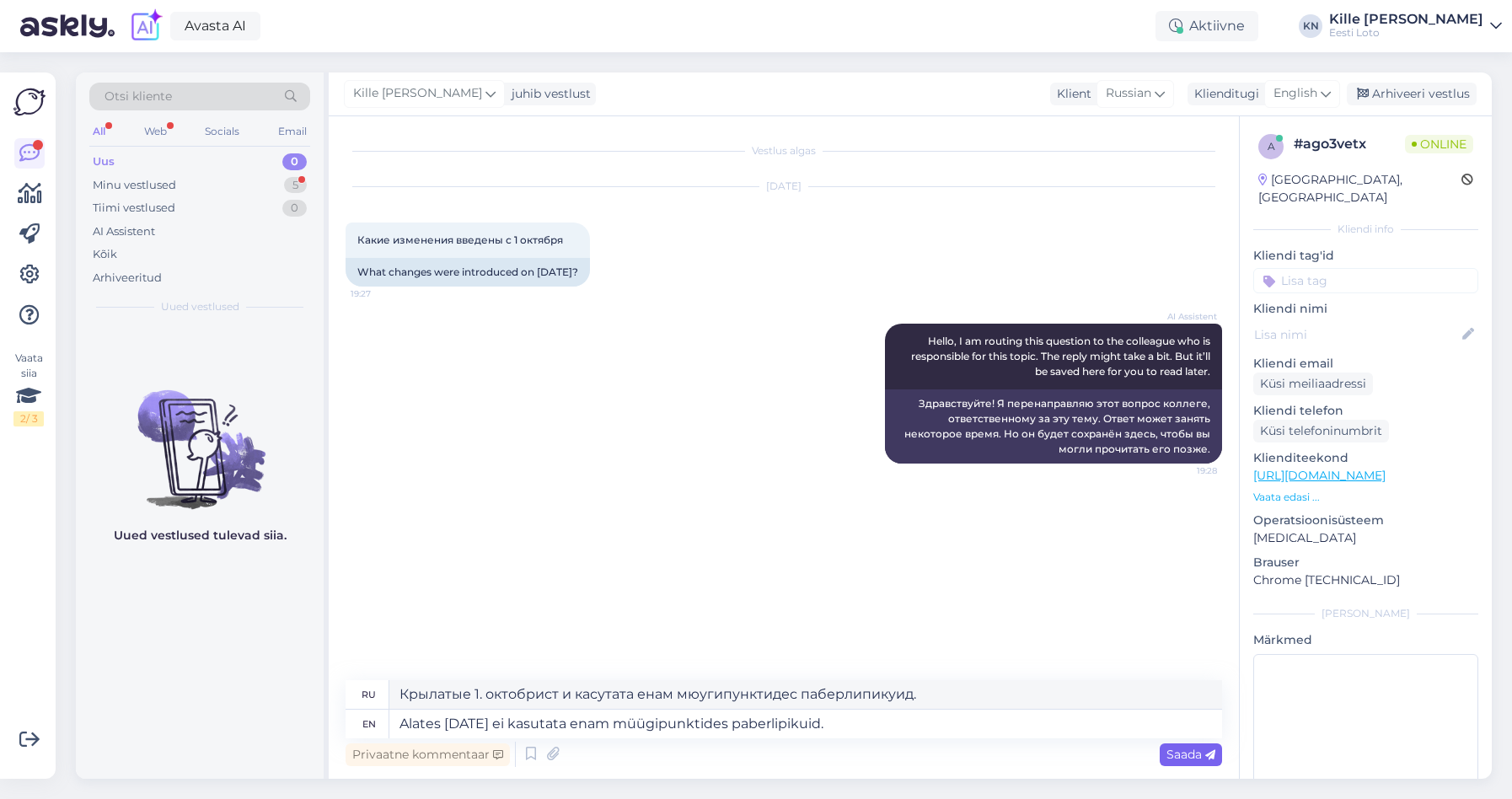
drag, startPoint x: 1207, startPoint y: 756, endPoint x: 1197, endPoint y: 761, distance: 11.2
click at [1206, 756] on icon at bounding box center [1210, 755] width 11 height 11
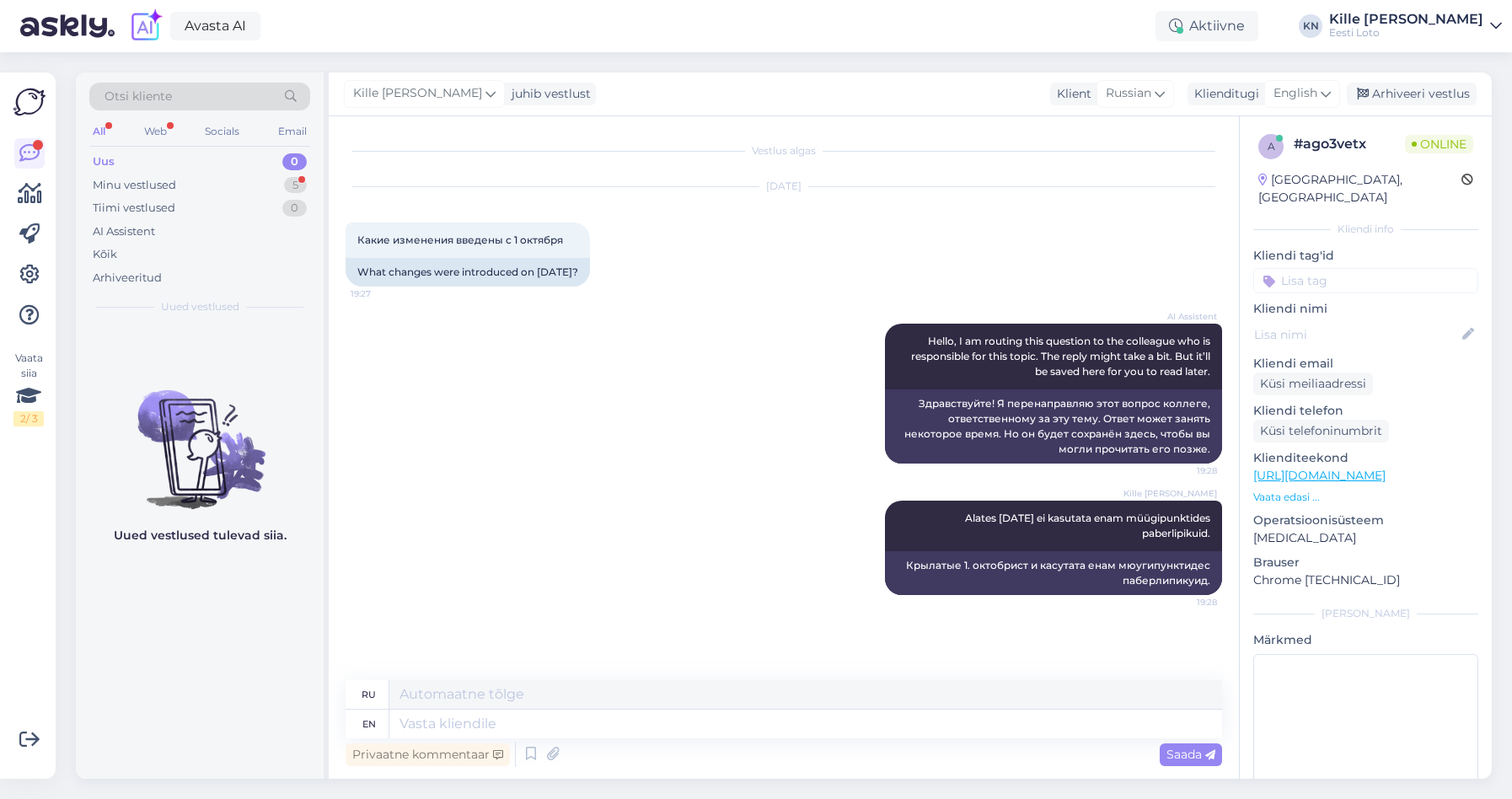
click at [1372, 268] on input at bounding box center [1366, 281] width 225 height 25
type input "digi"
click at [1362, 322] on span "digilipik" at bounding box center [1366, 327] width 38 height 11
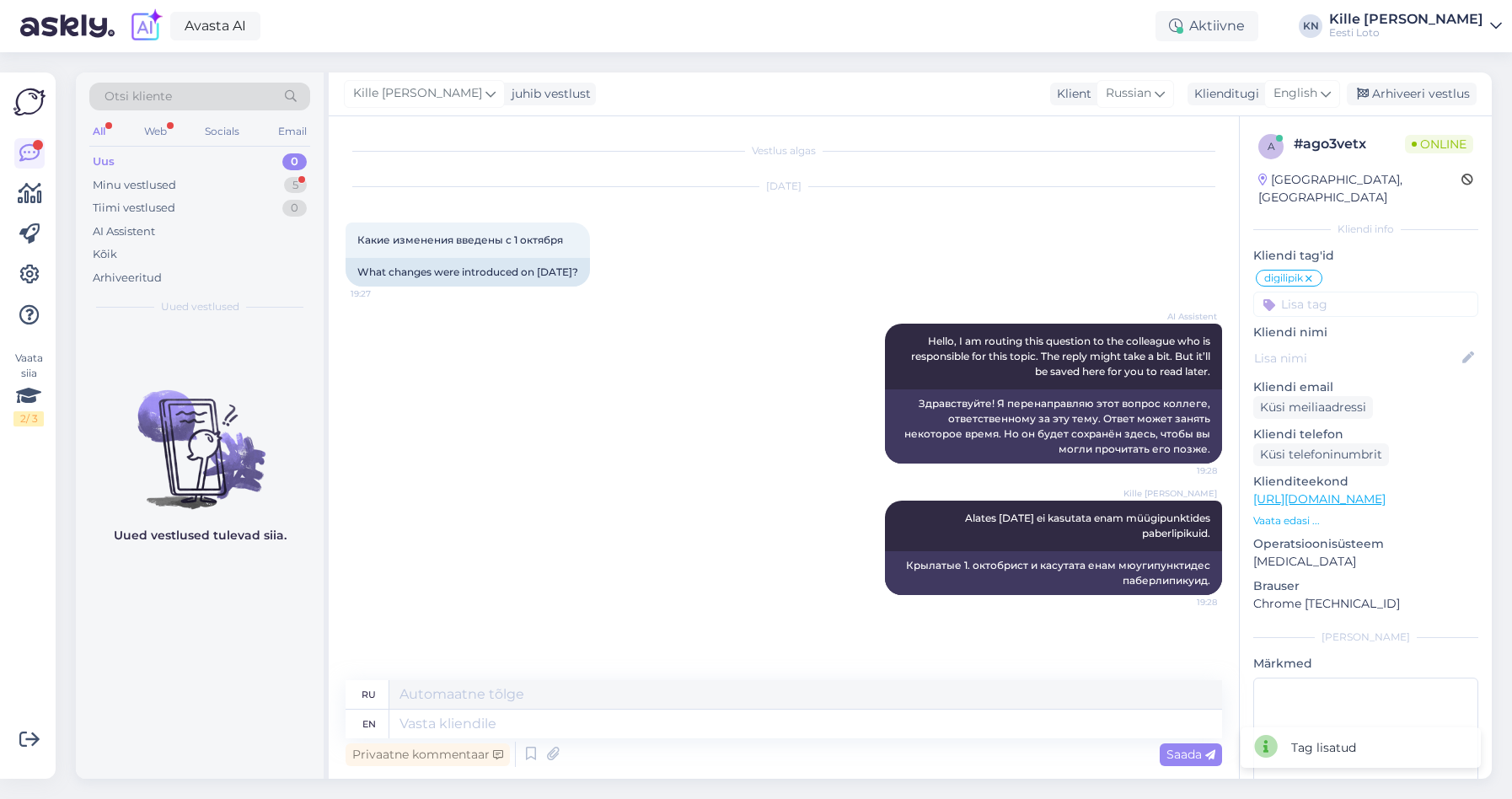
scroll to position [16, 0]
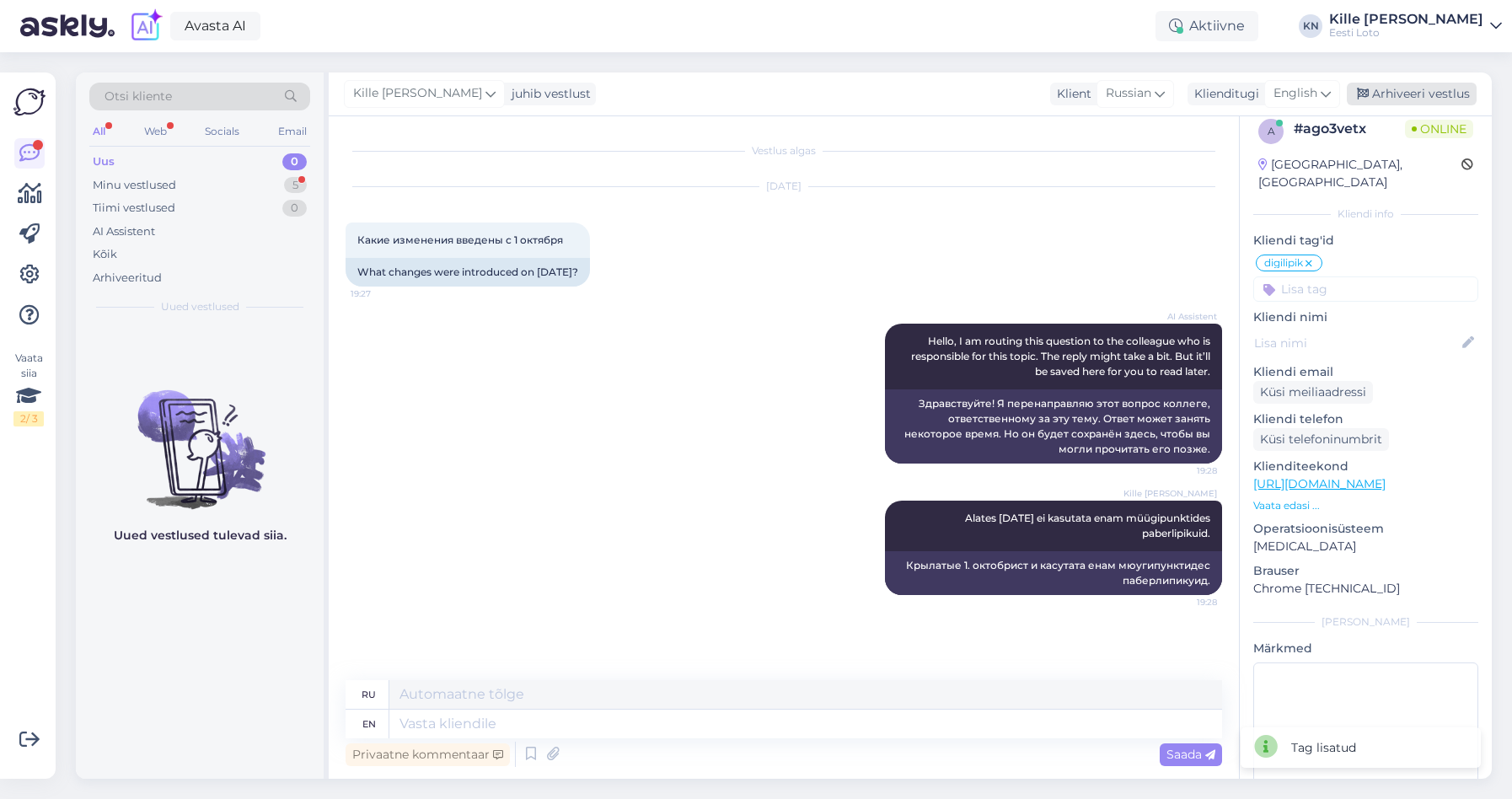
click at [1395, 99] on div "Arhiveeri vestlus" at bounding box center [1411, 94] width 130 height 23
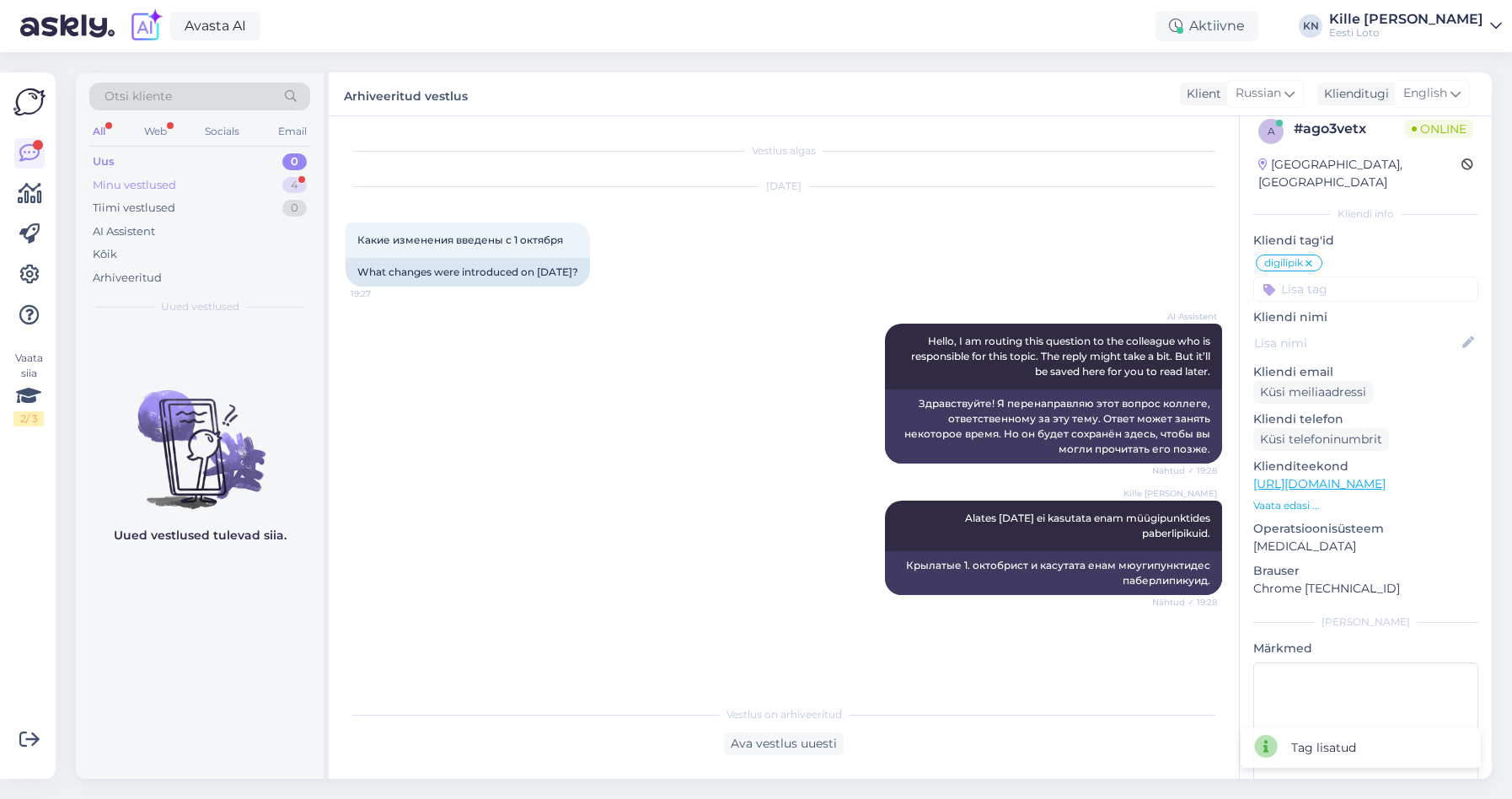
click at [174, 178] on div "Minu vestlused" at bounding box center [134, 186] width 84 height 17
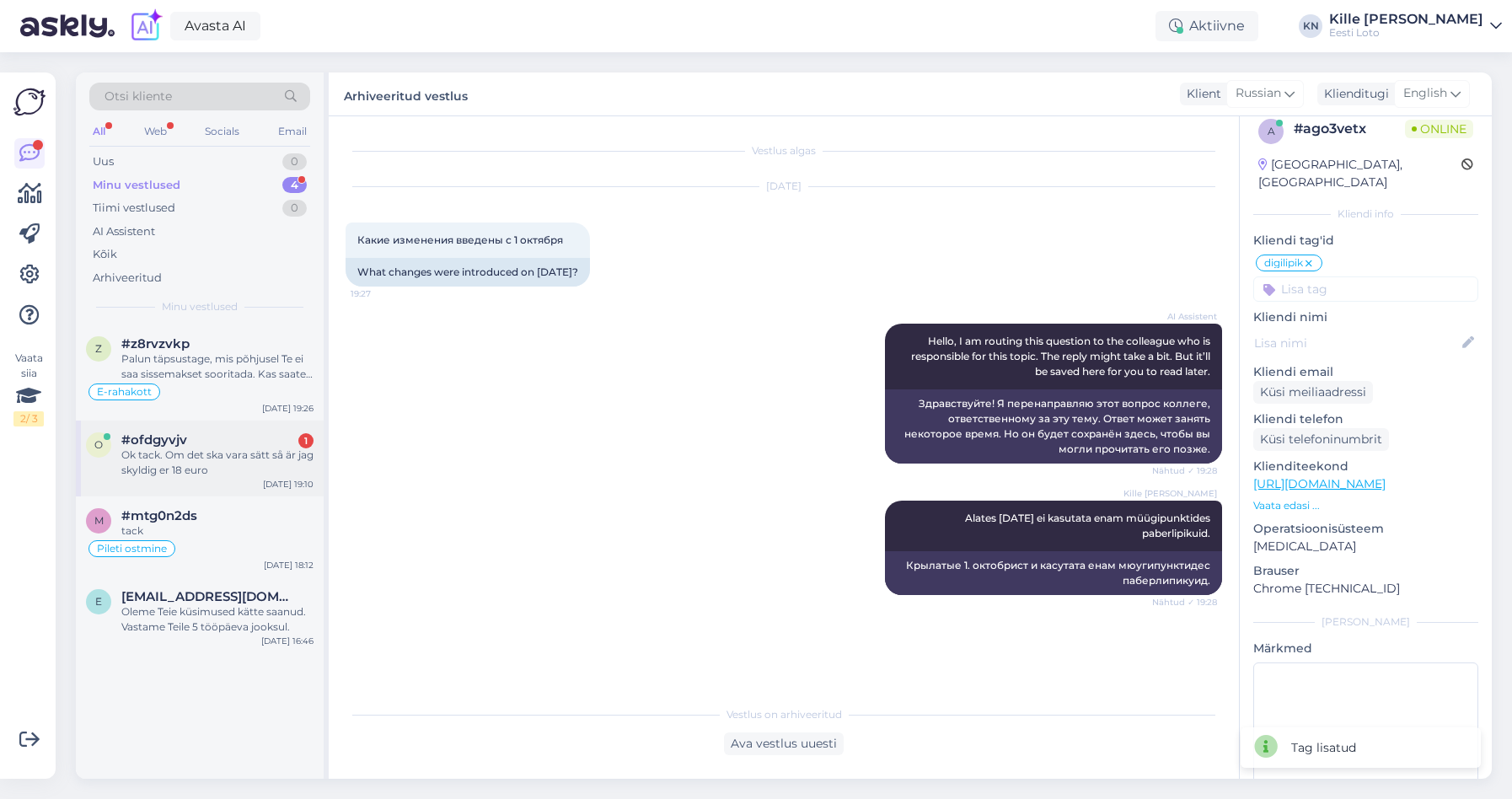
click at [191, 464] on div "Ok tack. Om det ska vara sätt så är jag skyldig er 18 euro" at bounding box center [217, 462] width 192 height 31
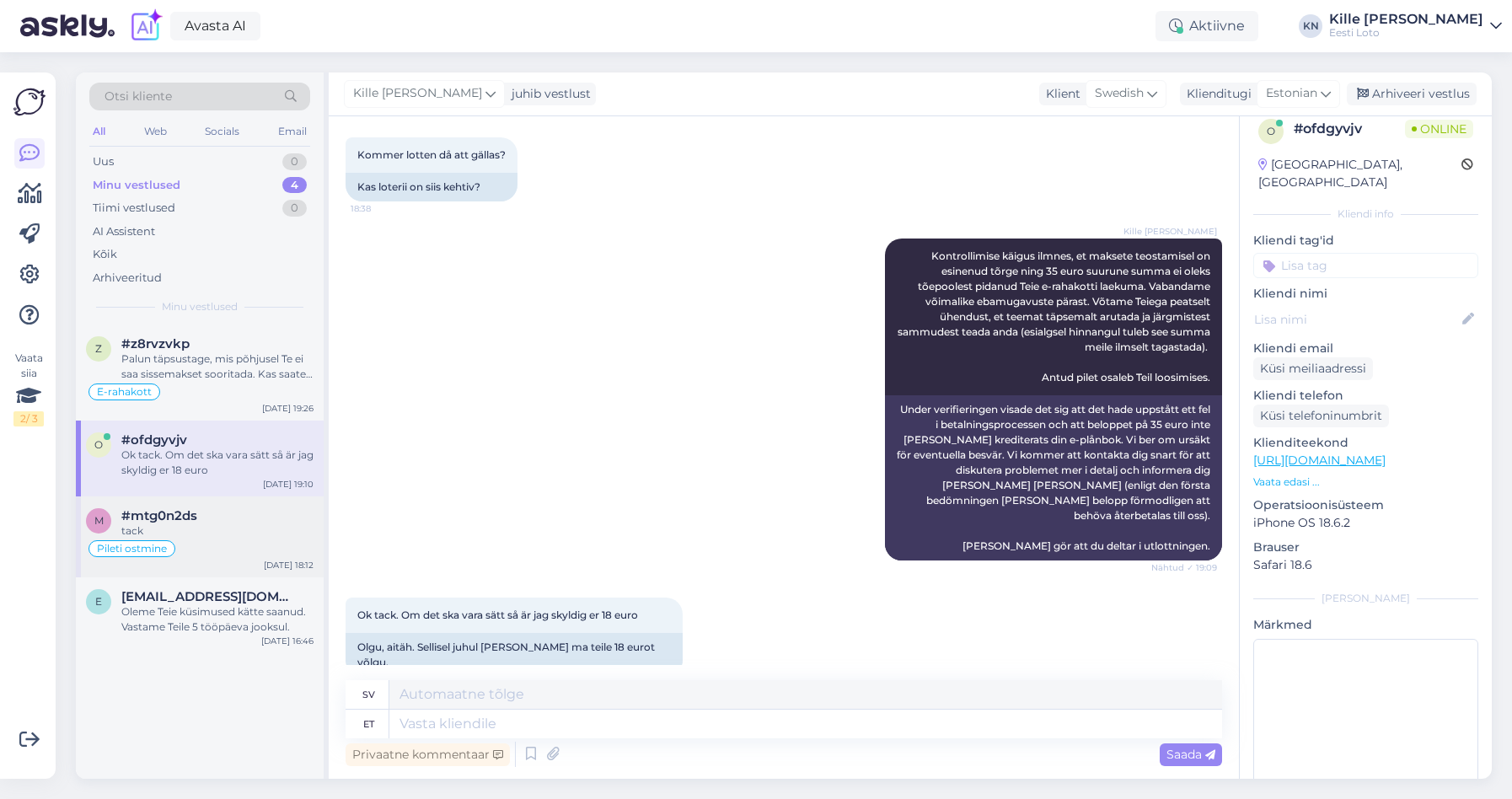
click at [206, 541] on div "Pileti ostmine" at bounding box center [199, 548] width 228 height 20
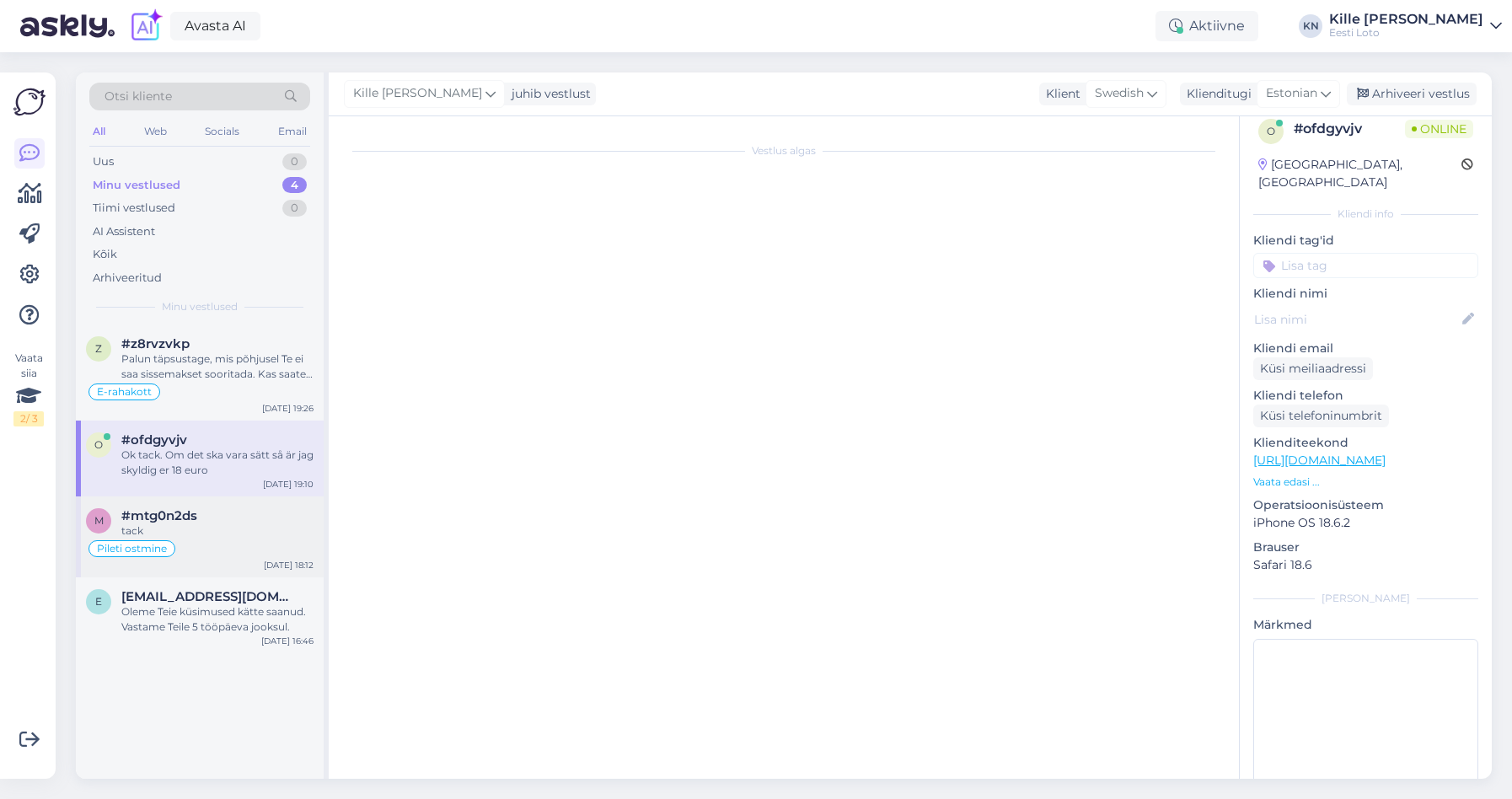
scroll to position [1492, 0]
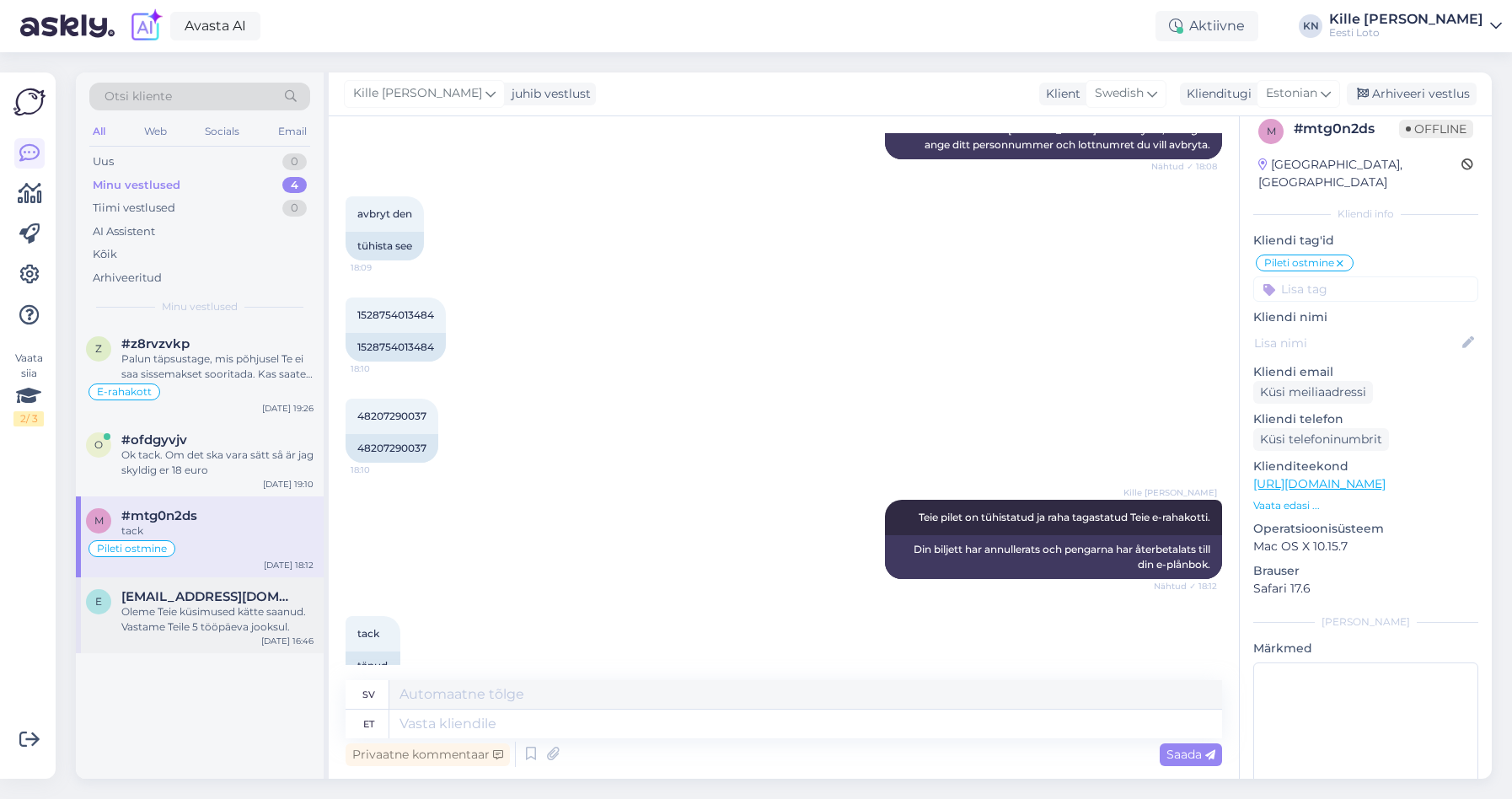
click at [187, 605] on div "Oleme Teie küsimused kätte saanud. Vastame Teile 5 tööpäeva jooksul." at bounding box center [217, 619] width 192 height 31
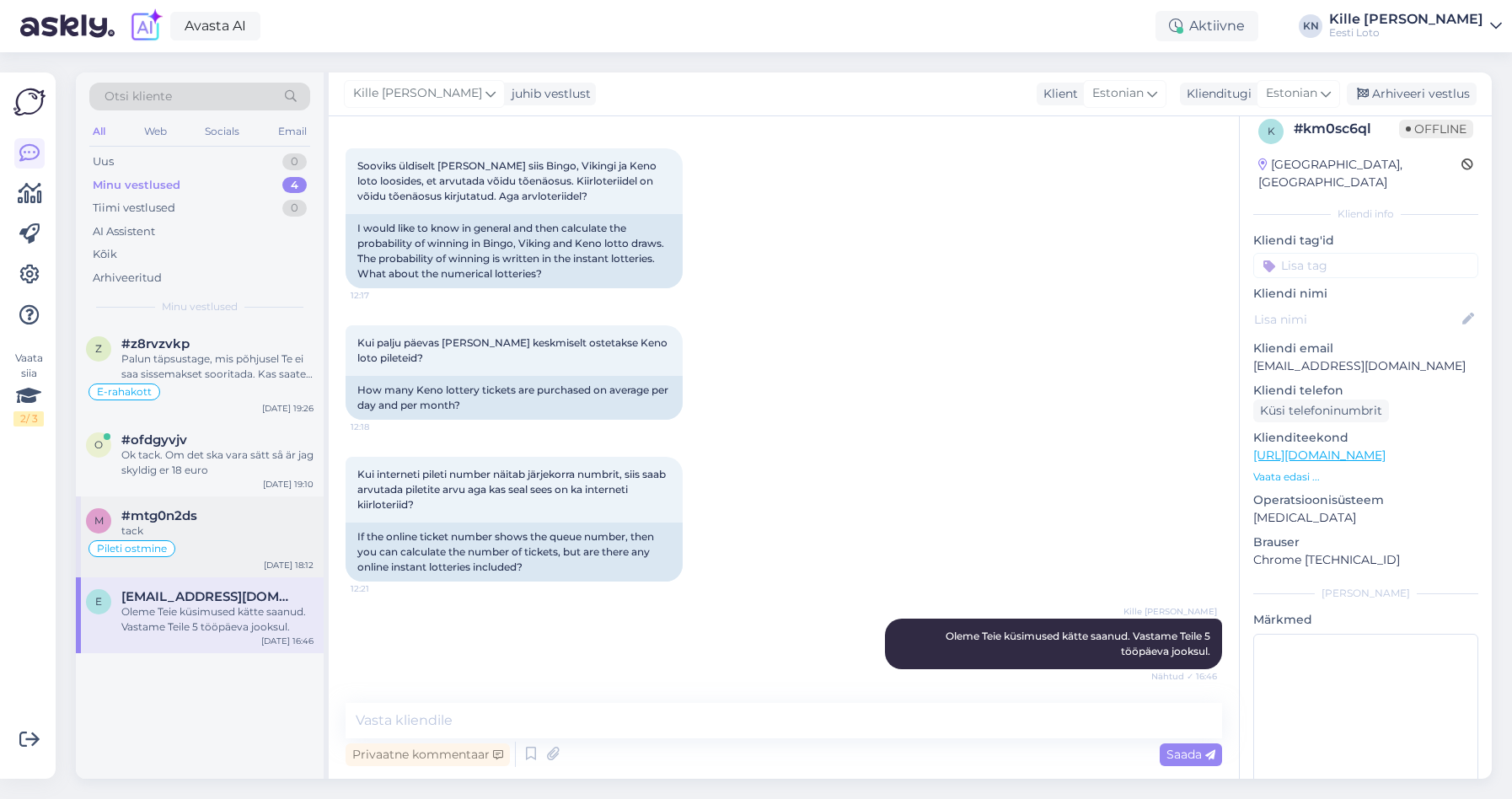
click at [204, 526] on div "tack" at bounding box center [217, 531] width 192 height 15
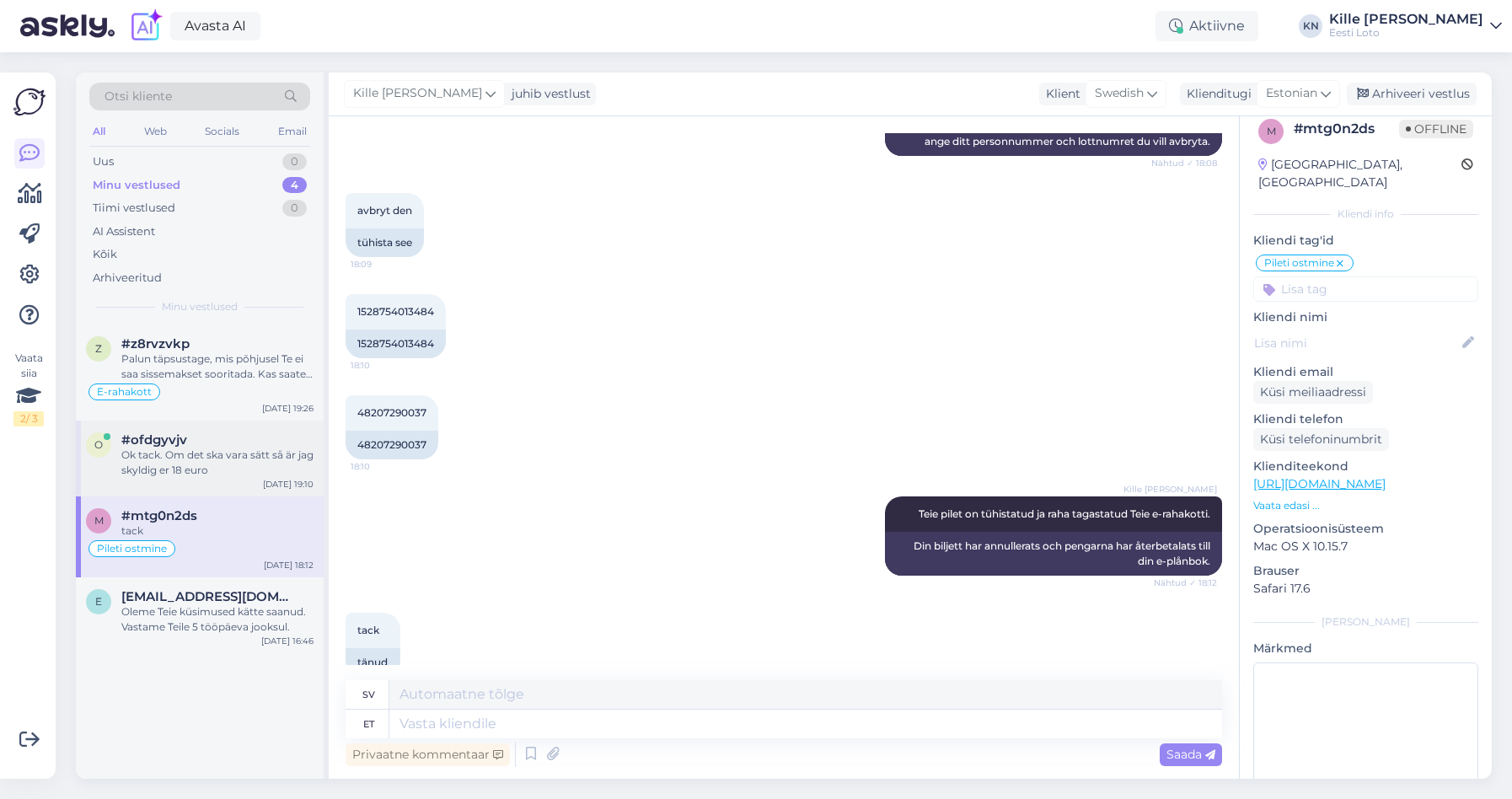
click at [207, 462] on div "Ok tack. Om det ska vara sätt så är jag skyldig er 18 euro" at bounding box center [217, 462] width 192 height 31
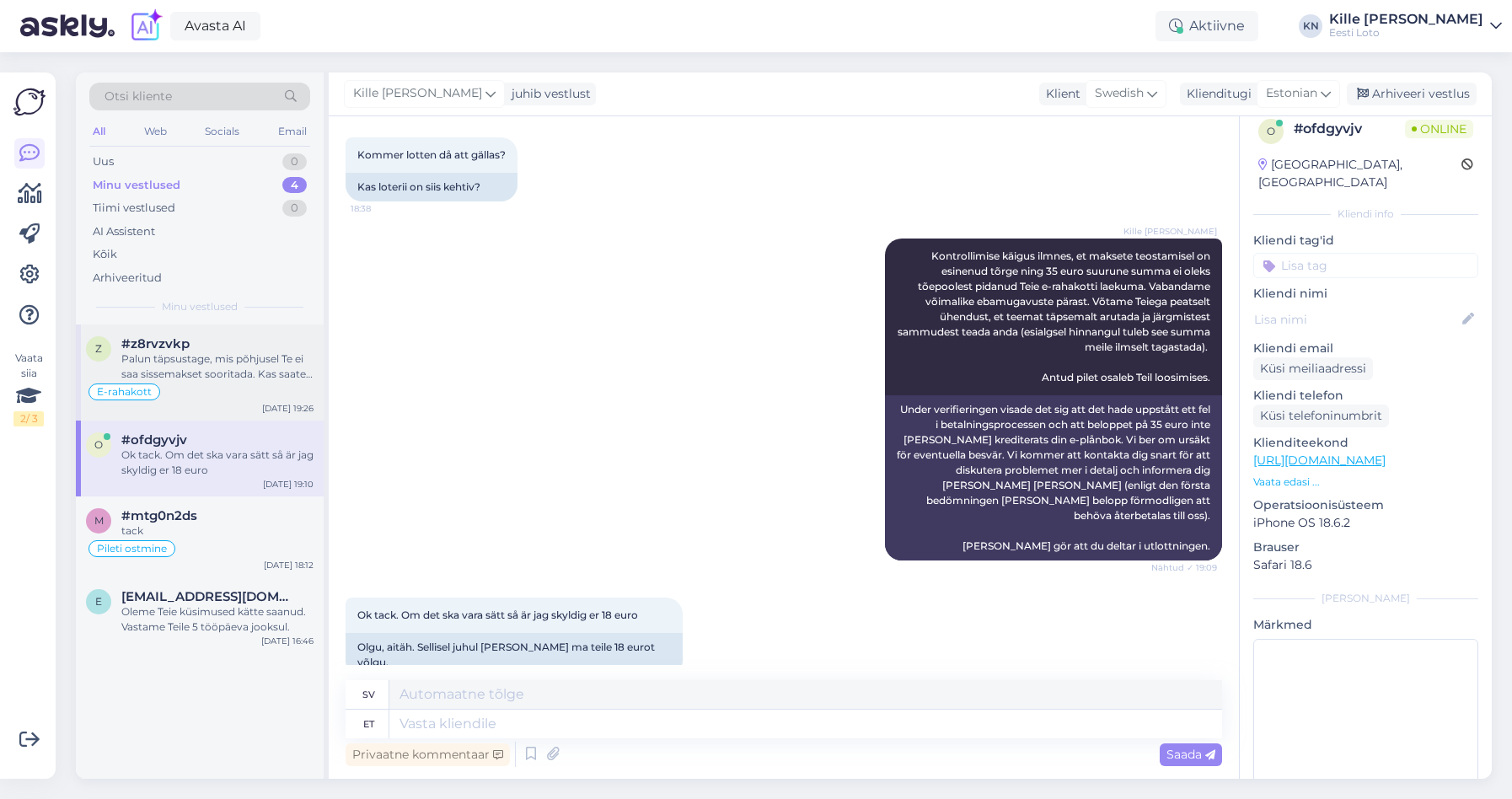
click at [216, 368] on div "Palun täpsustage, mis põhjusel Te ei saa sissemakset sooritada. Kas saate mingi…" at bounding box center [217, 366] width 192 height 31
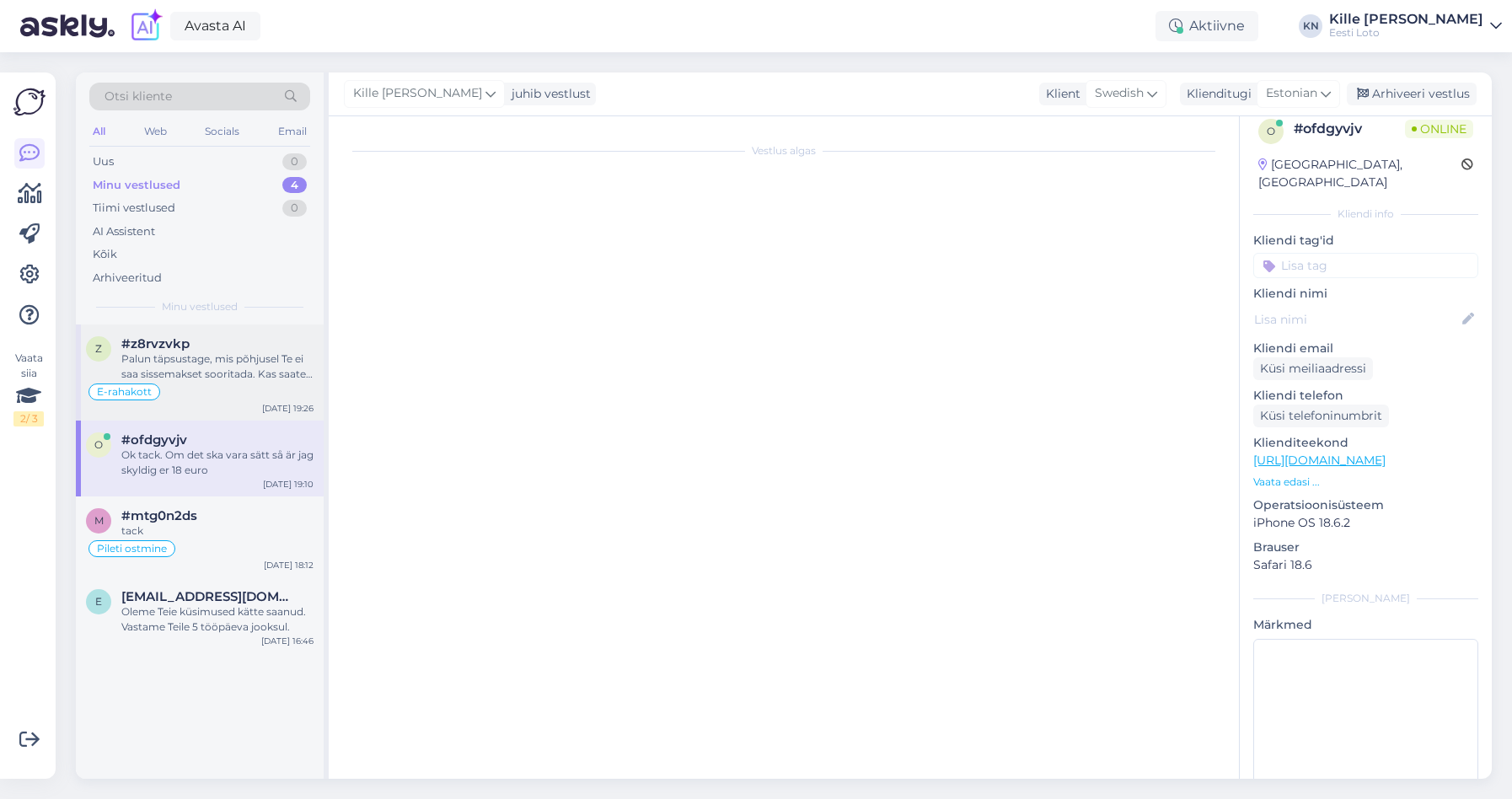
scroll to position [2752, 0]
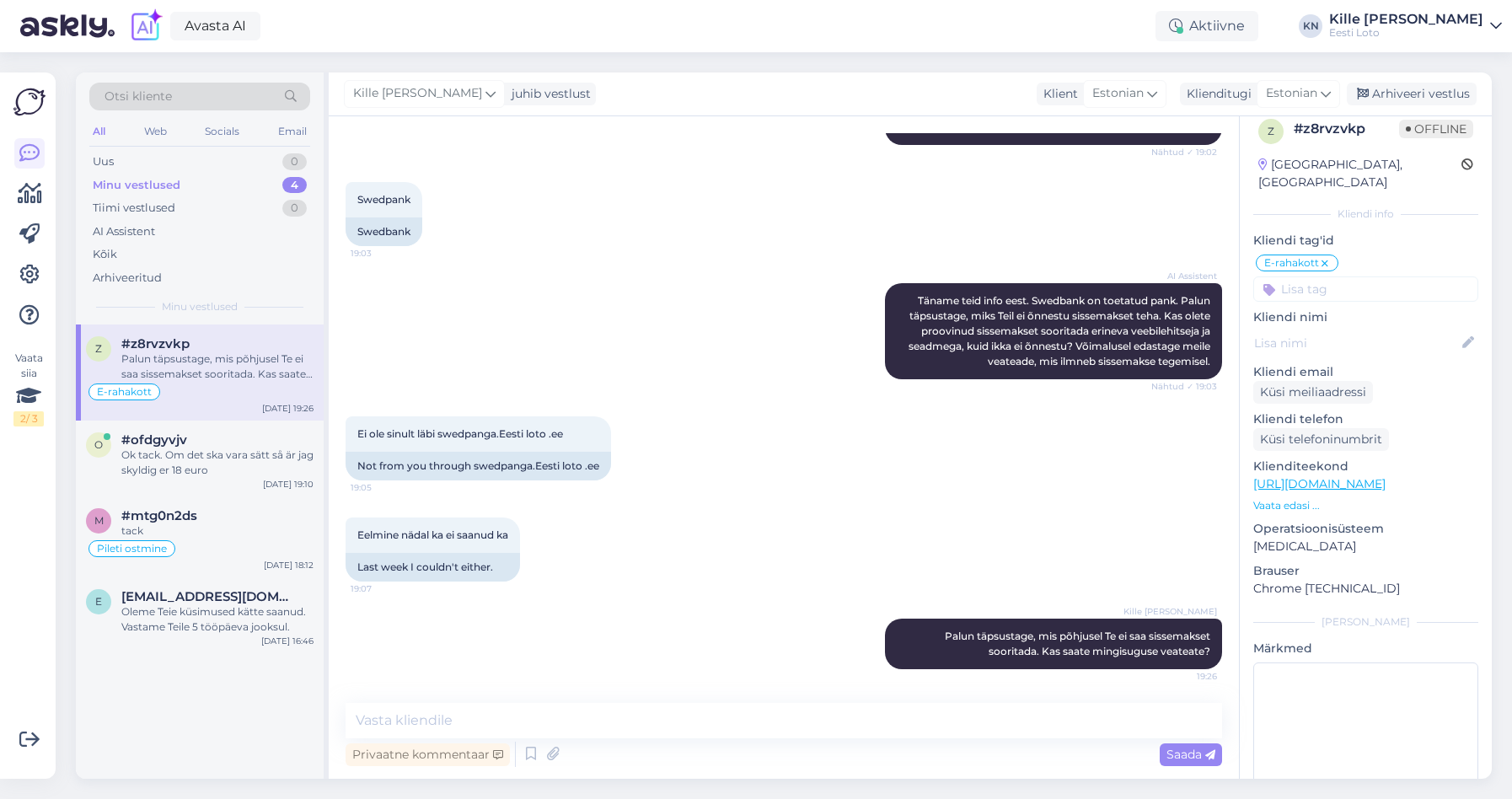
click at [1352, 283] on input at bounding box center [1366, 288] width 225 height 25
type input "sisse"
click at [1353, 333] on span "Sisselogimine" at bounding box center [1367, 337] width 69 height 11
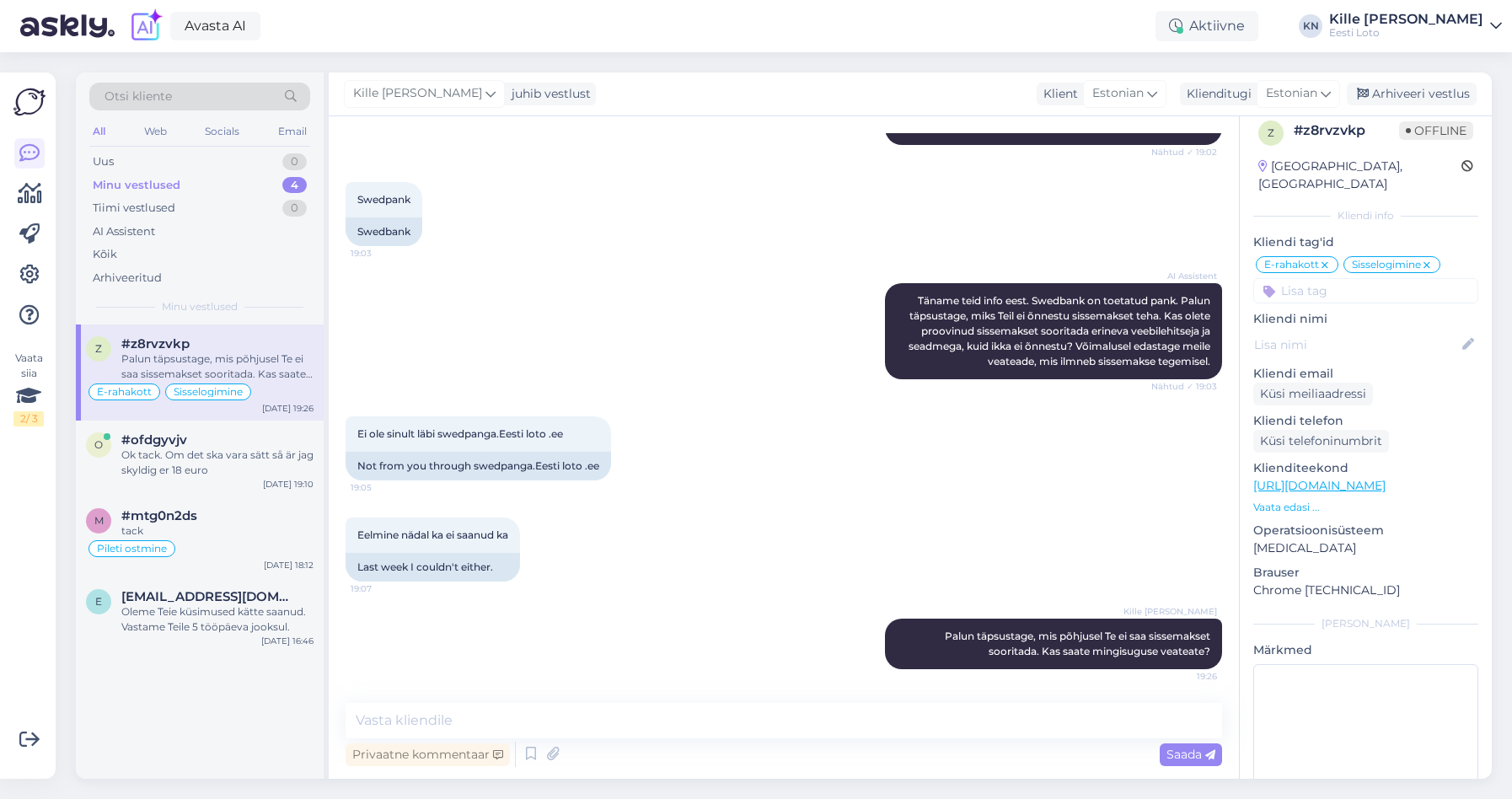
click at [1427, 259] on icon at bounding box center [1426, 265] width 11 height 13
click at [1405, 93] on div "Arhiveeri vestlus" at bounding box center [1411, 94] width 130 height 23
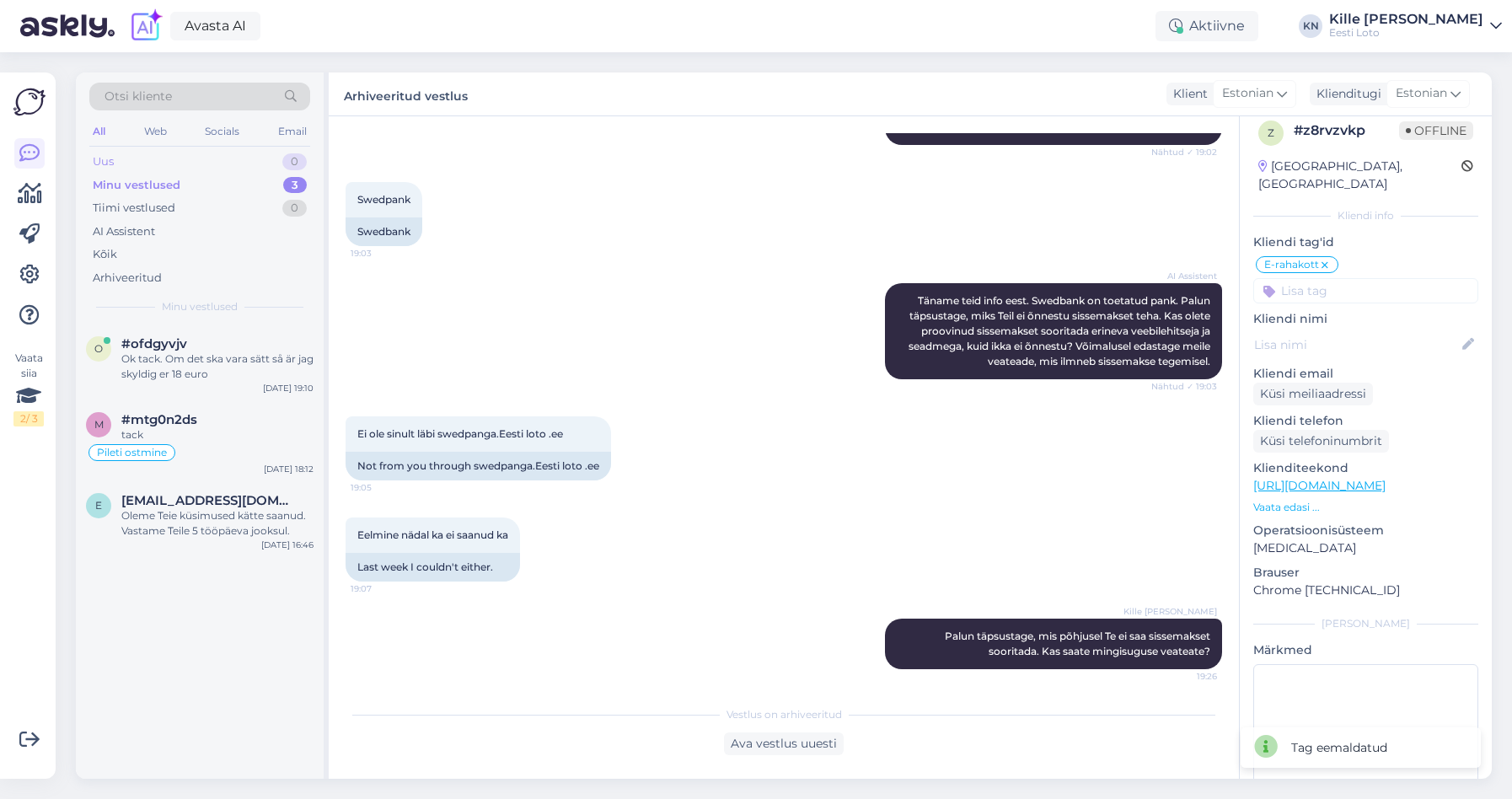
drag, startPoint x: 146, startPoint y: 160, endPoint x: 131, endPoint y: 170, distance: 18.0
click at [146, 160] on div "Uus 0" at bounding box center [200, 162] width 221 height 24
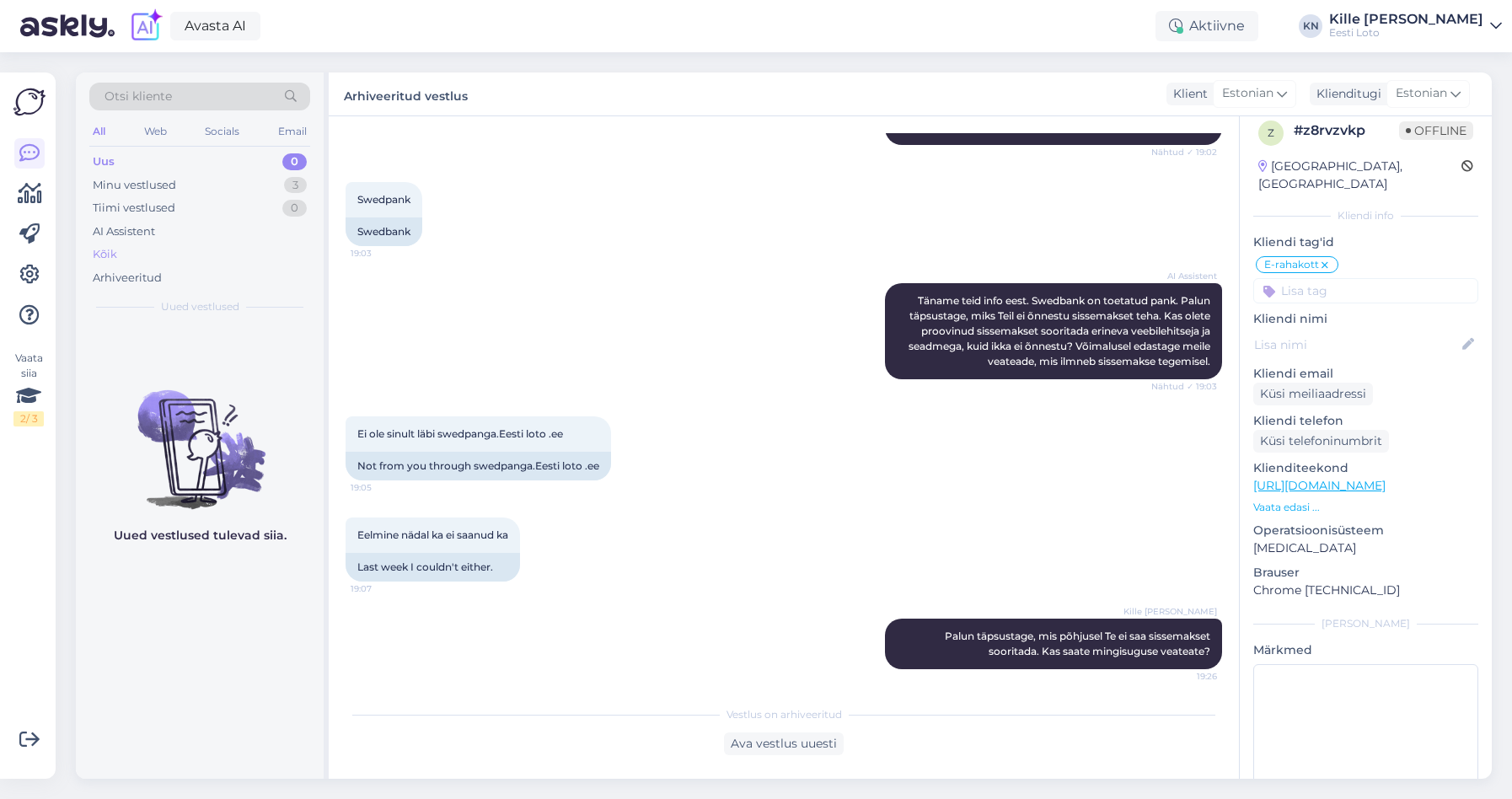
click at [114, 254] on div "Kõik" at bounding box center [104, 255] width 24 height 17
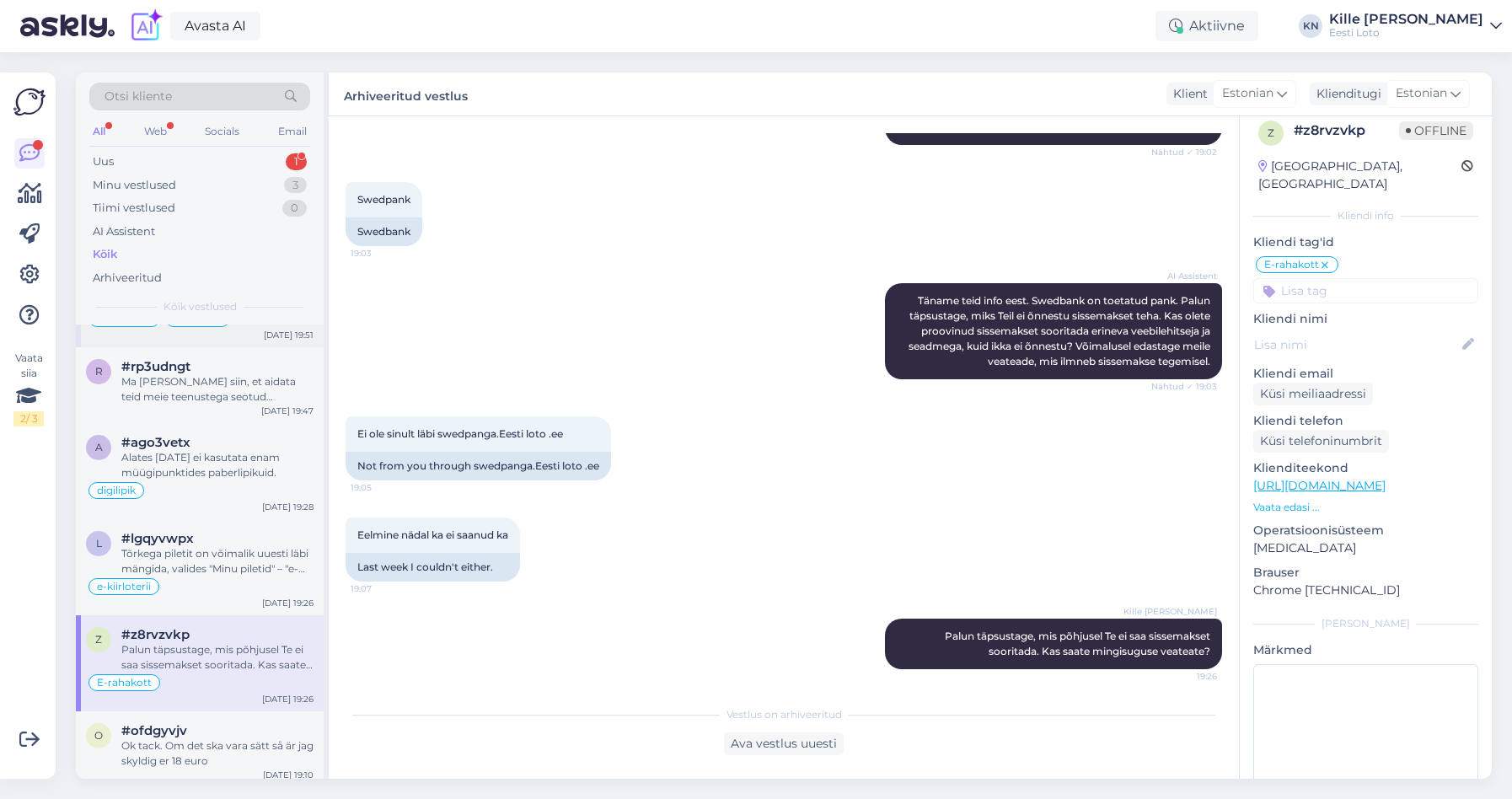
scroll to position [62, 0]
click at [177, 156] on div "Uus 1" at bounding box center [200, 162] width 221 height 24
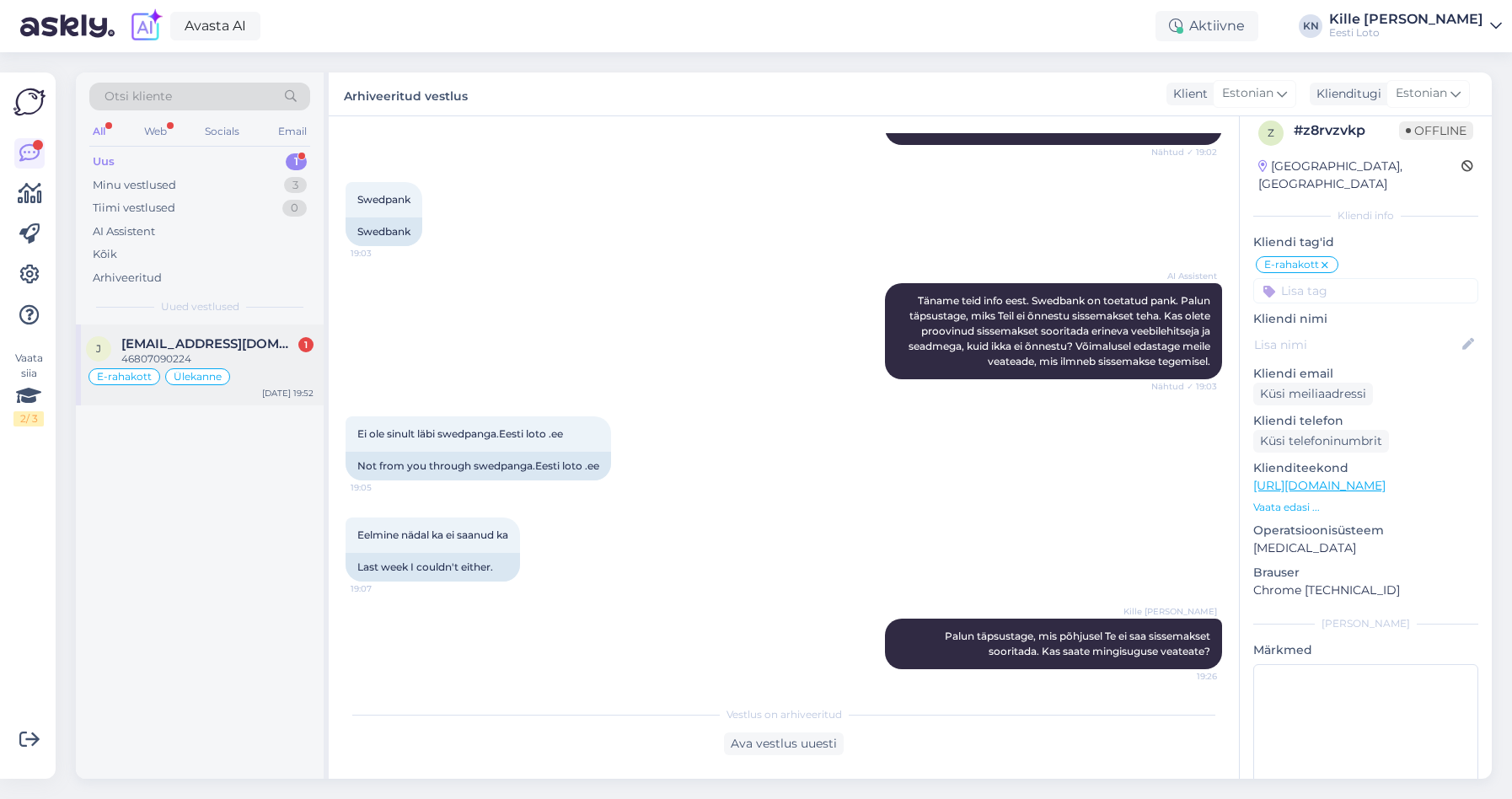
click at [228, 346] on span "[EMAIL_ADDRESS][DOMAIN_NAME]" at bounding box center [209, 344] width 175 height 15
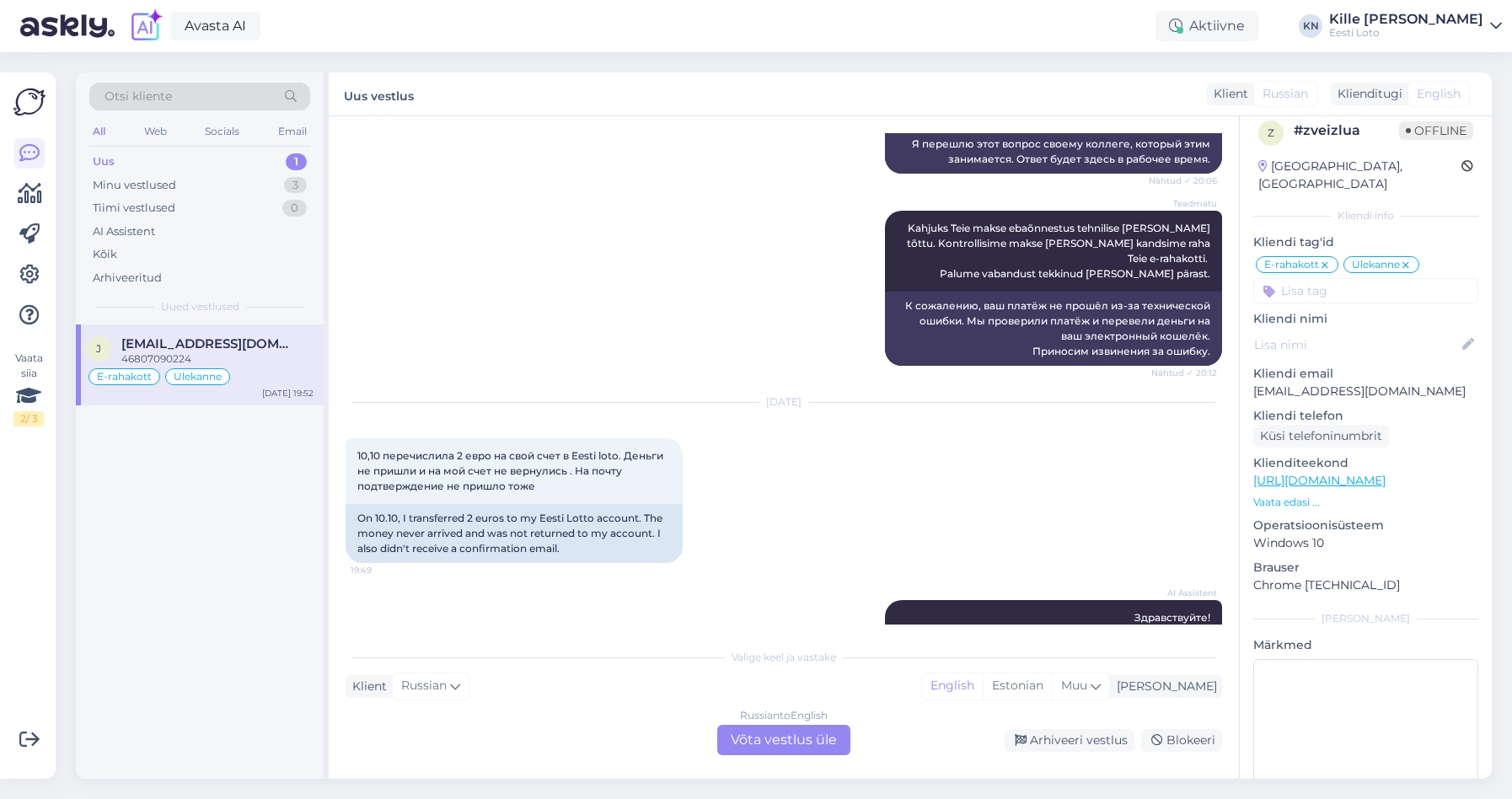
scroll to position [2325, 0]
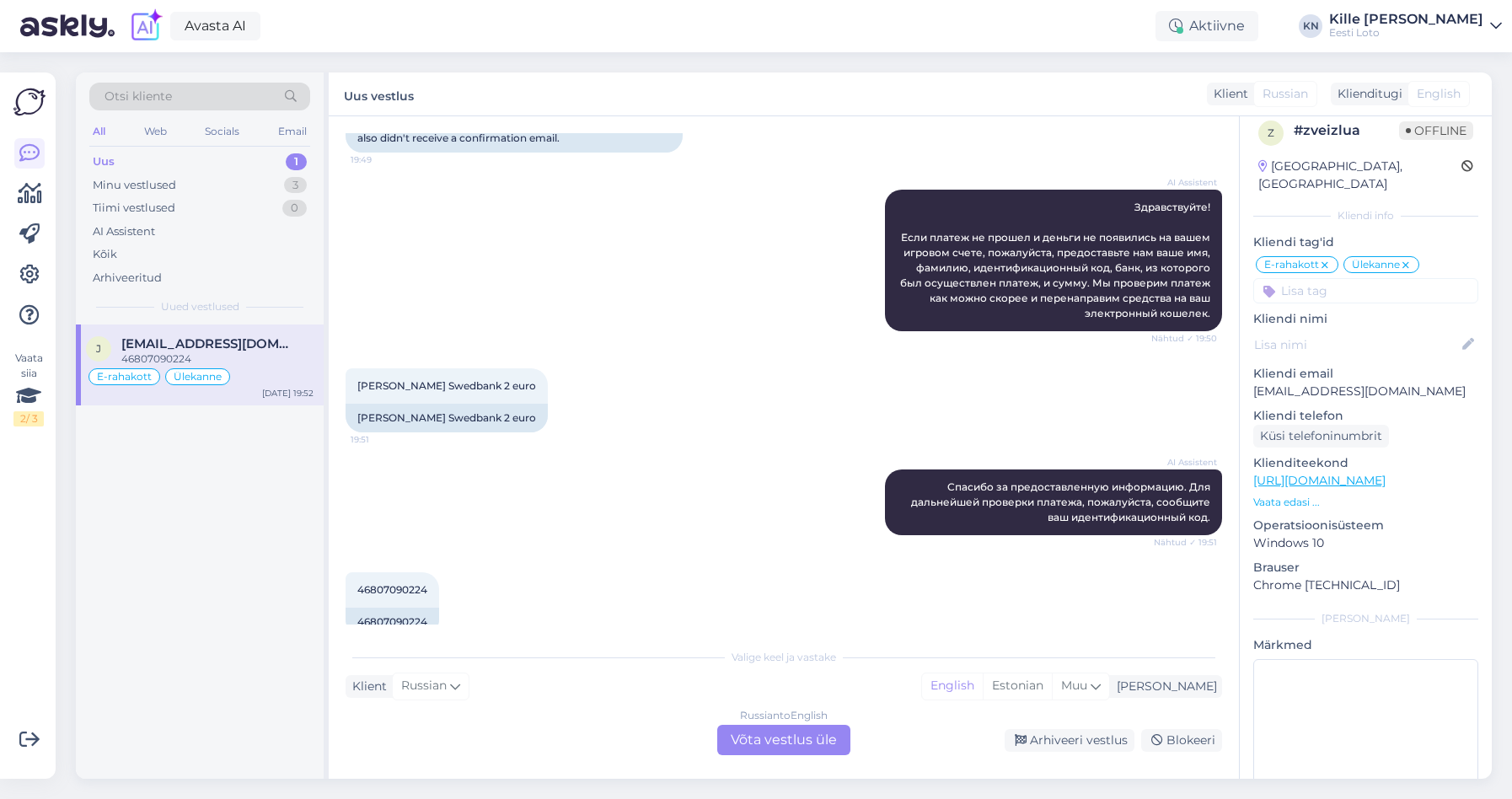
drag, startPoint x: 777, startPoint y: 723, endPoint x: 755, endPoint y: 715, distance: 23.4
click at [776, 723] on div "Valige [PERSON_NAME] vastake Klient Russian Mina English Estonian Muu Russian t…" at bounding box center [783, 697] width 876 height 115
click at [409, 379] on span "[PERSON_NAME] Swedbank 2 euro" at bounding box center [447, 385] width 179 height 12
copy span "Piskoppel"
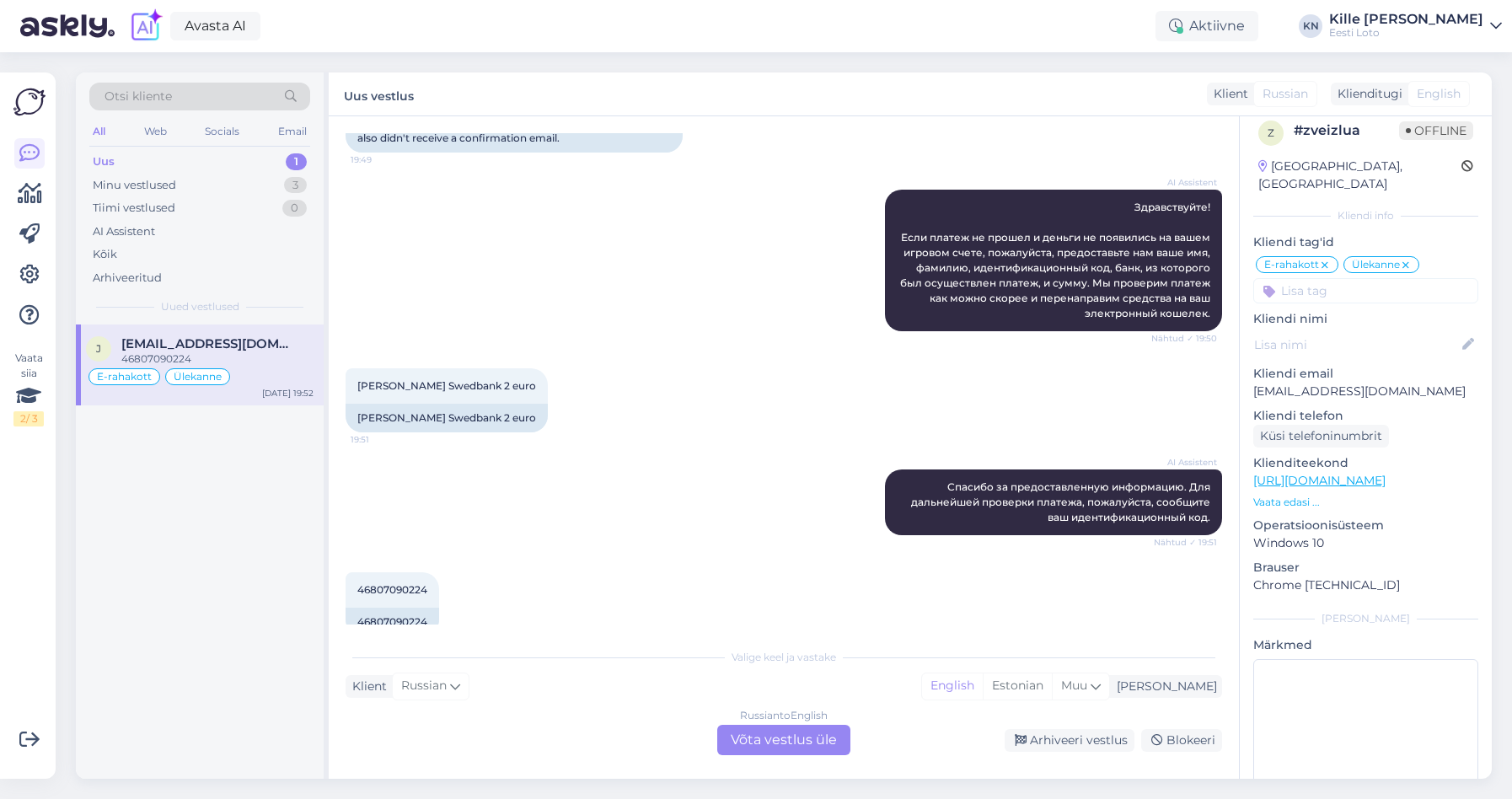
click at [558, 371] on div "[PERSON_NAME] Swedbank 2 euro 19:51 [PERSON_NAME] Swedbank 2 euro" at bounding box center [783, 400] width 876 height 101
drag, startPoint x: 760, startPoint y: 745, endPoint x: 719, endPoint y: 794, distance: 63.9
click at [760, 745] on div "Russian to English Võta vestlus üle" at bounding box center [784, 740] width 133 height 31
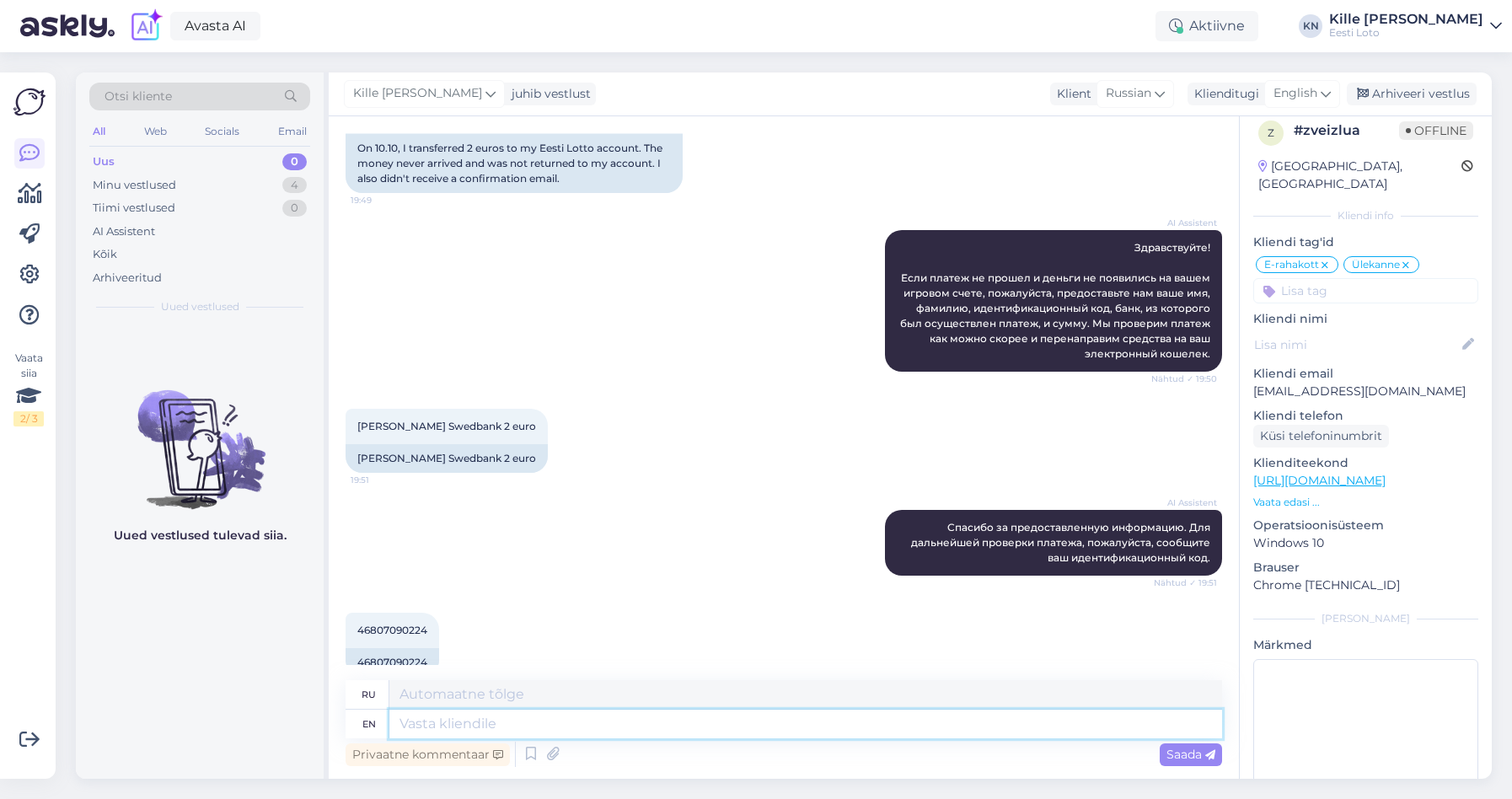
click at [504, 726] on textarea at bounding box center [806, 724] width 833 height 29
paste textarea "Kahjuks Teie sissemakse ebaõnnestus tehnilise [PERSON_NAME] tõttu. Kontrollisim…"
type textarea "Kahjuks Teie sissemakse ebaõnnestus tehnilise [PERSON_NAME] tõttu. Kontrollisim…"
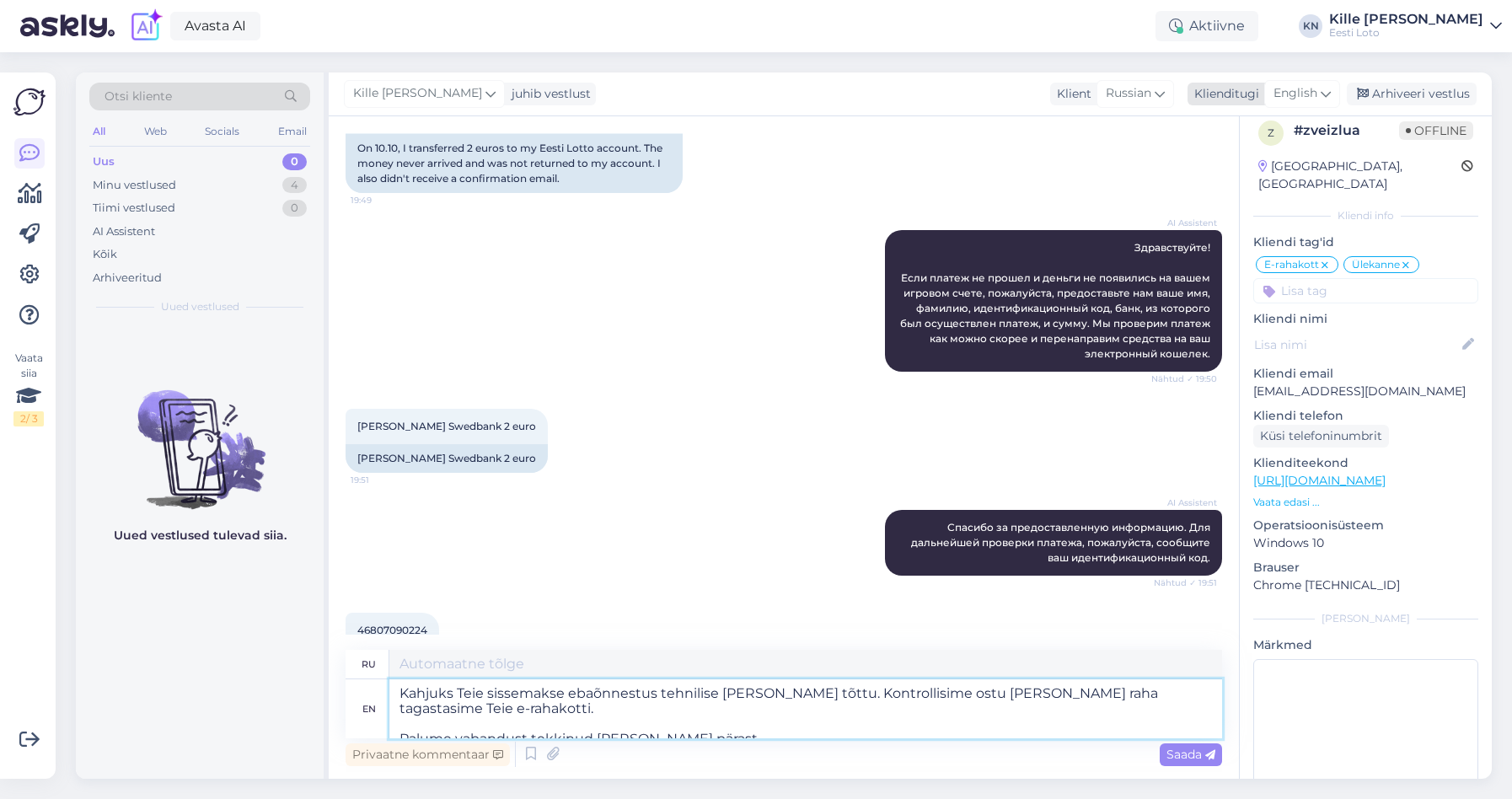
type textarea "Kahjuks Teie sissemakse ebaõnnestus tehnilise [PERSON_NAME] tõttu. [GEOGRAPHIC_…"
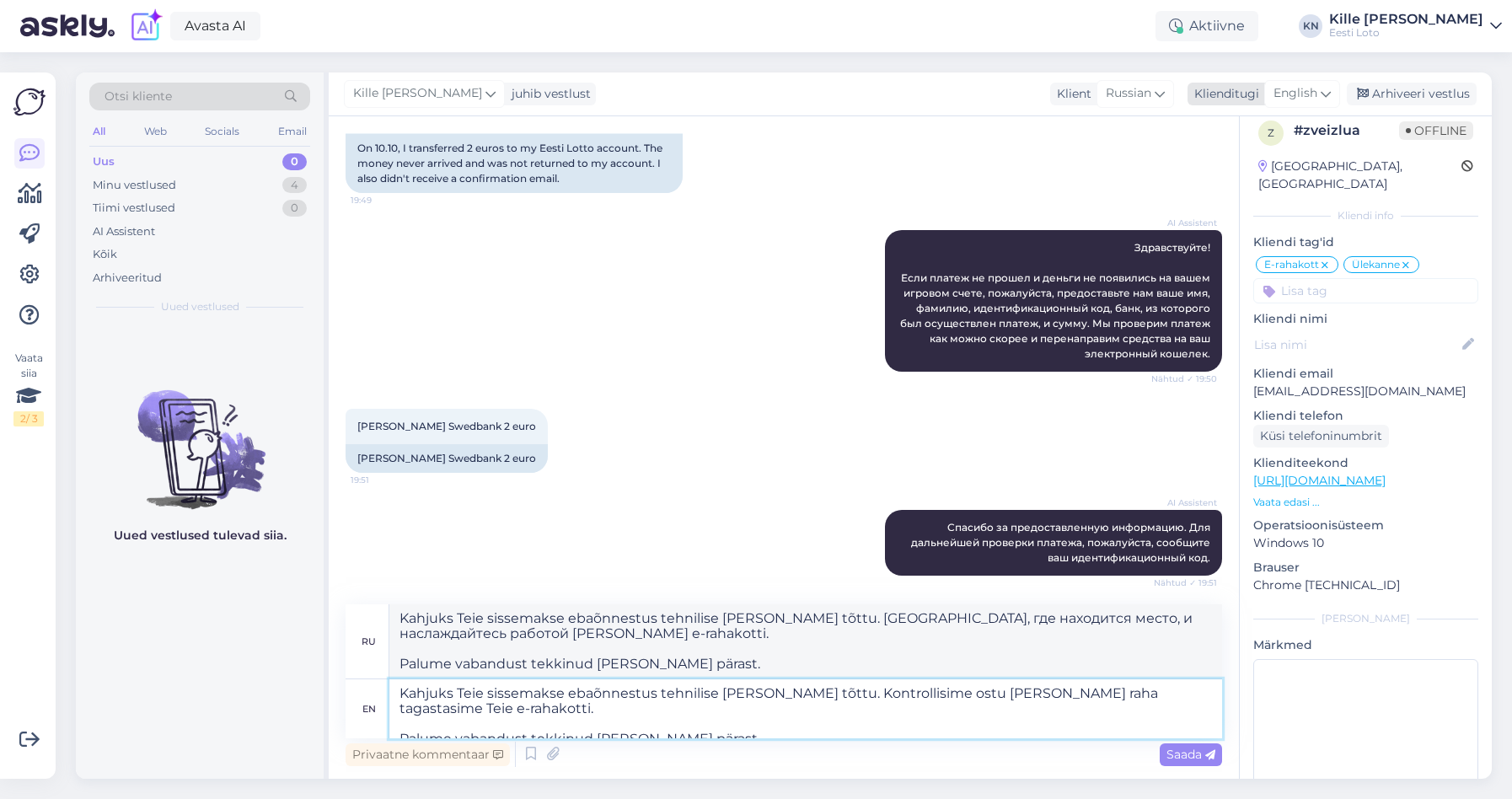
type textarea "Kahjuks Teie sissemakse ebaõnnestus tehnilise [PERSON_NAME] tõttu. Kontrollisim…"
click at [1322, 95] on div "English" at bounding box center [1301, 93] width 76 height 27
click at [1262, 156] on link "Estonian" at bounding box center [1264, 168] width 186 height 27
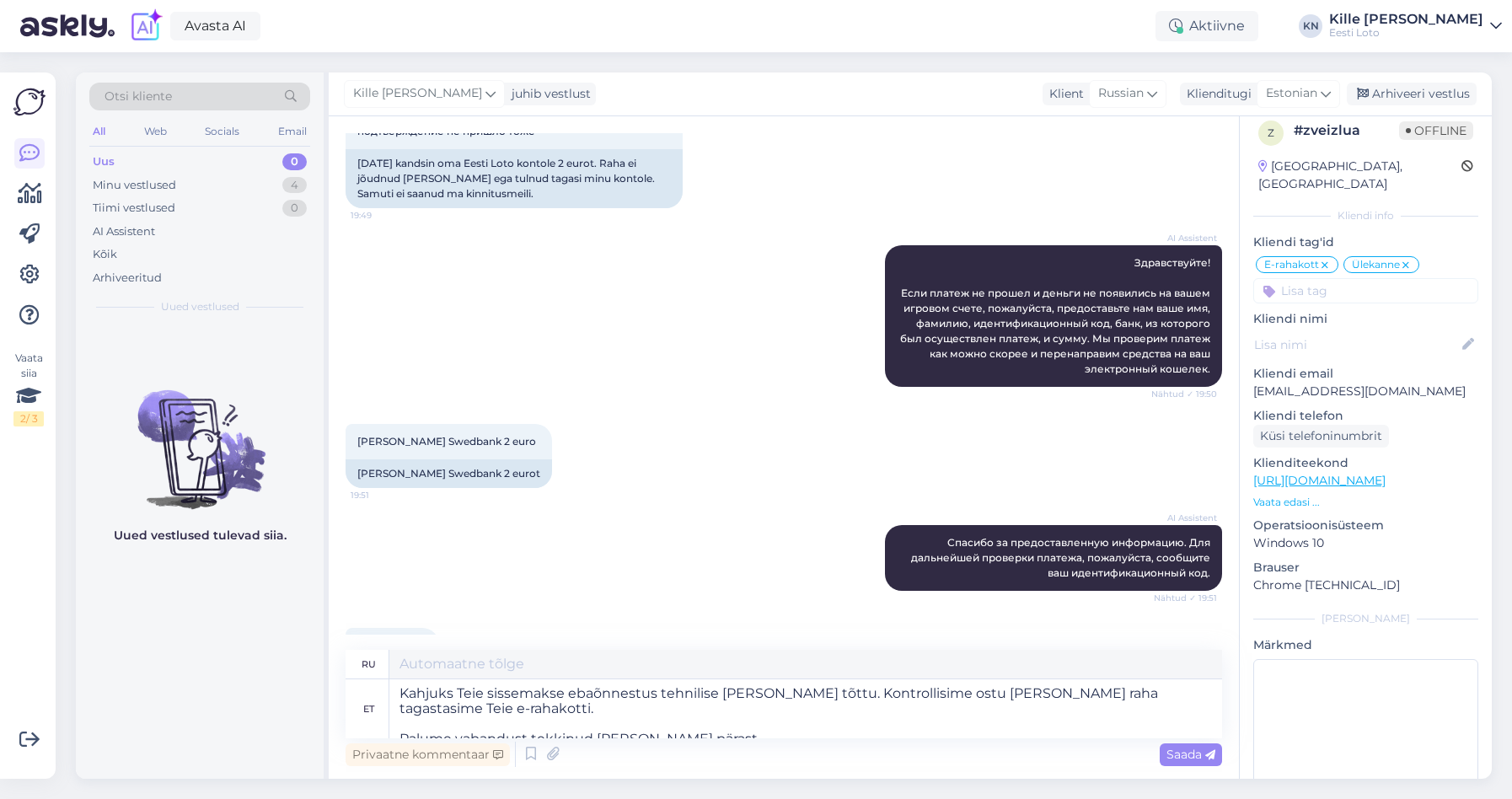
scroll to position [2281, 0]
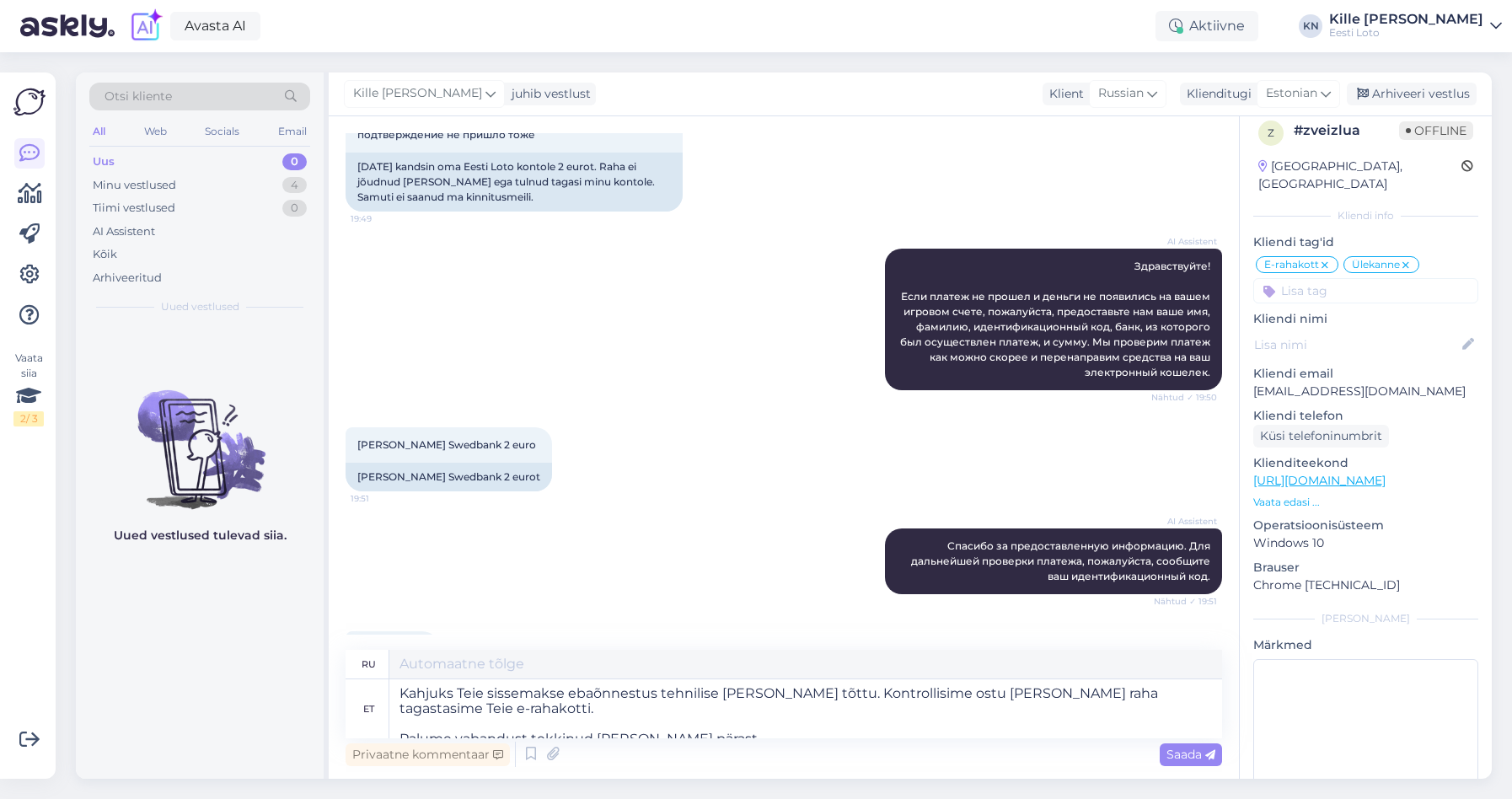
type textarea "К сожалению, ваш депозит не был зачислен из-за технической ошибки. Мы проверили…"
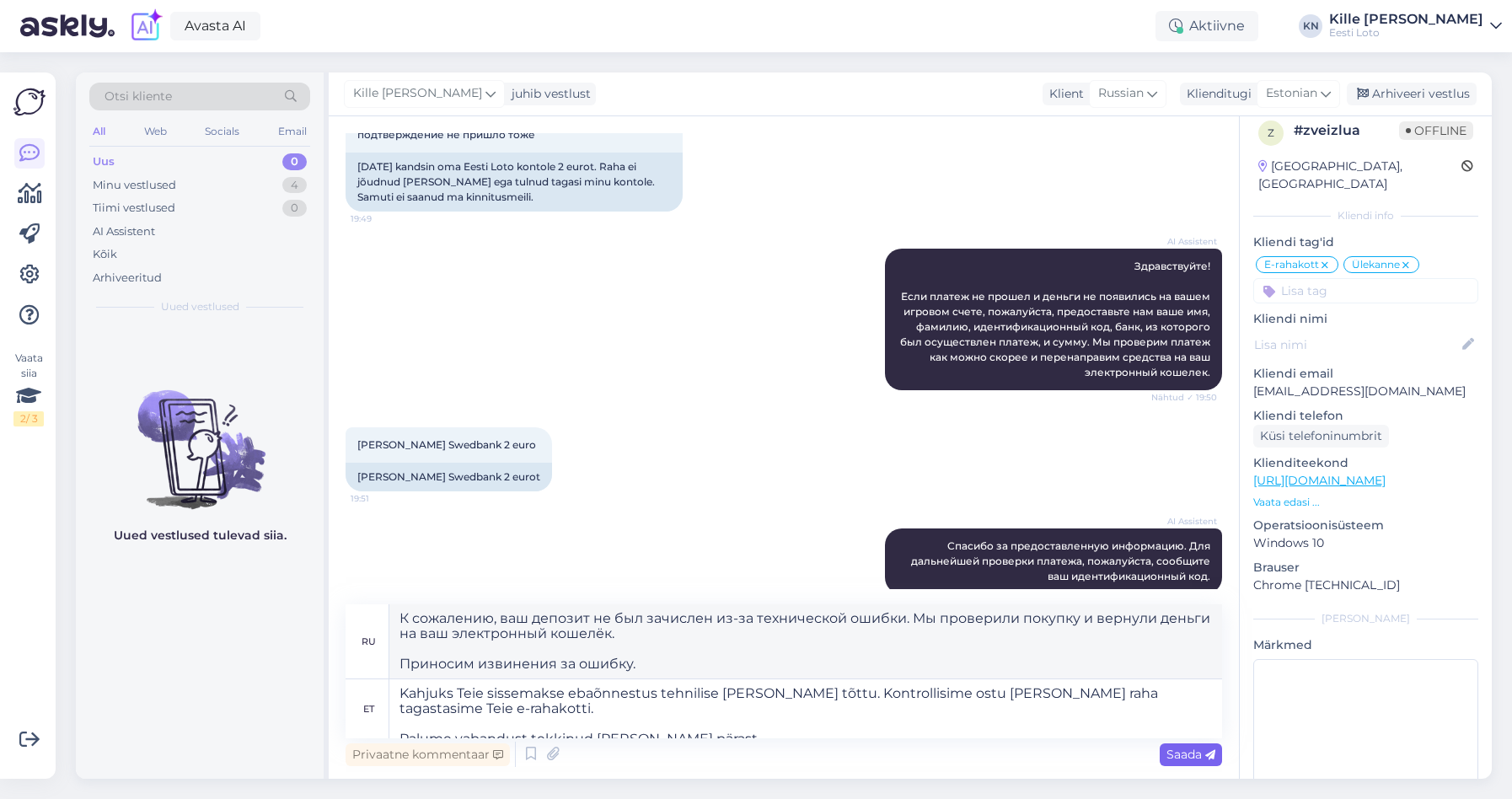
click at [1196, 757] on span "Saada" at bounding box center [1191, 754] width 49 height 15
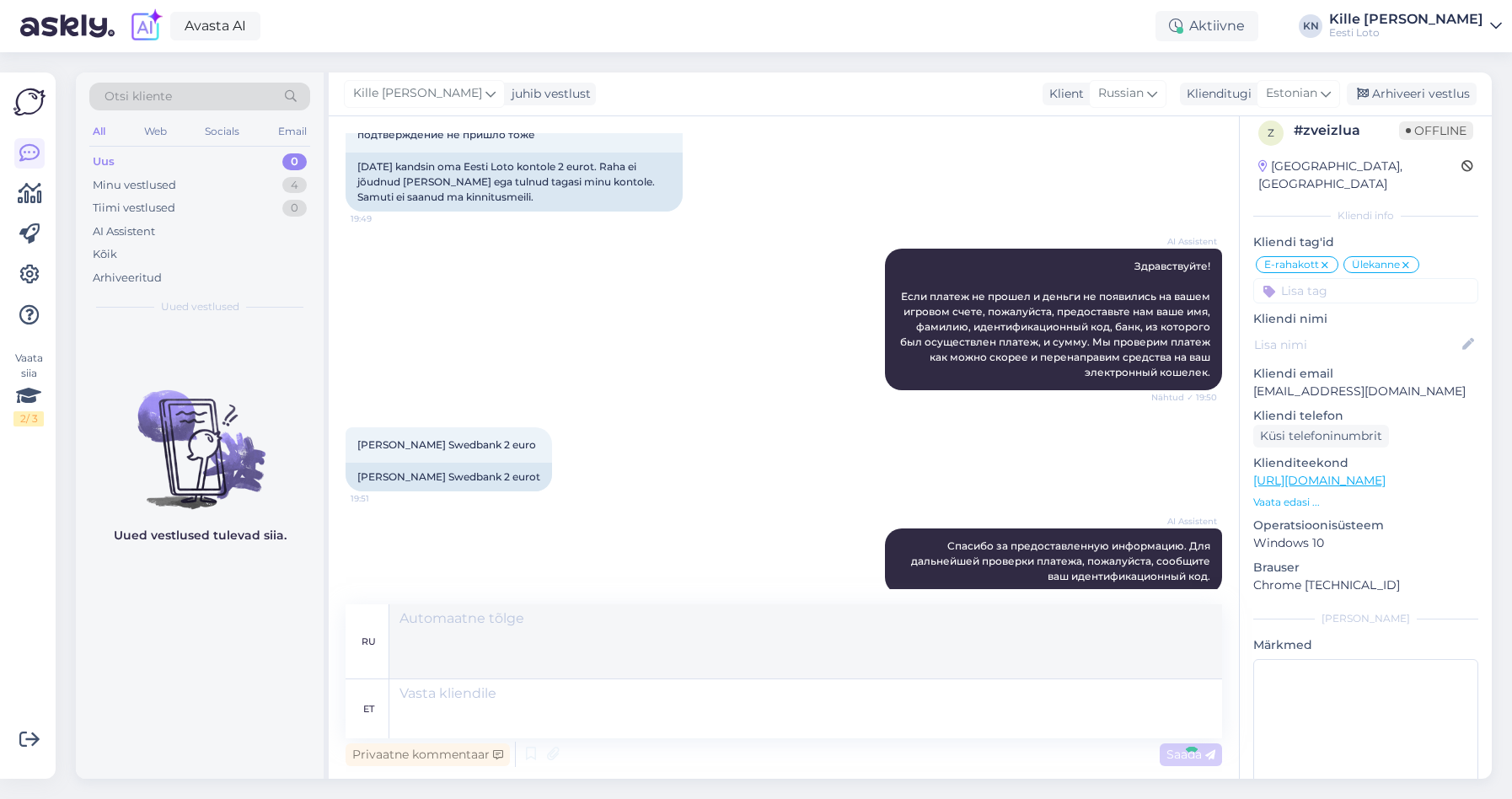
scroll to position [2491, 0]
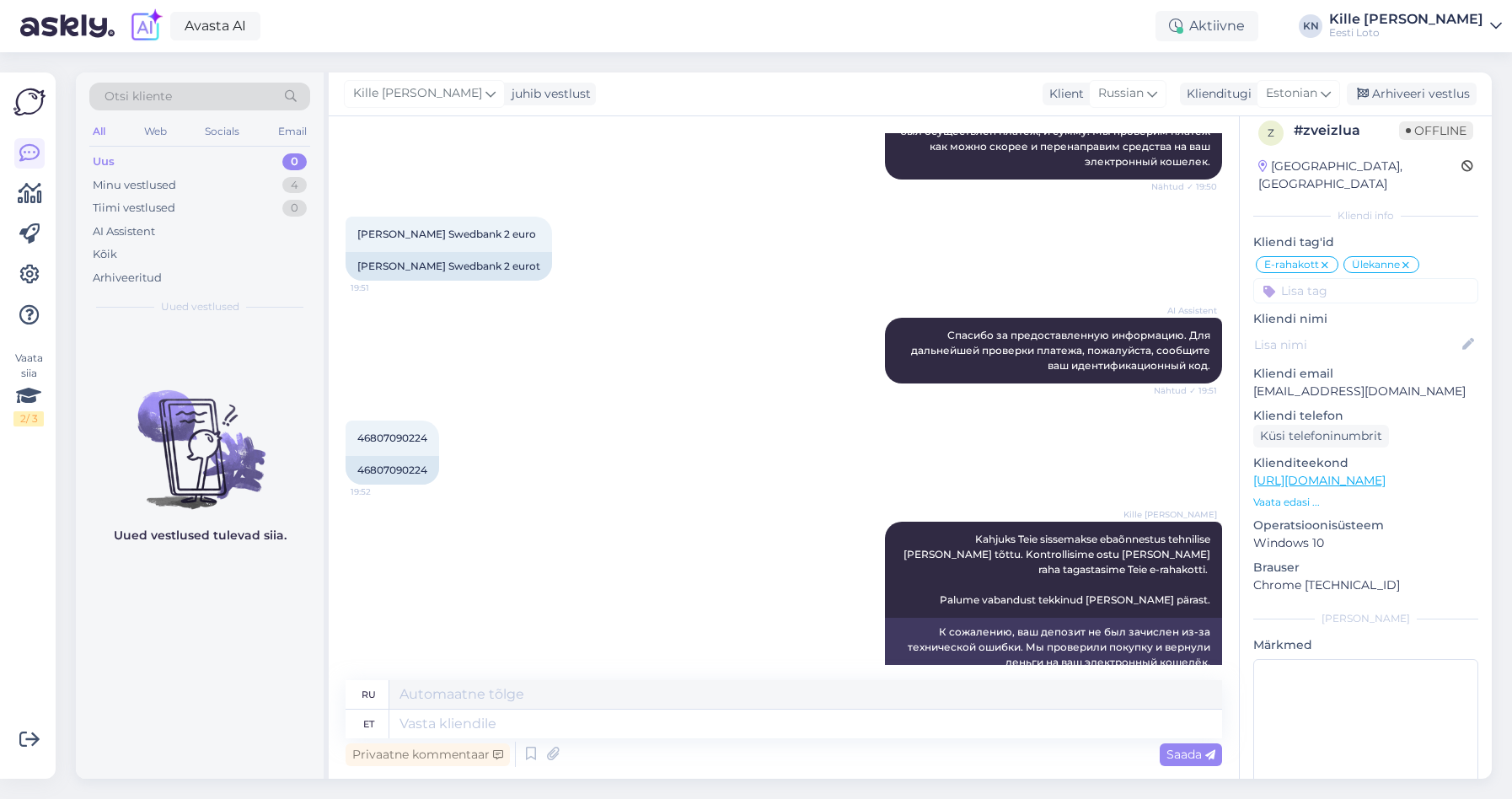
drag, startPoint x: 1438, startPoint y: 91, endPoint x: 1326, endPoint y: 145, distance: 124.3
click at [1438, 91] on div "Arhiveeri vestlus" at bounding box center [1411, 94] width 130 height 23
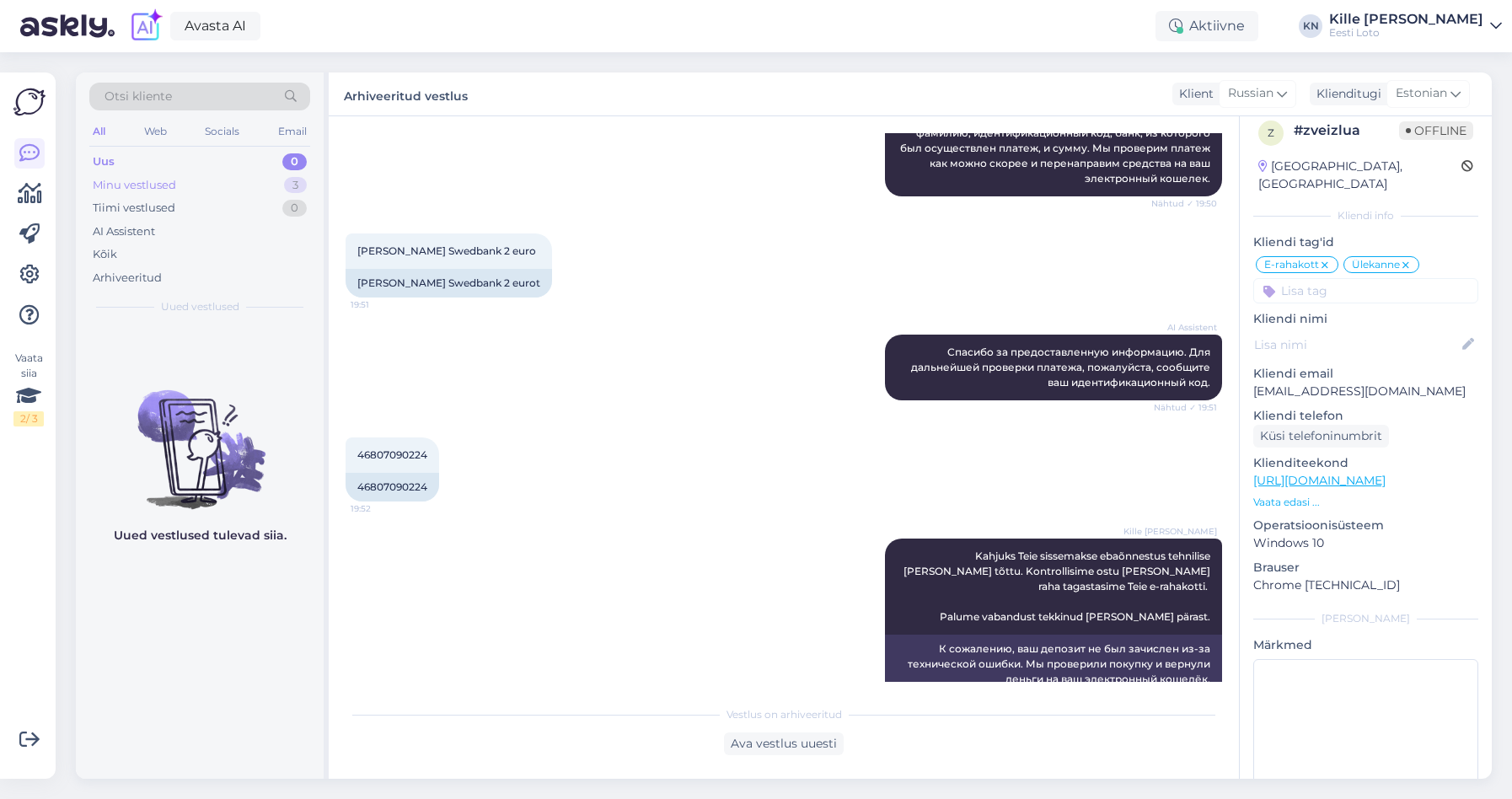
click at [191, 188] on div "Minu vestlused 3" at bounding box center [200, 186] width 221 height 24
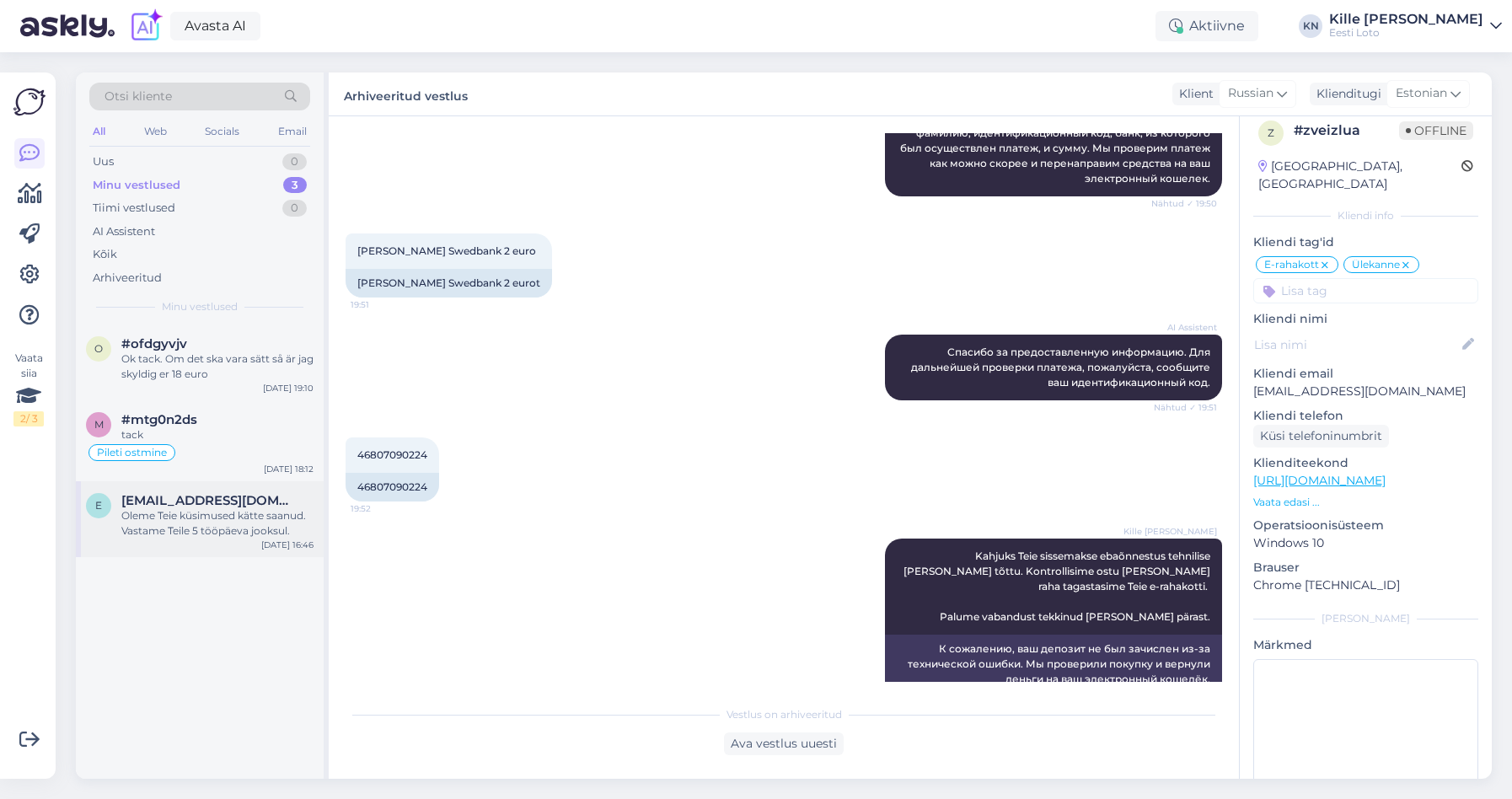
drag, startPoint x: 189, startPoint y: 500, endPoint x: 177, endPoint y: 492, distance: 14.4
click at [189, 500] on span "[EMAIL_ADDRESS][DOMAIN_NAME]" at bounding box center [209, 501] width 175 height 15
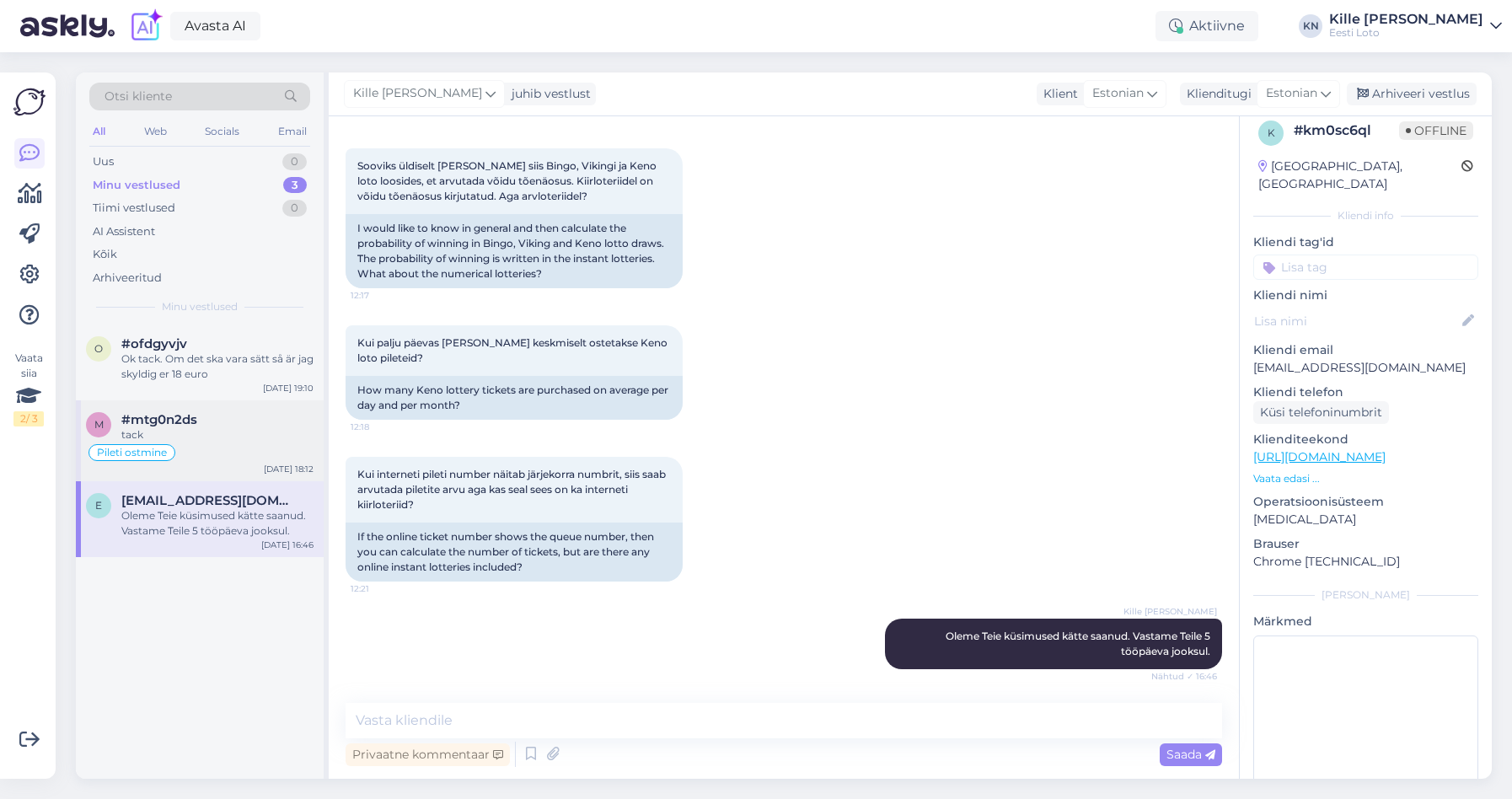
click at [168, 433] on div "tack" at bounding box center [217, 435] width 192 height 15
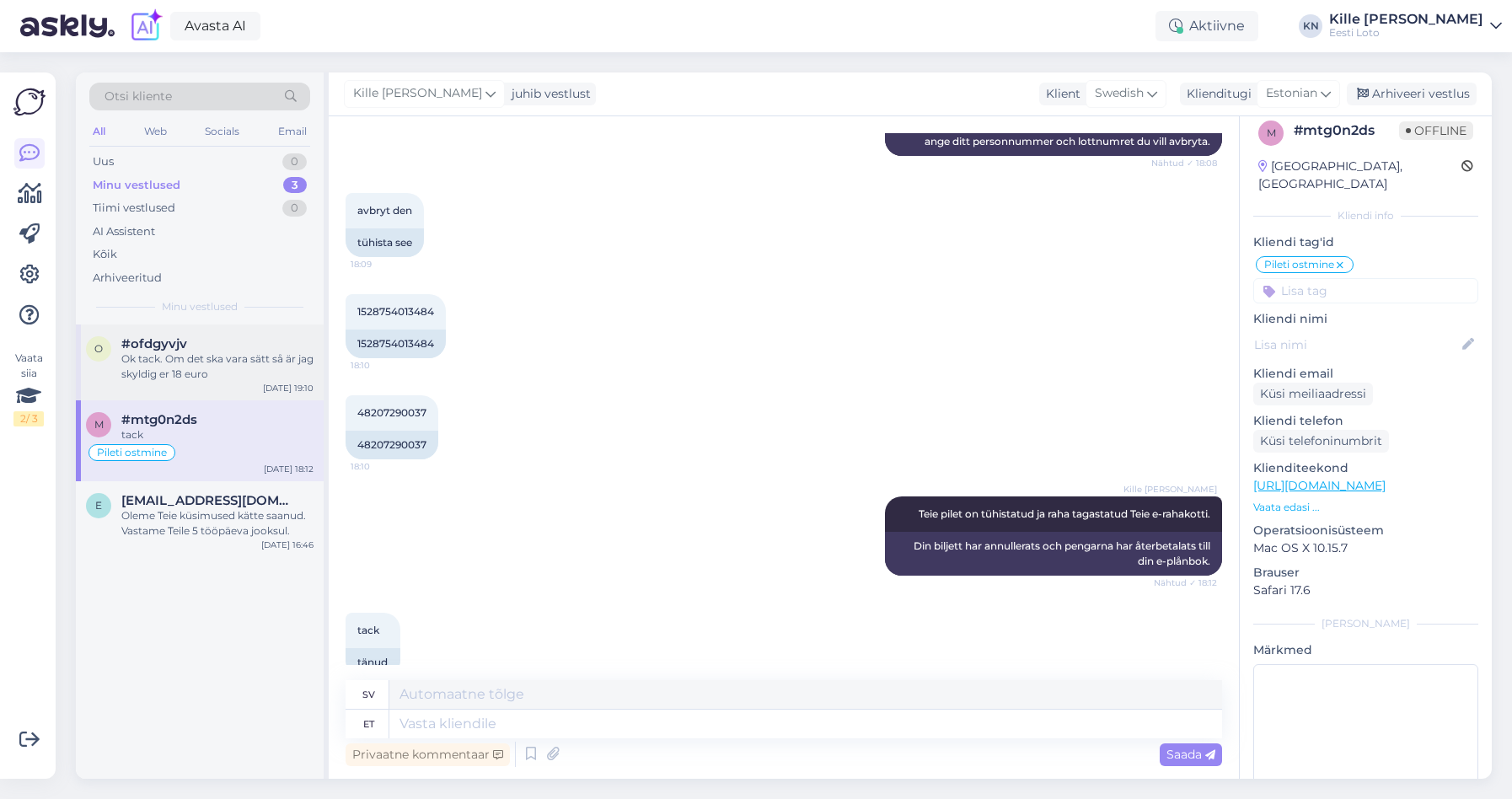
click at [202, 378] on div "Ok tack. Om det ska vara sätt så är jag skyldig er 18 euro" at bounding box center [217, 366] width 192 height 31
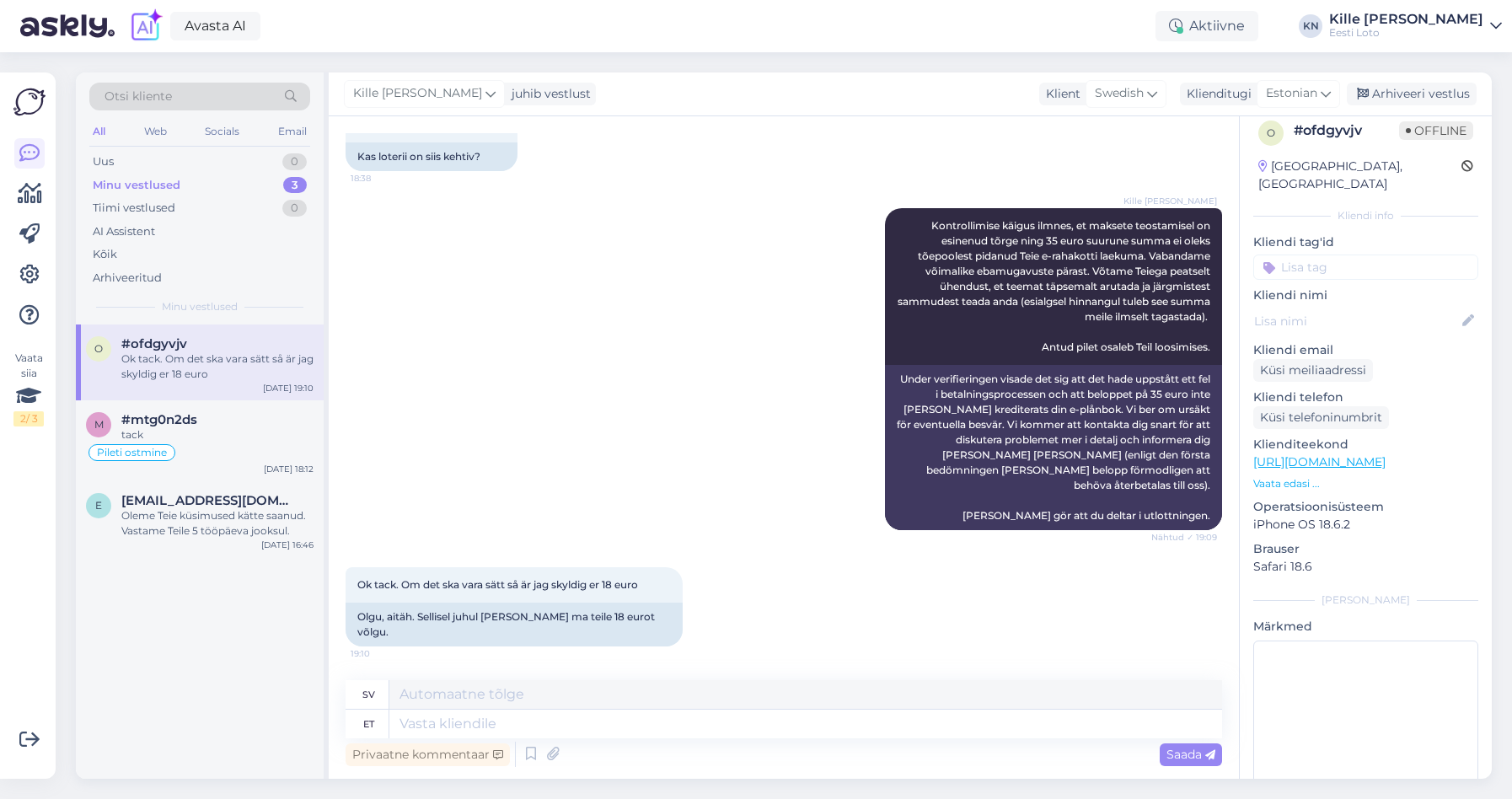
scroll to position [774, 0]
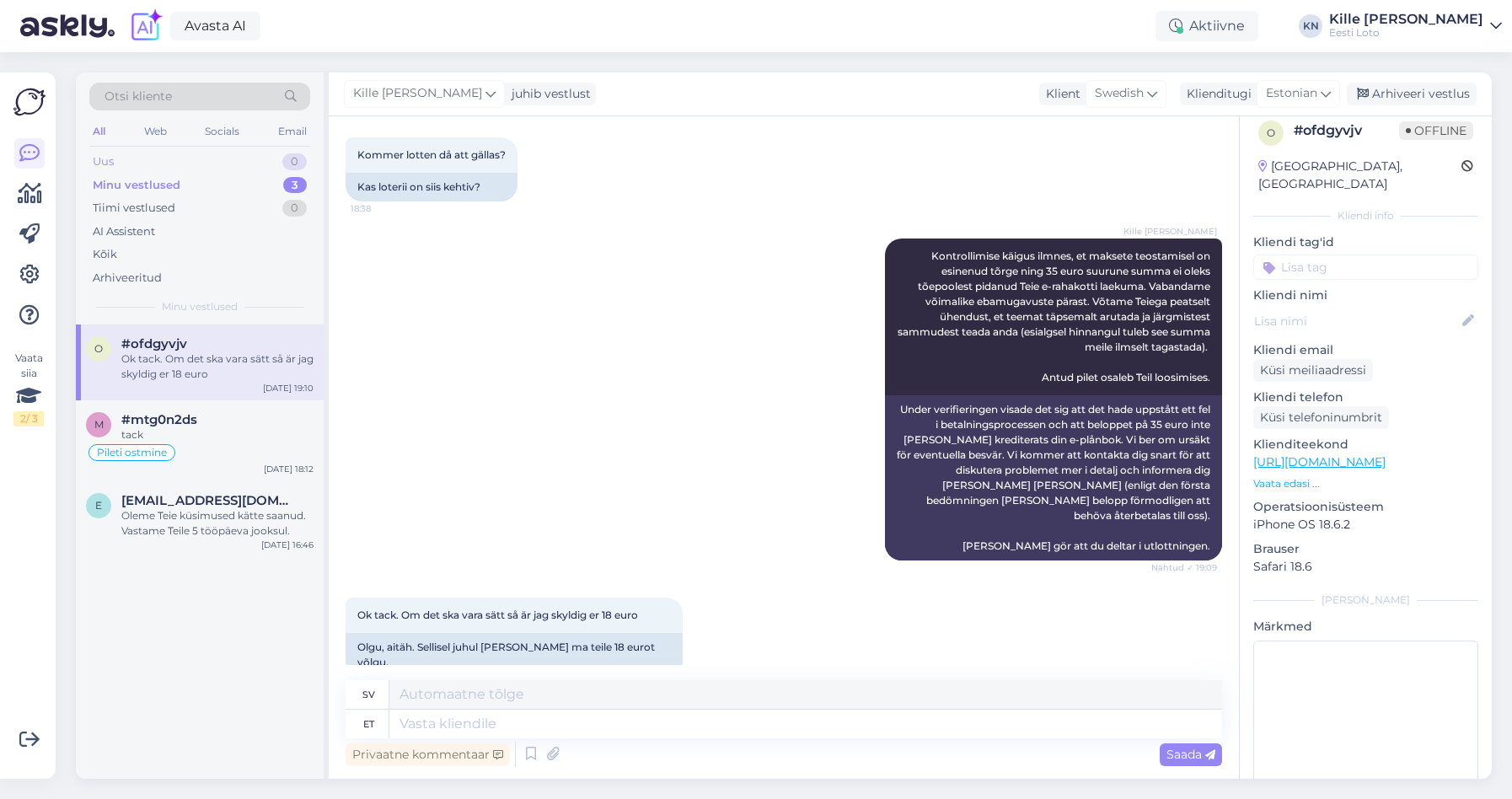
click at [177, 152] on div "Uus 0" at bounding box center [200, 162] width 221 height 24
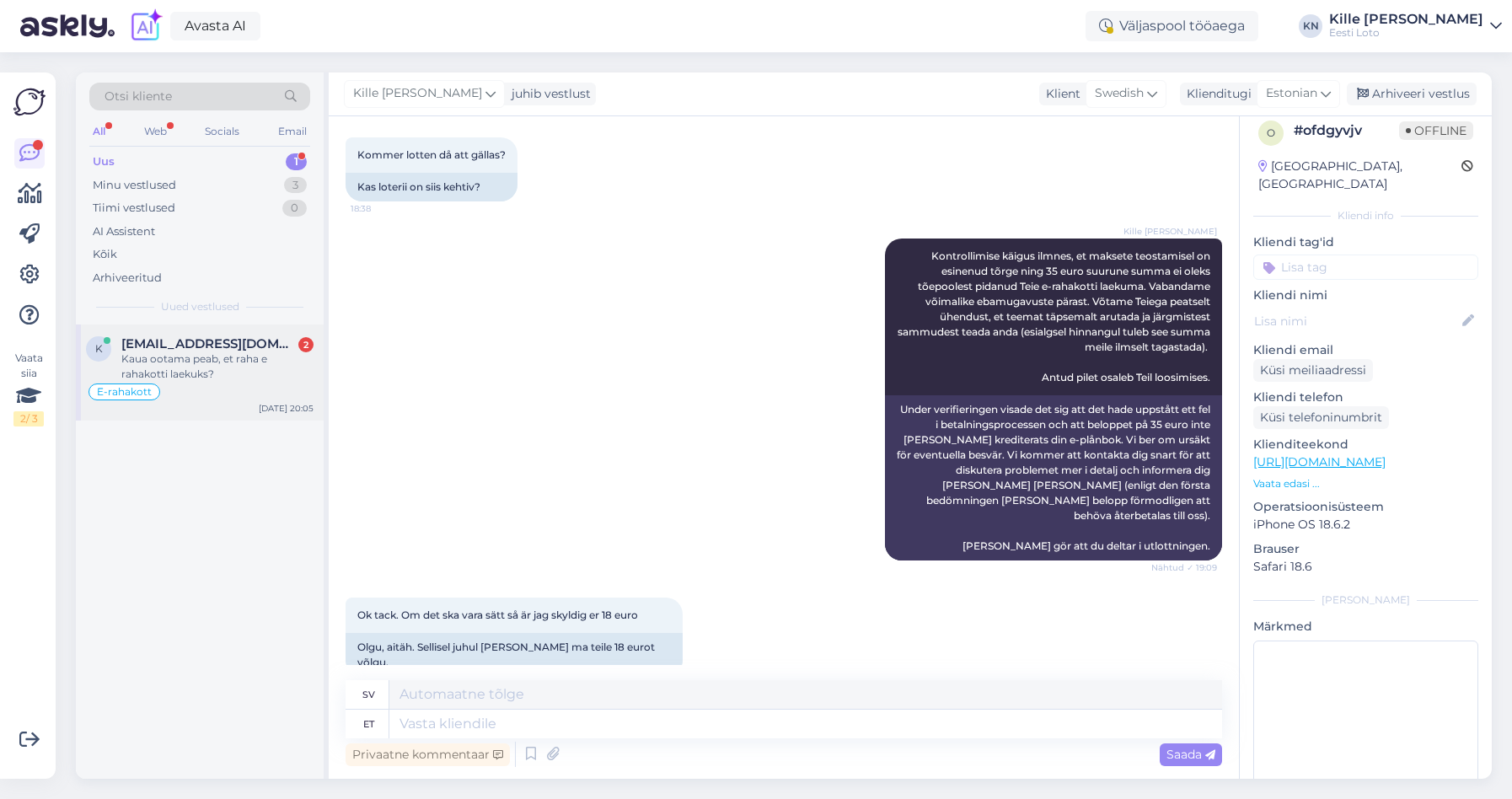
click at [196, 394] on div "E-rahakott" at bounding box center [199, 391] width 228 height 20
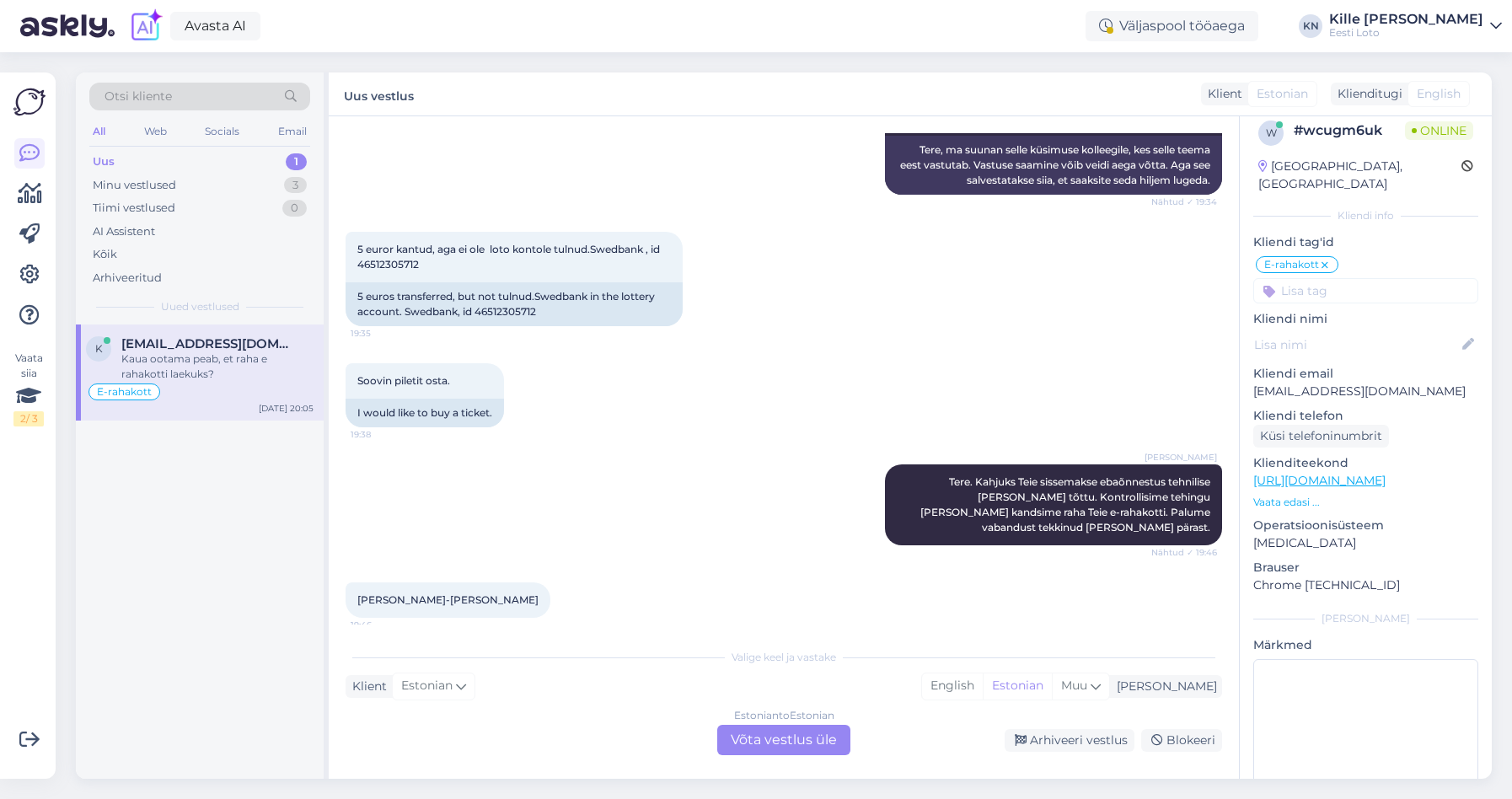
scroll to position [965, 0]
drag, startPoint x: 457, startPoint y: 585, endPoint x: 382, endPoint y: 583, distance: 75.0
click at [381, 583] on div "[PERSON_NAME]-Vassila 19:46" at bounding box center [447, 599] width 205 height 36
copy span "Kivisikk-Vassila"
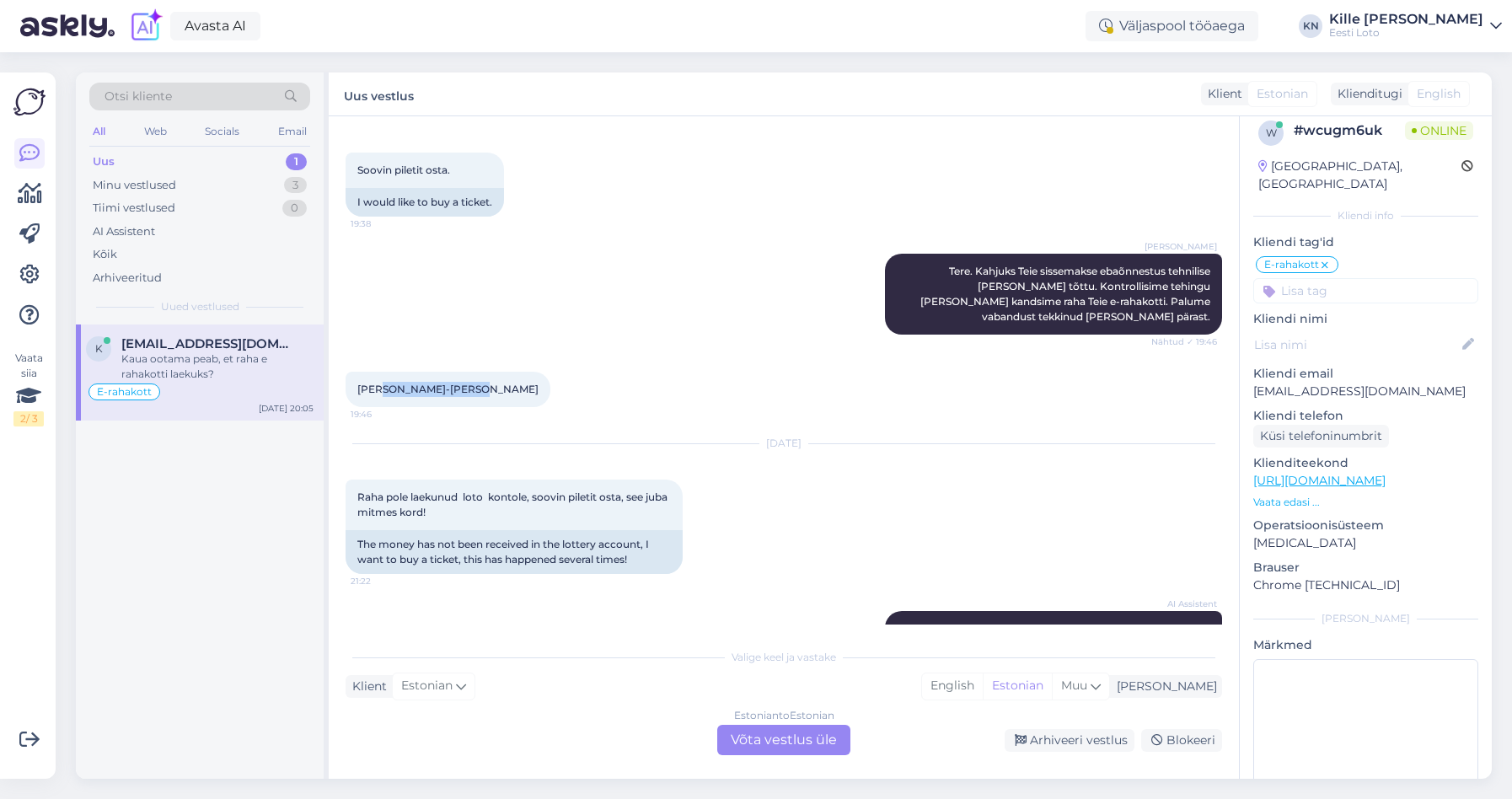
scroll to position [1998, 0]
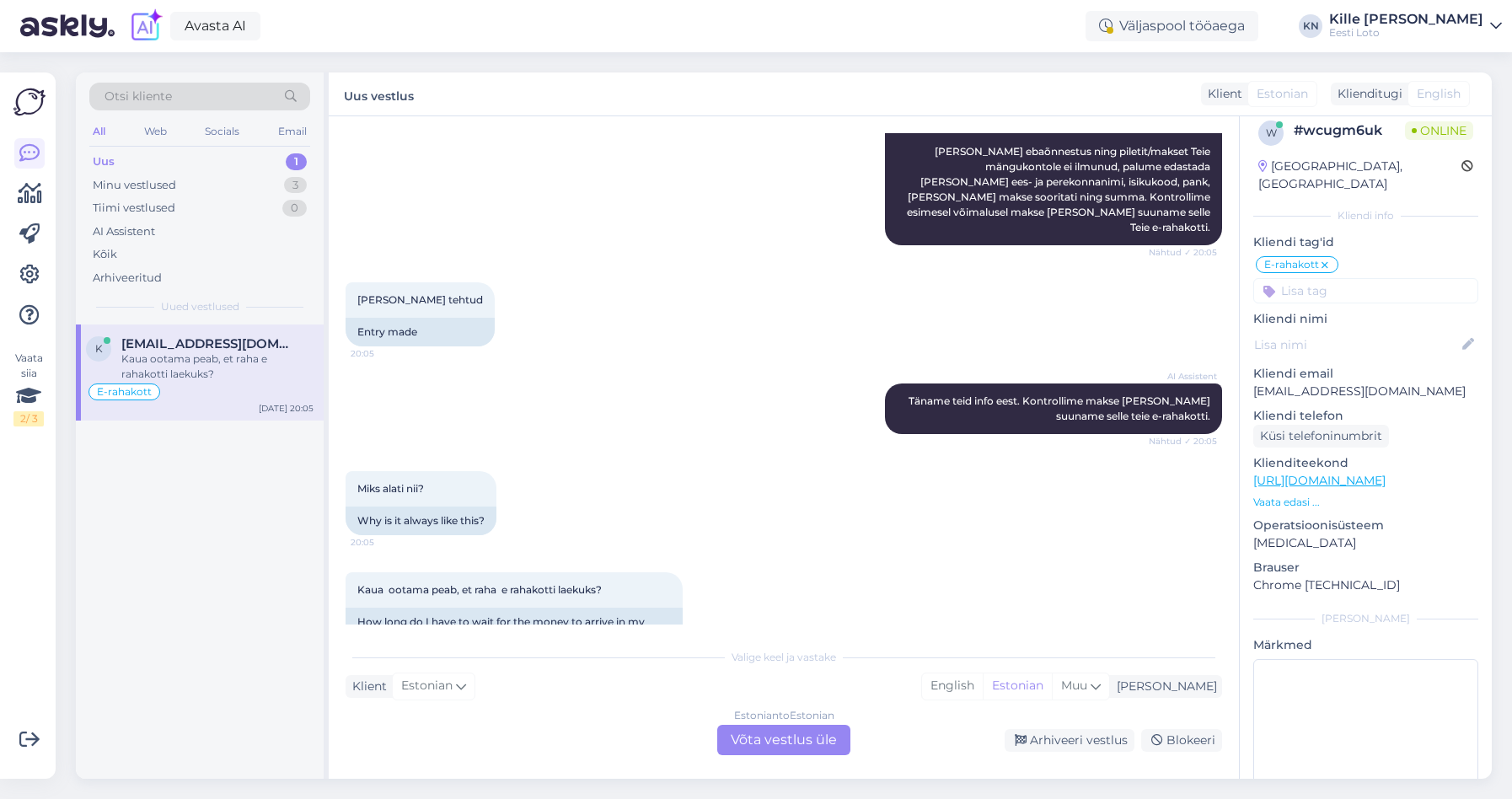
click at [839, 745] on div "Estonian to Estonian Võta vestlus üle" at bounding box center [784, 740] width 133 height 31
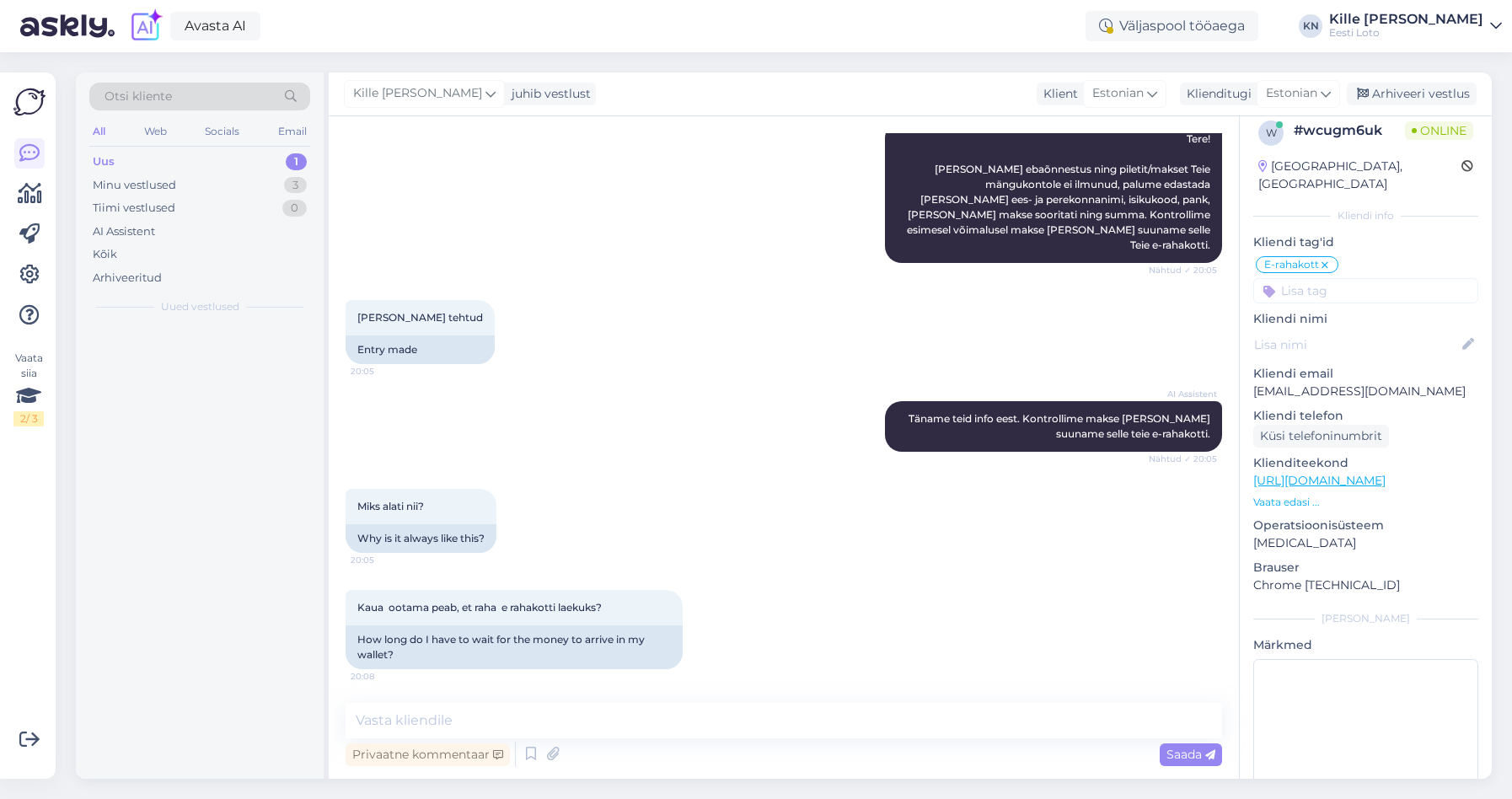
scroll to position [1935, 0]
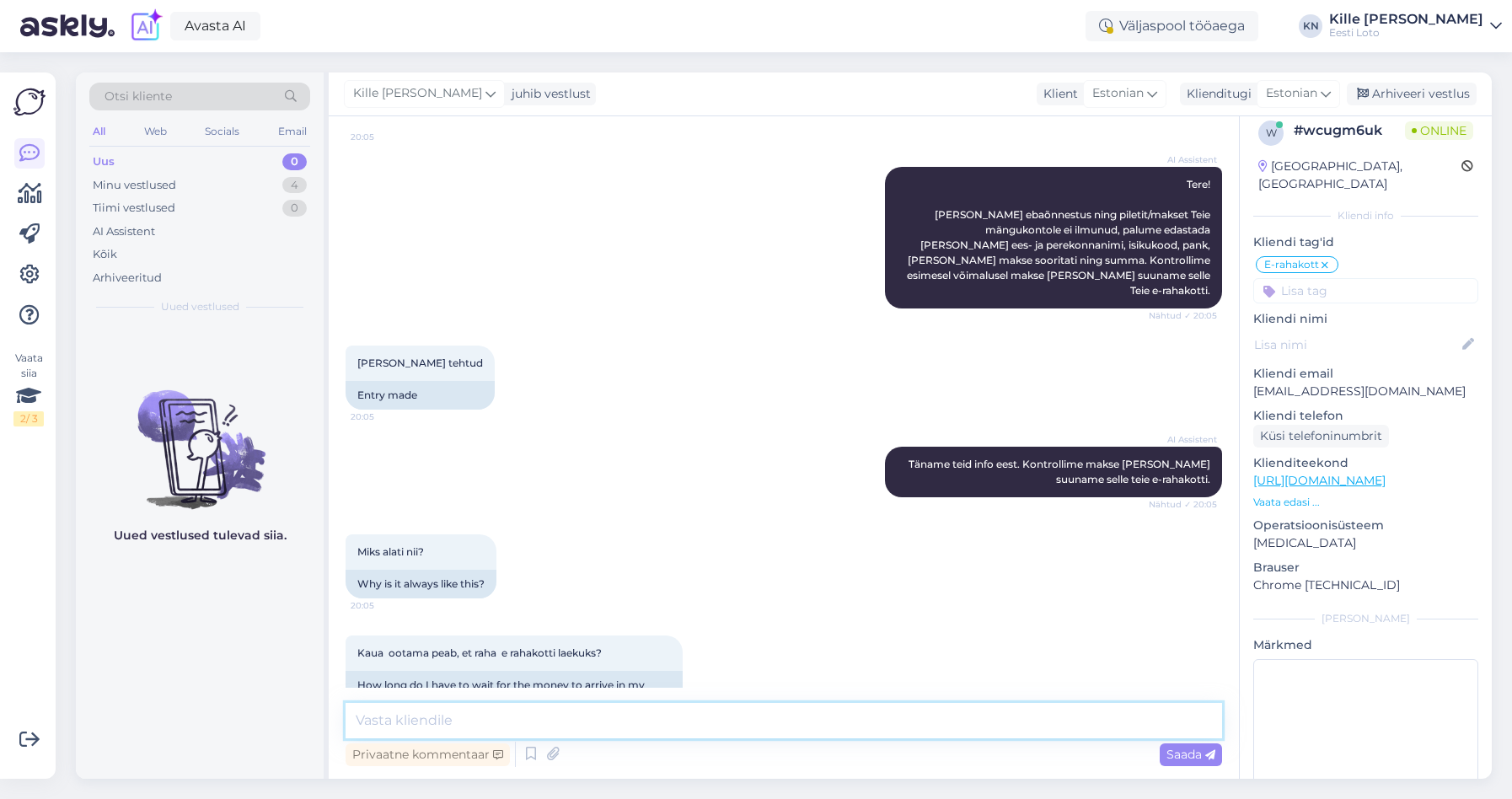
click at [679, 716] on textarea at bounding box center [783, 720] width 876 height 36
paste textarea "Pileti ostmine võib ebaõnnestuda, [PERSON_NAME] maksmist katkeb ühendus panga j…"
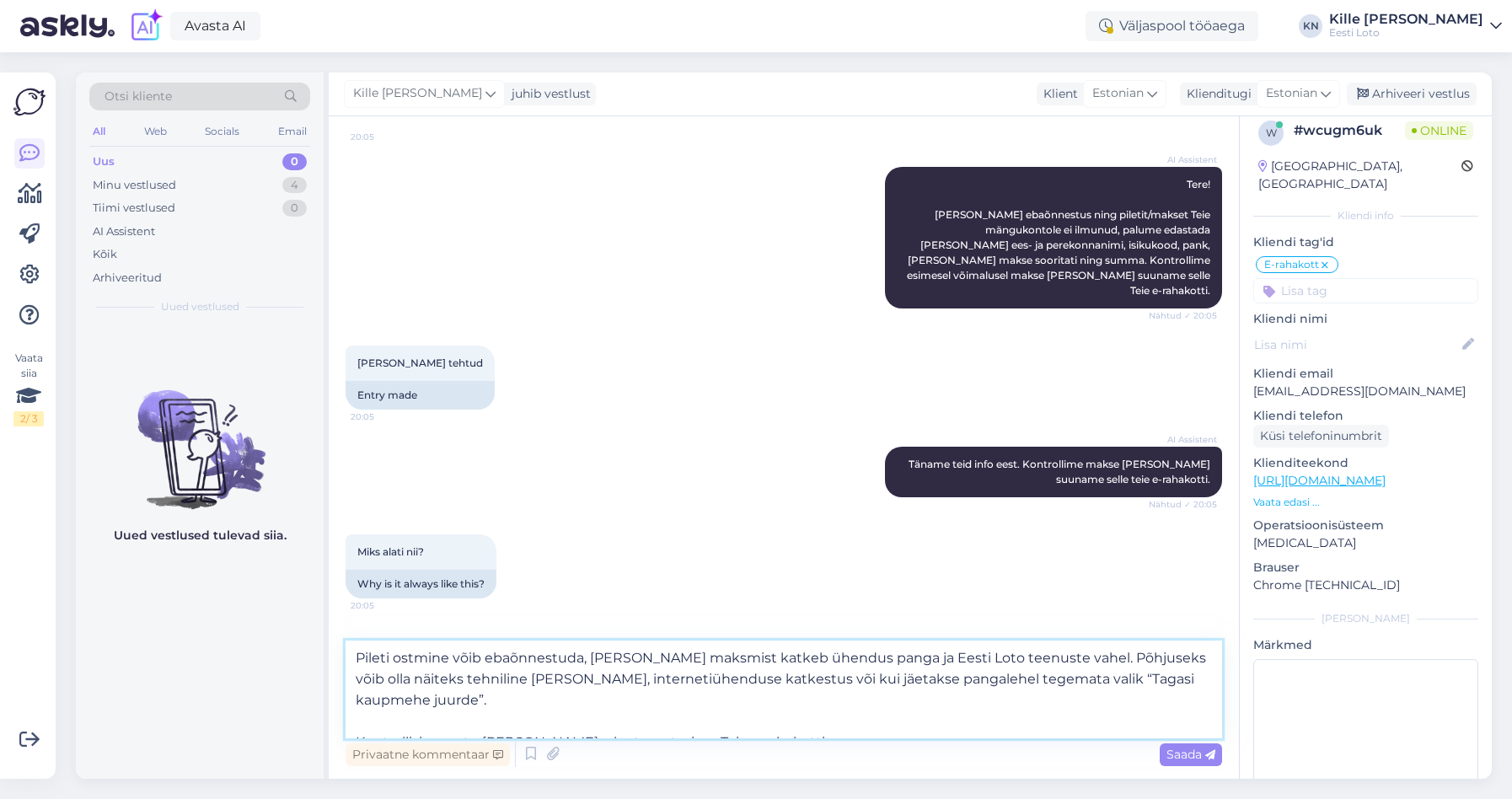
drag, startPoint x: 451, startPoint y: 659, endPoint x: 290, endPoint y: 652, distance: 161.2
click at [345, 652] on textarea "Pileti ostmine võib ebaõnnestuda, [PERSON_NAME] maksmist katkeb ühendus panga j…" at bounding box center [783, 689] width 876 height 98
click at [1172, 768] on div "Privaatne kommentaar Saada" at bounding box center [783, 754] width 876 height 32
click at [1179, 751] on span "Saada" at bounding box center [1191, 754] width 49 height 15
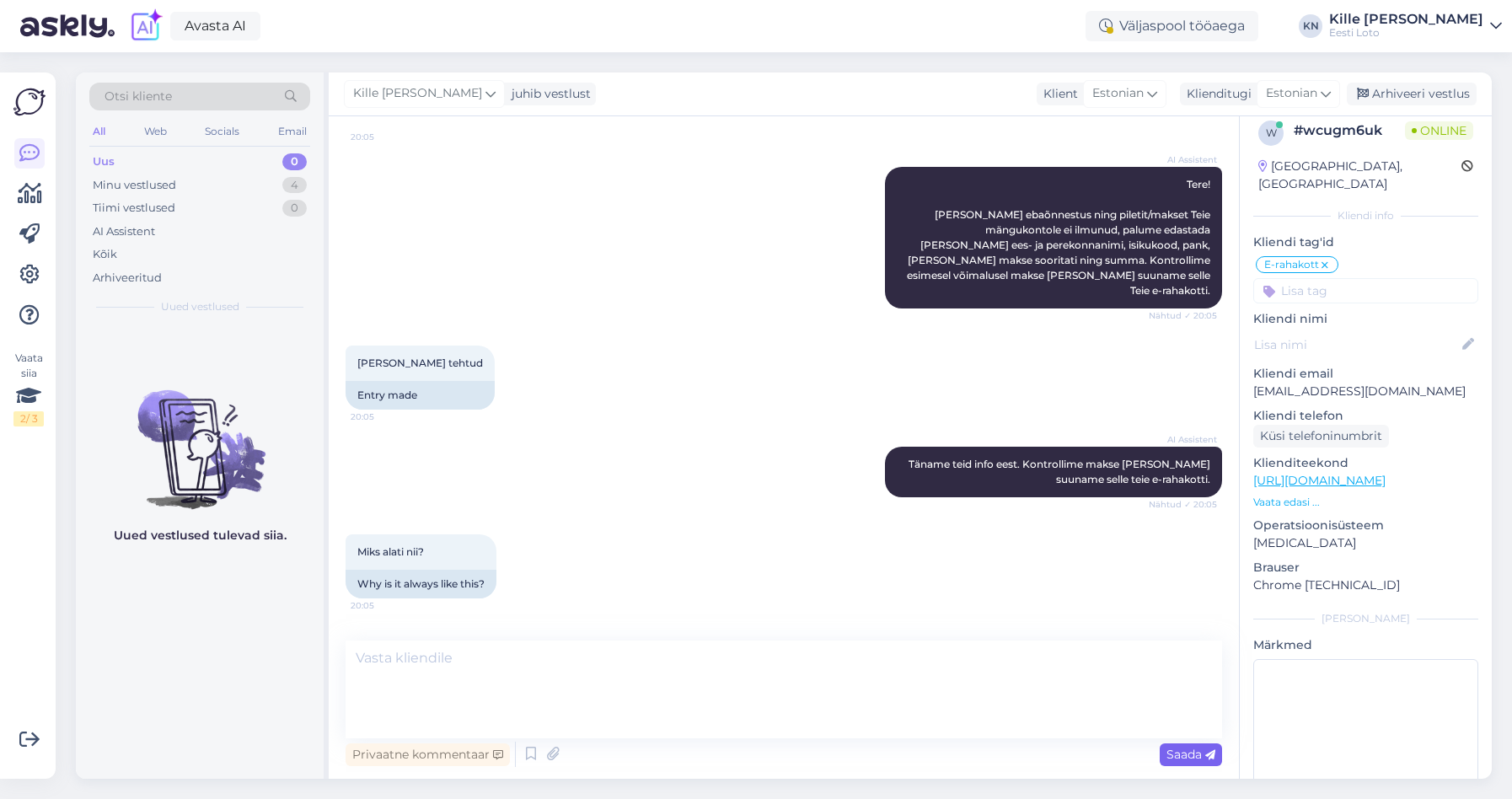
scroll to position [2098, 0]
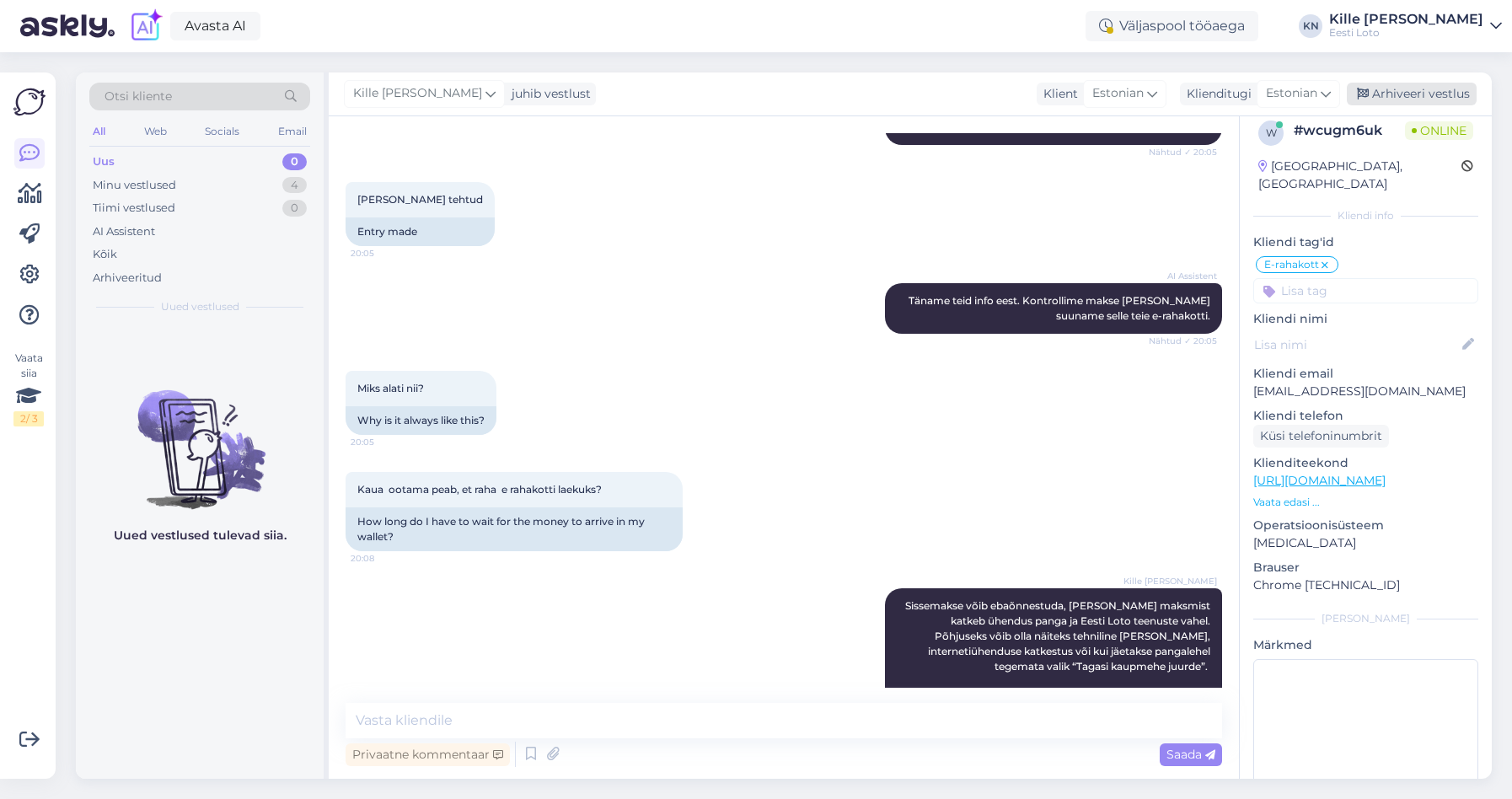
click at [1422, 92] on div "Arhiveeri vestlus" at bounding box center [1411, 94] width 130 height 23
